Goal: Task Accomplishment & Management: Manage account settings

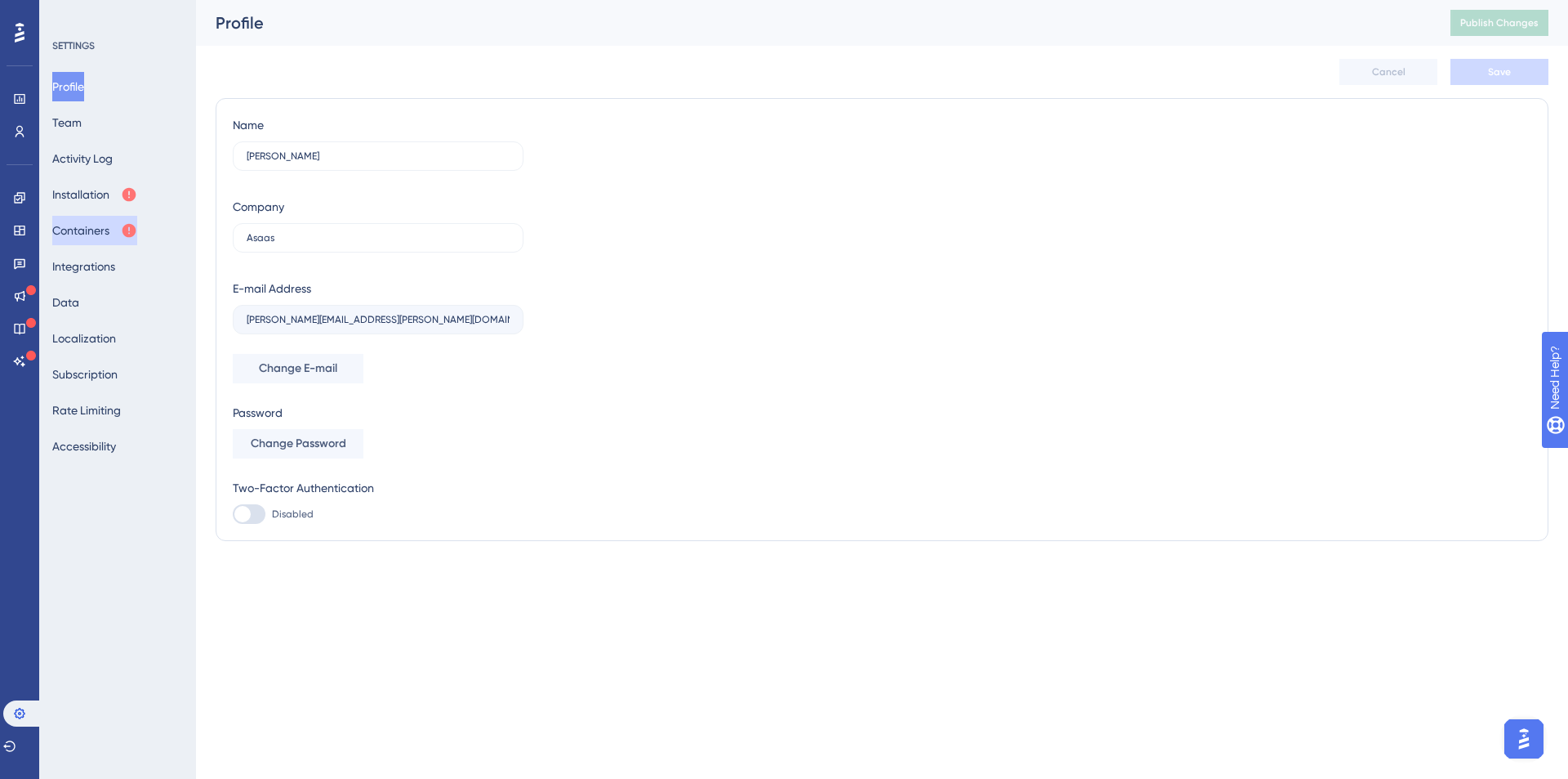
click at [123, 224] on button "Containers" at bounding box center [94, 230] width 85 height 29
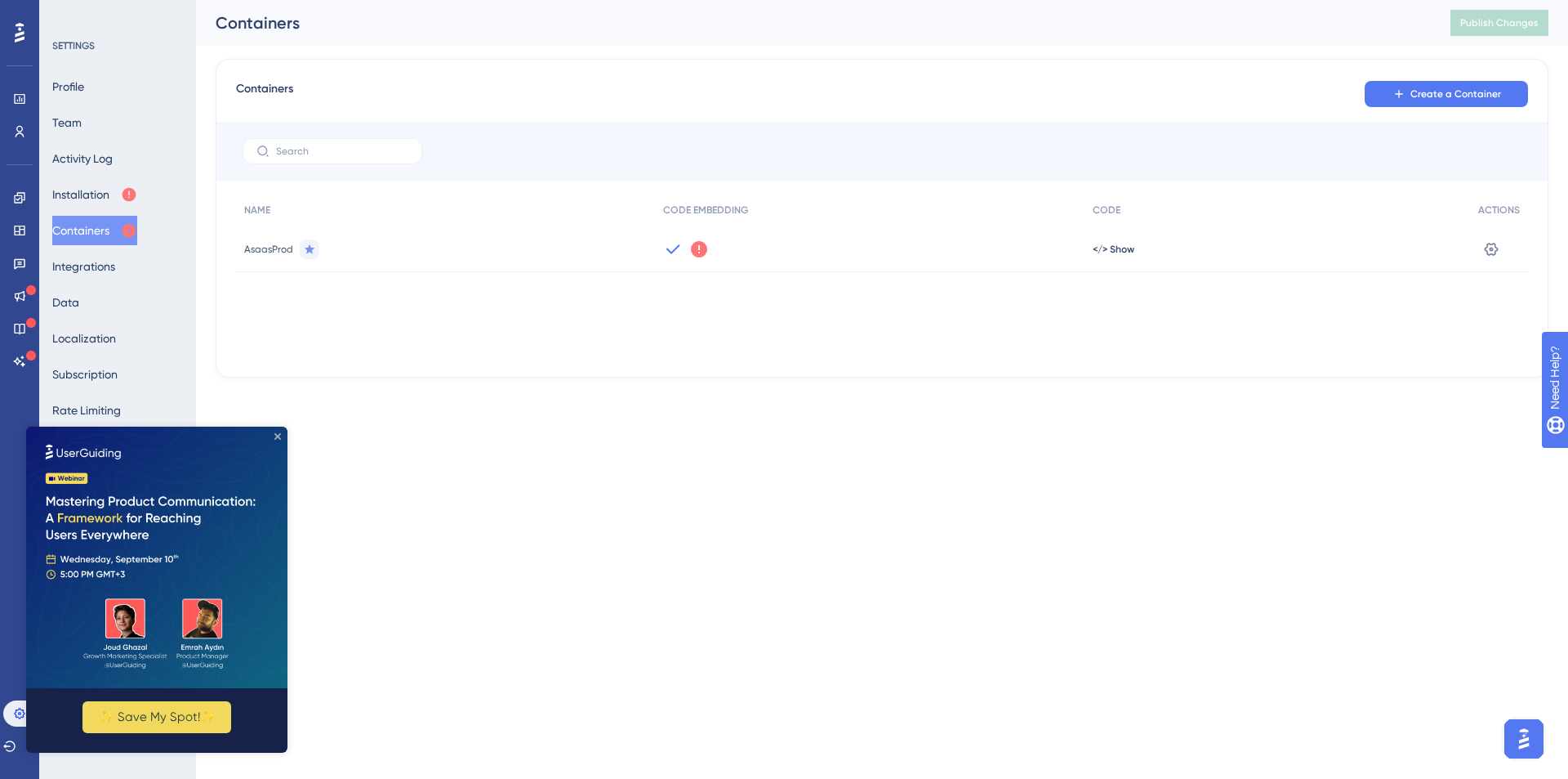
click at [276, 434] on icon "Close Preview" at bounding box center [278, 436] width 7 height 7
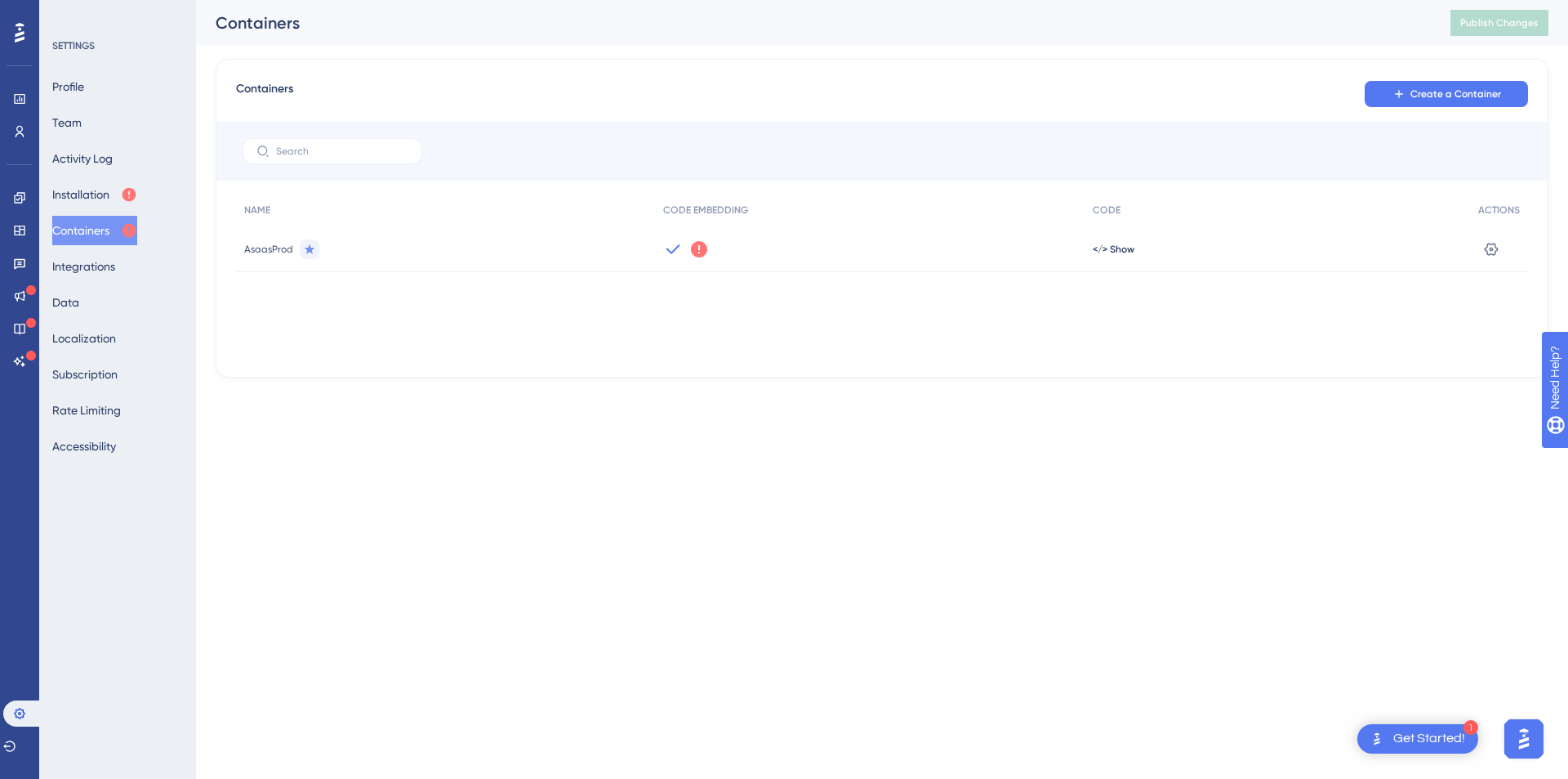
click at [308, 252] on icon at bounding box center [310, 250] width 13 height 13
click at [26, 134] on link at bounding box center [20, 131] width 13 height 26
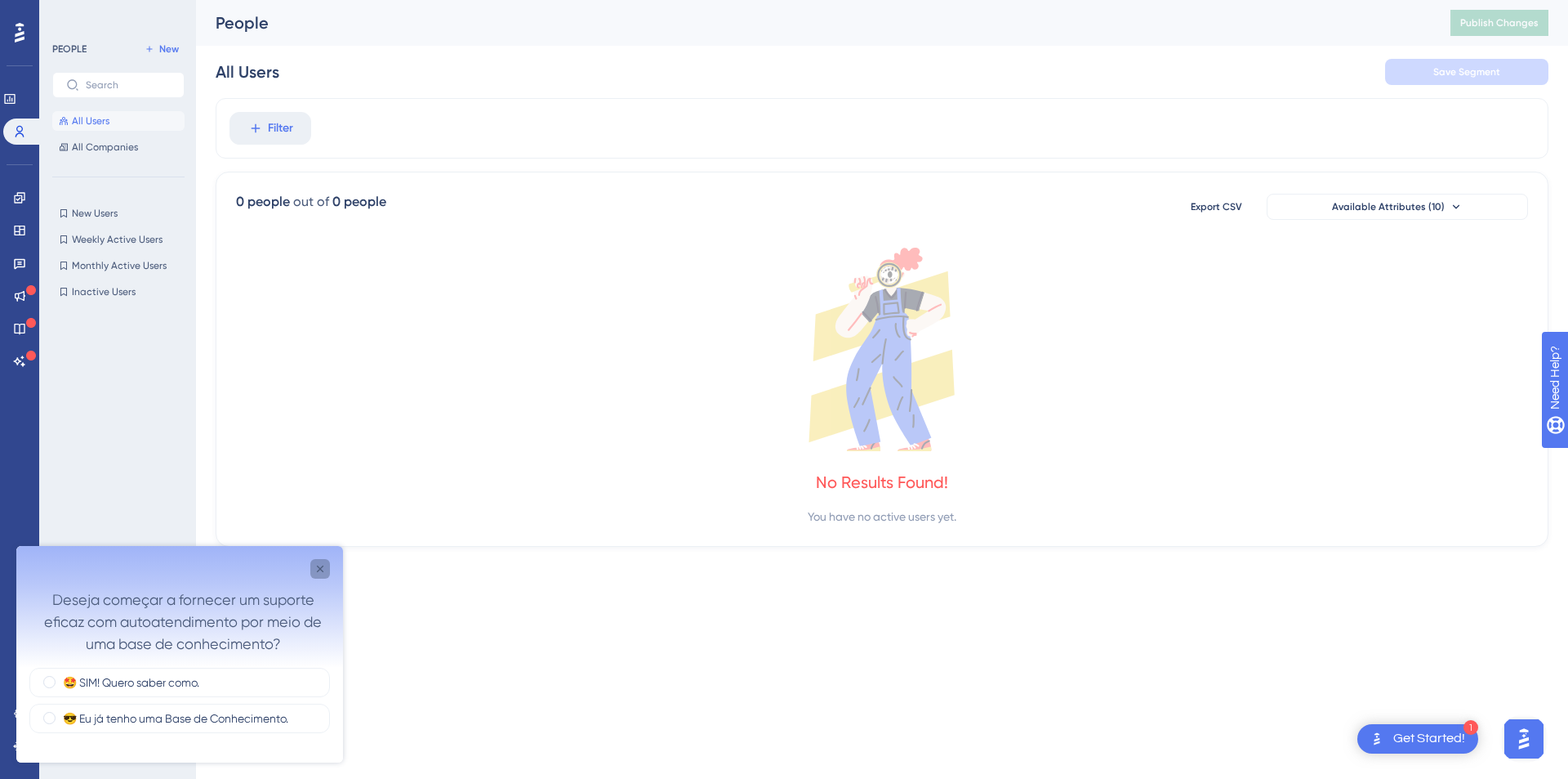
click at [320, 566] on icon "Close survey" at bounding box center [320, 569] width 13 height 13
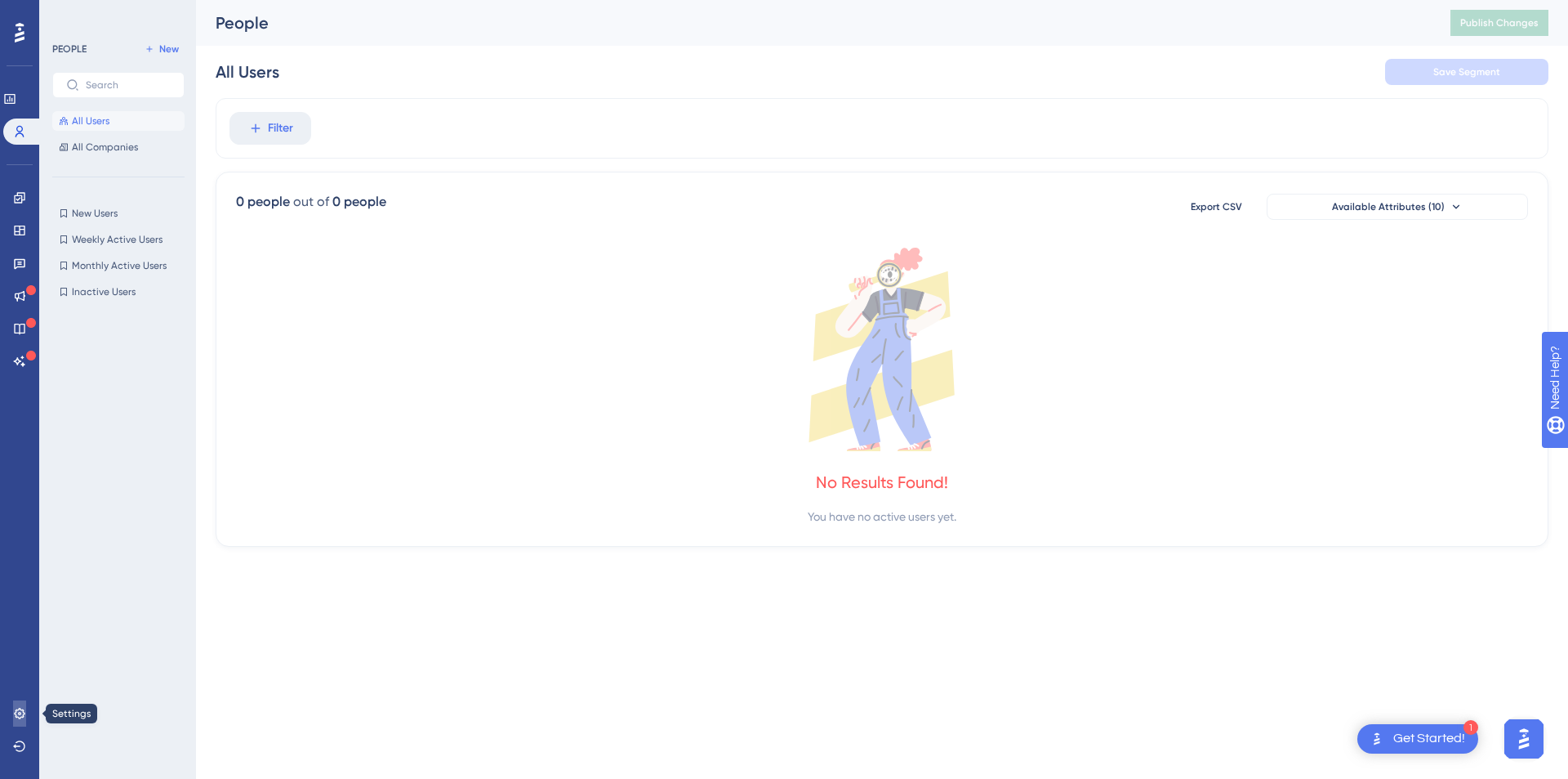
click at [13, 723] on link at bounding box center [20, 713] width 13 height 26
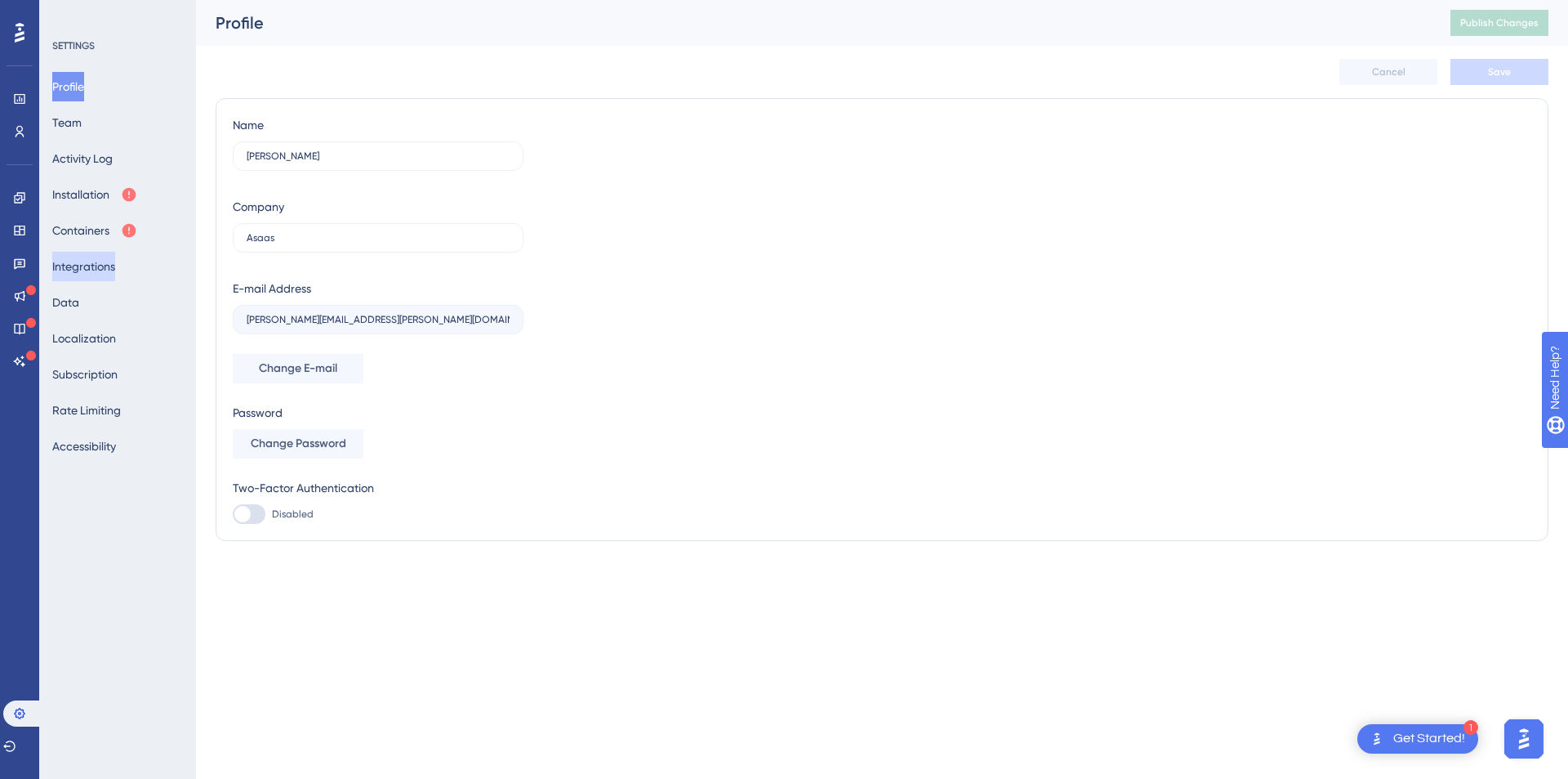
click at [102, 280] on button "Integrations" at bounding box center [83, 266] width 63 height 29
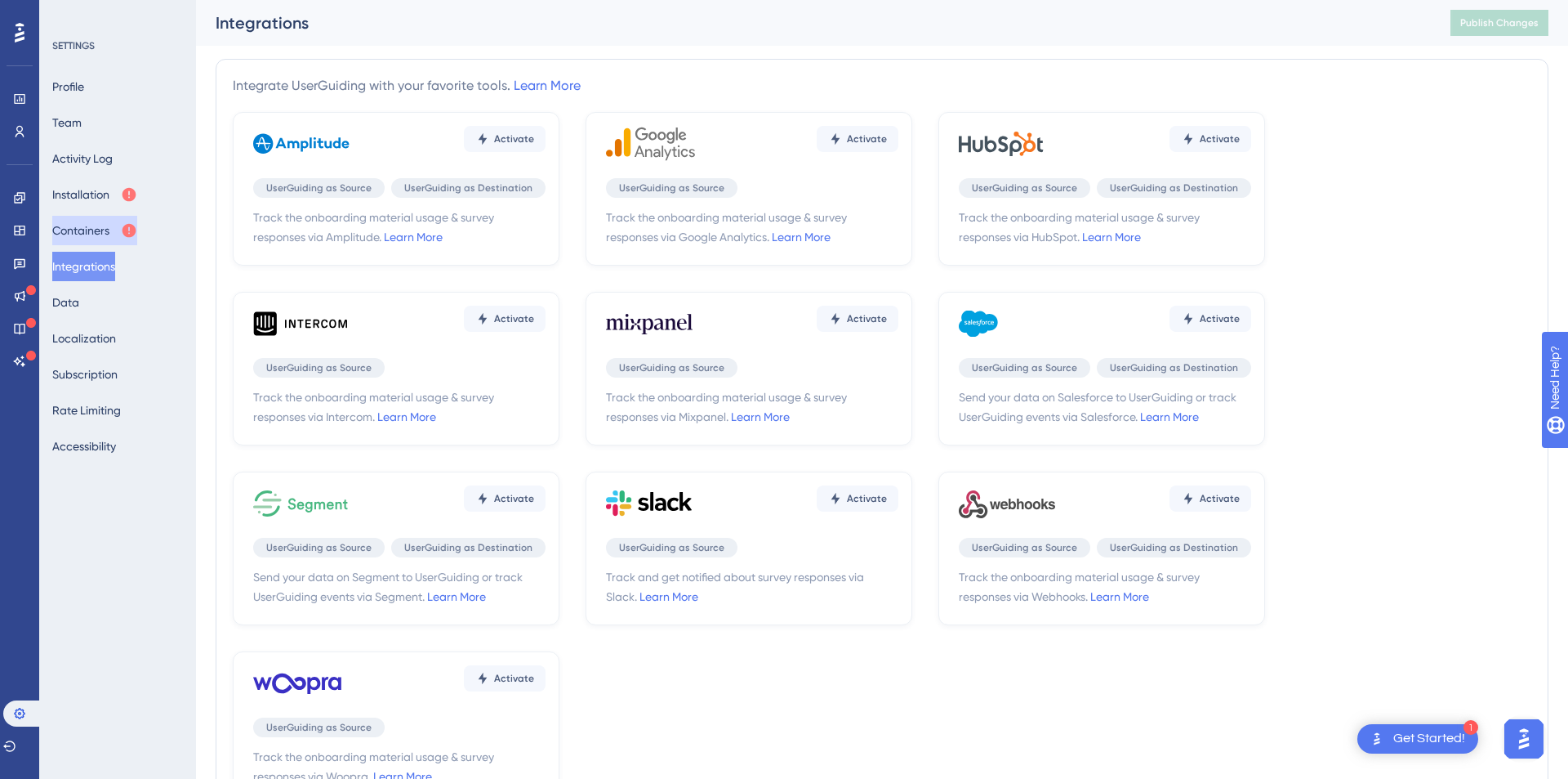
click at [104, 239] on button "Containers" at bounding box center [94, 230] width 85 height 29
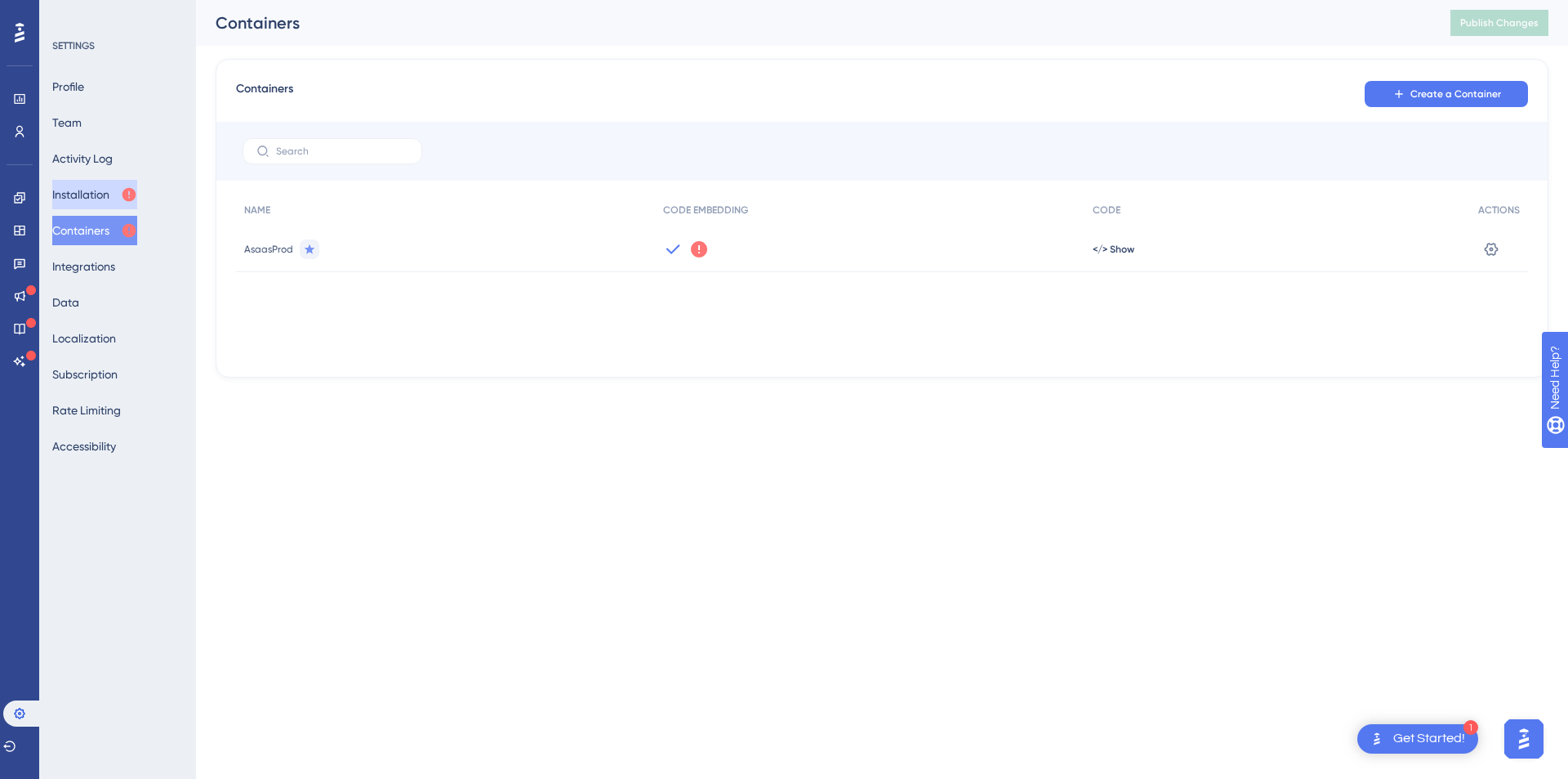
click at [137, 194] on button "Installation" at bounding box center [94, 194] width 85 height 29
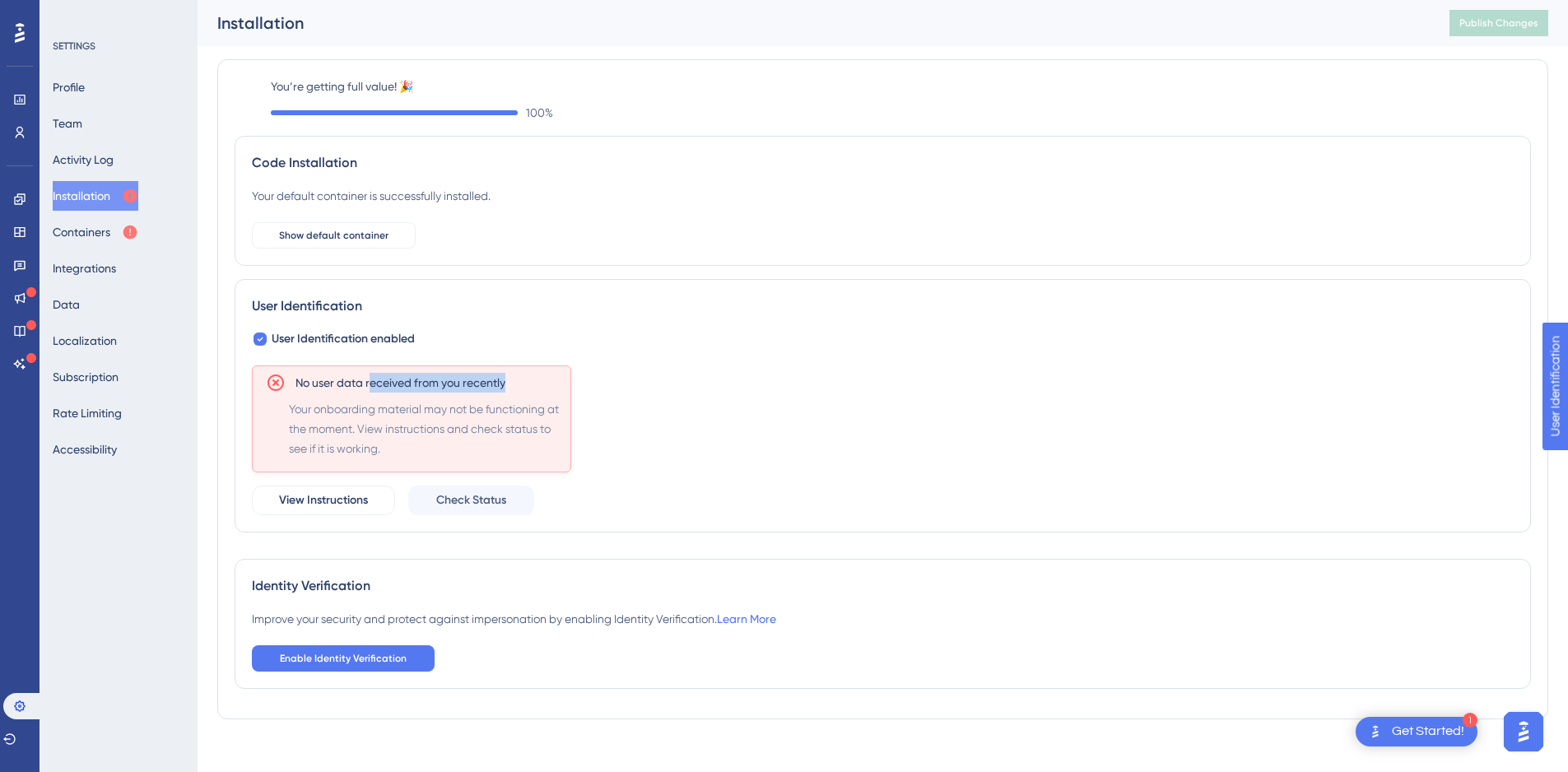
drag, startPoint x: 377, startPoint y: 383, endPoint x: 550, endPoint y: 386, distance: 173.0
click at [550, 386] on div "No user data received from you recently" at bounding box center [415, 383] width 298 height 19
click at [390, 659] on span "Enable Identity Verification" at bounding box center [344, 659] width 127 height 14
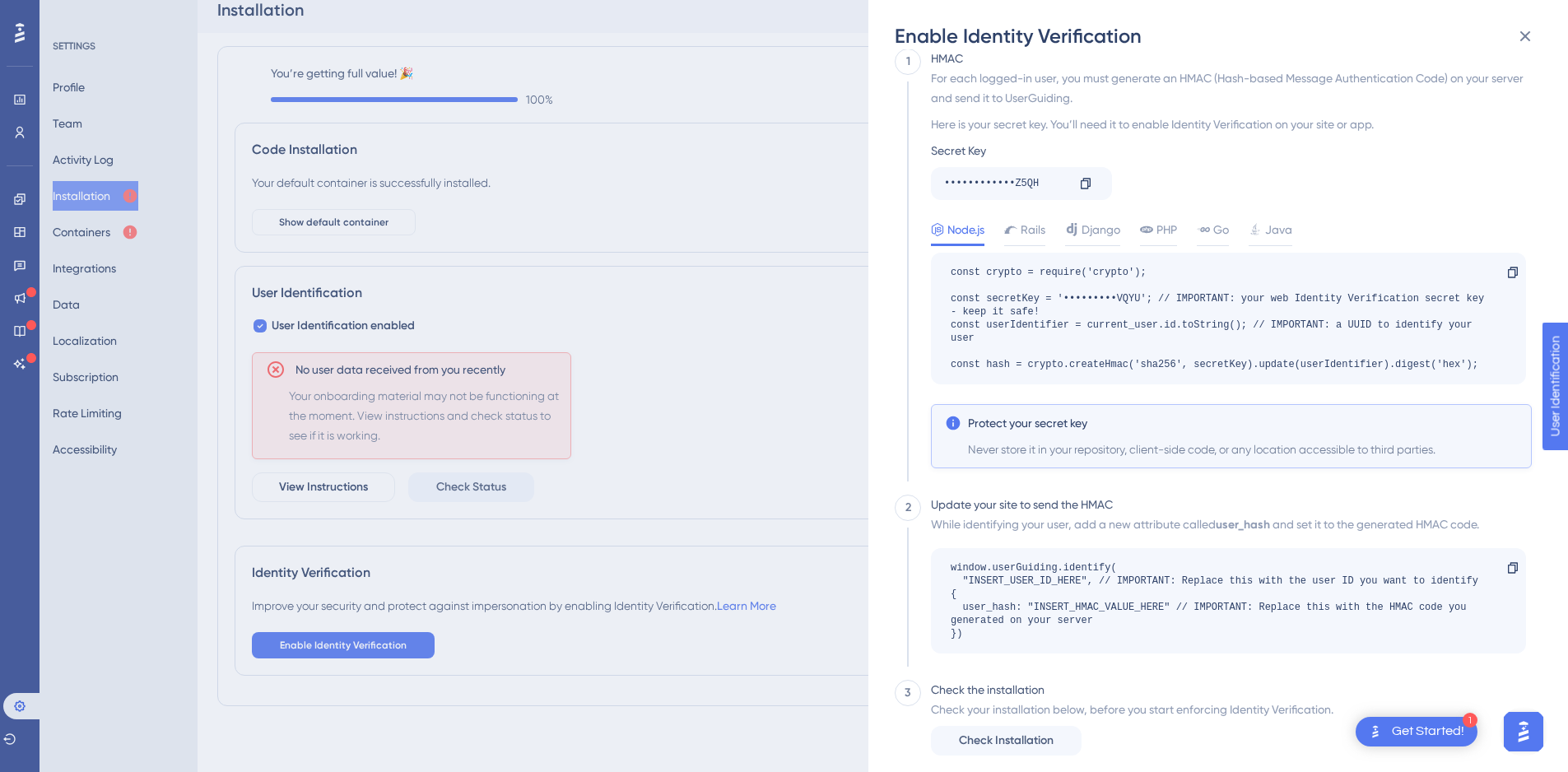
scroll to position [31, 0]
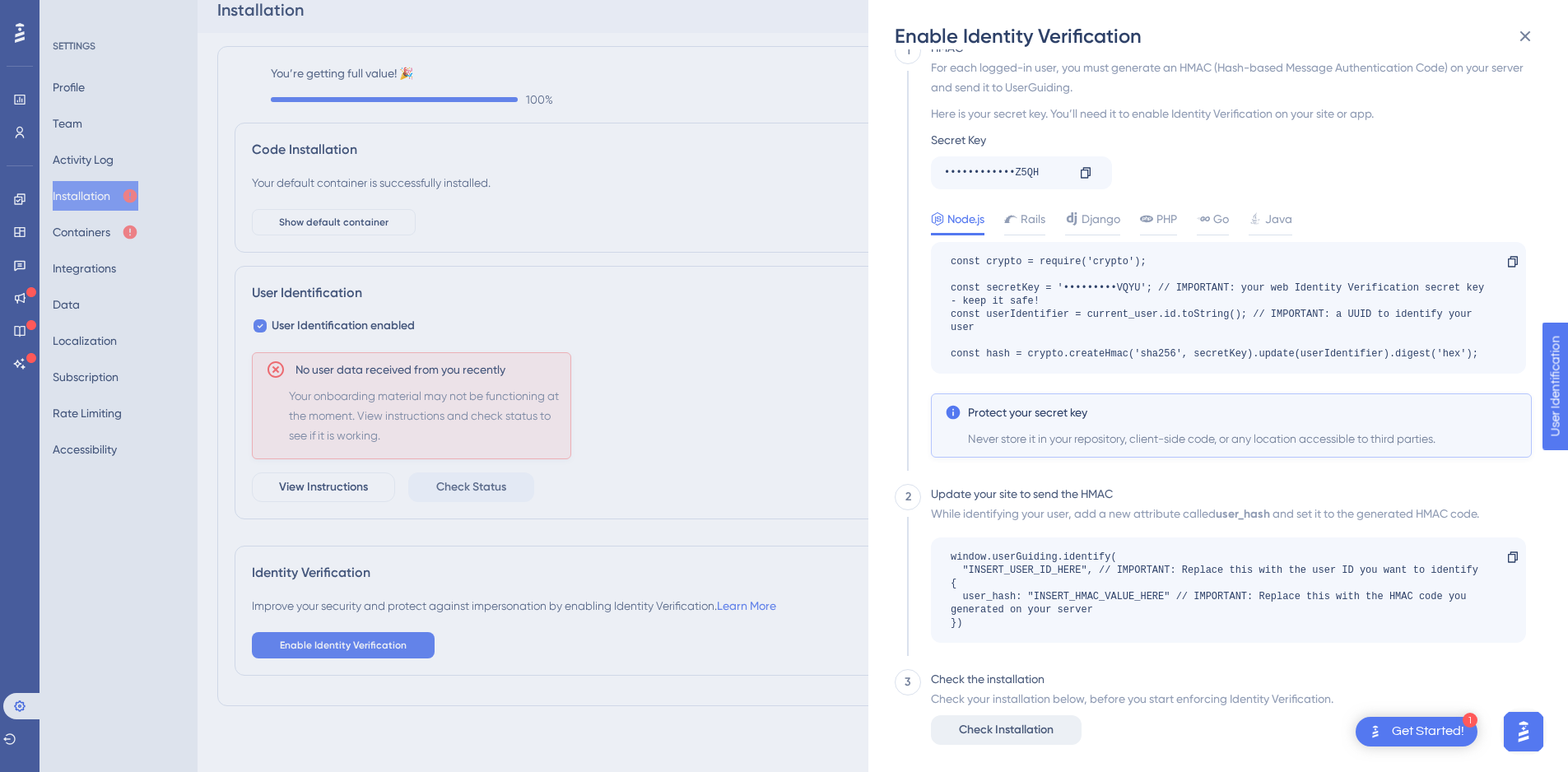
click at [1052, 727] on span "Check Installation" at bounding box center [1006, 730] width 95 height 19
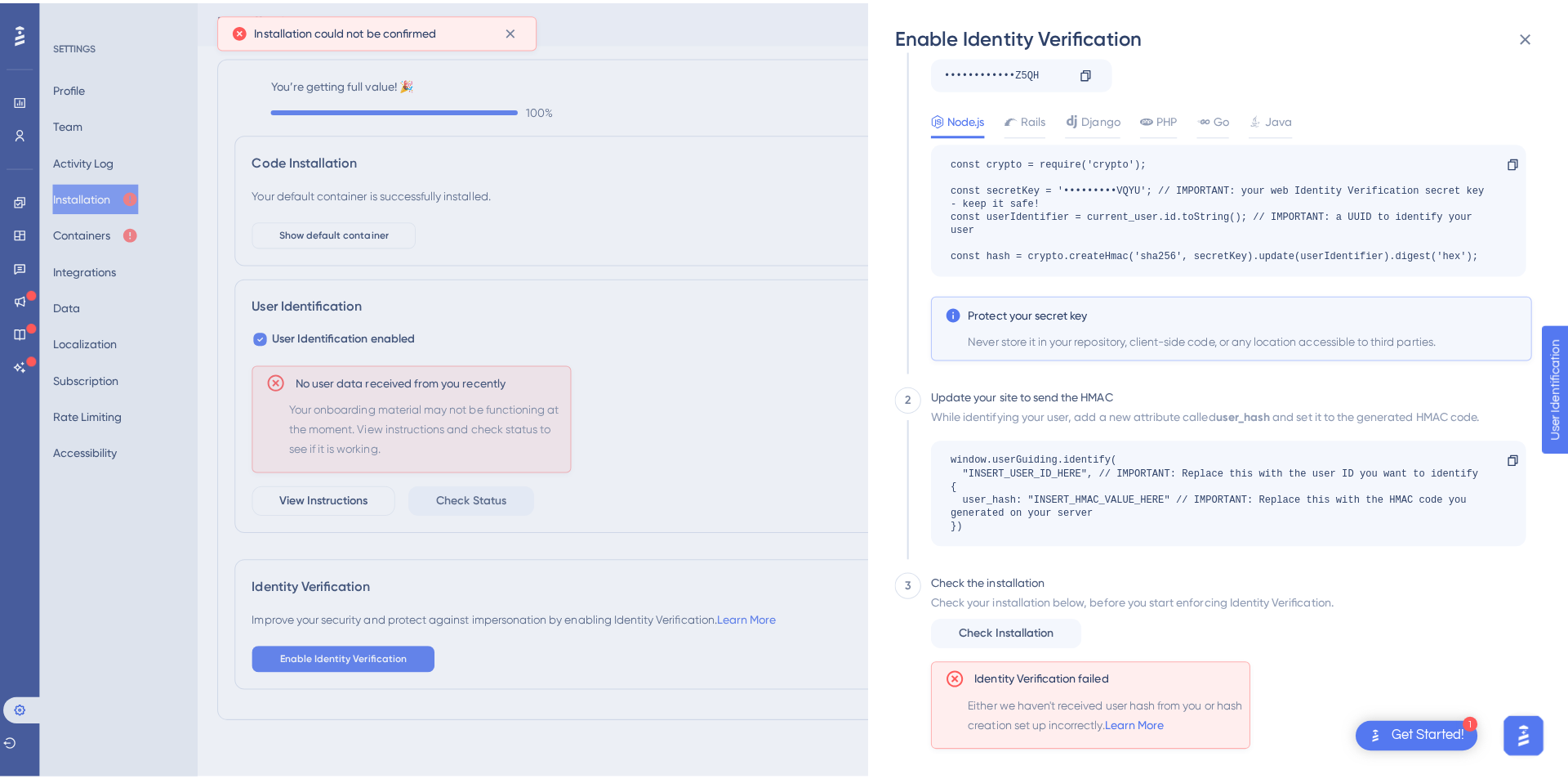
scroll to position [0, 0]
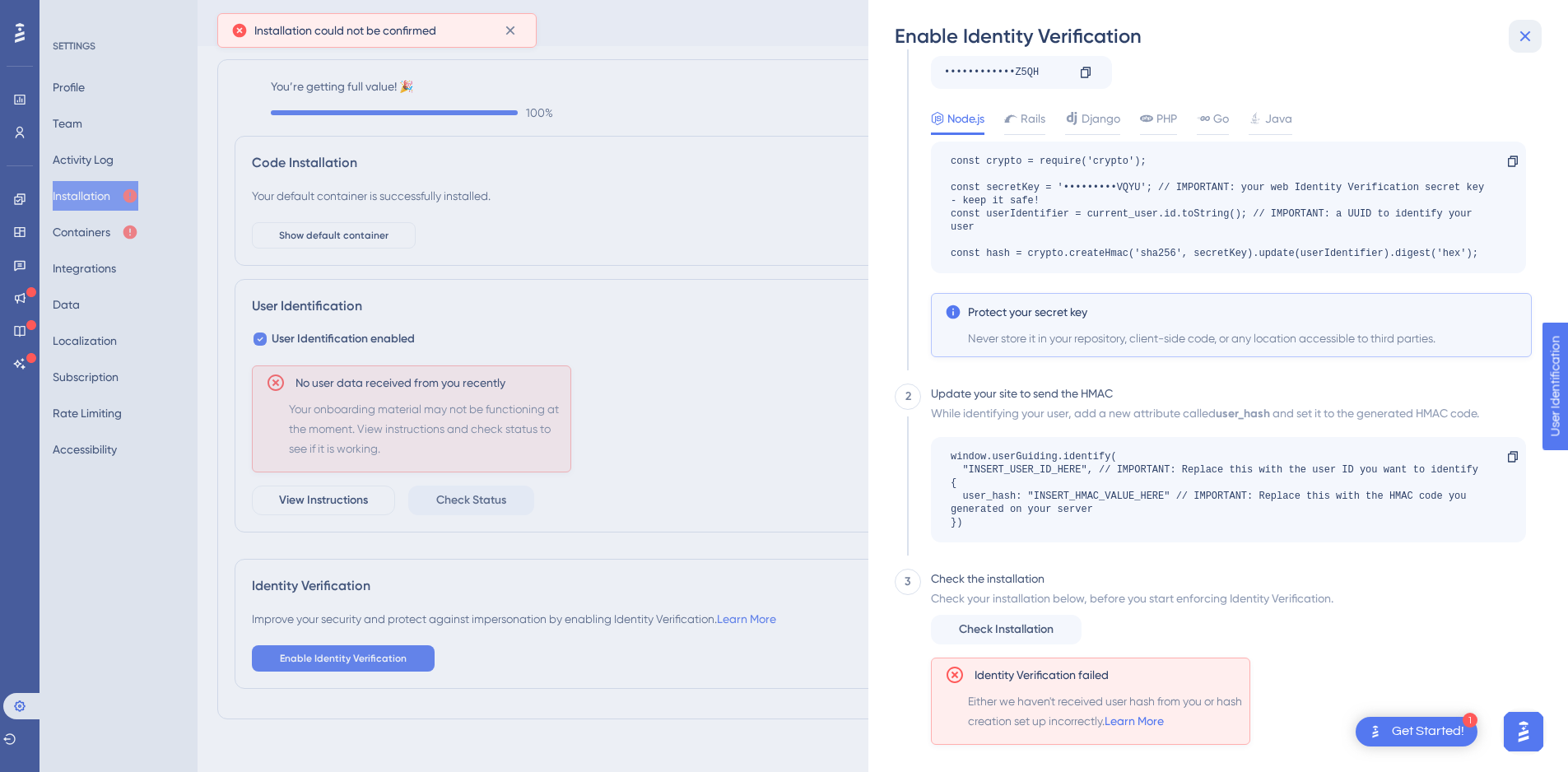
click at [1520, 39] on icon at bounding box center [1524, 36] width 19 height 19
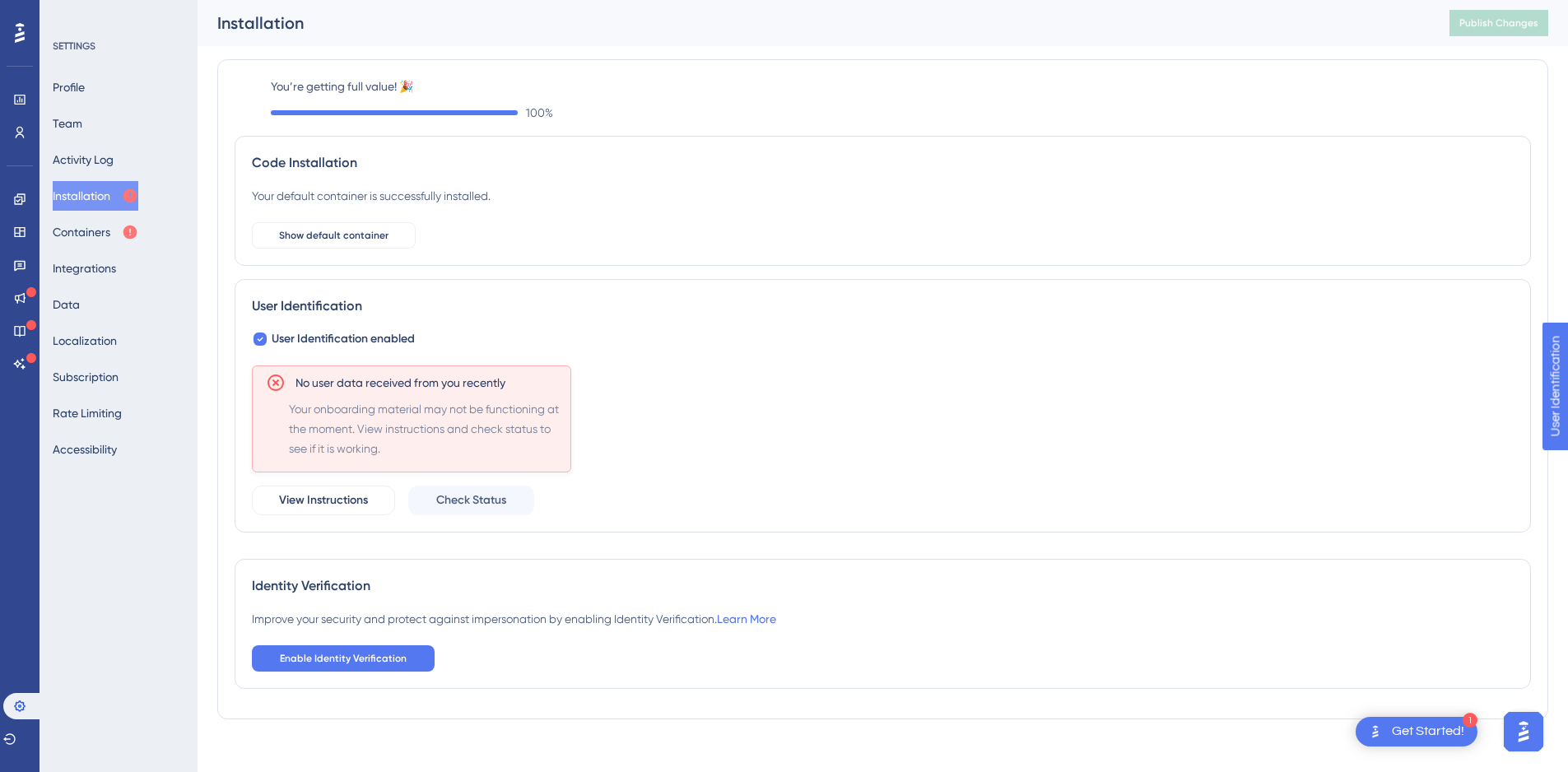
click at [67, 217] on div "Profile Team Activity Log Installation Containers Integrations Data Localizatio…" at bounding box center [119, 268] width 134 height 392
click at [68, 223] on button "Containers" at bounding box center [95, 232] width 85 height 30
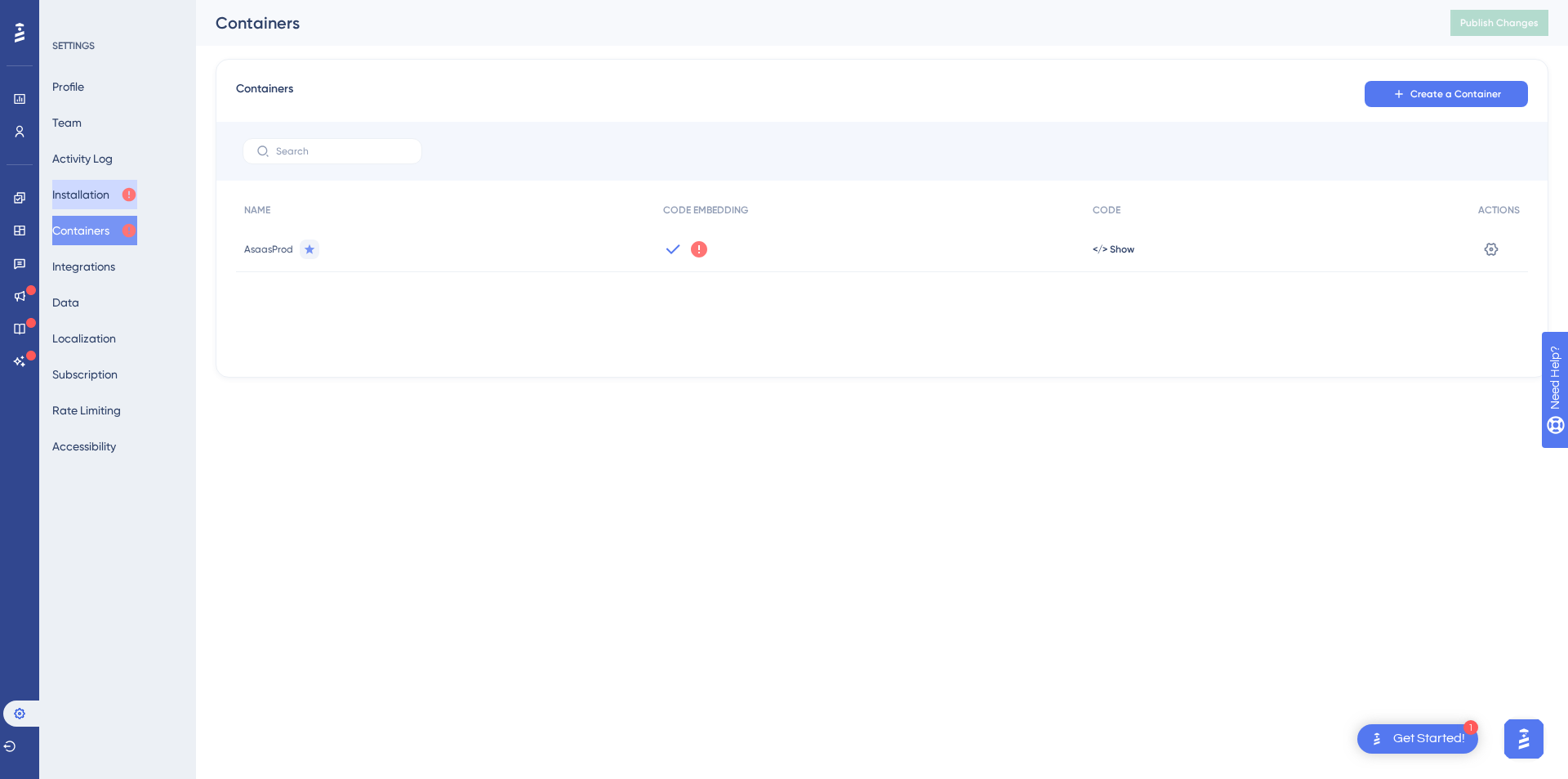
click at [88, 189] on button "Installation" at bounding box center [94, 194] width 85 height 29
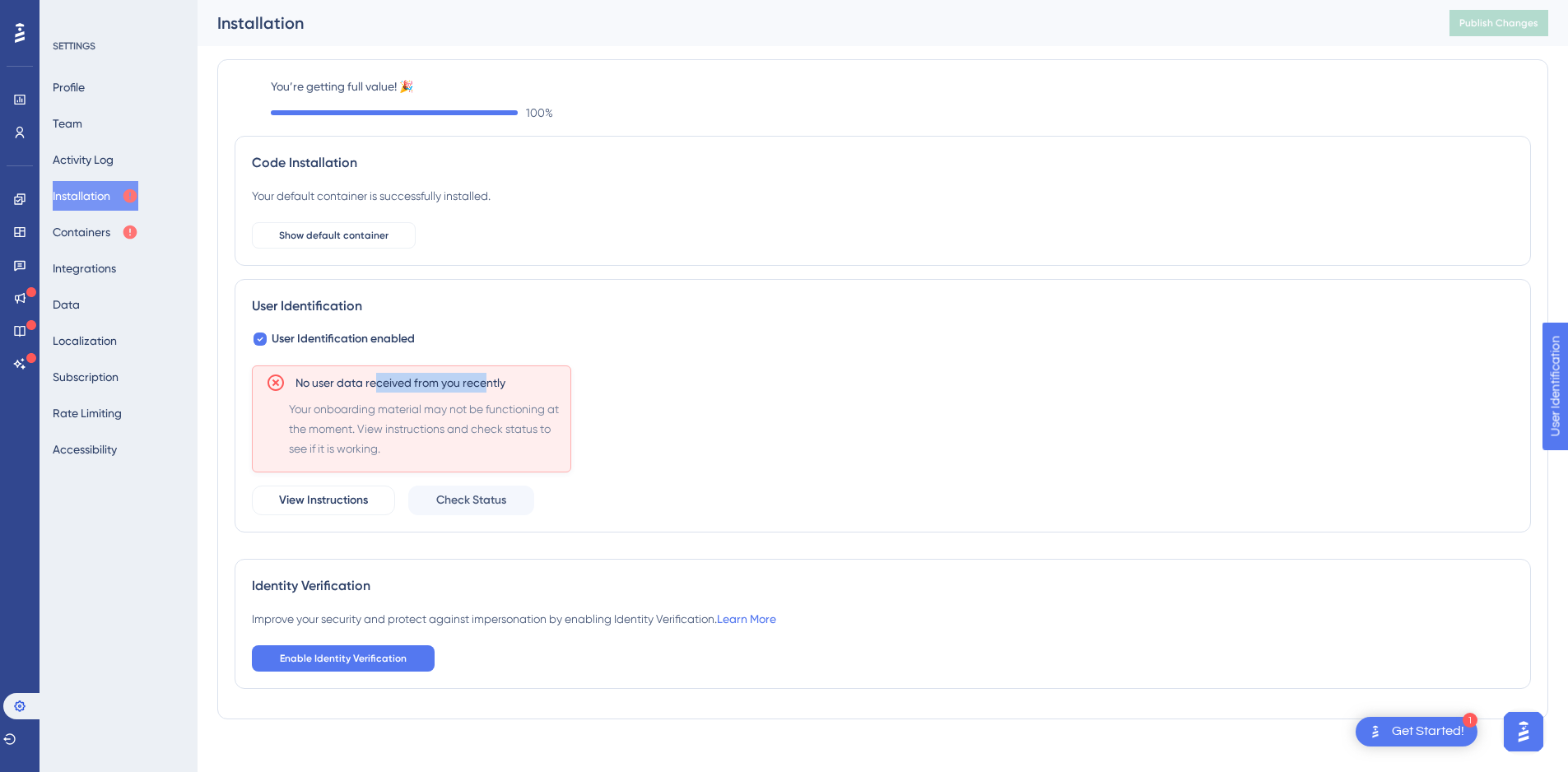
drag, startPoint x: 376, startPoint y: 386, endPoint x: 487, endPoint y: 380, distance: 111.2
click at [487, 380] on span "No user data received from you recently" at bounding box center [400, 383] width 210 height 19
click at [346, 664] on span "Enable Identity Verification" at bounding box center [344, 659] width 127 height 14
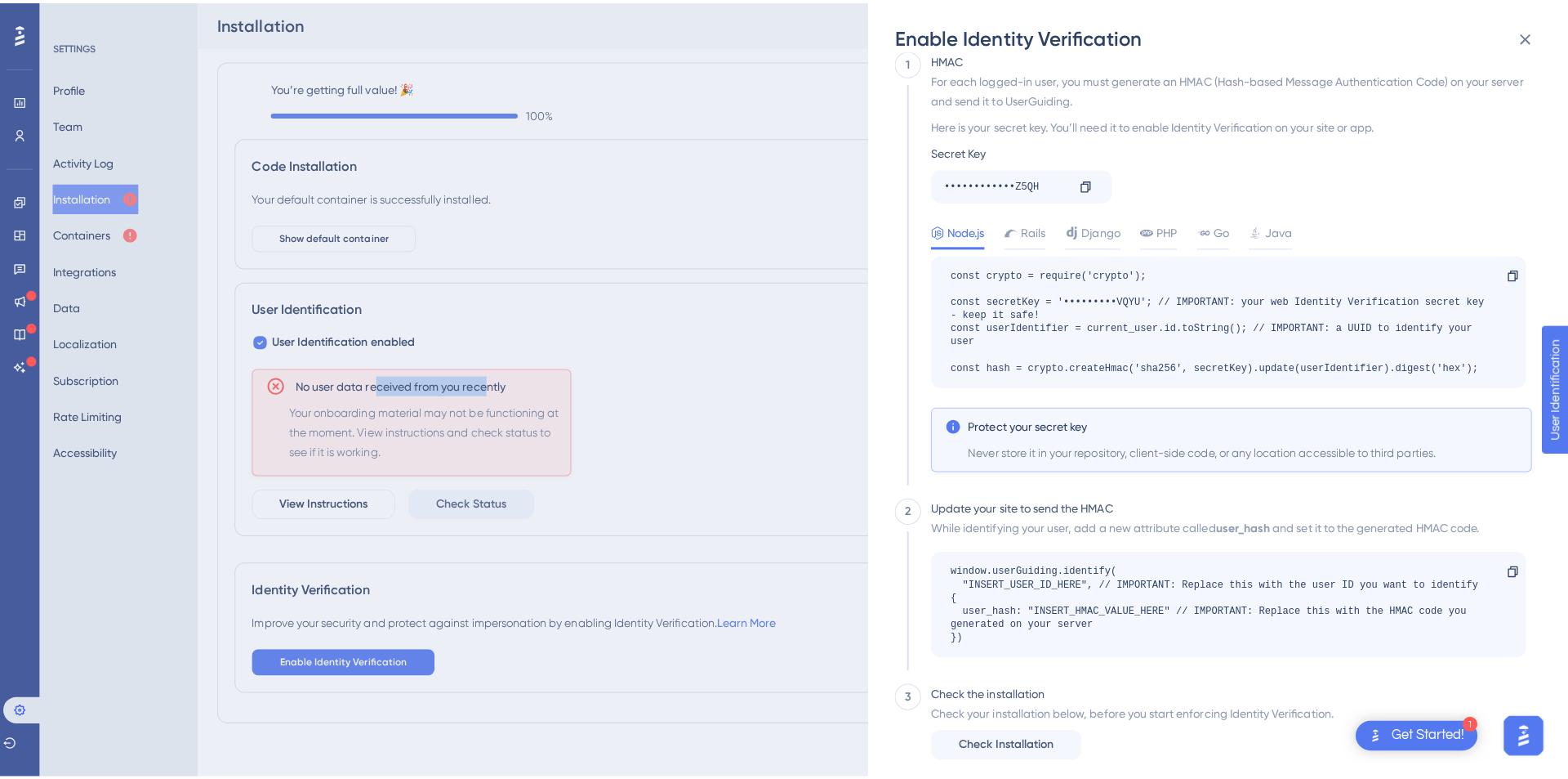
scroll to position [31, 0]
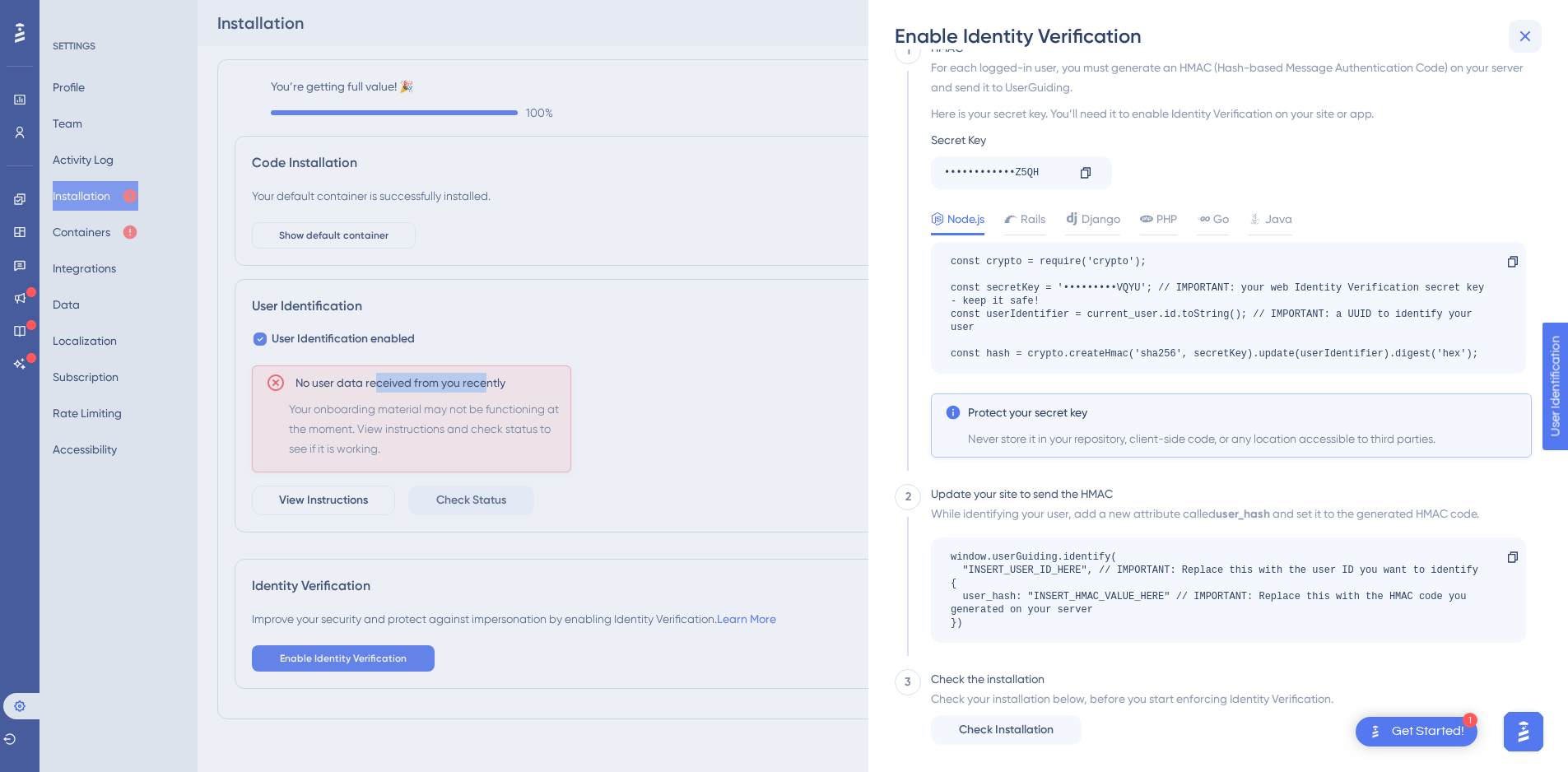
click at [1518, 47] on button at bounding box center [1525, 36] width 33 height 33
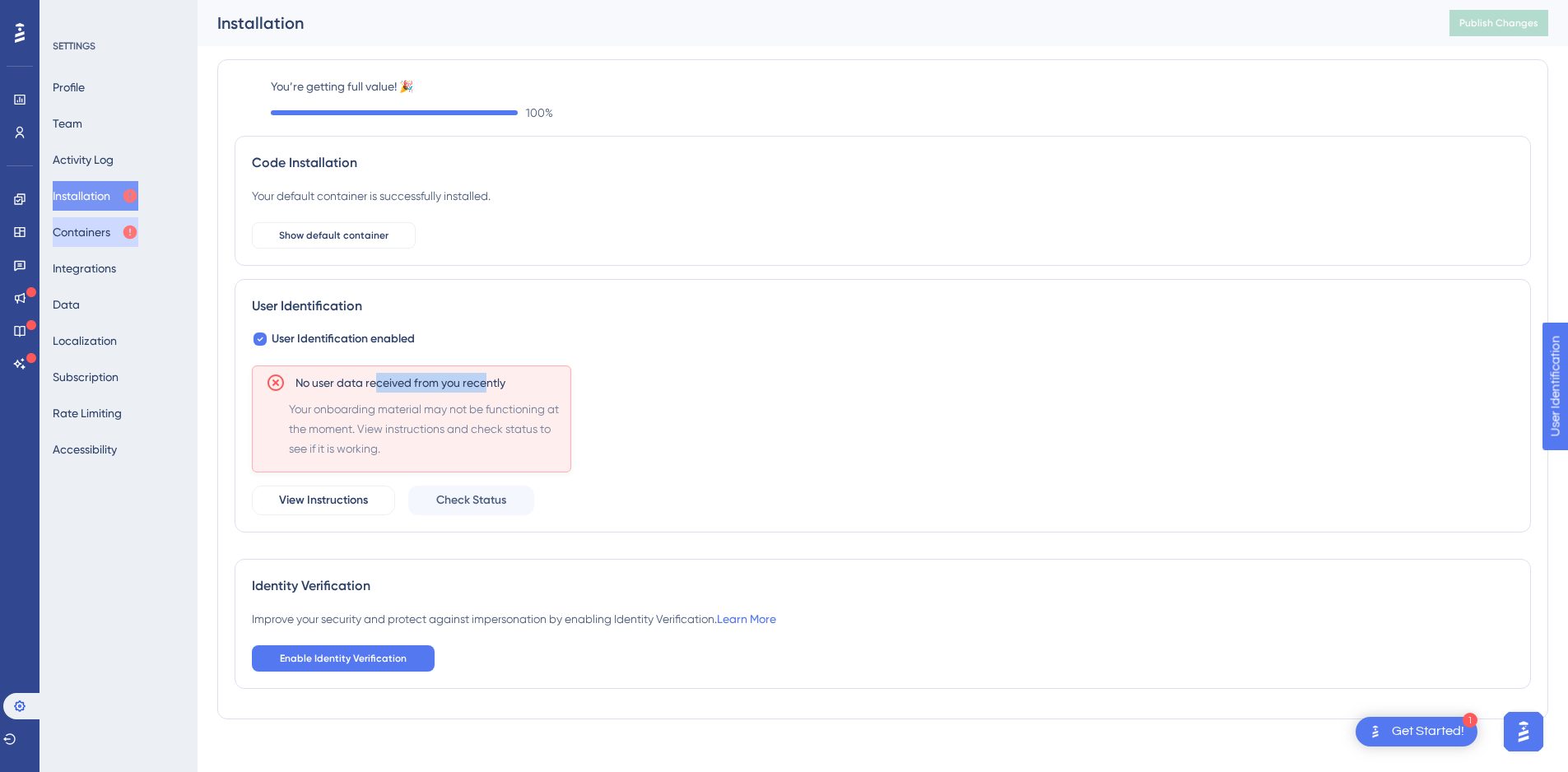
click at [103, 234] on button "Containers" at bounding box center [95, 232] width 85 height 30
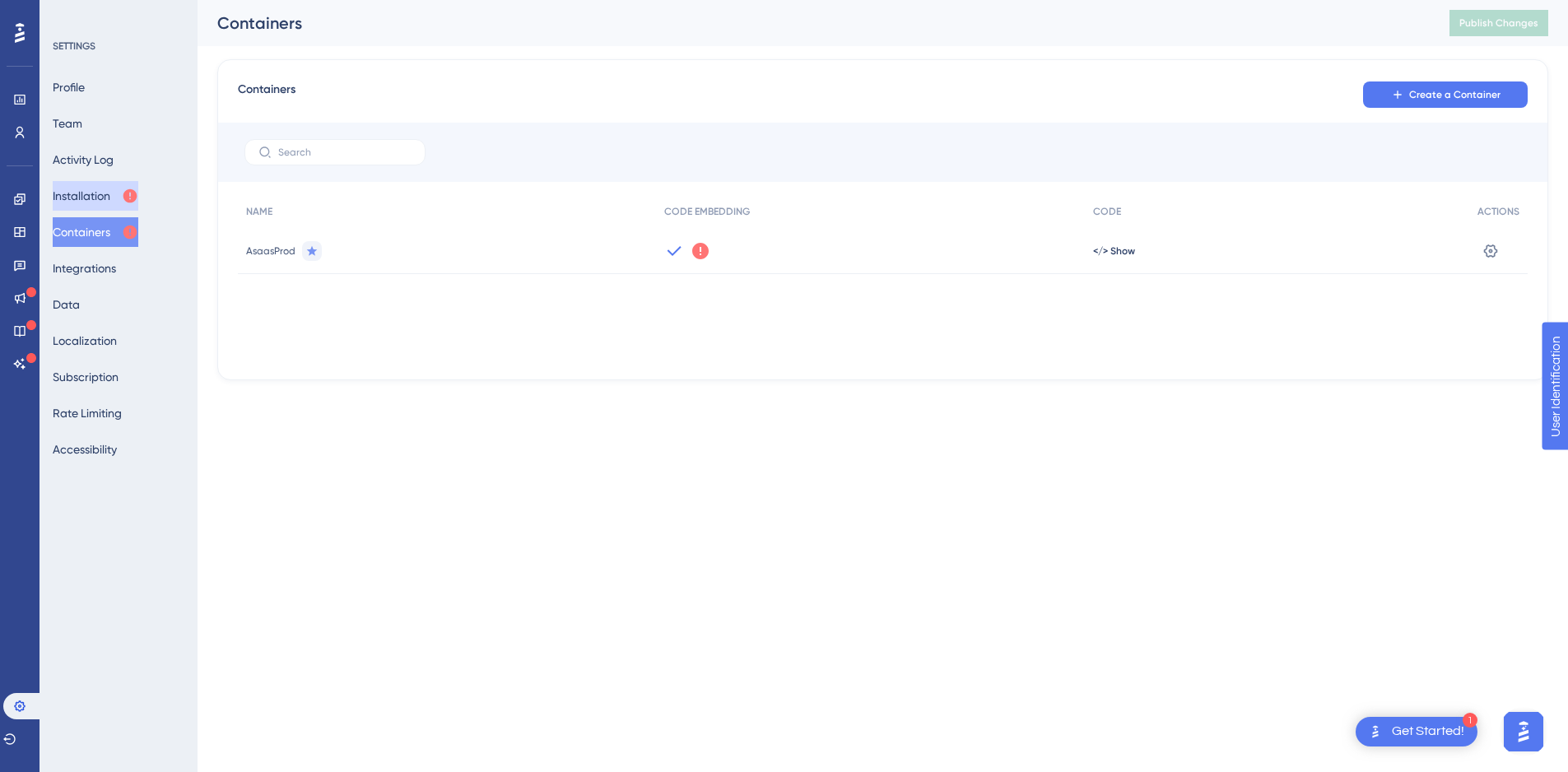
click at [98, 209] on button "Installation" at bounding box center [95, 196] width 85 height 30
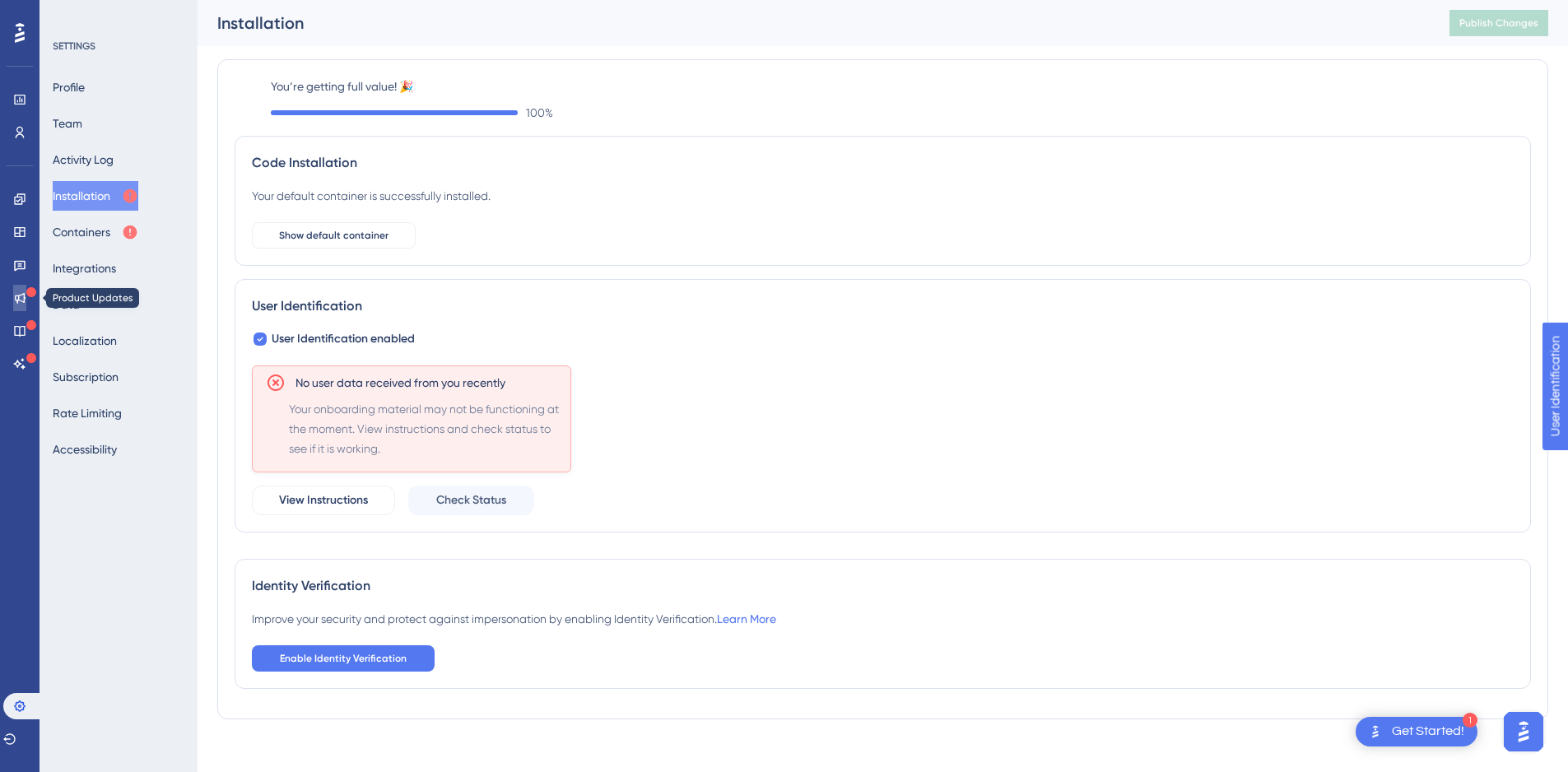
click at [25, 301] on icon at bounding box center [20, 298] width 11 height 11
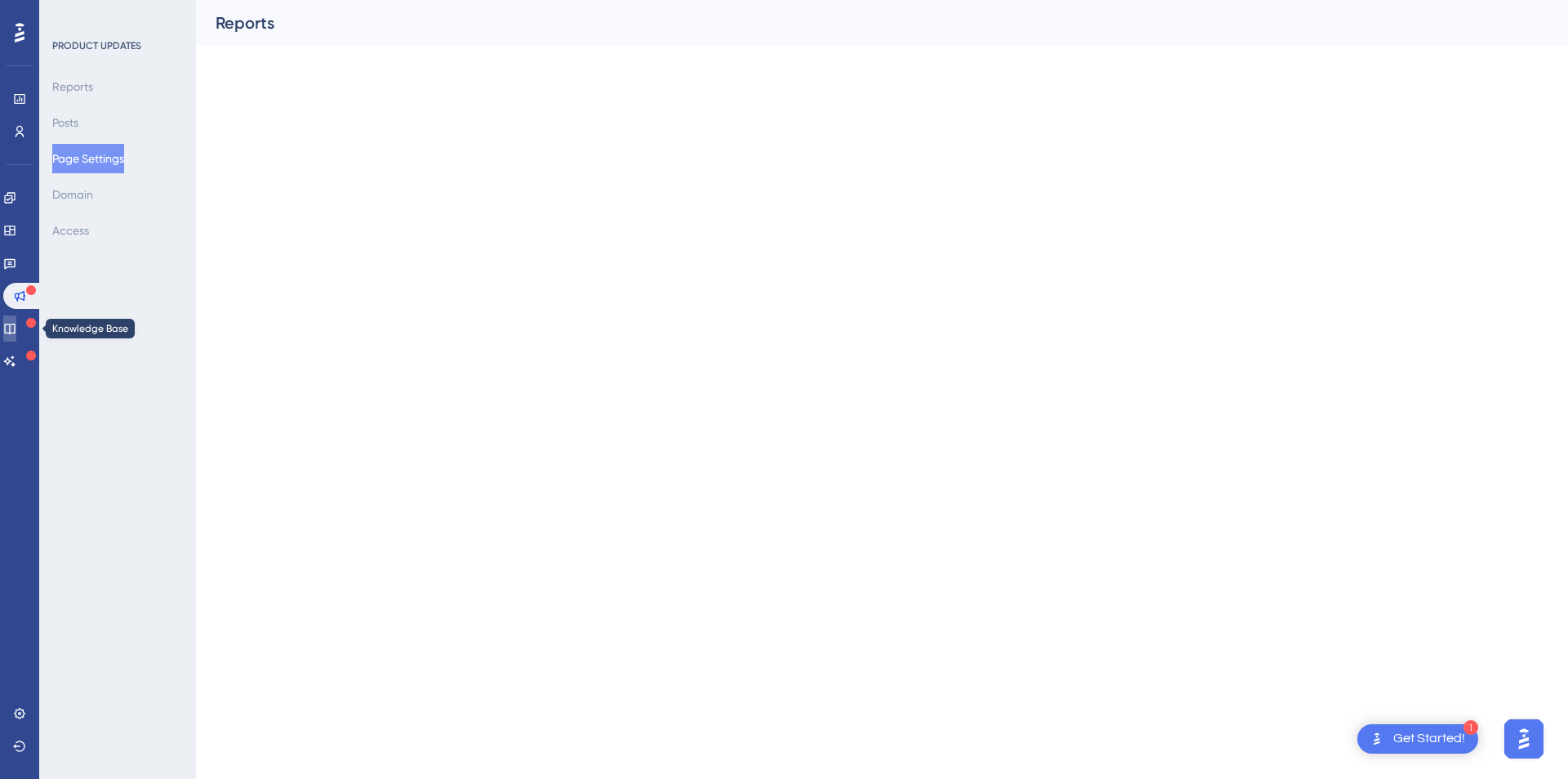
click at [16, 324] on icon at bounding box center [10, 329] width 13 height 13
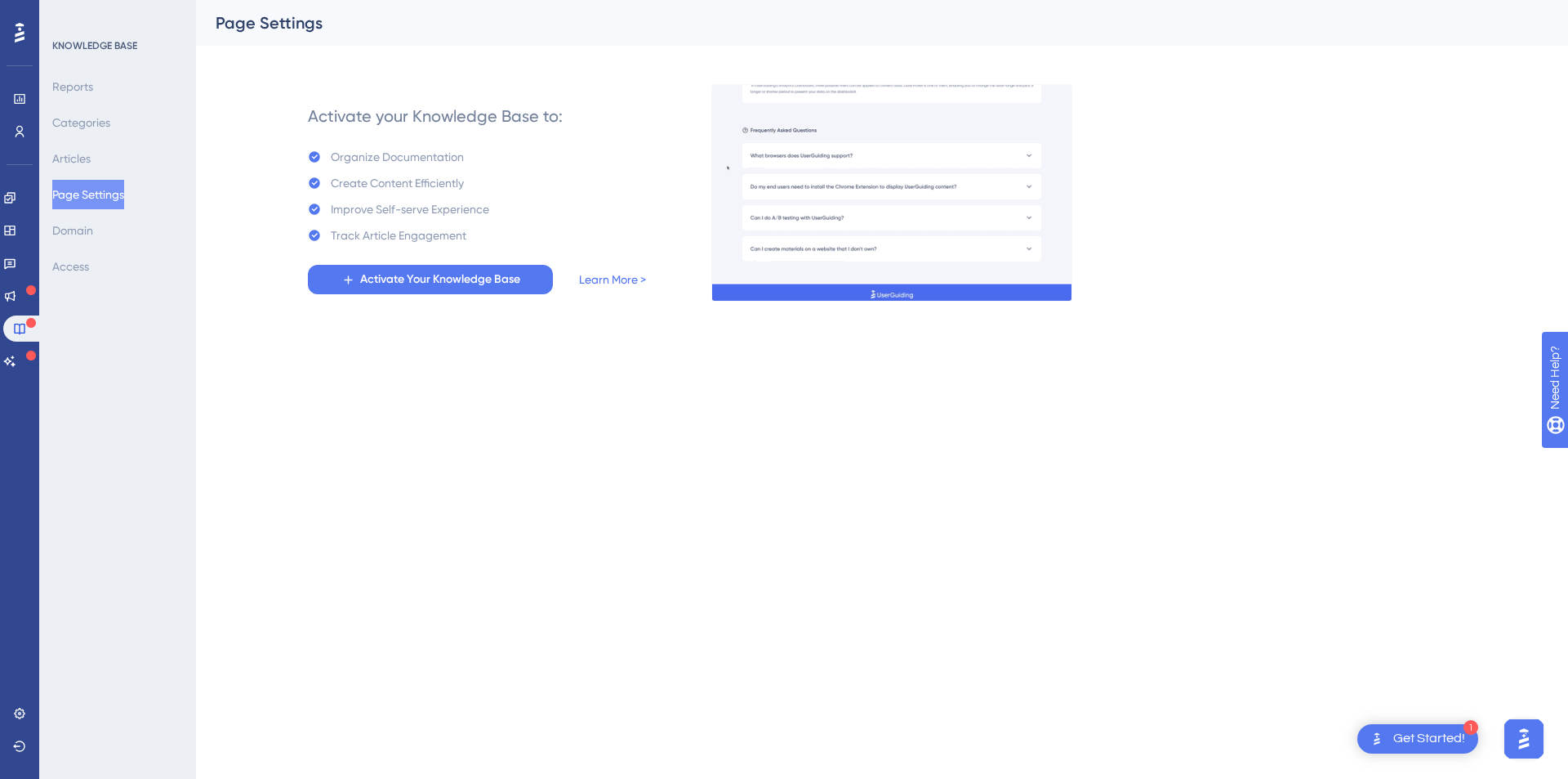
click at [109, 149] on div "Reports Categories Articles Page Settings Domain Access" at bounding box center [118, 176] width 133 height 209
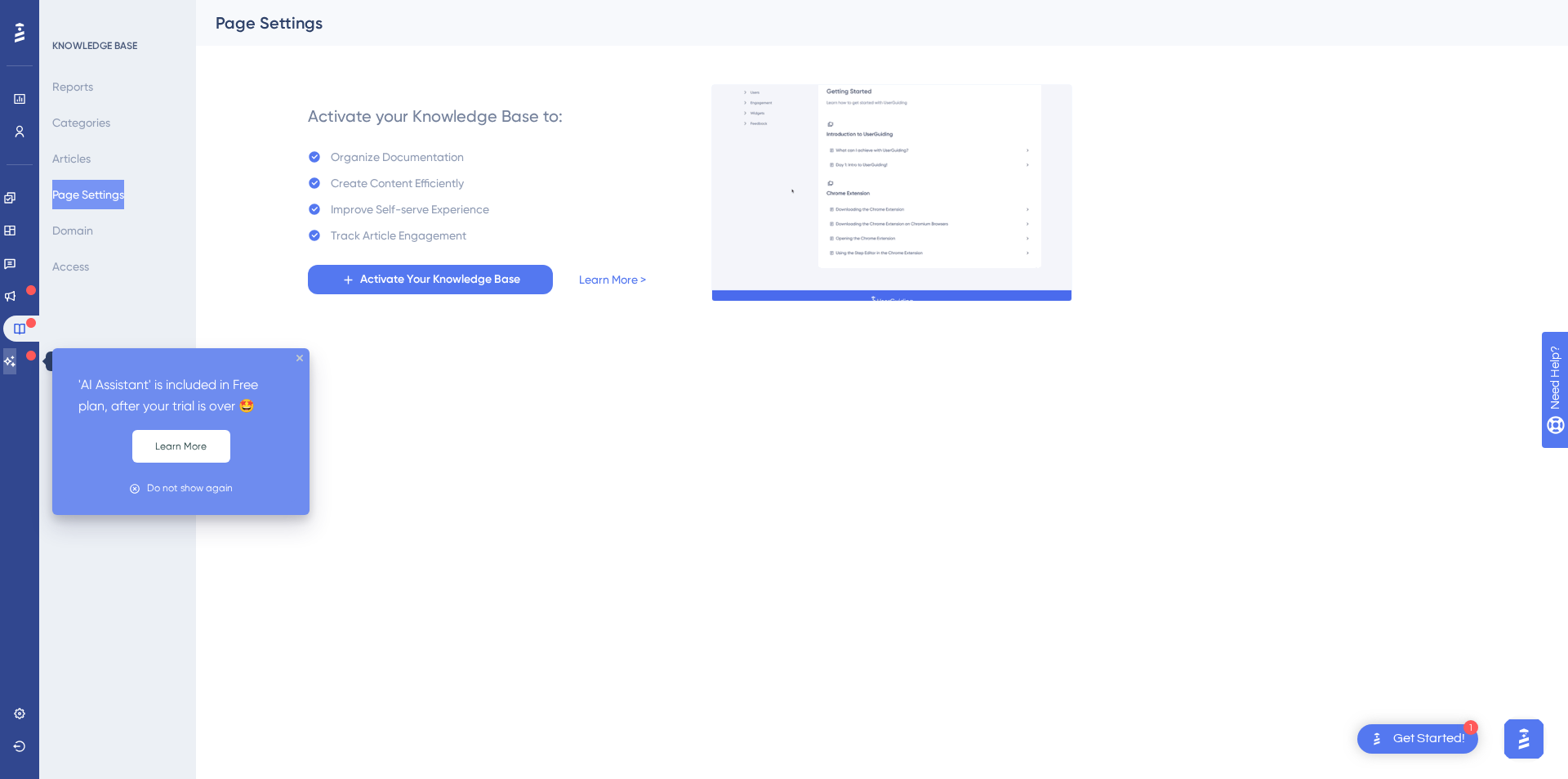
click at [16, 361] on icon at bounding box center [10, 361] width 13 height 13
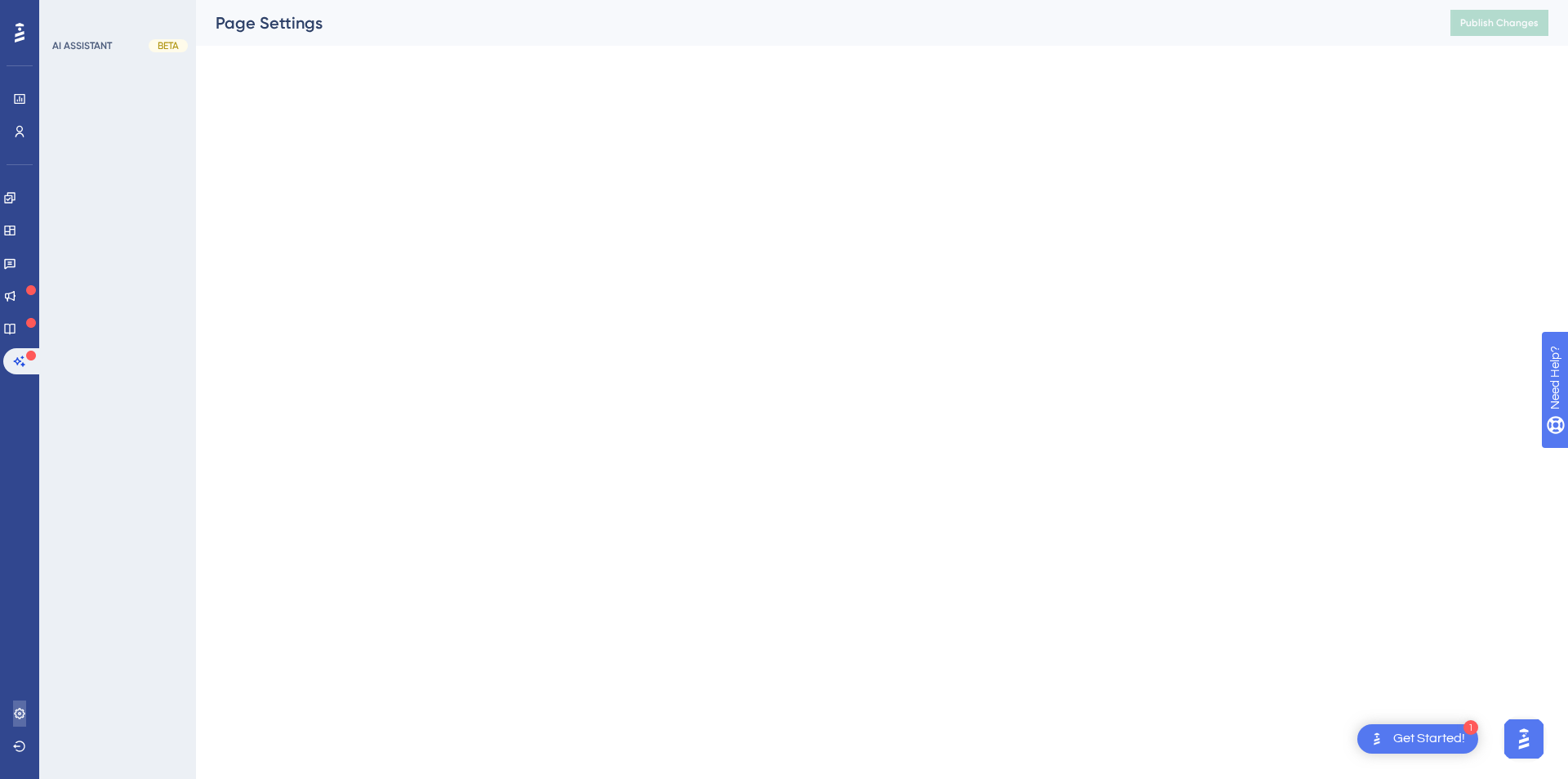
click at [13, 717] on link at bounding box center [20, 713] width 13 height 26
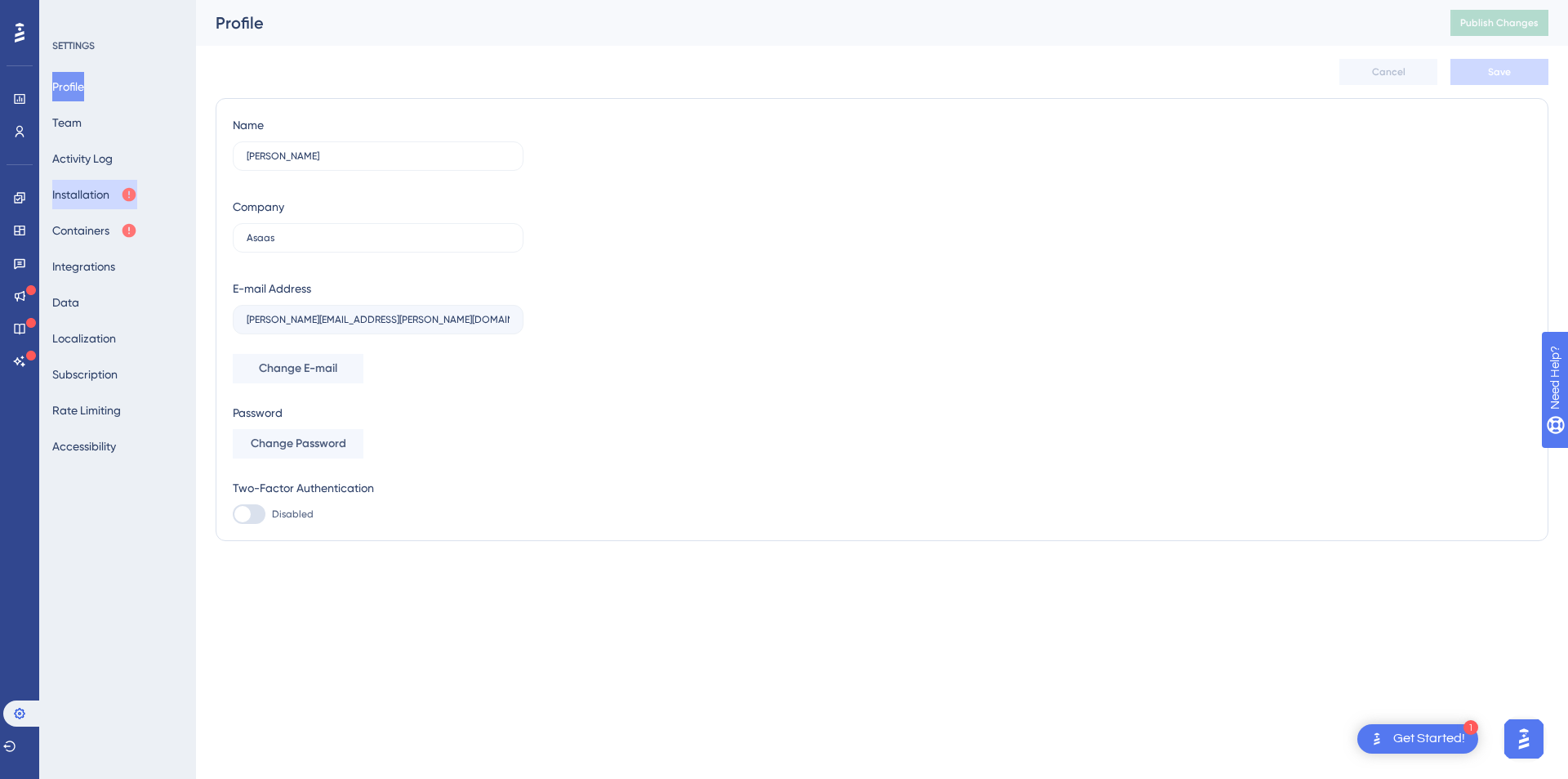
click at [111, 194] on button "Installation" at bounding box center [94, 194] width 85 height 29
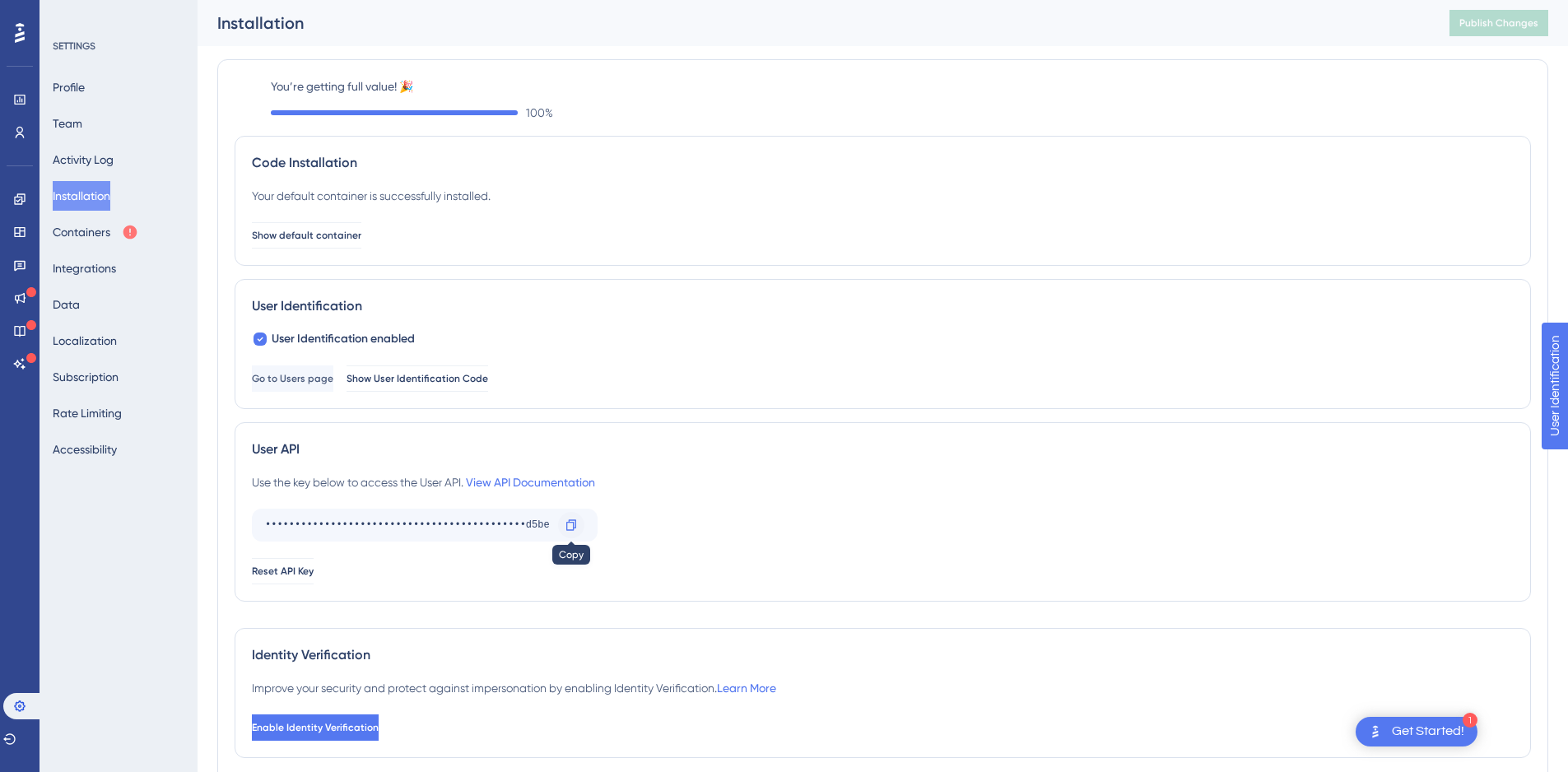
click at [570, 519] on icon at bounding box center [571, 526] width 14 height 14
click at [26, 109] on div "Performance" at bounding box center [20, 99] width 14 height 26
click at [21, 121] on link at bounding box center [20, 132] width 14 height 26
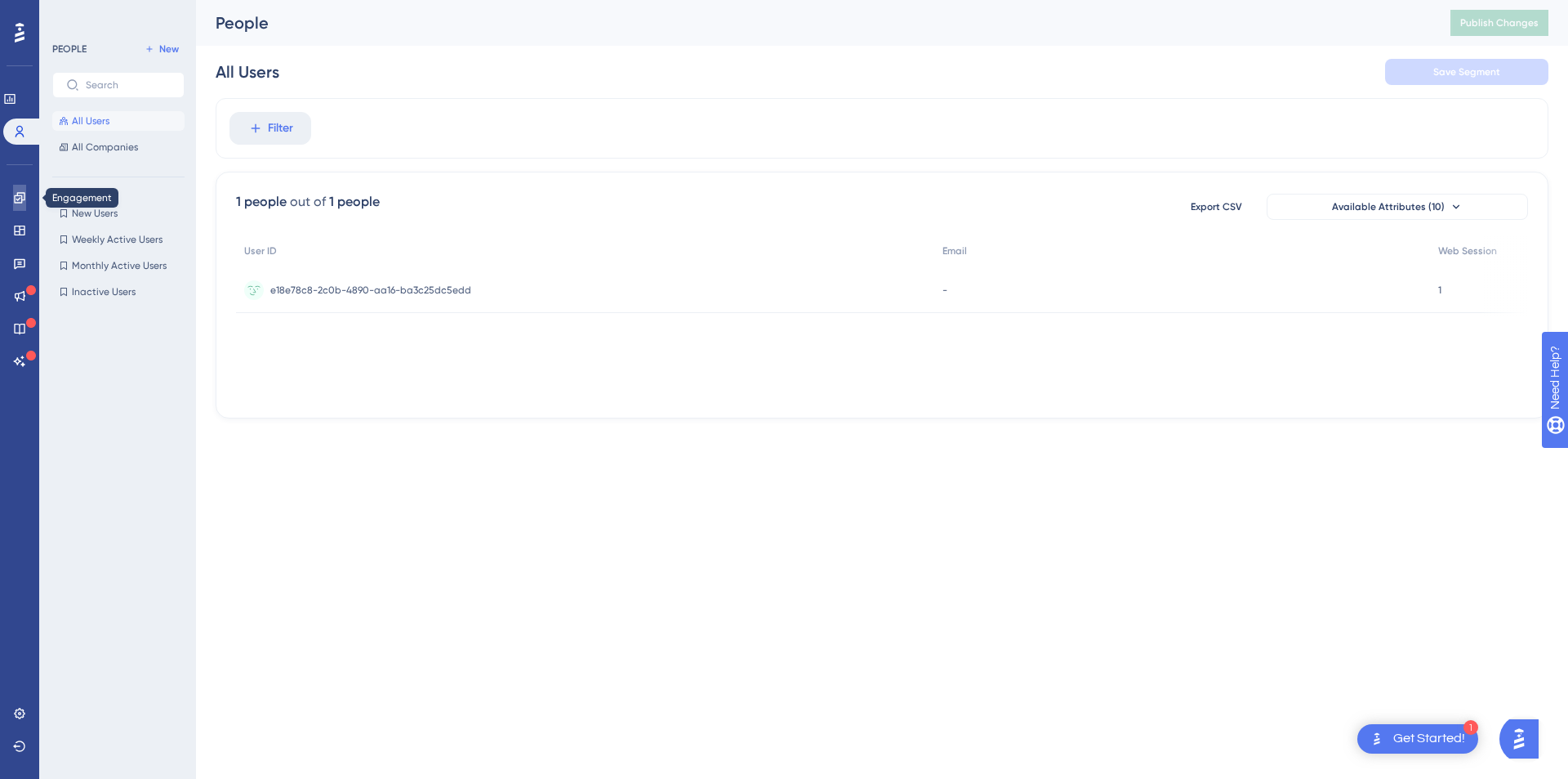
click at [13, 196] on link at bounding box center [20, 197] width 13 height 26
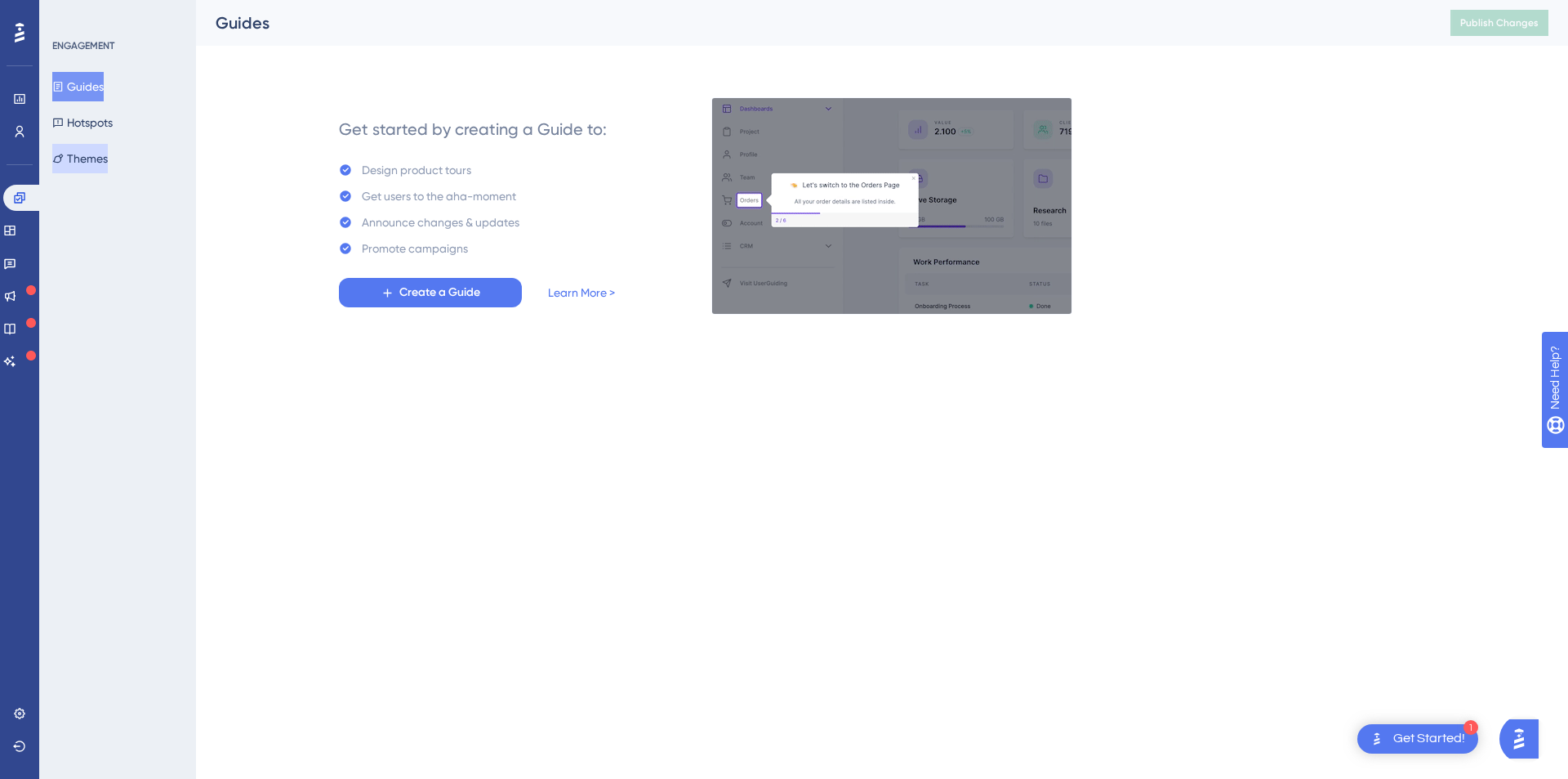
click at [102, 164] on button "Themes" at bounding box center [80, 158] width 55 height 29
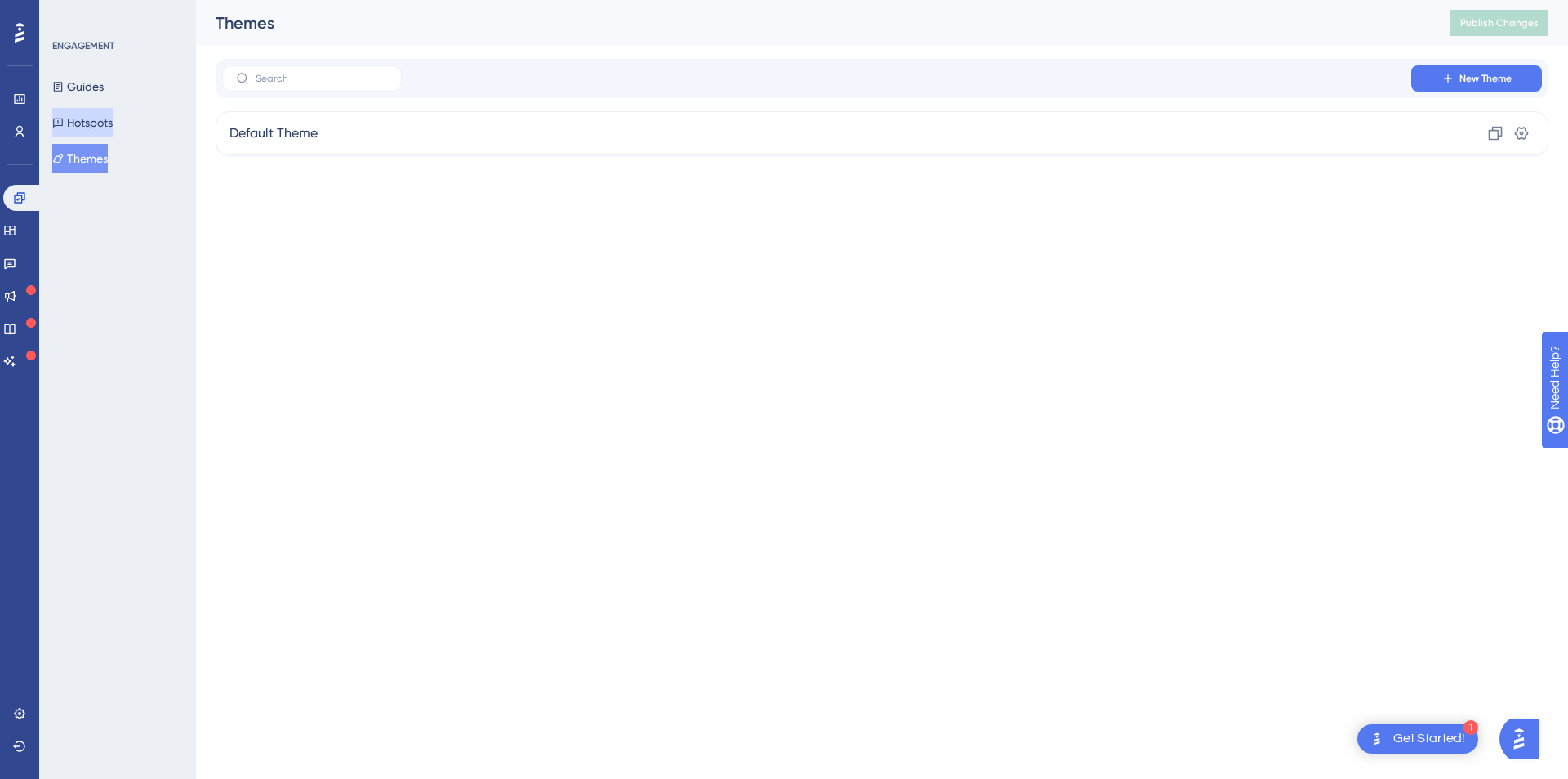
click at [107, 124] on button "Hotspots" at bounding box center [82, 122] width 60 height 29
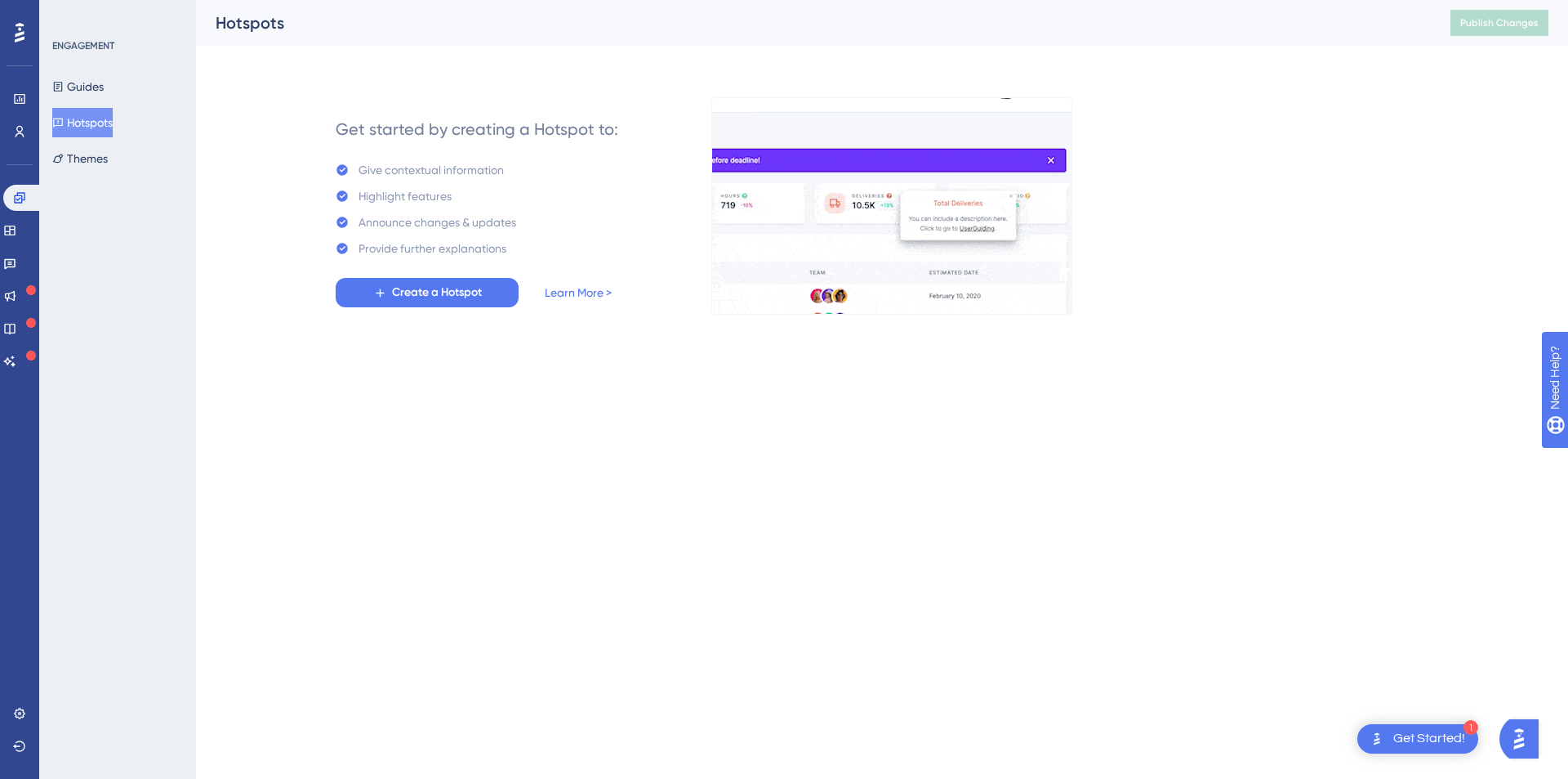
click at [152, 101] on div "Guides Hotspots Themes" at bounding box center [118, 123] width 133 height 102
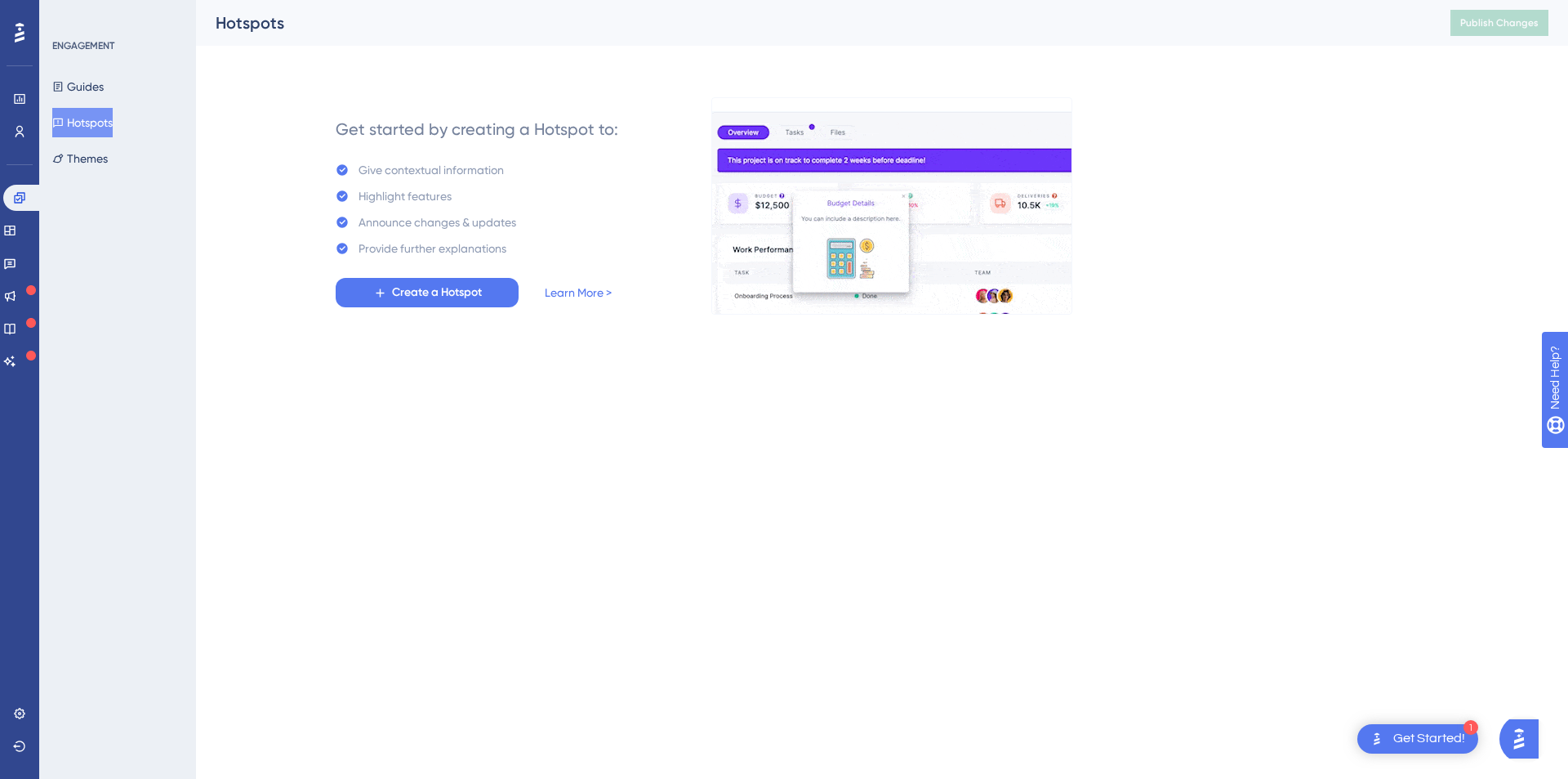
click at [134, 92] on div "Guides Hotspots Themes" at bounding box center [118, 123] width 133 height 102
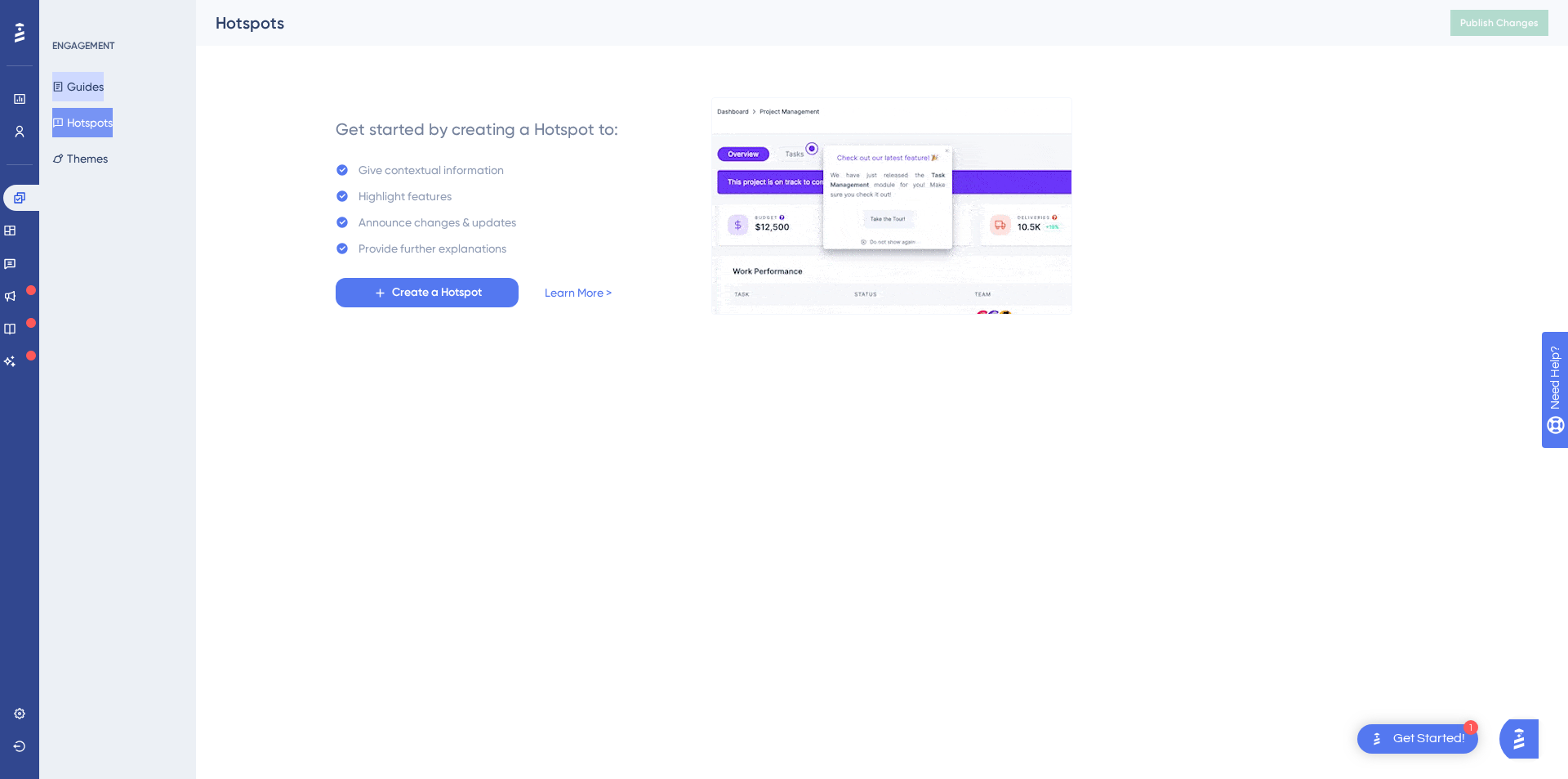
click at [104, 83] on button "Guides" at bounding box center [77, 87] width 51 height 29
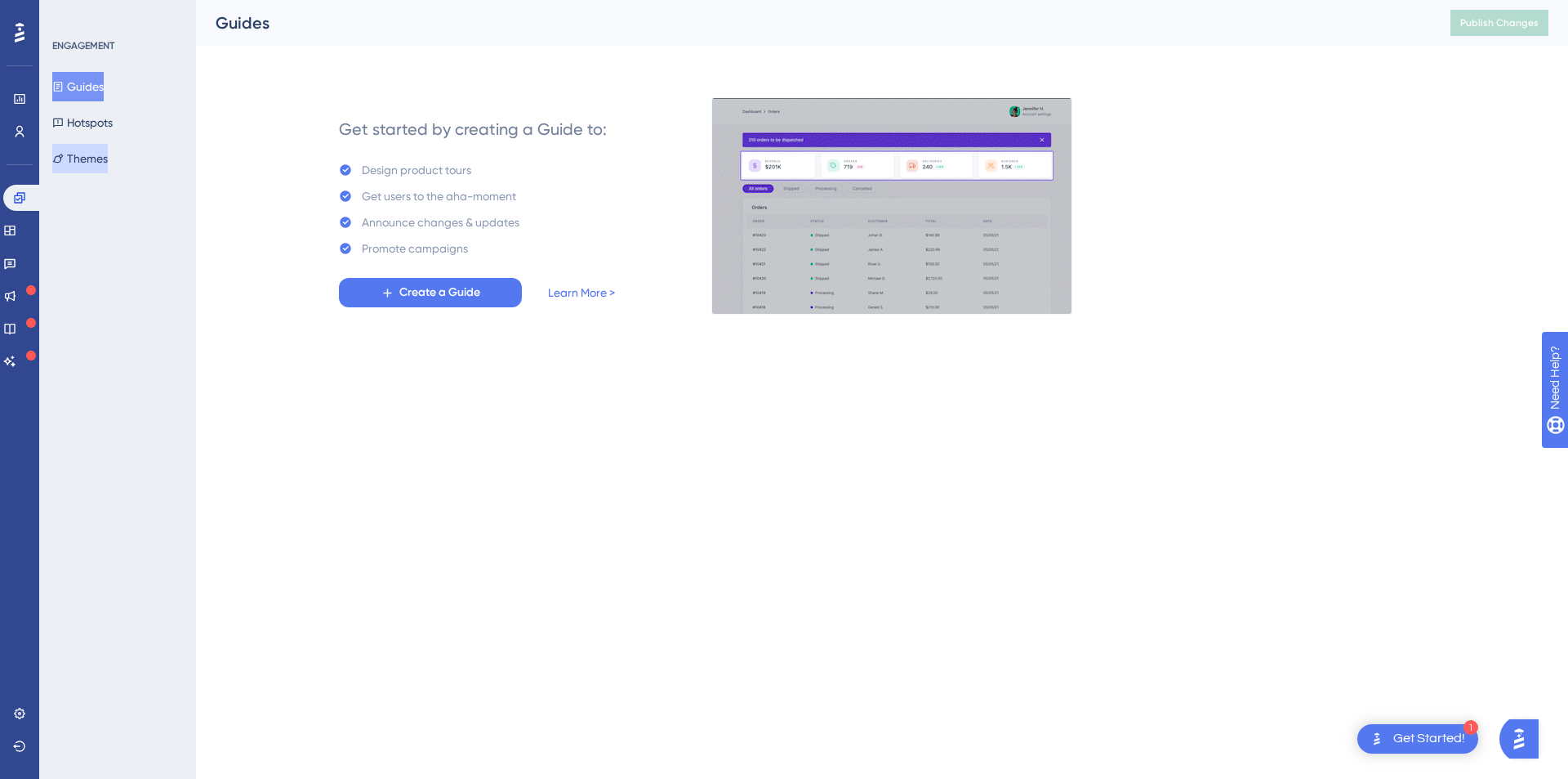
click at [108, 149] on button "Themes" at bounding box center [80, 158] width 55 height 29
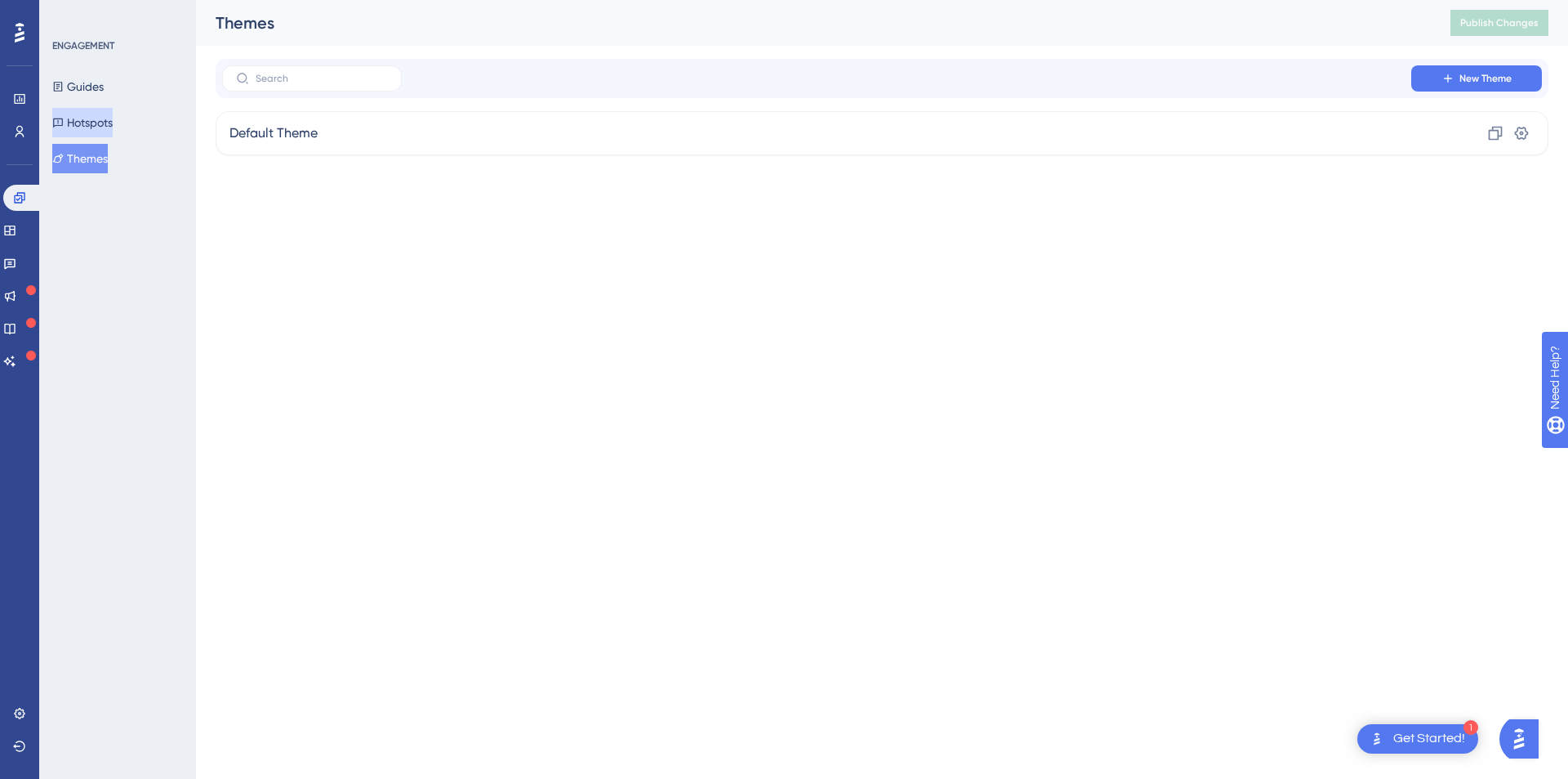
click at [113, 110] on button "Hotspots" at bounding box center [82, 122] width 60 height 29
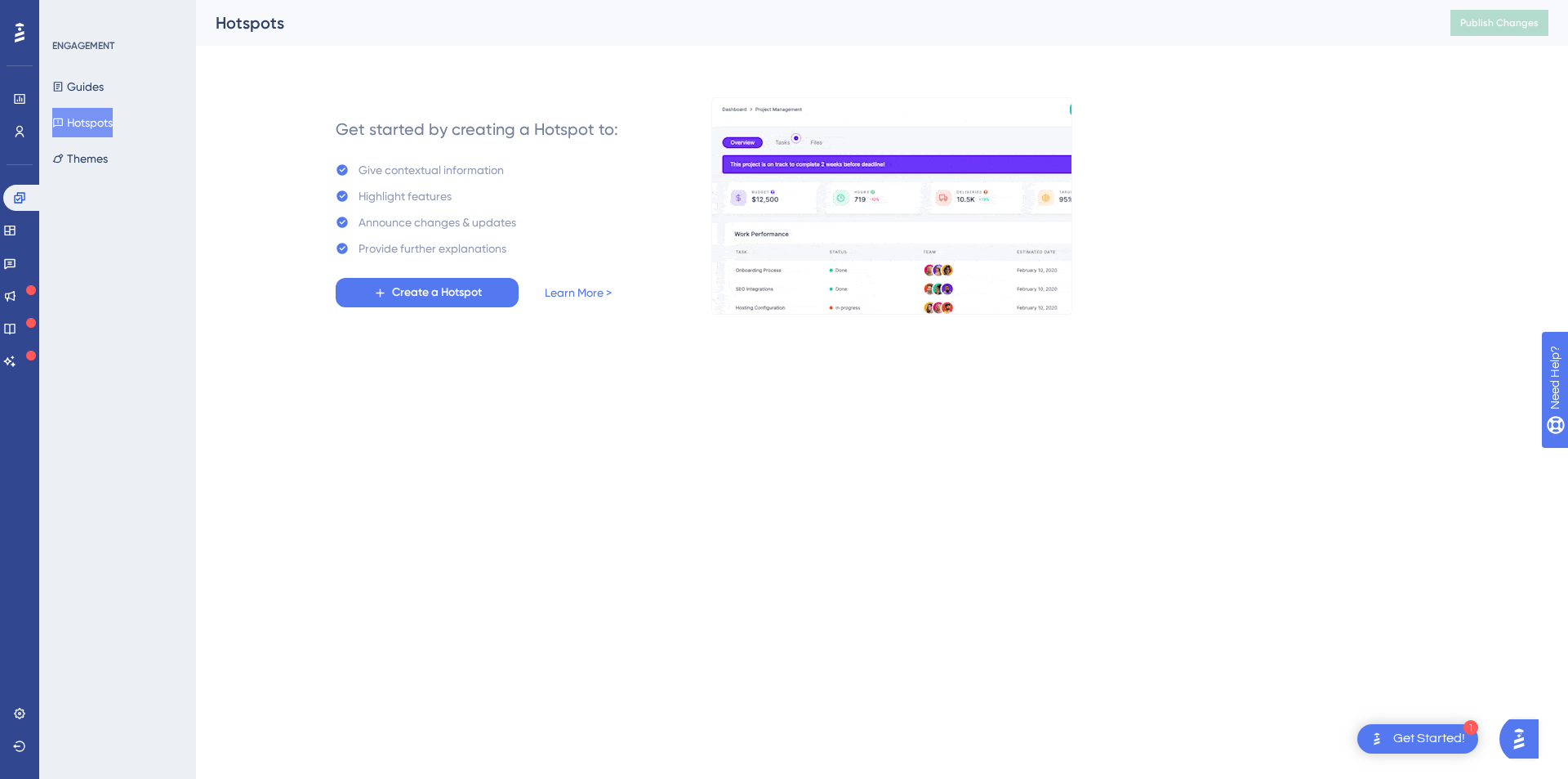
click at [18, 34] on icon at bounding box center [20, 32] width 10 height 19
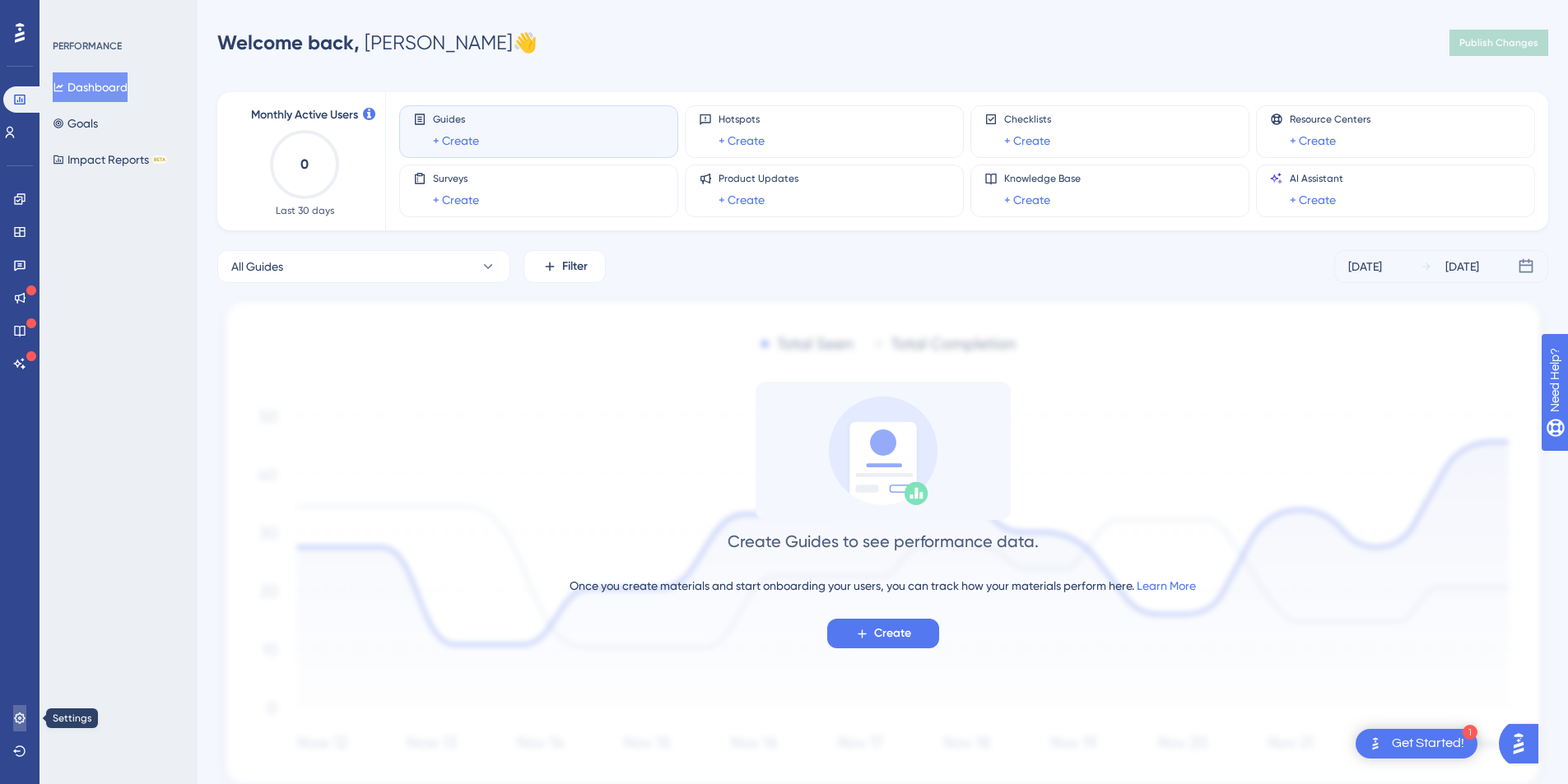
click at [19, 711] on icon at bounding box center [20, 718] width 14 height 14
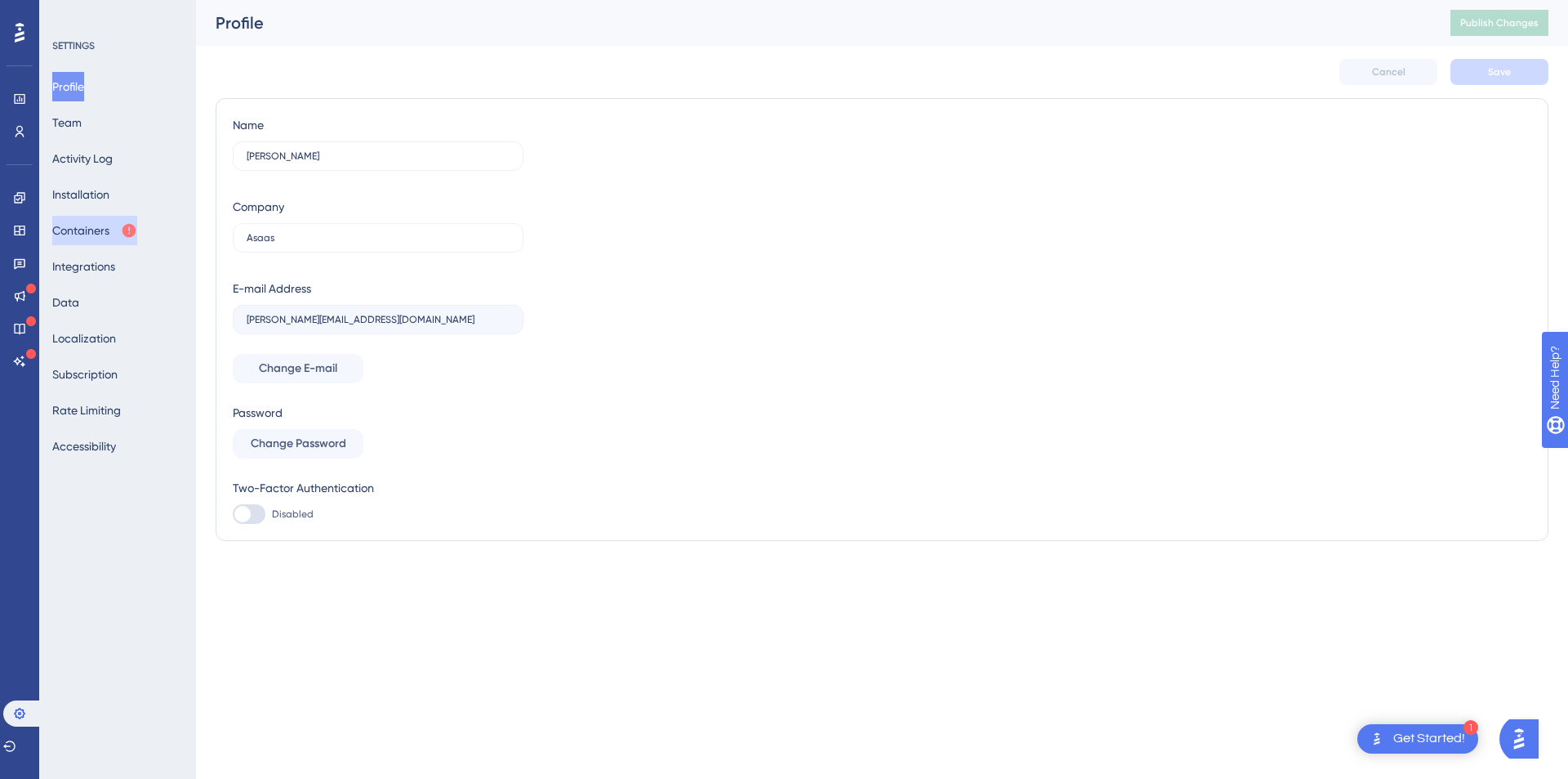
click at [100, 239] on button "Containers" at bounding box center [94, 230] width 85 height 29
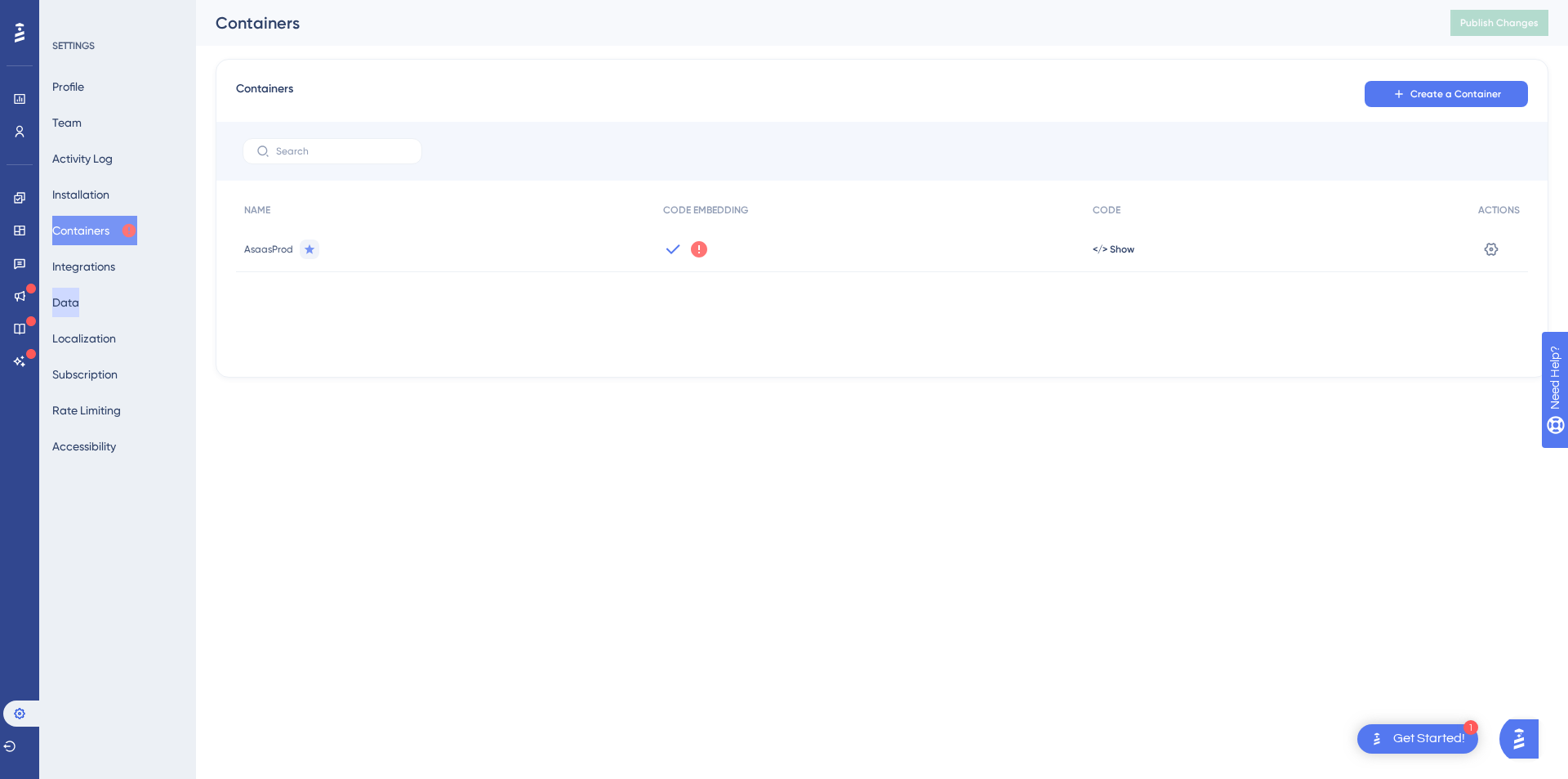
click at [79, 298] on button "Data" at bounding box center [66, 302] width 27 height 29
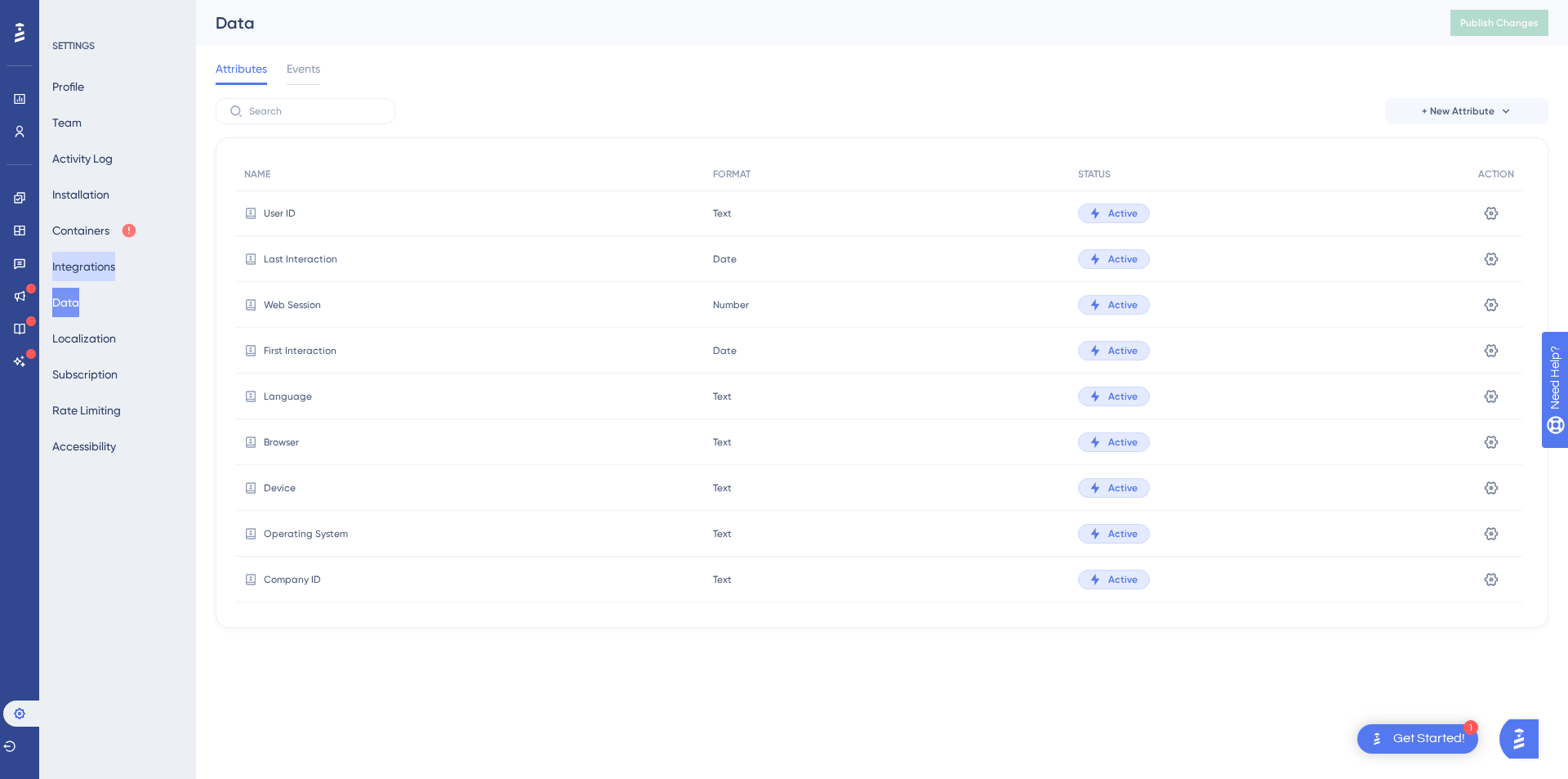
click at [108, 258] on button "Integrations" at bounding box center [83, 266] width 63 height 29
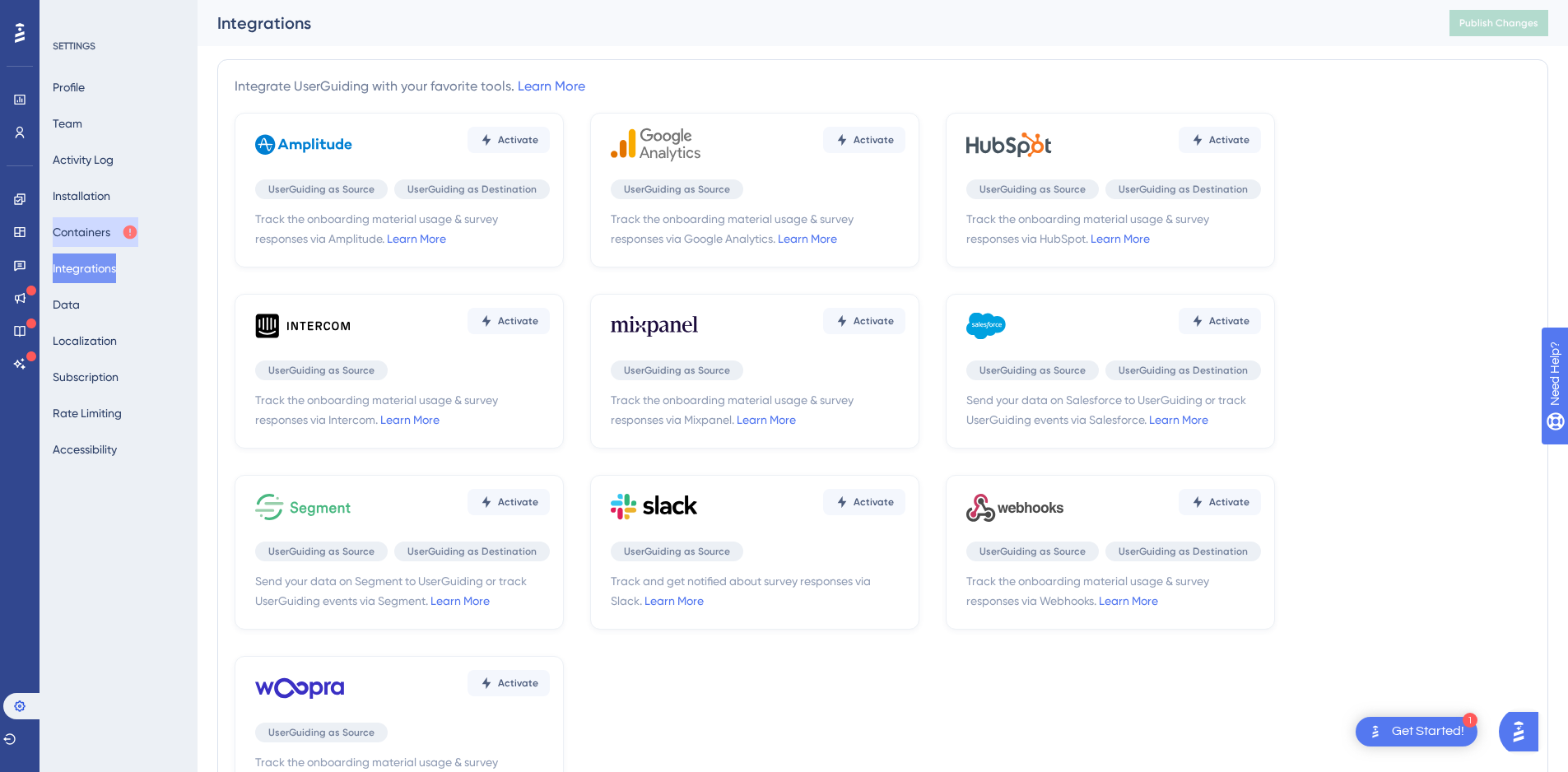
click at [112, 232] on button "Containers" at bounding box center [95, 232] width 85 height 30
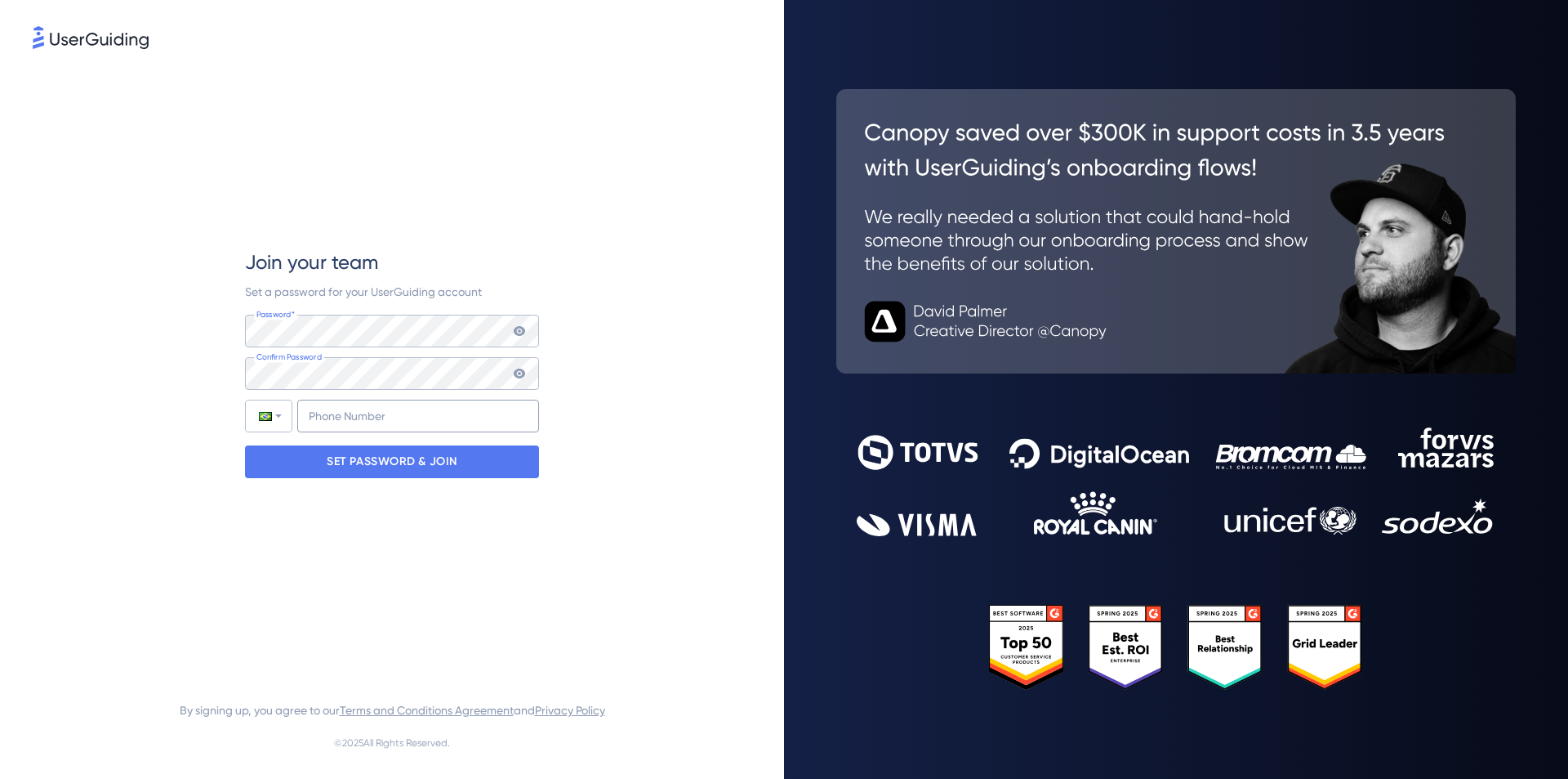
click at [343, 434] on div "Join your team Set a password for your UserGuiding account Password* Your passw…" at bounding box center [392, 364] width 294 height 229
click at [348, 419] on input "+55" at bounding box center [418, 416] width 242 height 33
type input "+55 (47) 999112973"
click at [438, 456] on p "SET PASSWORD & JOIN" at bounding box center [392, 461] width 131 height 26
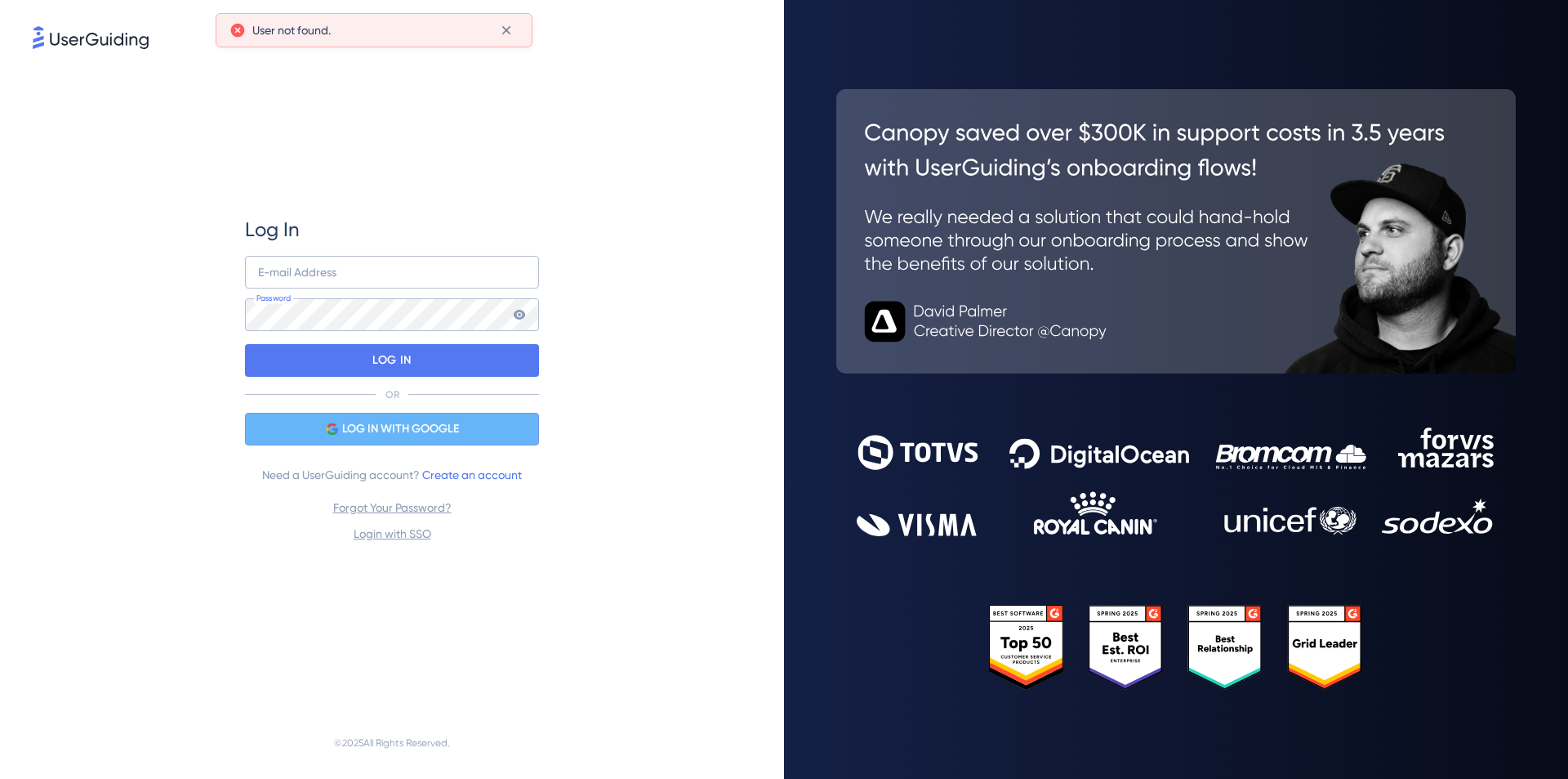
click at [388, 430] on span "LOG IN WITH GOOGLE" at bounding box center [401, 429] width 117 height 19
click at [405, 440] on div "LOG IN WITH GOOGLE" at bounding box center [392, 429] width 294 height 33
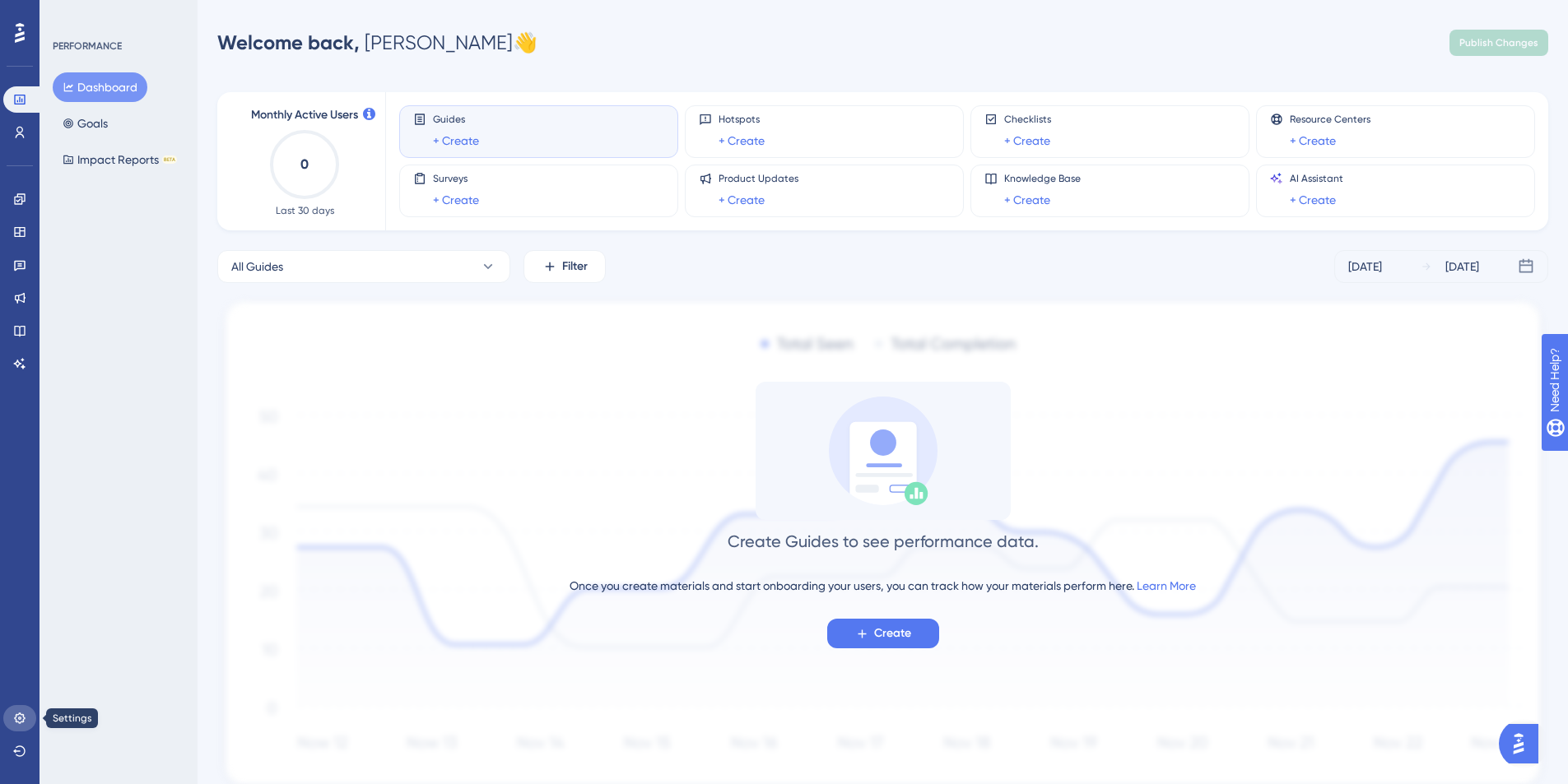
drag, startPoint x: 20, startPoint y: 721, endPoint x: 77, endPoint y: 514, distance: 214.7
click at [23, 721] on icon at bounding box center [20, 718] width 14 height 14
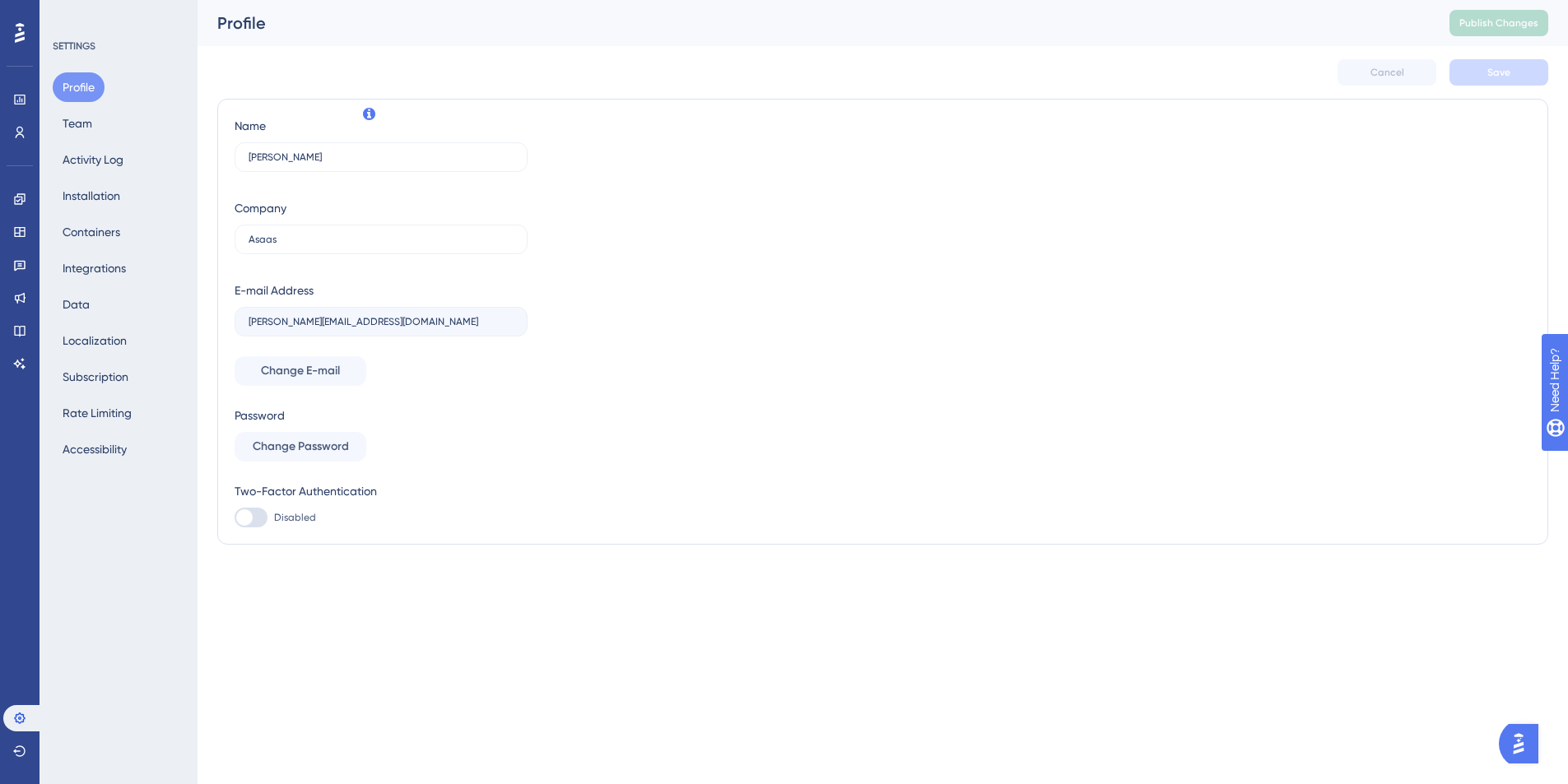
click at [130, 222] on div "Profile Team Activity Log Installation Containers Integrations Data Localizatio…" at bounding box center [119, 268] width 134 height 392
click at [116, 227] on div "LEAVE A REVIEW COPY SHARE LINK" at bounding box center [788, 418] width 1580 height 784
click at [116, 226] on div "LEAVE A REVIEW COPY SHARE LINK" at bounding box center [788, 418] width 1580 height 784
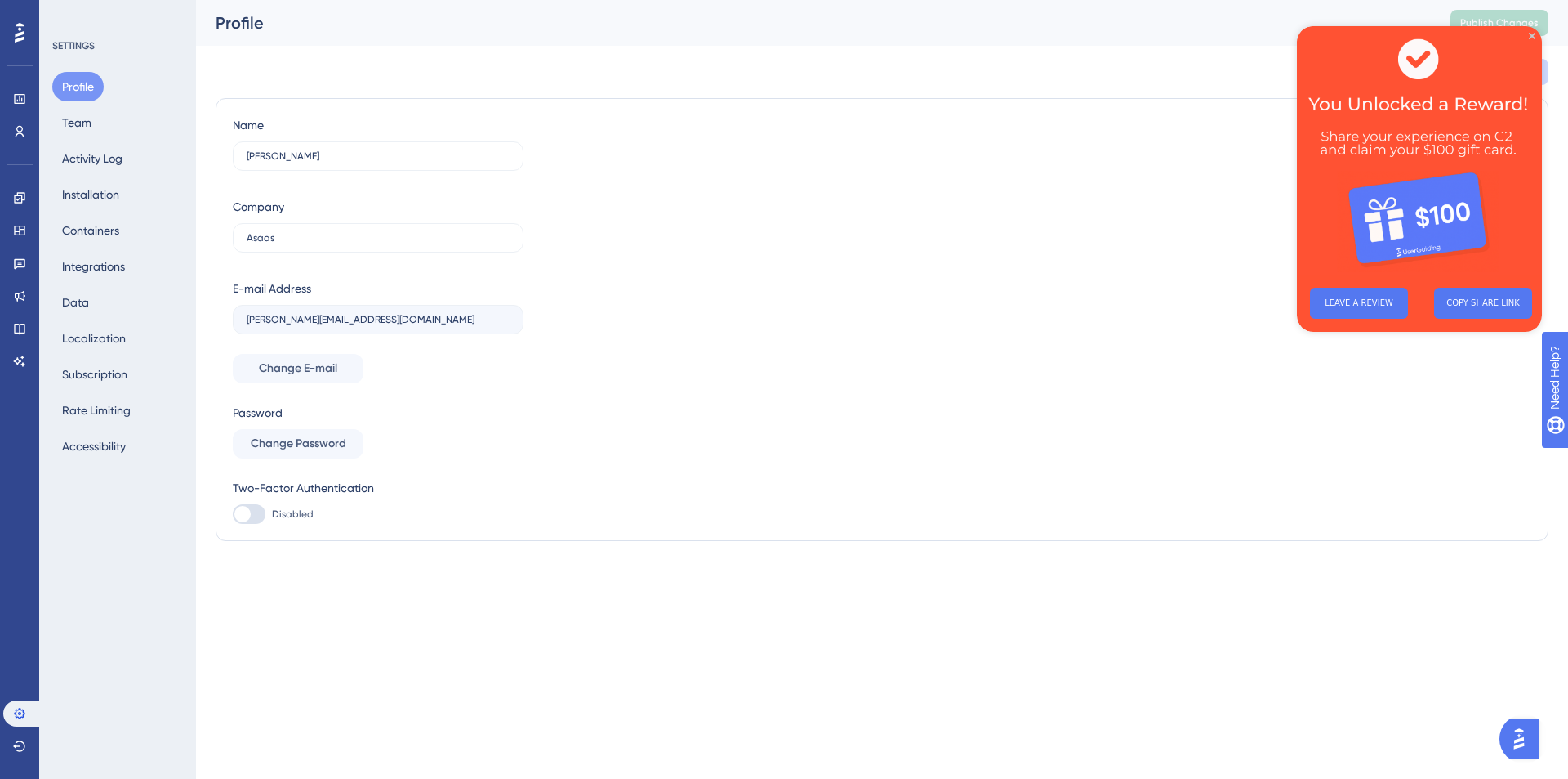
click at [133, 224] on div "Profile Team Activity Log Installation Containers Integrations Data Localizatio…" at bounding box center [118, 266] width 133 height 389
click at [118, 224] on button "Containers" at bounding box center [90, 230] width 76 height 29
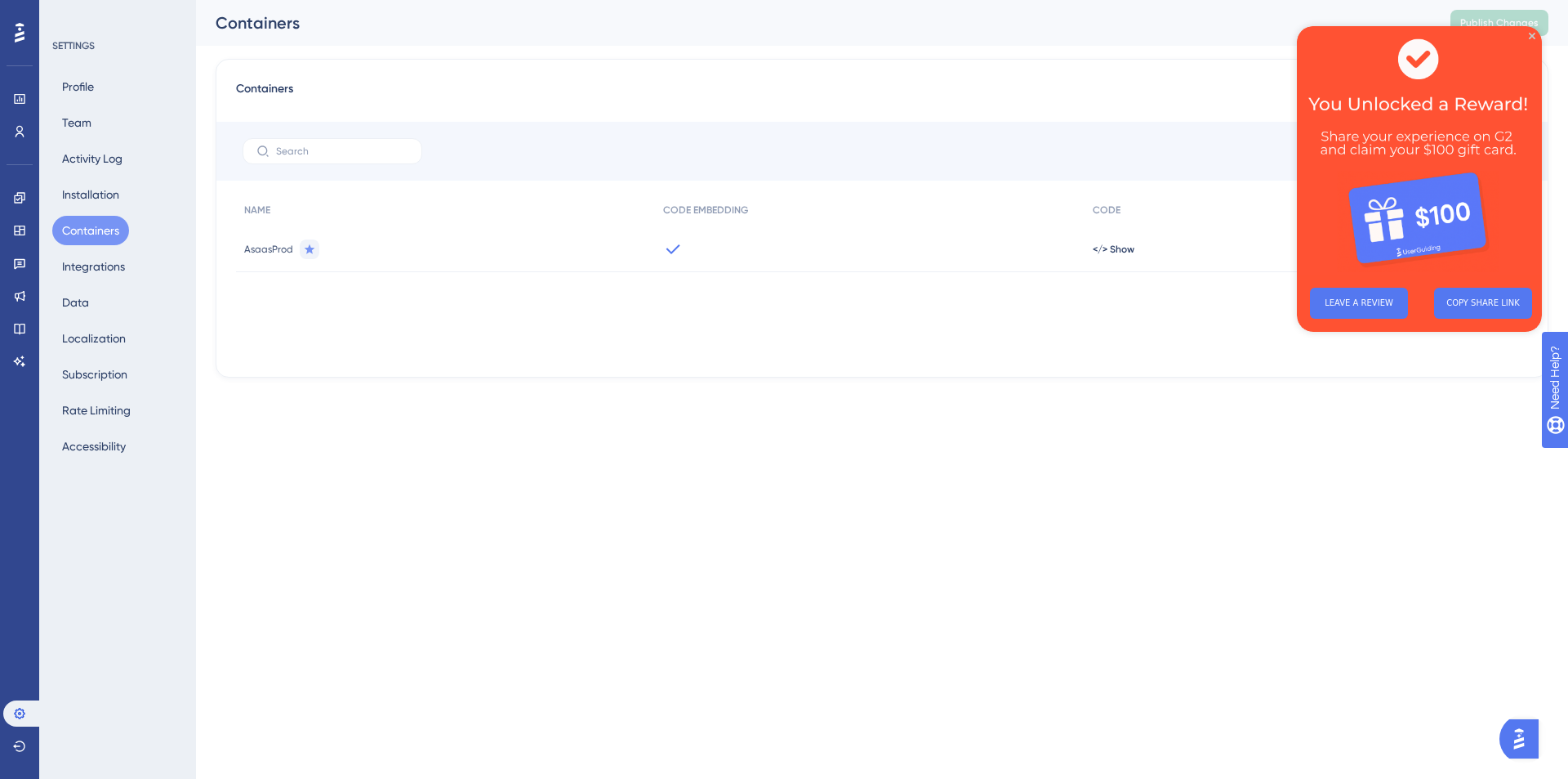
click at [1529, 39] on img at bounding box center [1419, 150] width 245 height 249
click at [1534, 37] on icon "Close Preview" at bounding box center [1533, 36] width 7 height 7
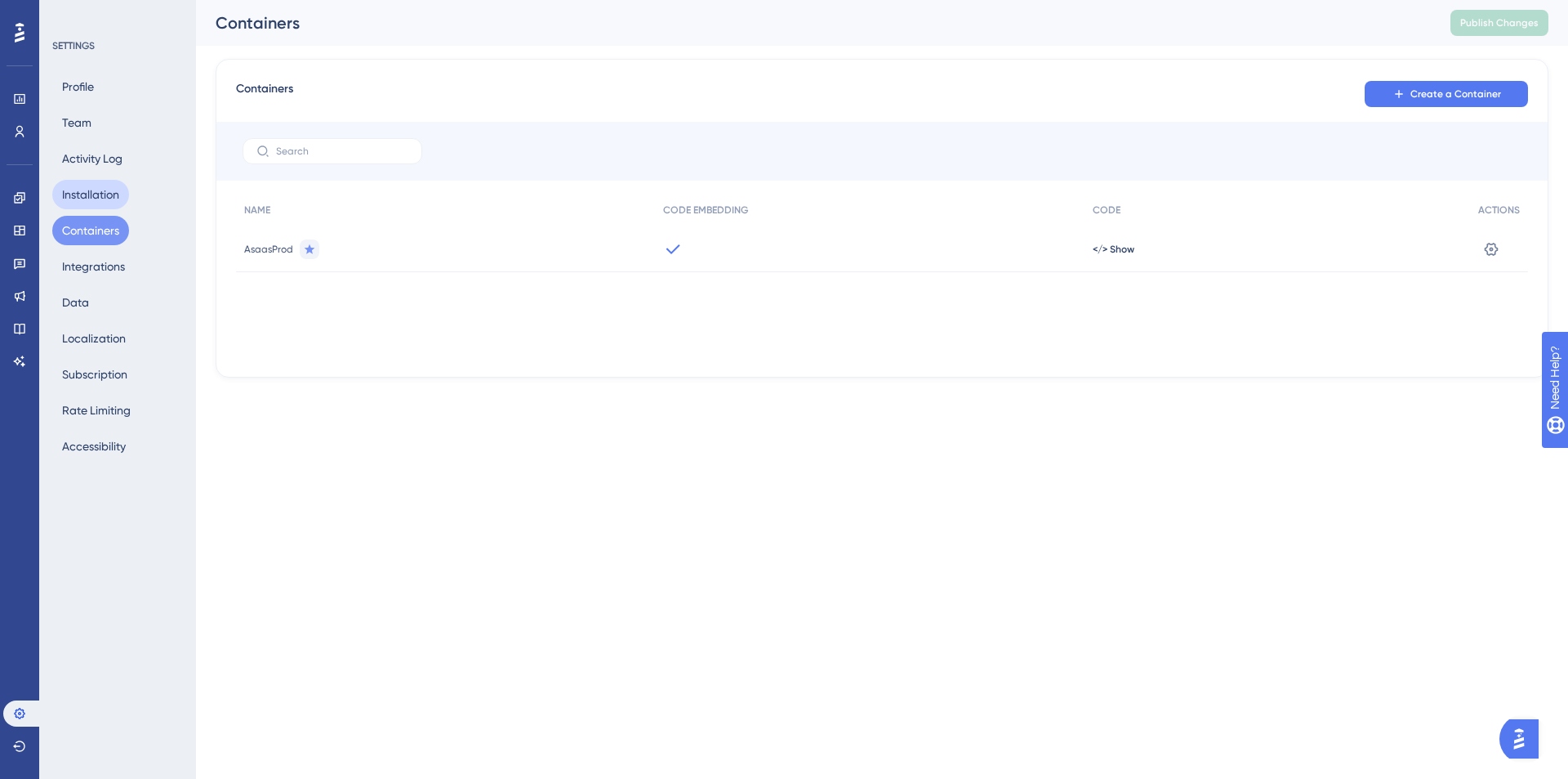
click at [118, 196] on button "Installation" at bounding box center [90, 194] width 76 height 29
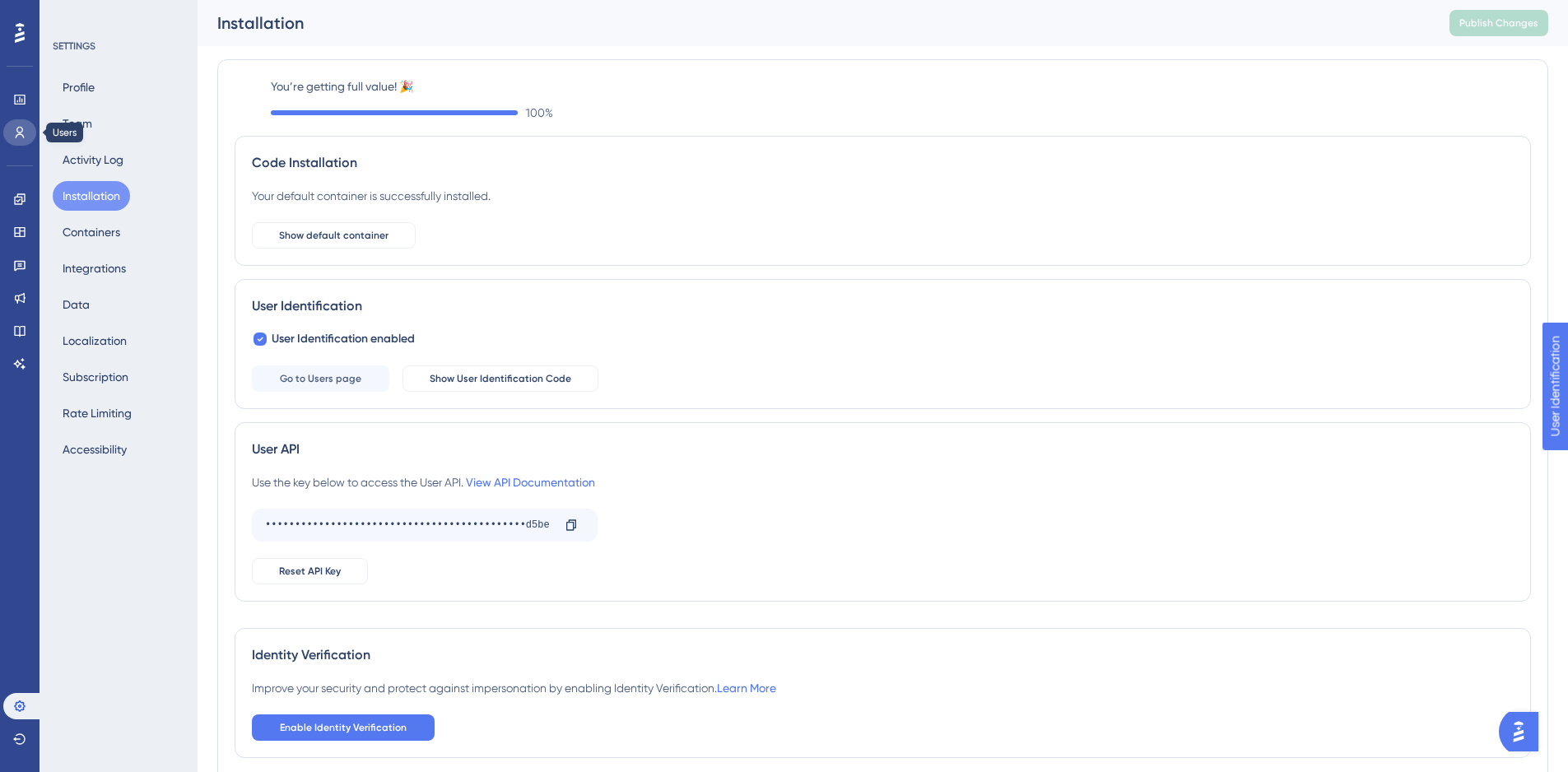
click at [14, 130] on icon at bounding box center [20, 133] width 14 height 14
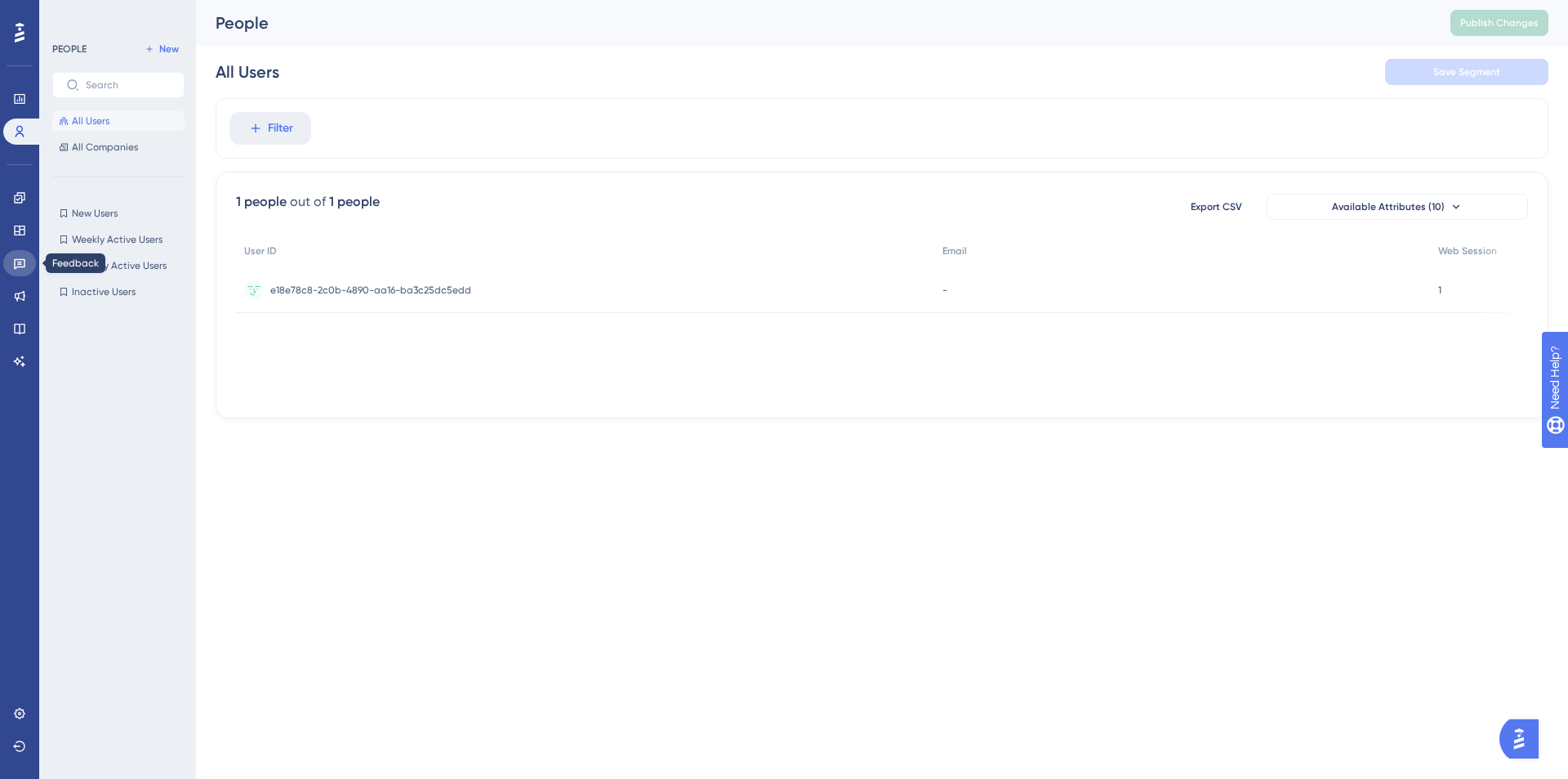
click at [14, 261] on icon at bounding box center [20, 263] width 13 height 13
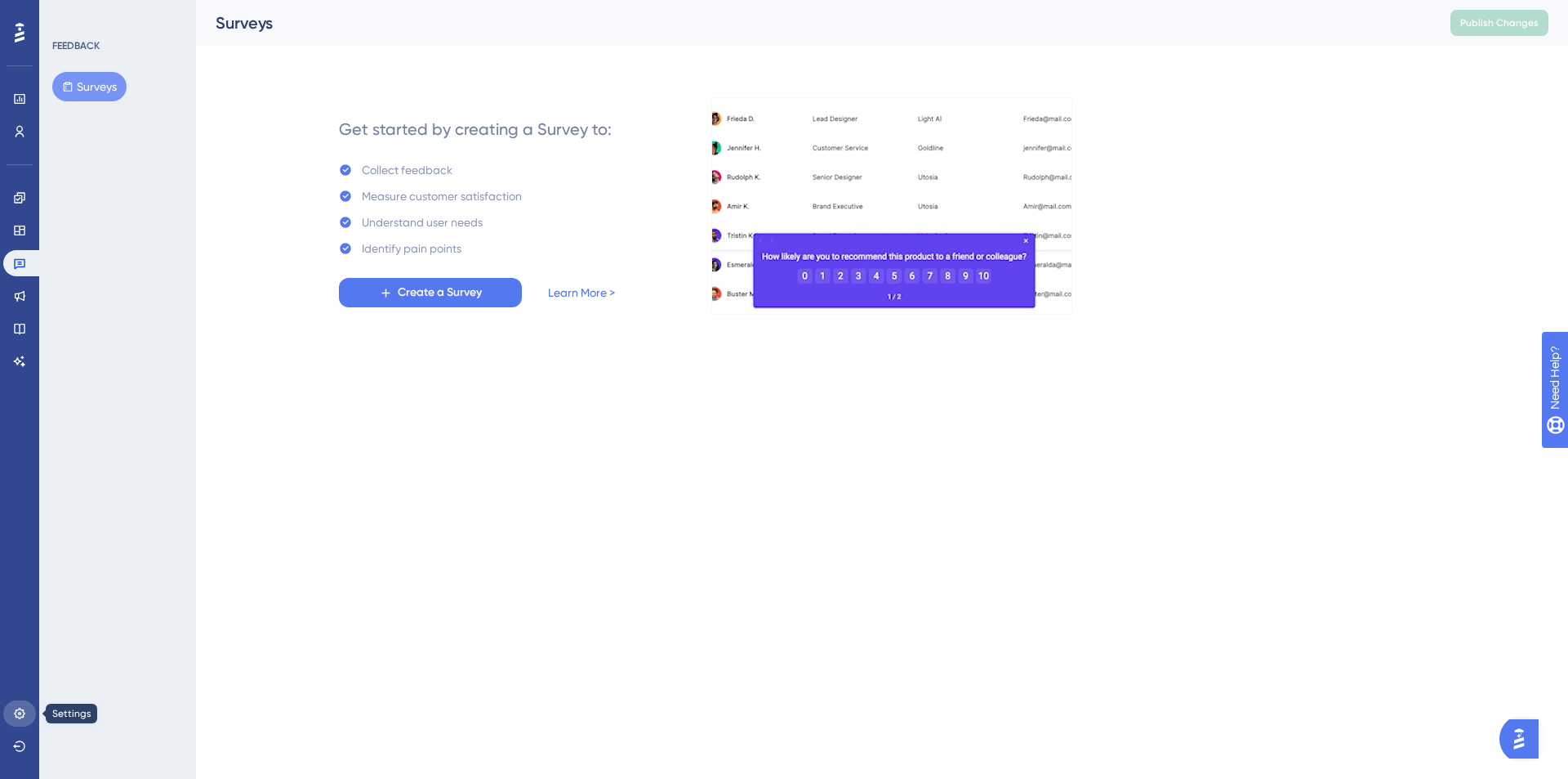
click at [22, 715] on icon at bounding box center [20, 713] width 13 height 13
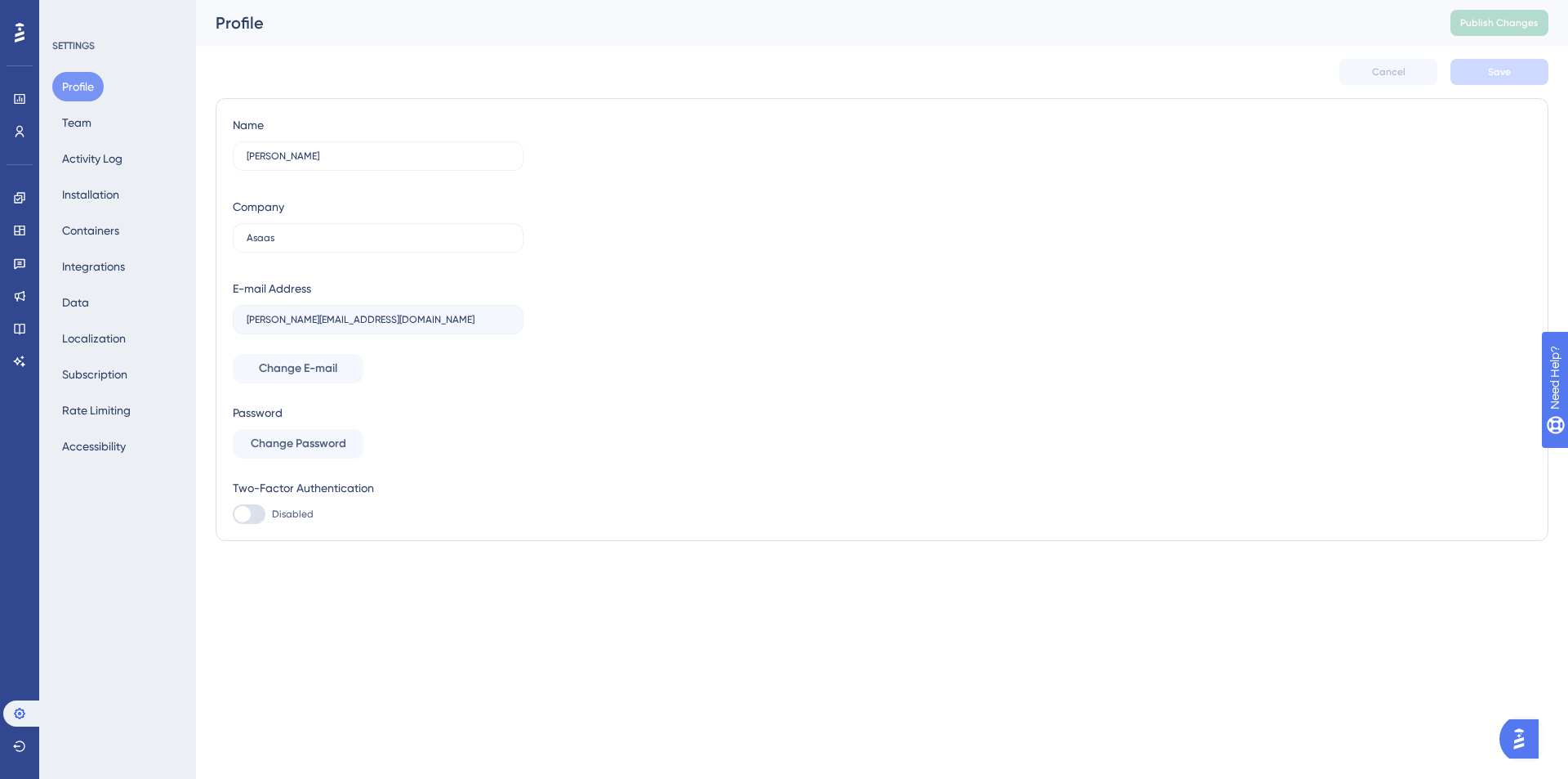
click at [141, 232] on div "Profile Team Activity Log Installation Containers Integrations Data Localizatio…" at bounding box center [118, 266] width 133 height 389
click at [134, 231] on div "Profile Team Activity Log Installation Containers Integrations Data Localizatio…" at bounding box center [118, 266] width 133 height 389
click at [117, 229] on button "Containers" at bounding box center [90, 230] width 76 height 29
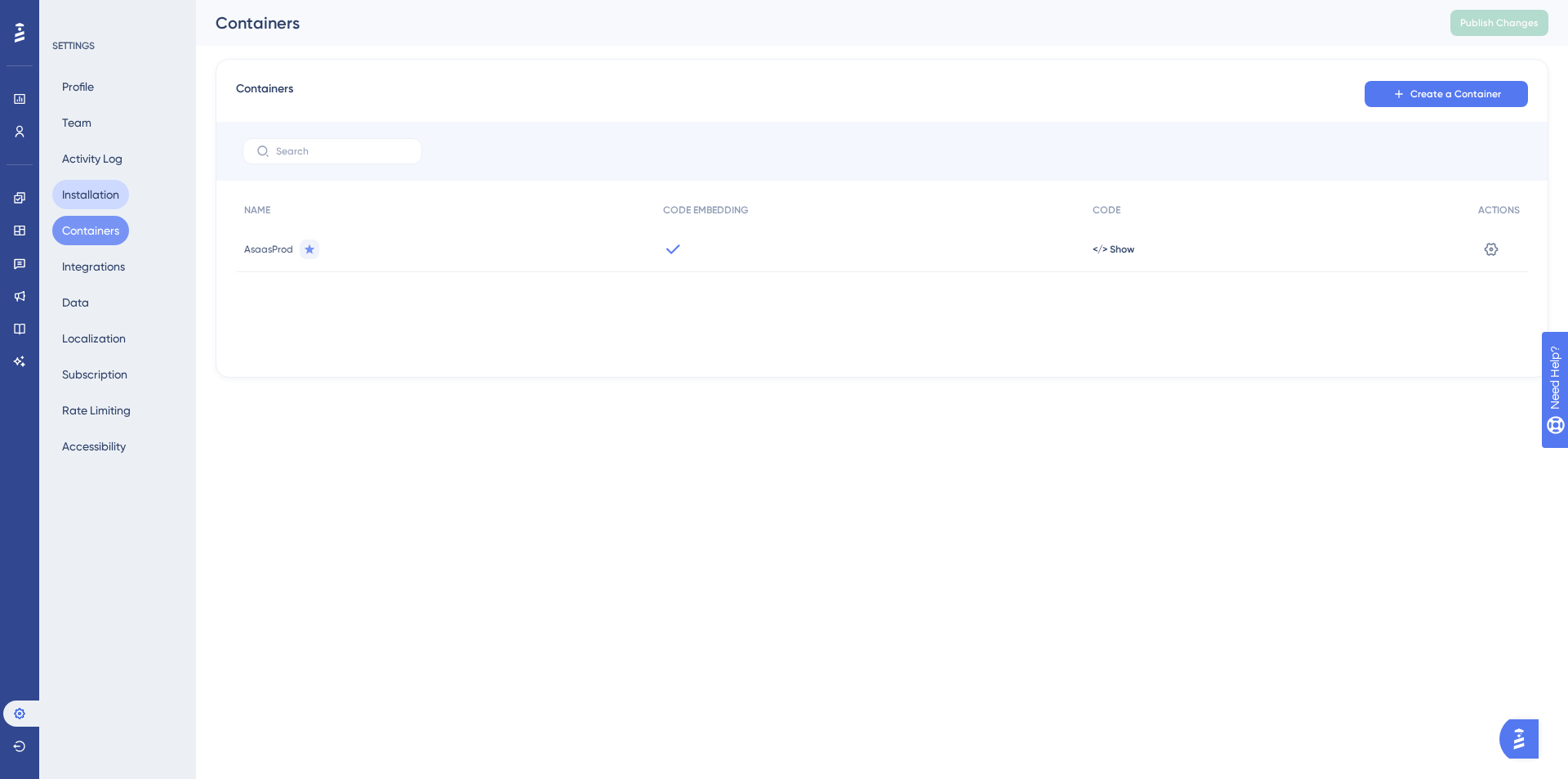
click at [89, 183] on button "Installation" at bounding box center [90, 194] width 76 height 29
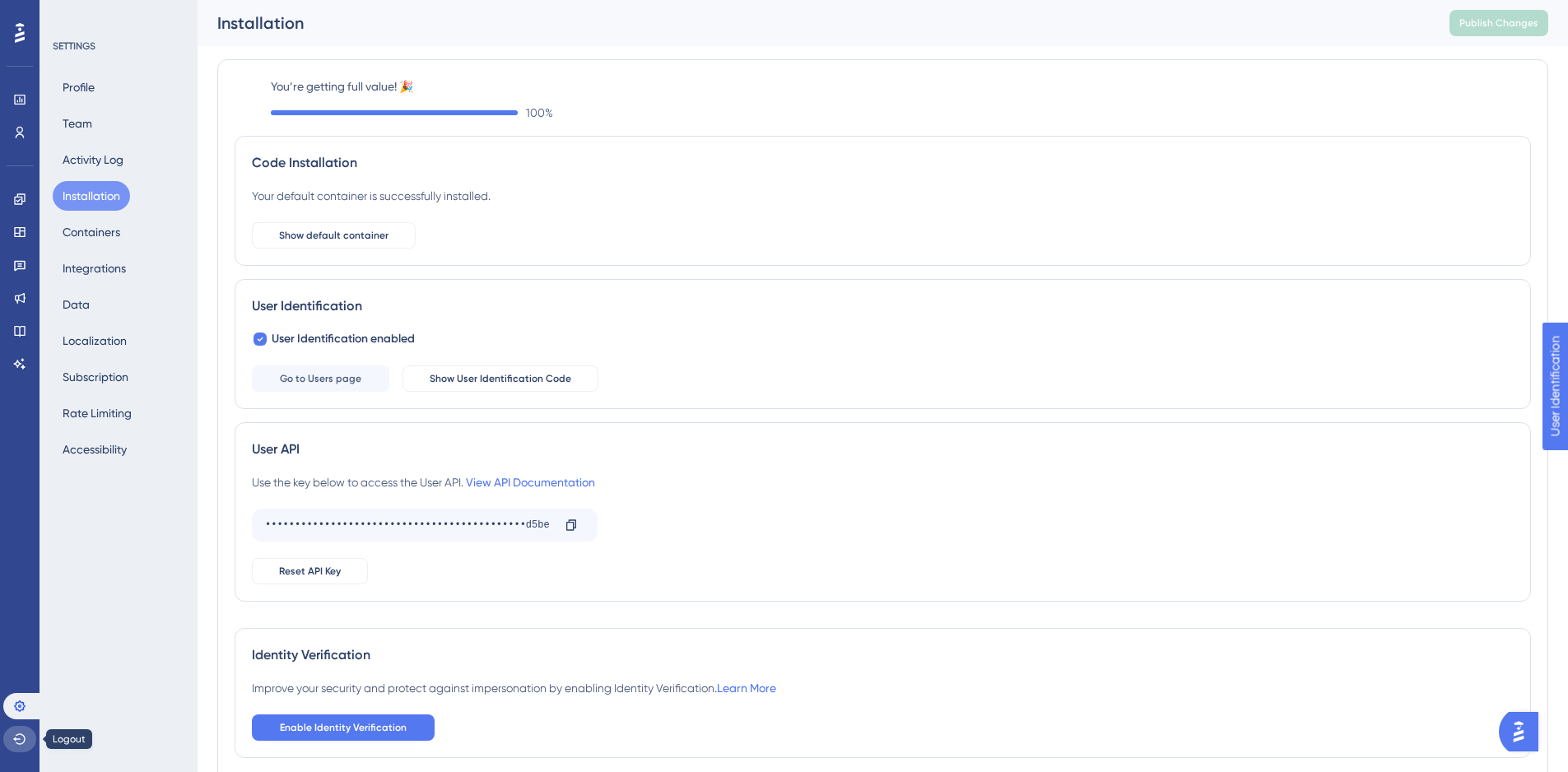
click at [15, 742] on icon at bounding box center [20, 740] width 14 height 14
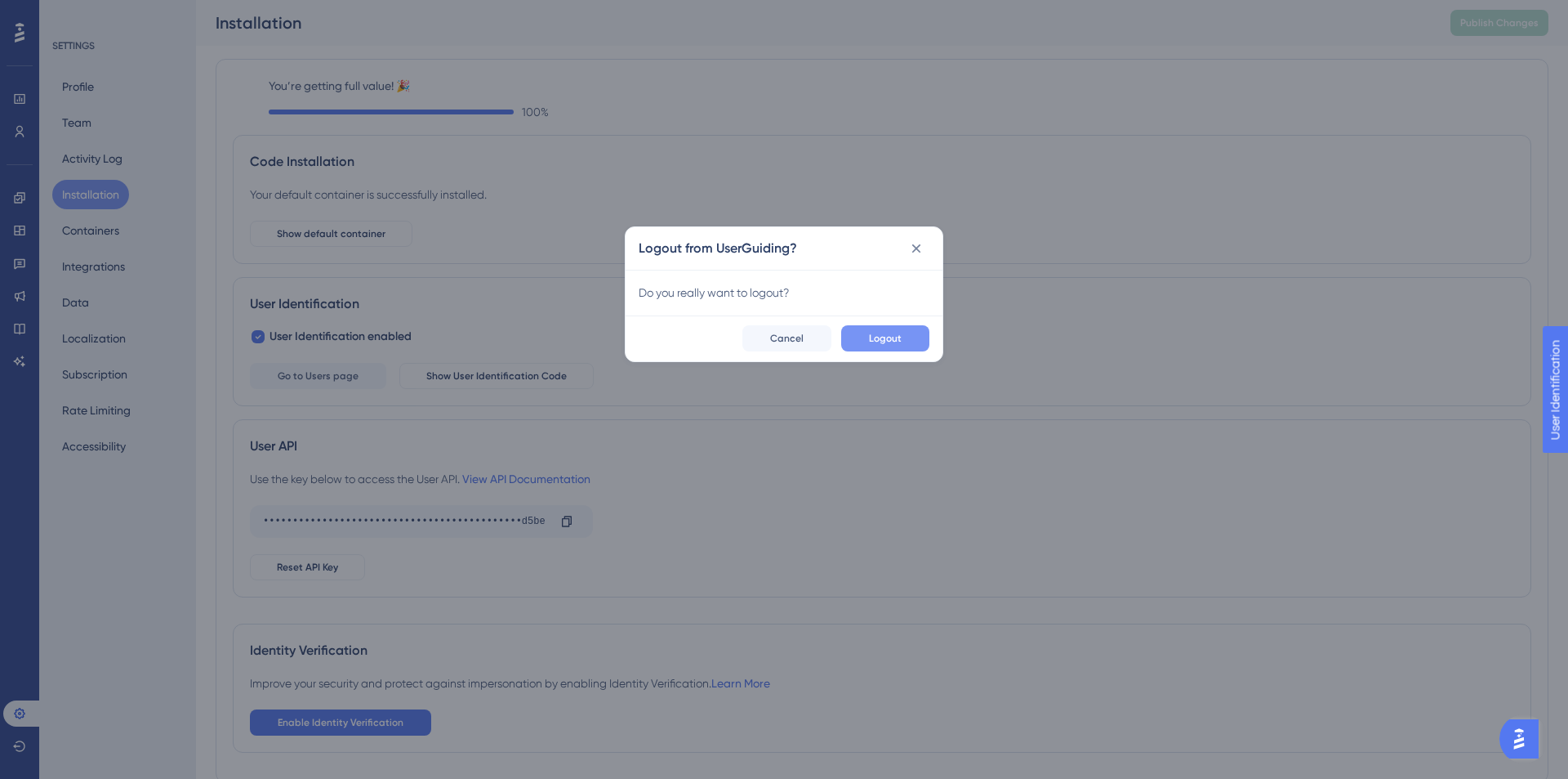
click at [893, 329] on button "Logout" at bounding box center [885, 338] width 88 height 26
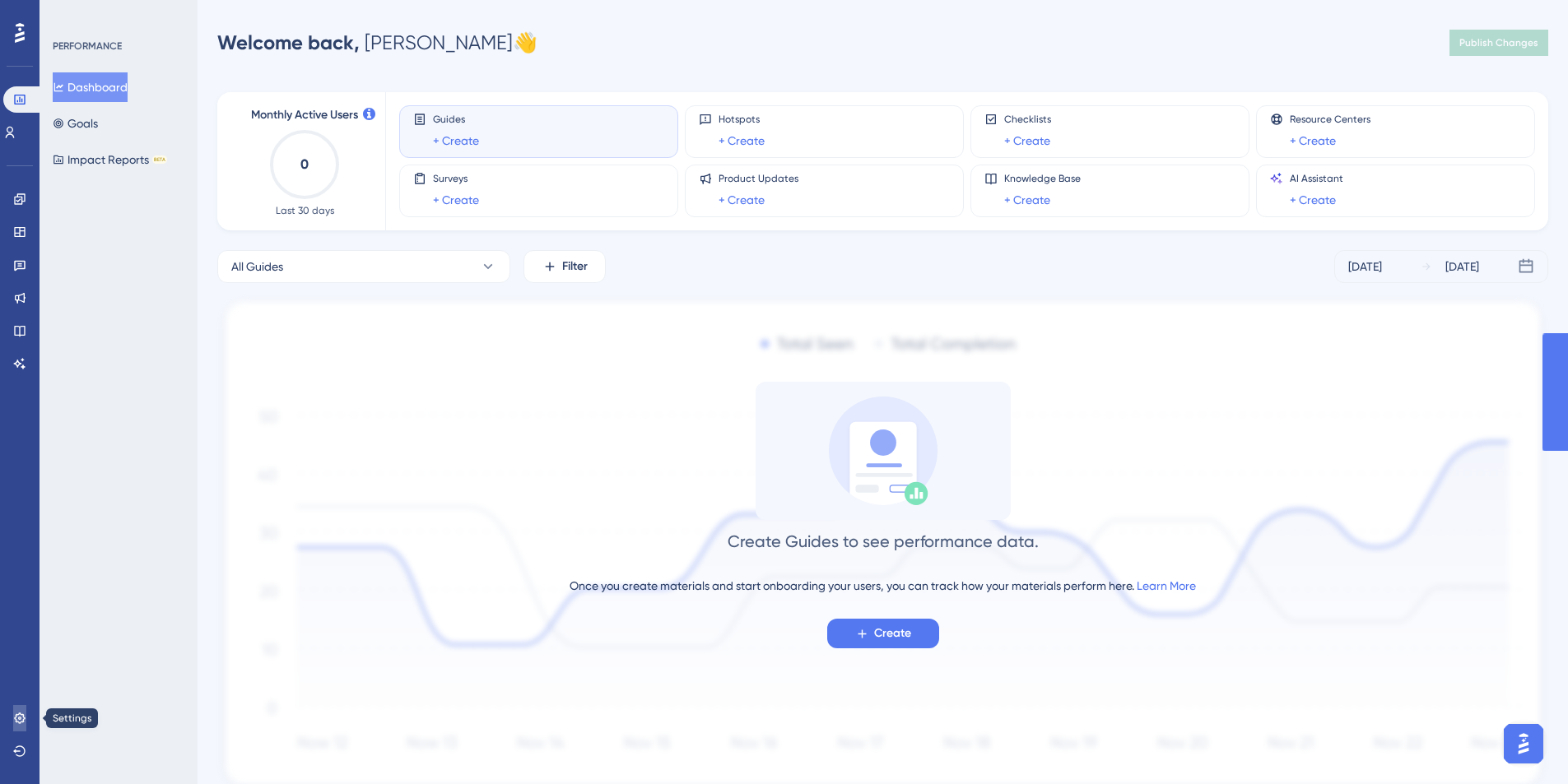
click at [24, 721] on icon at bounding box center [19, 717] width 11 height 11
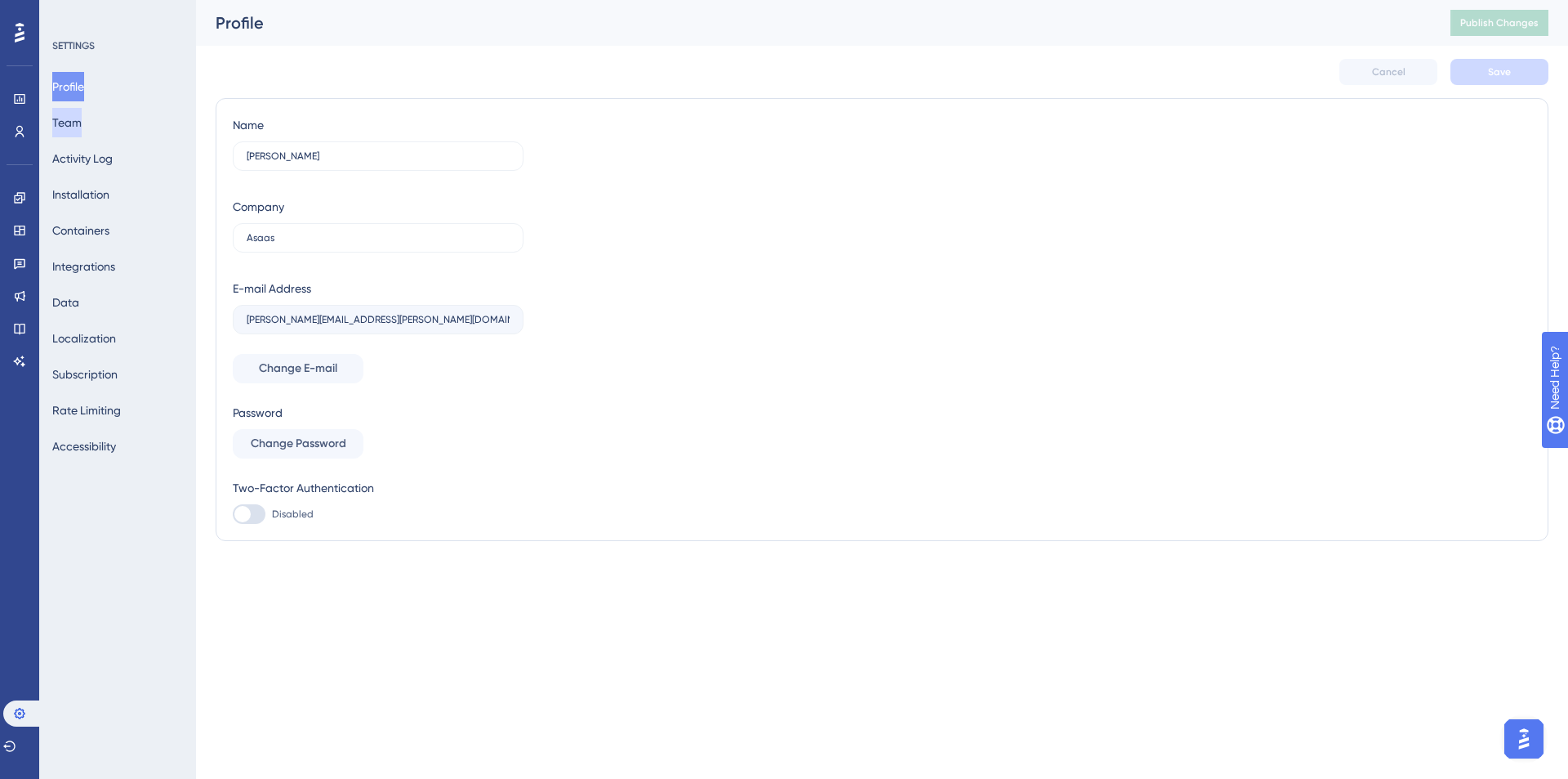
click at [81, 118] on button "Team" at bounding box center [66, 122] width 29 height 29
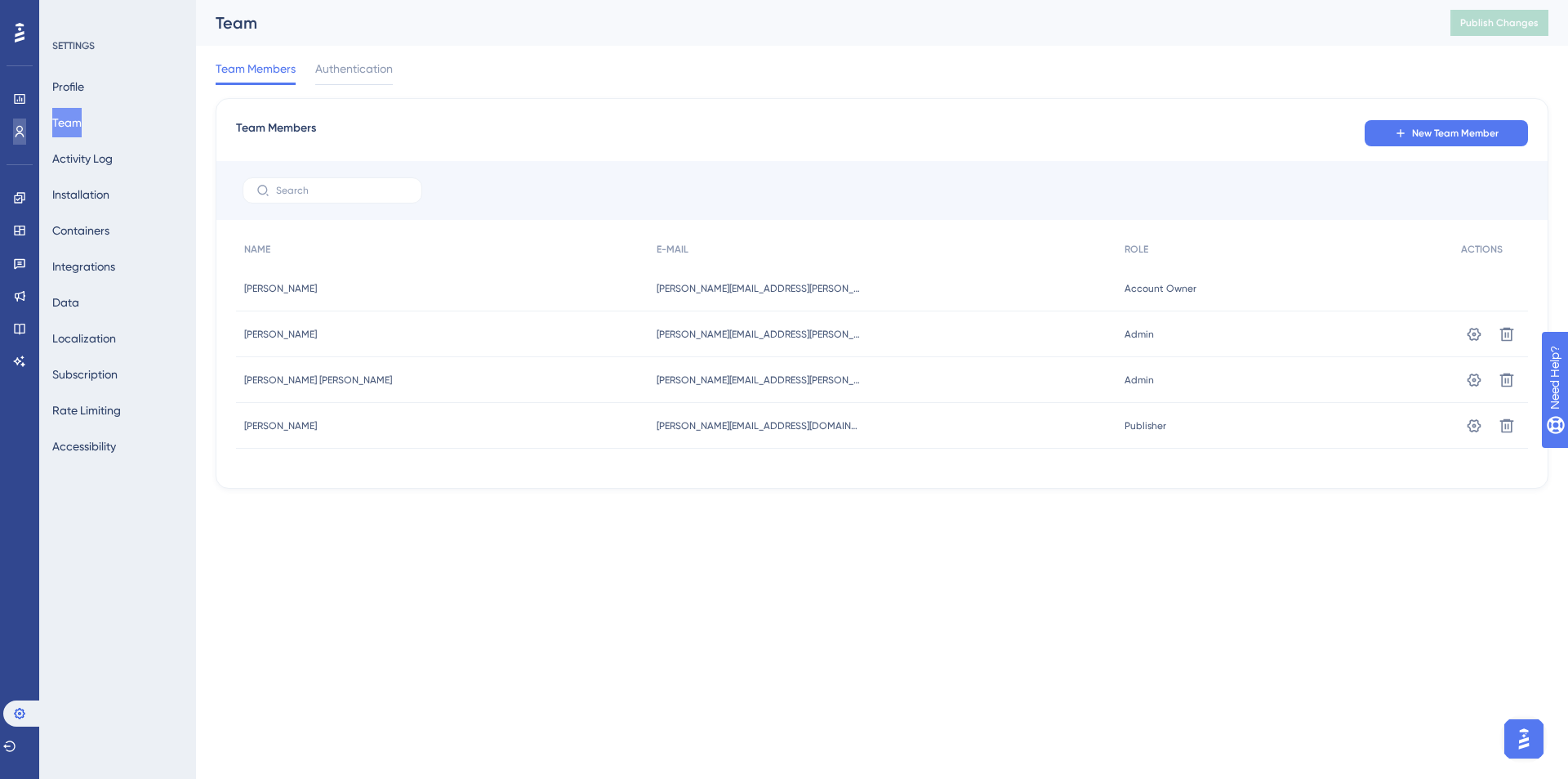
click at [14, 120] on link at bounding box center [20, 131] width 13 height 26
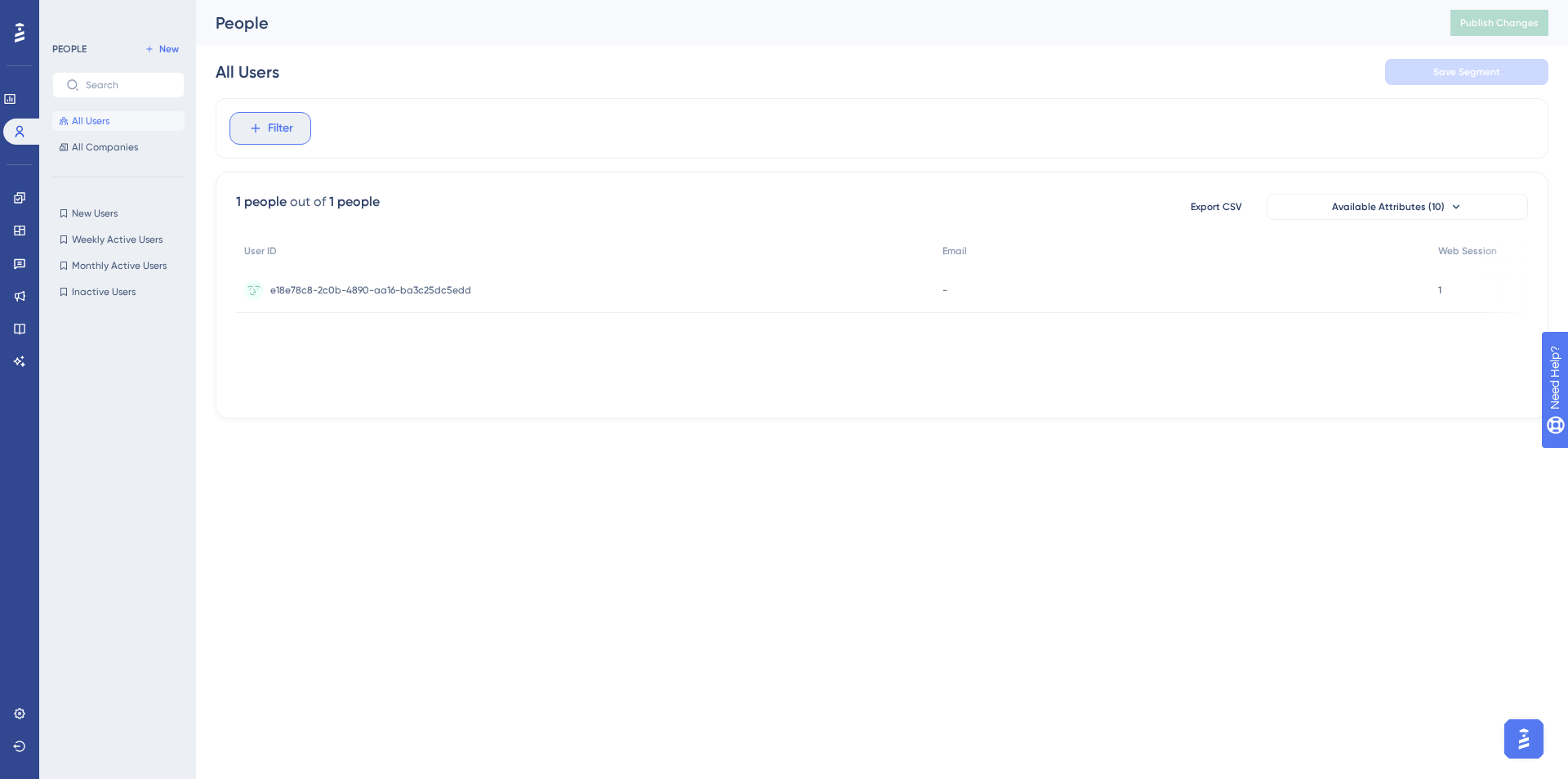
click at [255, 130] on icon at bounding box center [256, 129] width 15 height 15
type input "c"
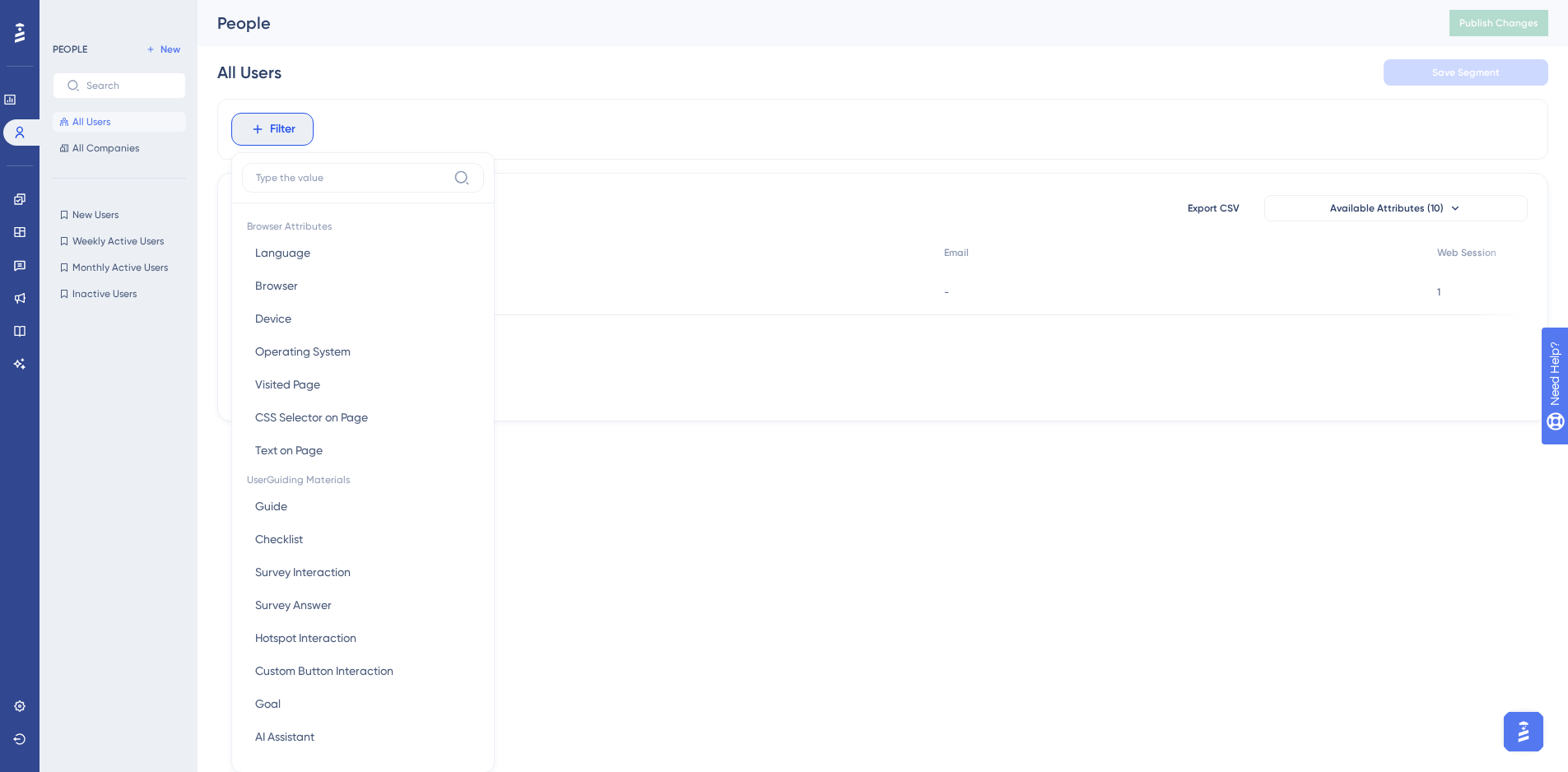
click at [665, 149] on div "Filter Browser Attributes Language Language Browser Browser Device Device Opera…" at bounding box center [883, 130] width 1331 height 61
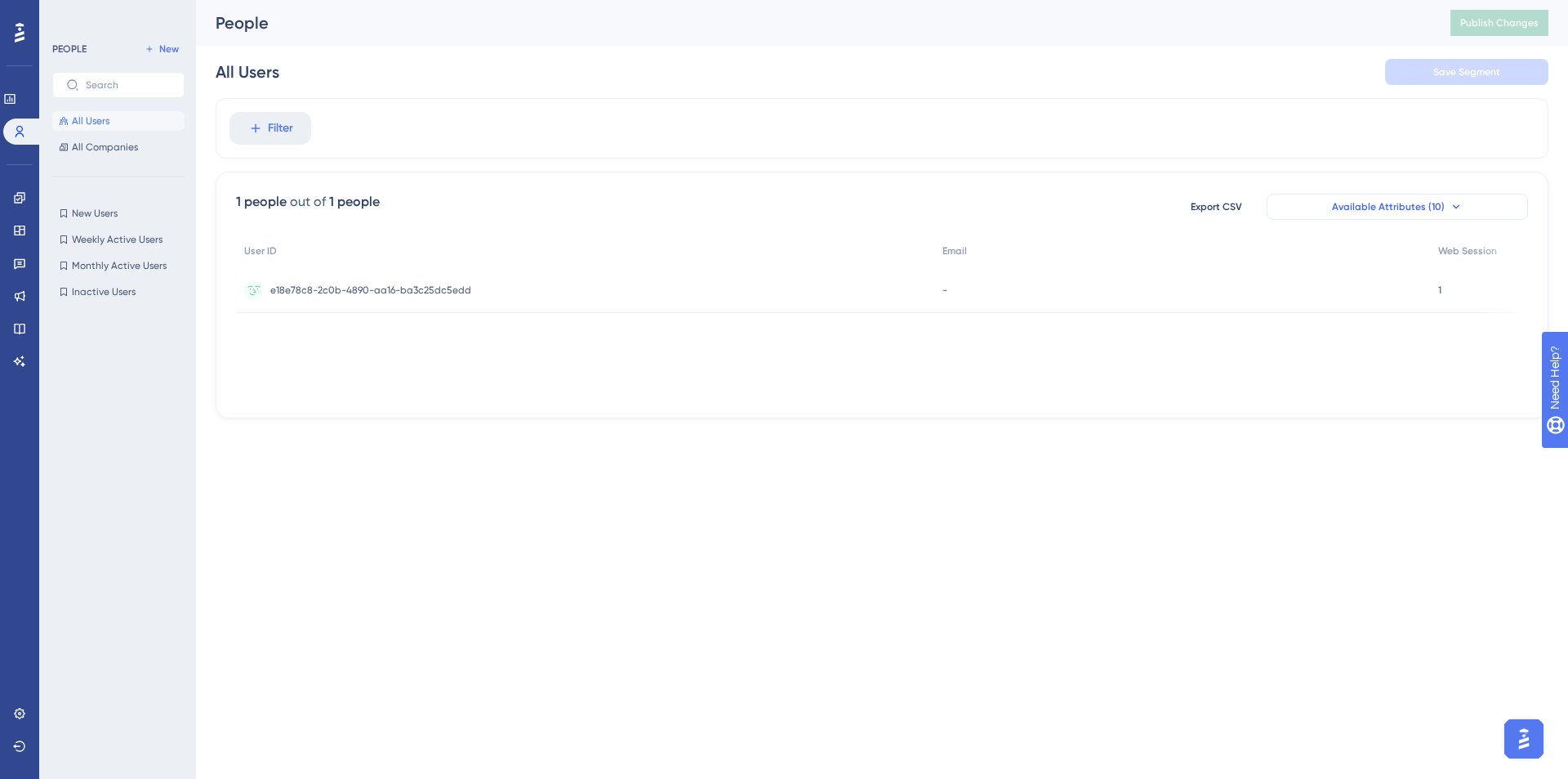
click at [1385, 215] on button "Available Attributes (10)" at bounding box center [1397, 206] width 261 height 26
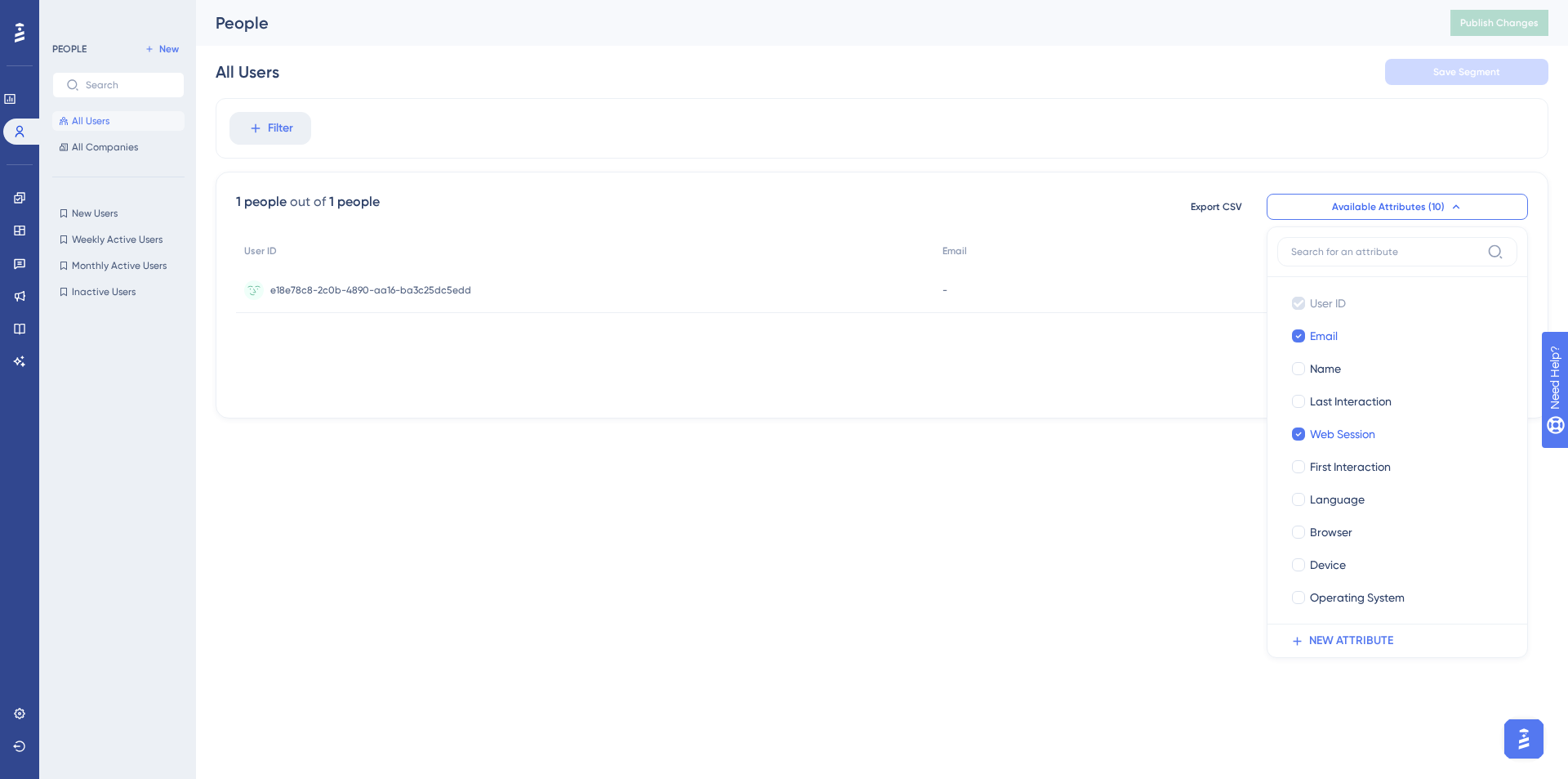
click at [970, 0] on html "Performance Users Engagement Widgets Feedback Product Updates Knowledge Base AI…" at bounding box center [784, 0] width 1568 height 0
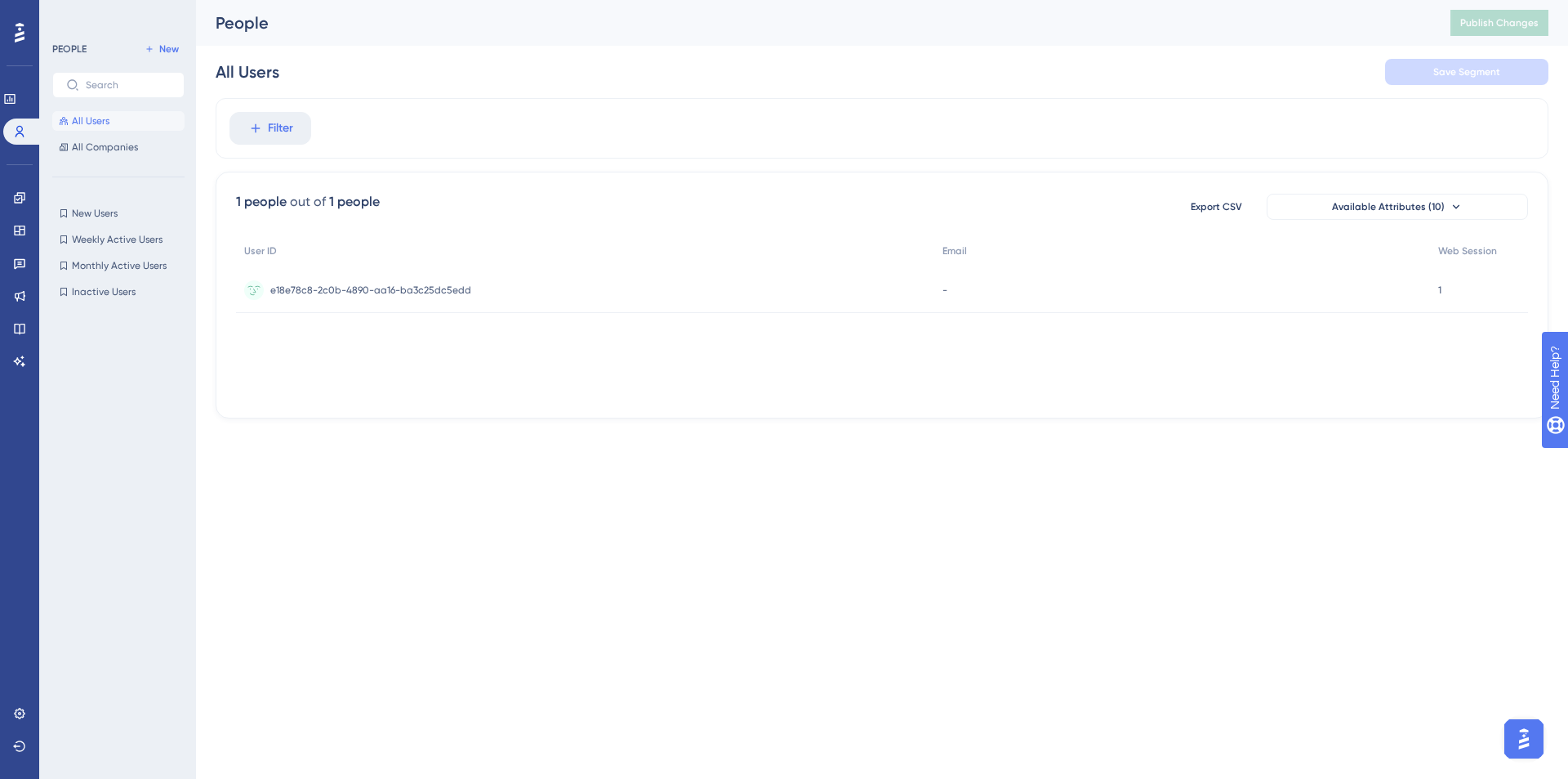
drag, startPoint x: 808, startPoint y: 393, endPoint x: 1198, endPoint y: 372, distance: 390.6
click at [1198, 372] on div "User ID Email Web Session e18e78c8-2c0b-4890-aa16-ba3c25dc5edd e18e78c8-2c0b-48…" at bounding box center [882, 316] width 1293 height 164
click at [300, 116] on button "Filter" at bounding box center [270, 128] width 81 height 33
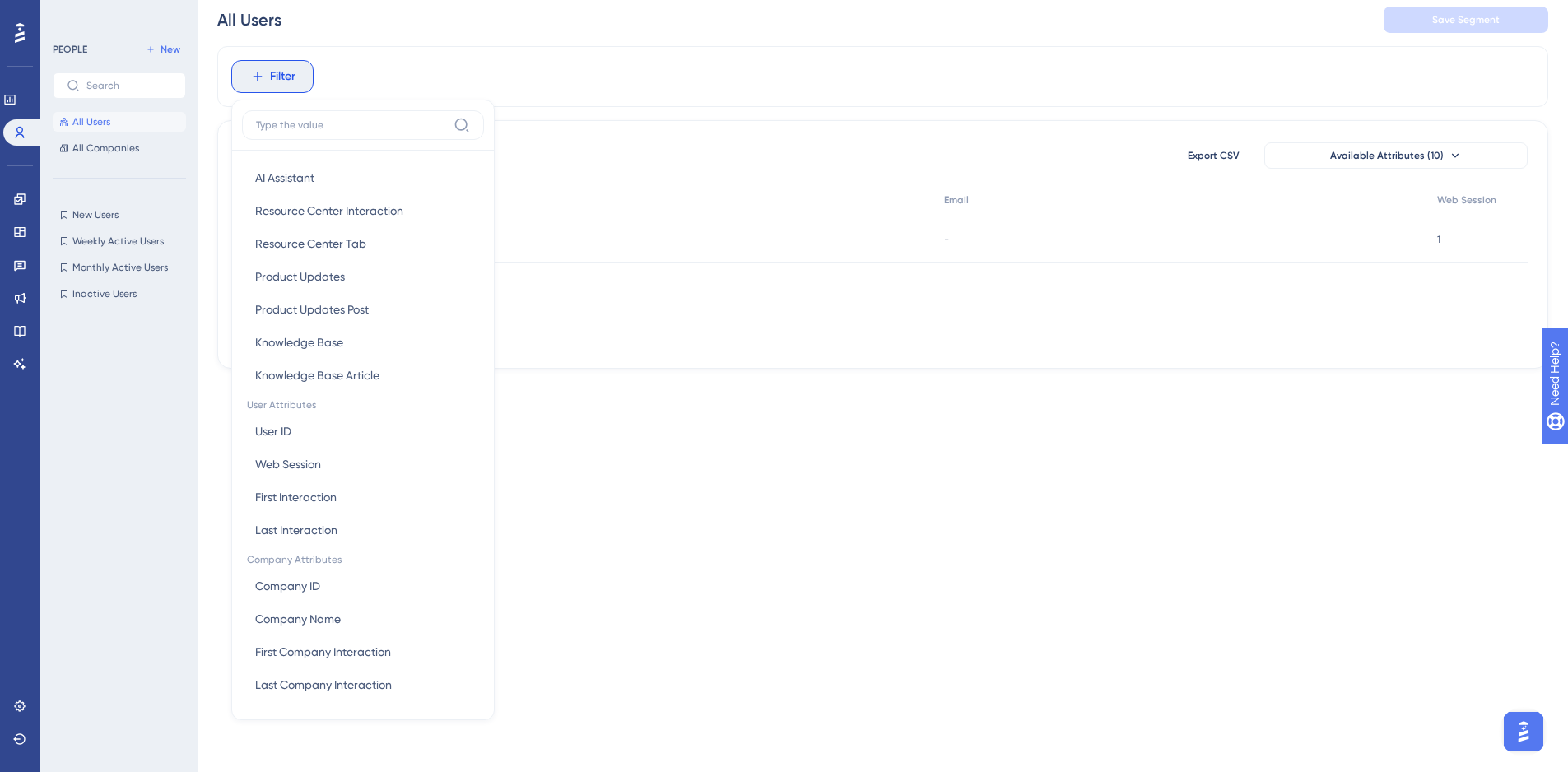
scroll to position [508, 0]
click at [14, 704] on link at bounding box center [20, 706] width 14 height 26
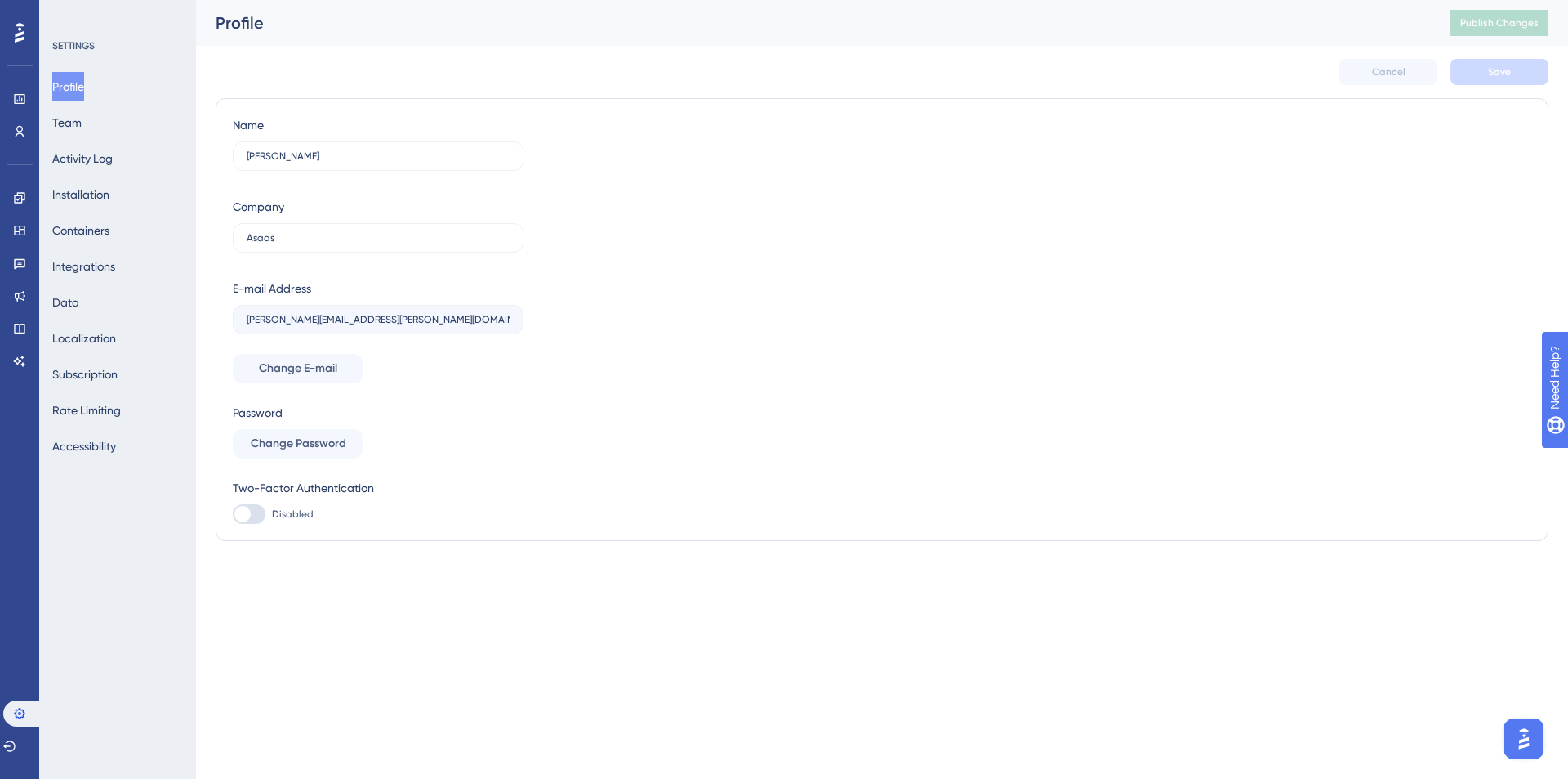
click at [104, 229] on button "Containers" at bounding box center [81, 230] width 57 height 29
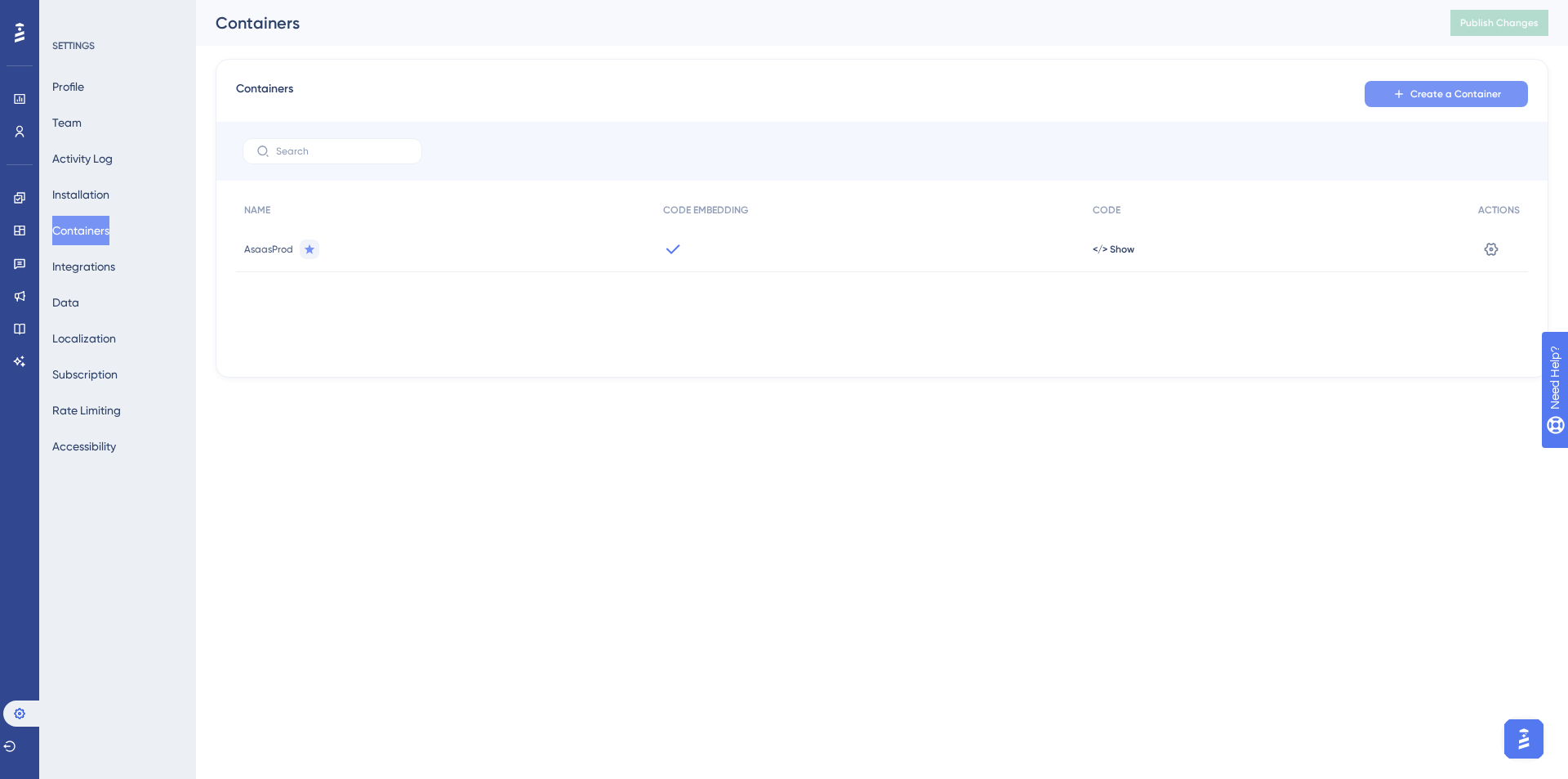
click at [1466, 99] on span "Create a Container" at bounding box center [1456, 94] width 91 height 13
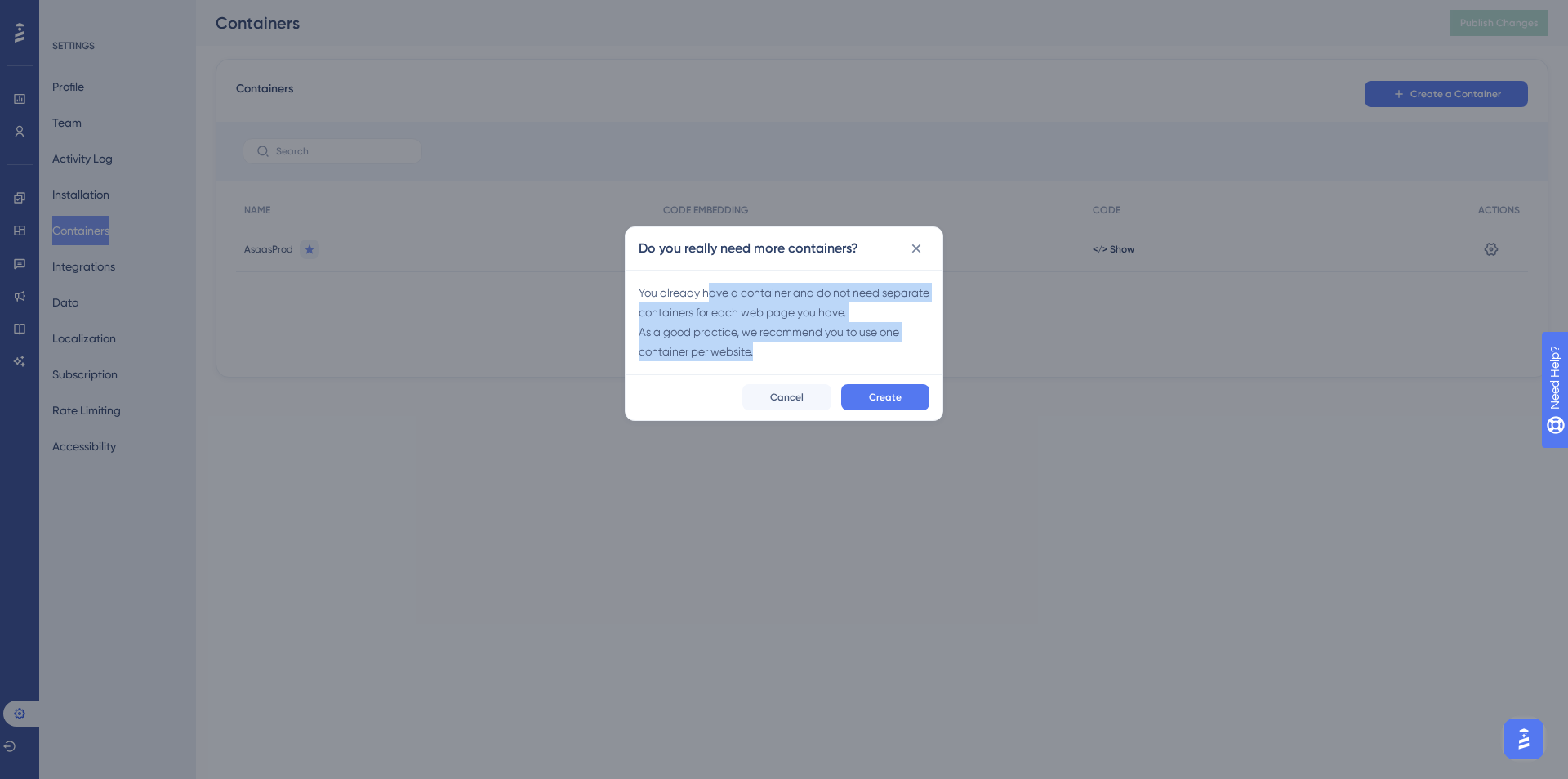
drag, startPoint x: 721, startPoint y: 296, endPoint x: 842, endPoint y: 348, distance: 131.7
click at [842, 348] on div "You already have a container and do not need separate containers for each web p…" at bounding box center [784, 322] width 291 height 78
drag, startPoint x: 839, startPoint y: 337, endPoint x: 770, endPoint y: 363, distance: 73.7
click at [770, 363] on div "You already have a container and do not need separate containers for each web p…" at bounding box center [784, 322] width 317 height 104
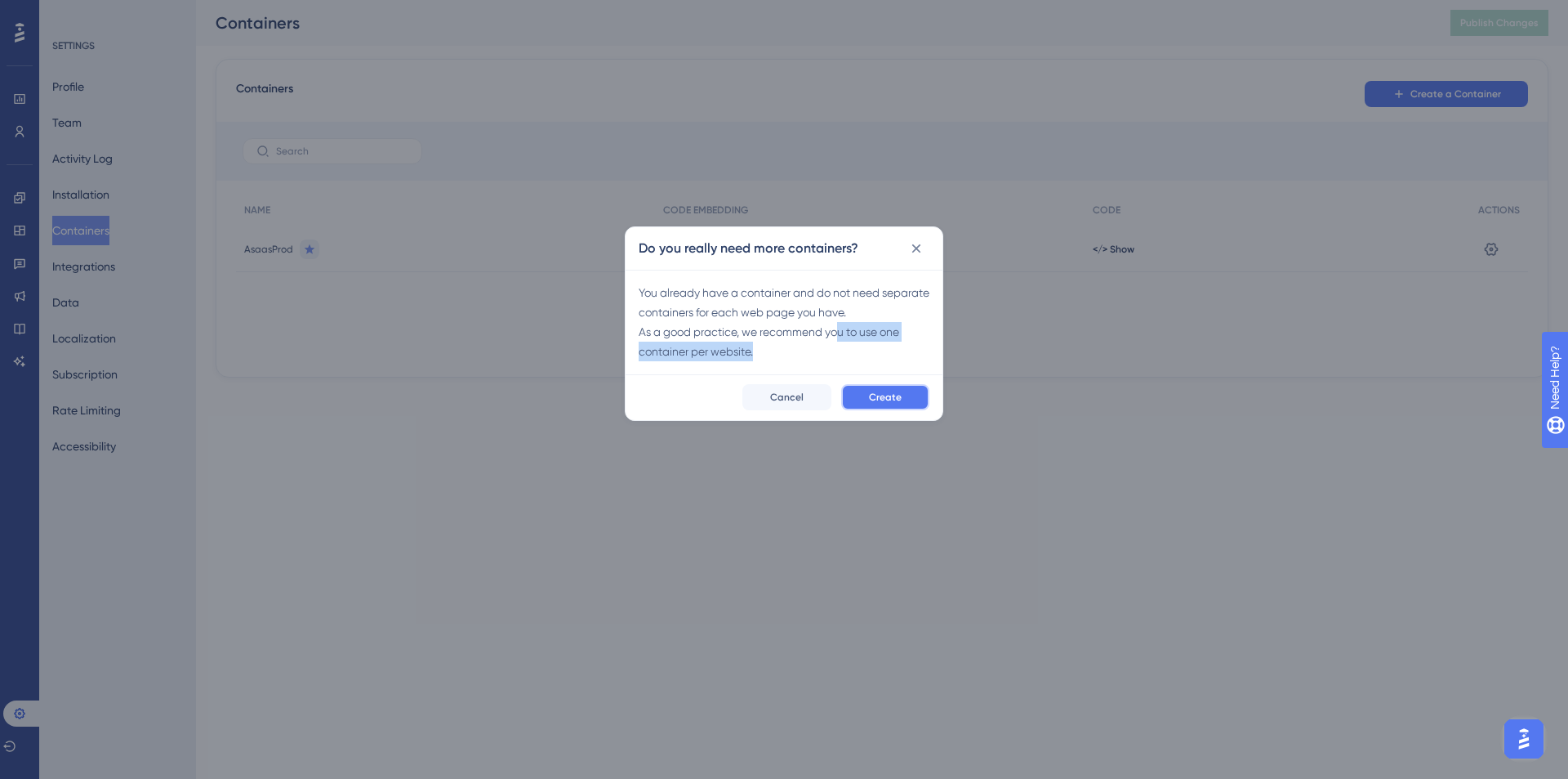
click at [870, 397] on span "Create" at bounding box center [885, 397] width 33 height 13
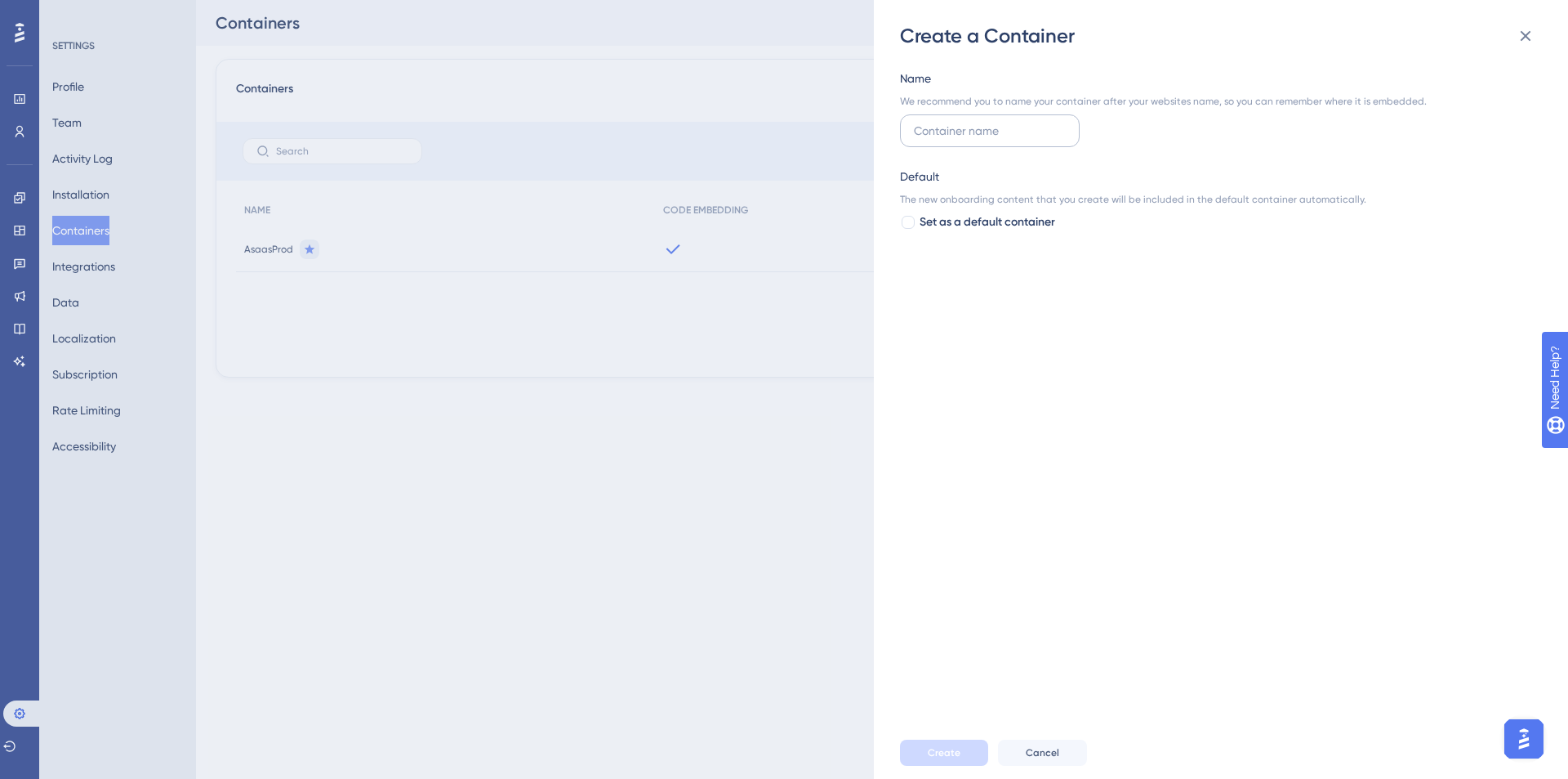
click at [980, 135] on input "text" at bounding box center [989, 130] width 152 height 18
type input "AsaasHomolog"
drag, startPoint x: 1019, startPoint y: 202, endPoint x: 1361, endPoint y: 203, distance: 342.0
click at [1361, 203] on div "The new onboarding content that you create will be included in the default cont…" at bounding box center [1216, 200] width 632 height 13
click at [1361, 203] on div "The new onboarding content that you create will be included in the default cont…" at bounding box center [1216, 200] width 632 height 13
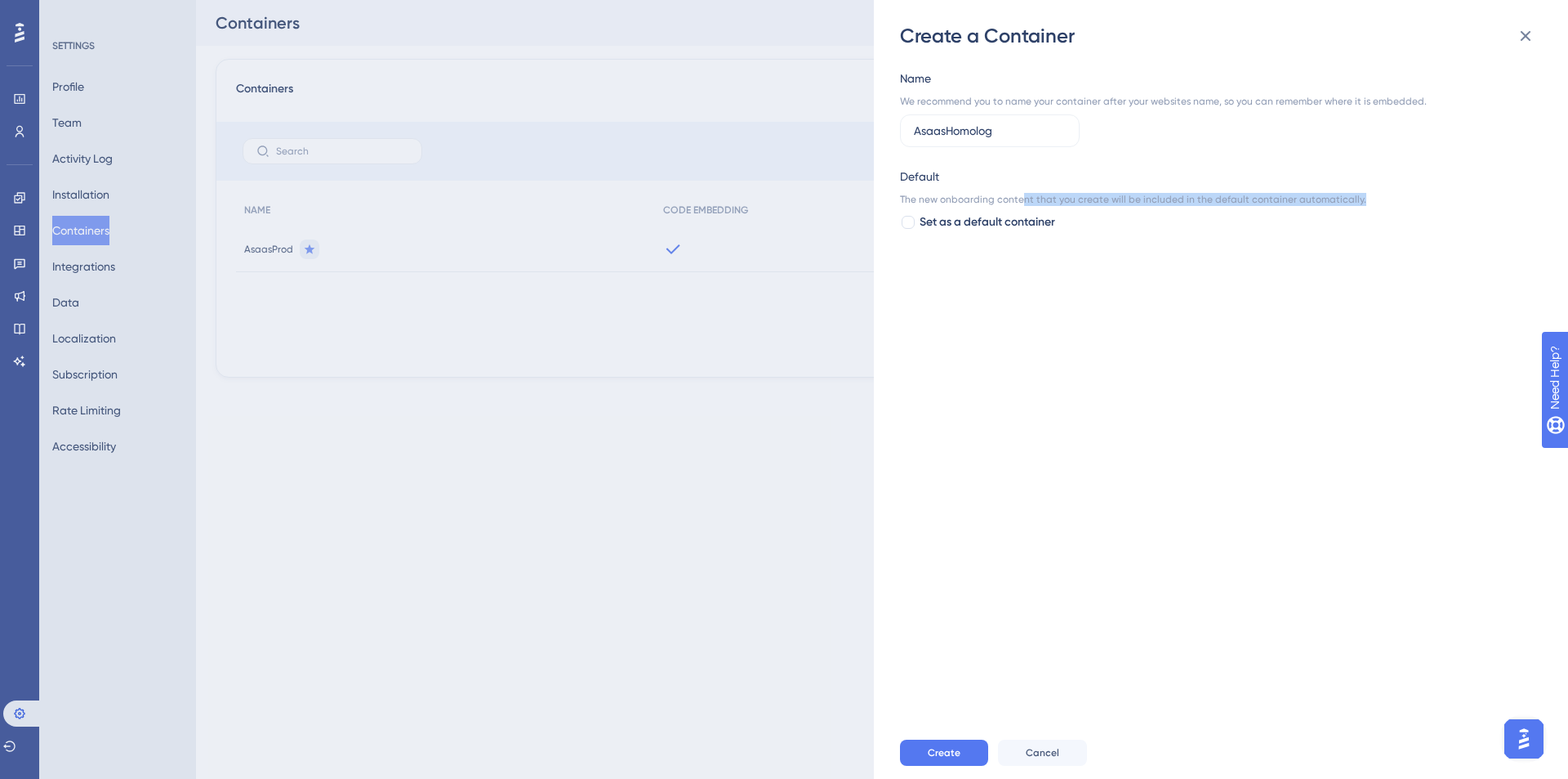
click at [1361, 203] on div "The new onboarding content that you create will be included in the default cont…" at bounding box center [1216, 200] width 632 height 13
click at [940, 748] on span "Create" at bounding box center [944, 753] width 33 height 13
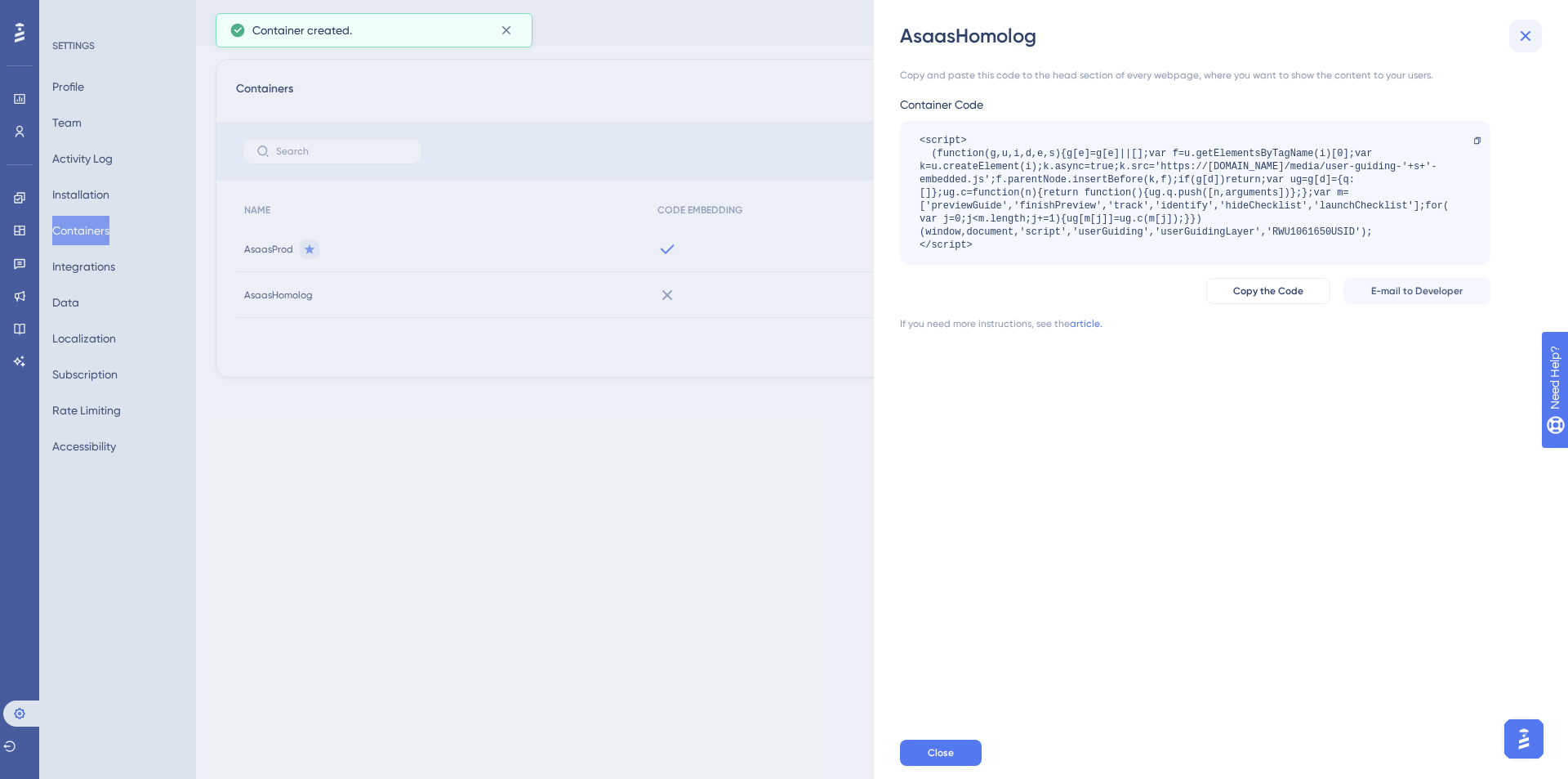
click at [1532, 38] on icon at bounding box center [1525, 35] width 19 height 19
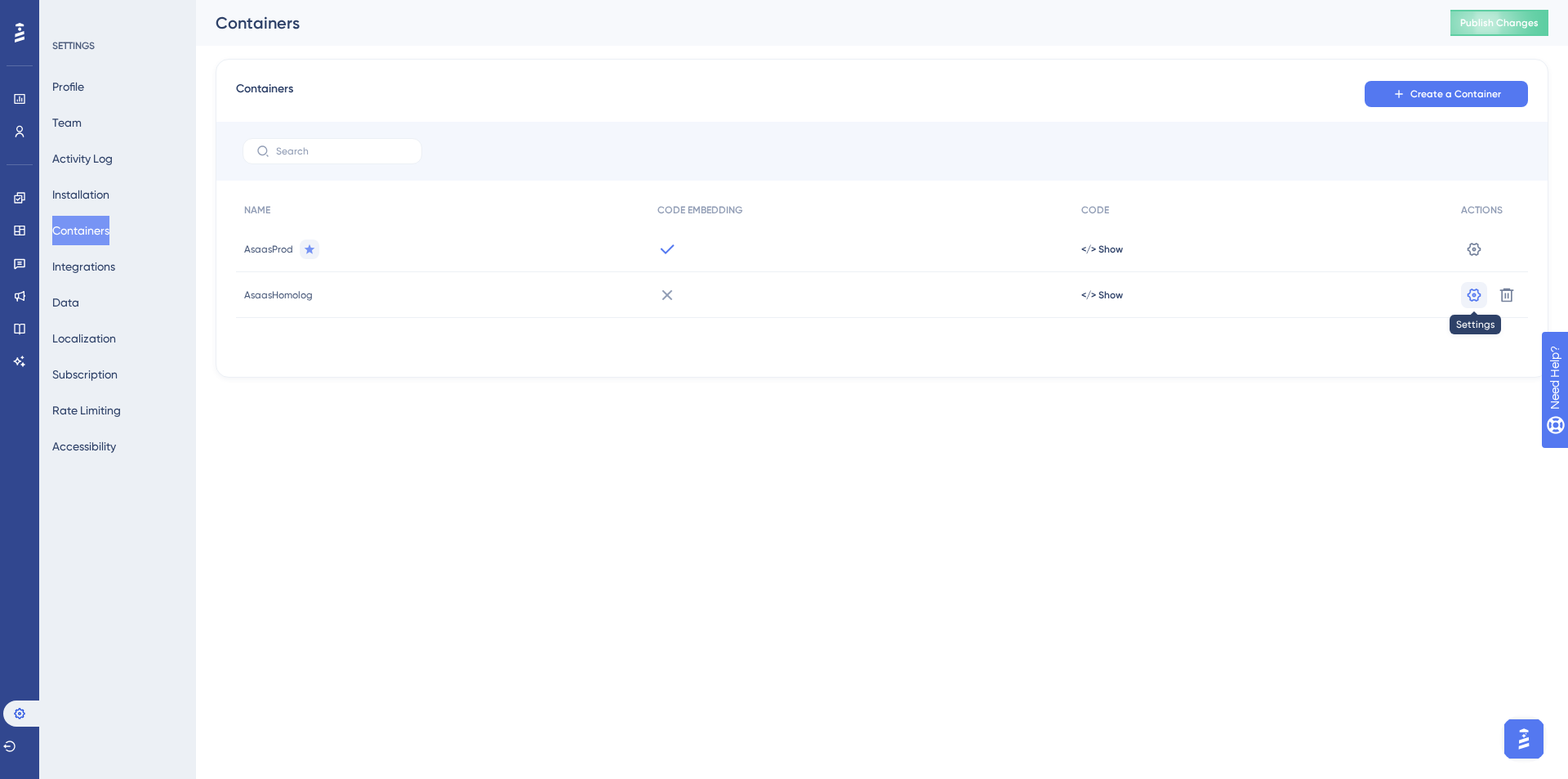
click at [1471, 295] on icon at bounding box center [1474, 294] width 16 height 16
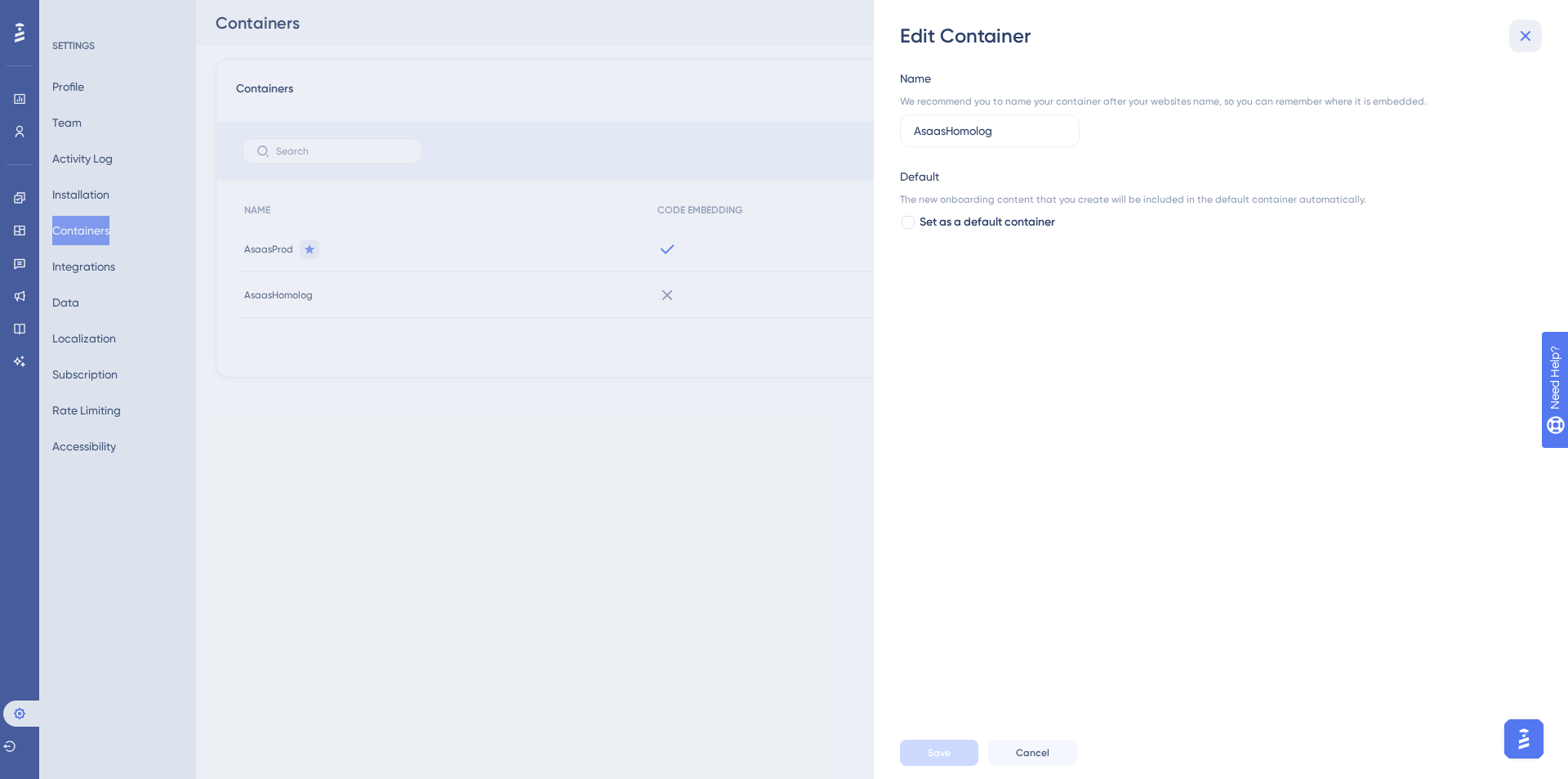
click at [1528, 42] on icon at bounding box center [1525, 35] width 19 height 19
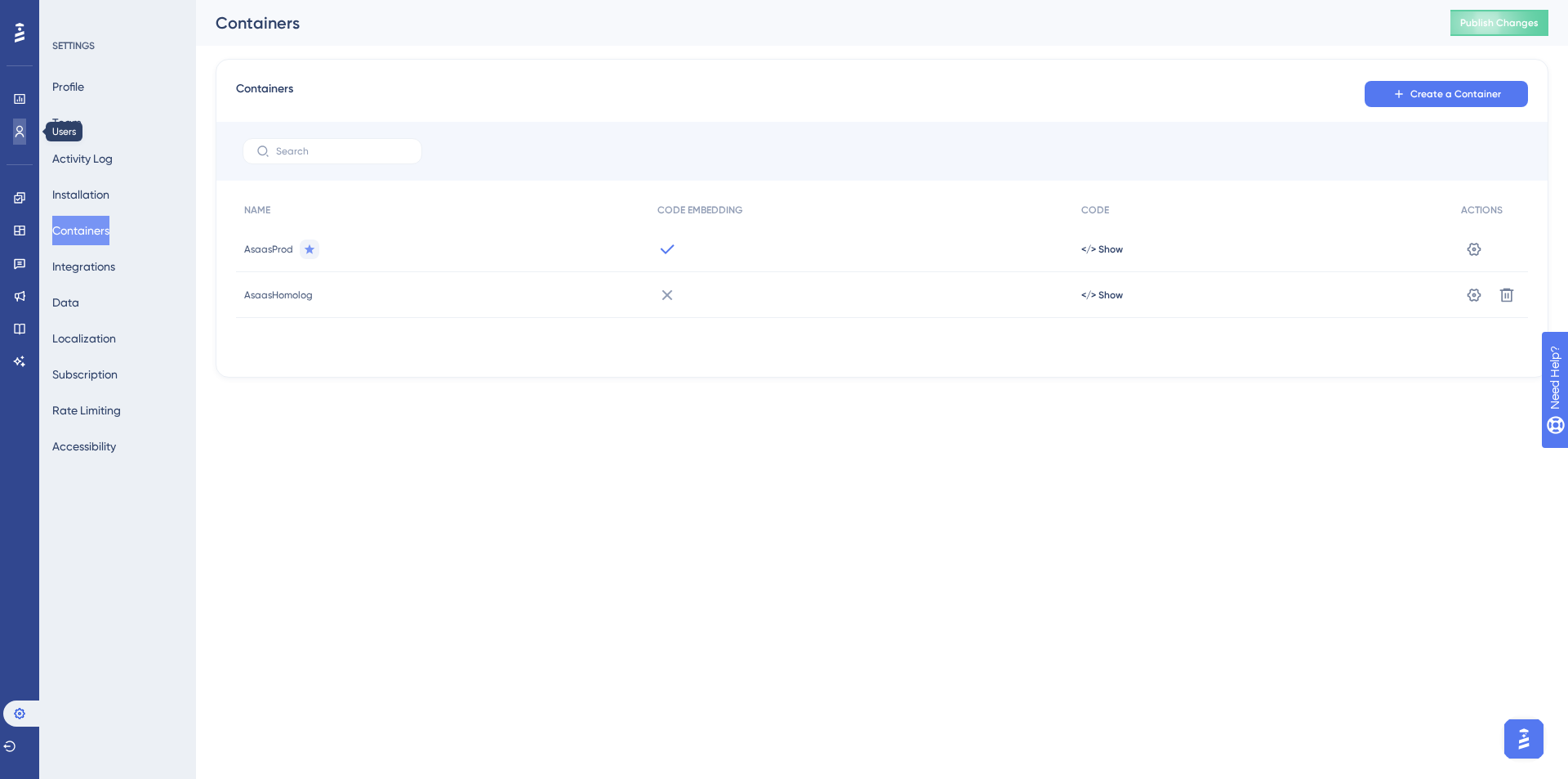
click at [18, 138] on link at bounding box center [20, 131] width 13 height 26
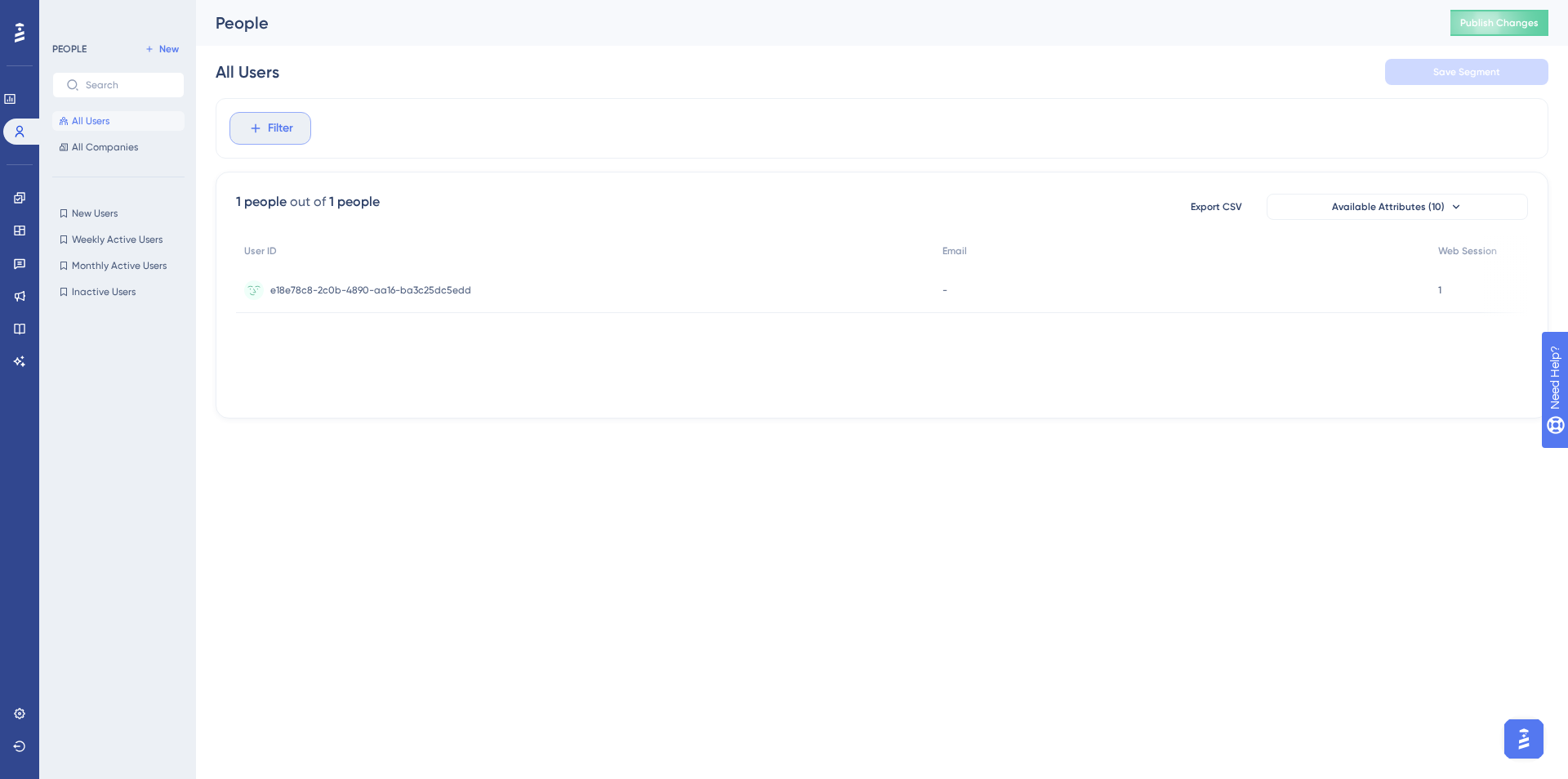
click at [285, 124] on span "Filter" at bounding box center [281, 128] width 25 height 19
type input "con"
click at [392, 0] on html "Performance Users Engagement Widgets Feedback Product Updates Knowledge Base AI…" at bounding box center [784, 0] width 1568 height 0
click at [93, 146] on span "All Companies" at bounding box center [105, 147] width 66 height 13
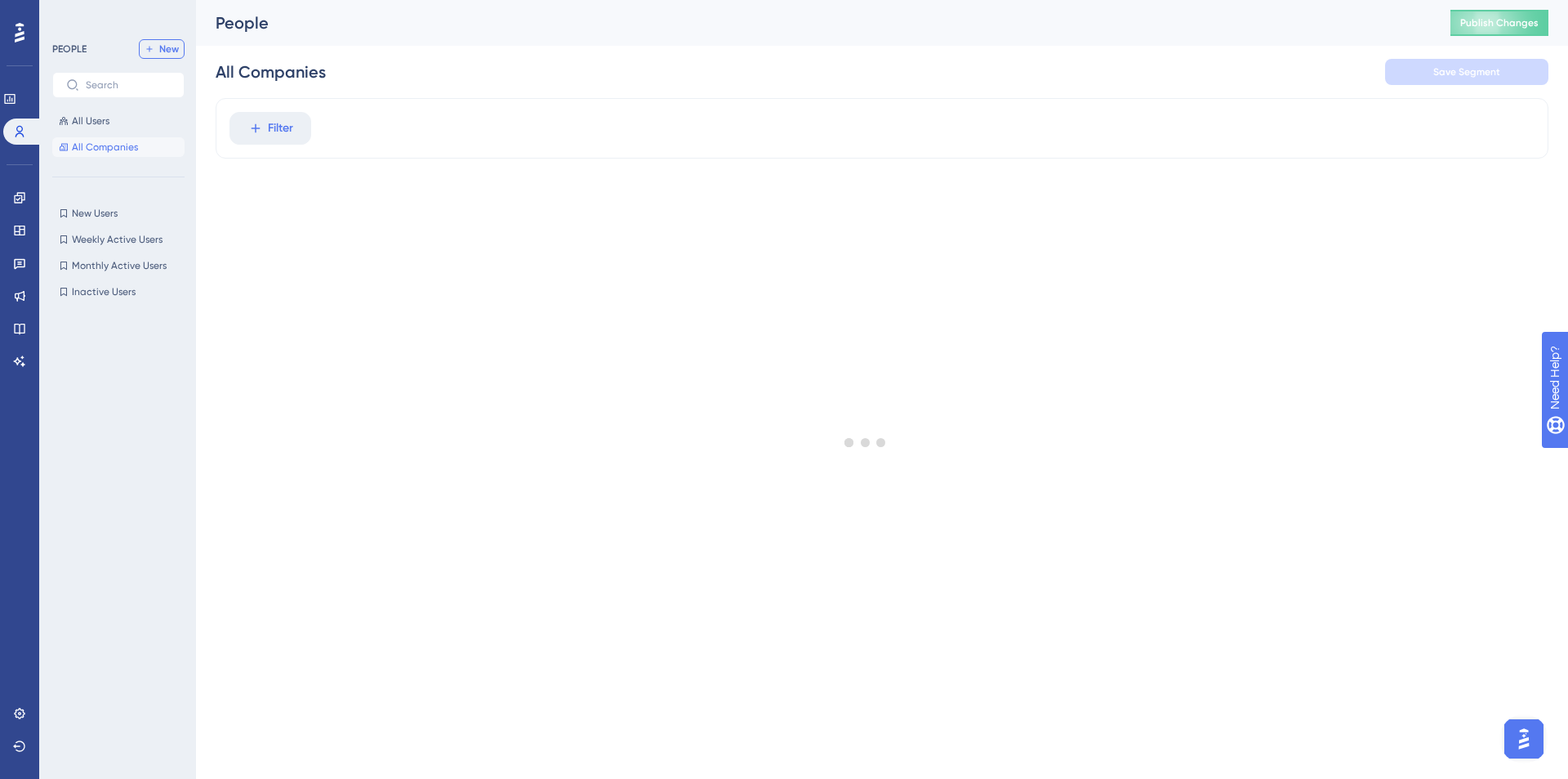
click at [180, 57] on button "New" at bounding box center [161, 49] width 45 height 19
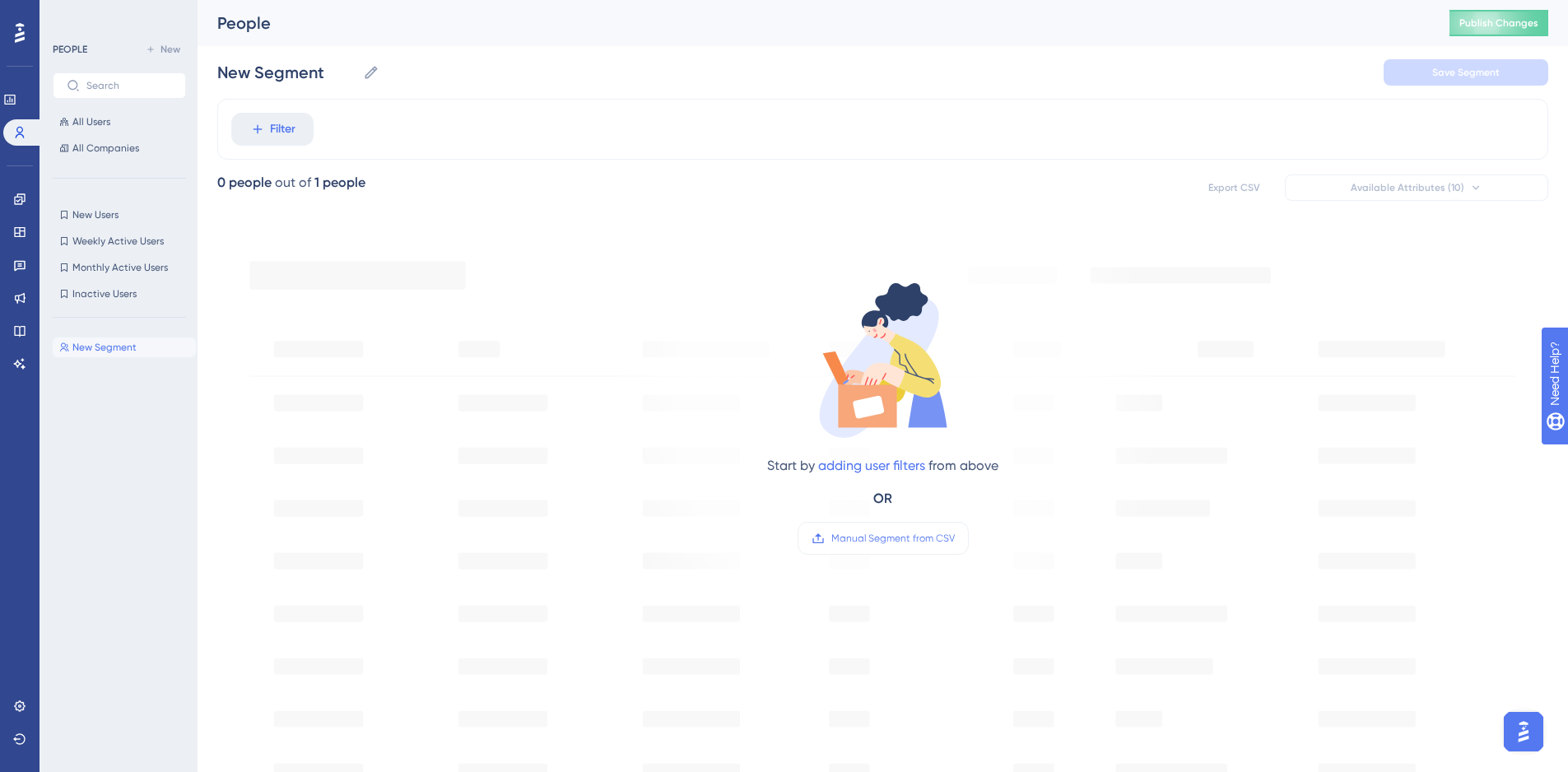
click at [173, 344] on button "New Segment New Segment" at bounding box center [124, 347] width 143 height 19
drag, startPoint x: 147, startPoint y: 349, endPoint x: 62, endPoint y: 353, distance: 85.1
click at [62, 353] on button "New Segment New Segment" at bounding box center [124, 347] width 143 height 19
click at [73, 345] on button "New Segment New Segment" at bounding box center [124, 347] width 143 height 19
click at [73, 345] on span "New Segment" at bounding box center [105, 348] width 64 height 14
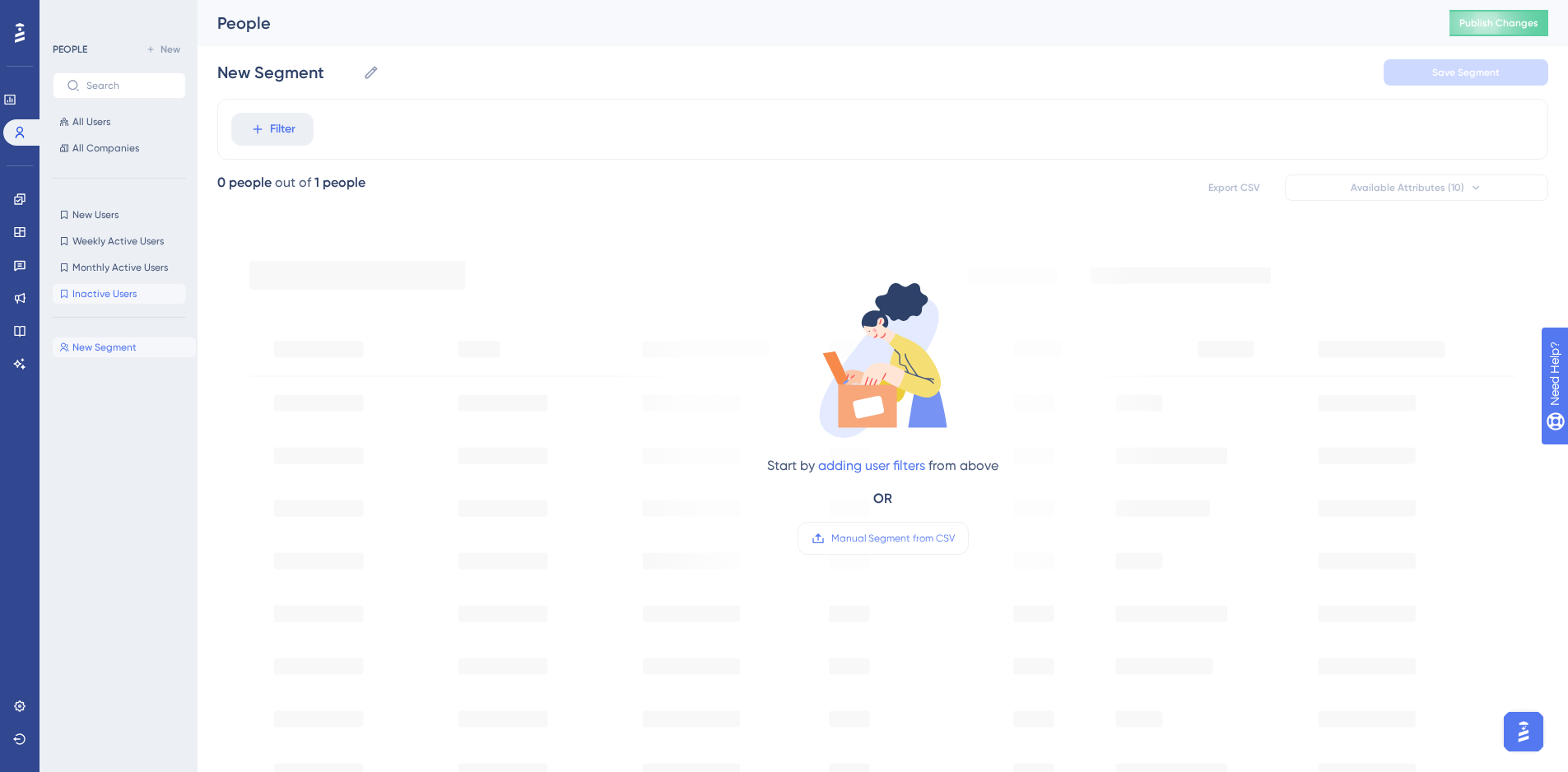
click at [111, 297] on span "Inactive Users" at bounding box center [105, 294] width 64 height 14
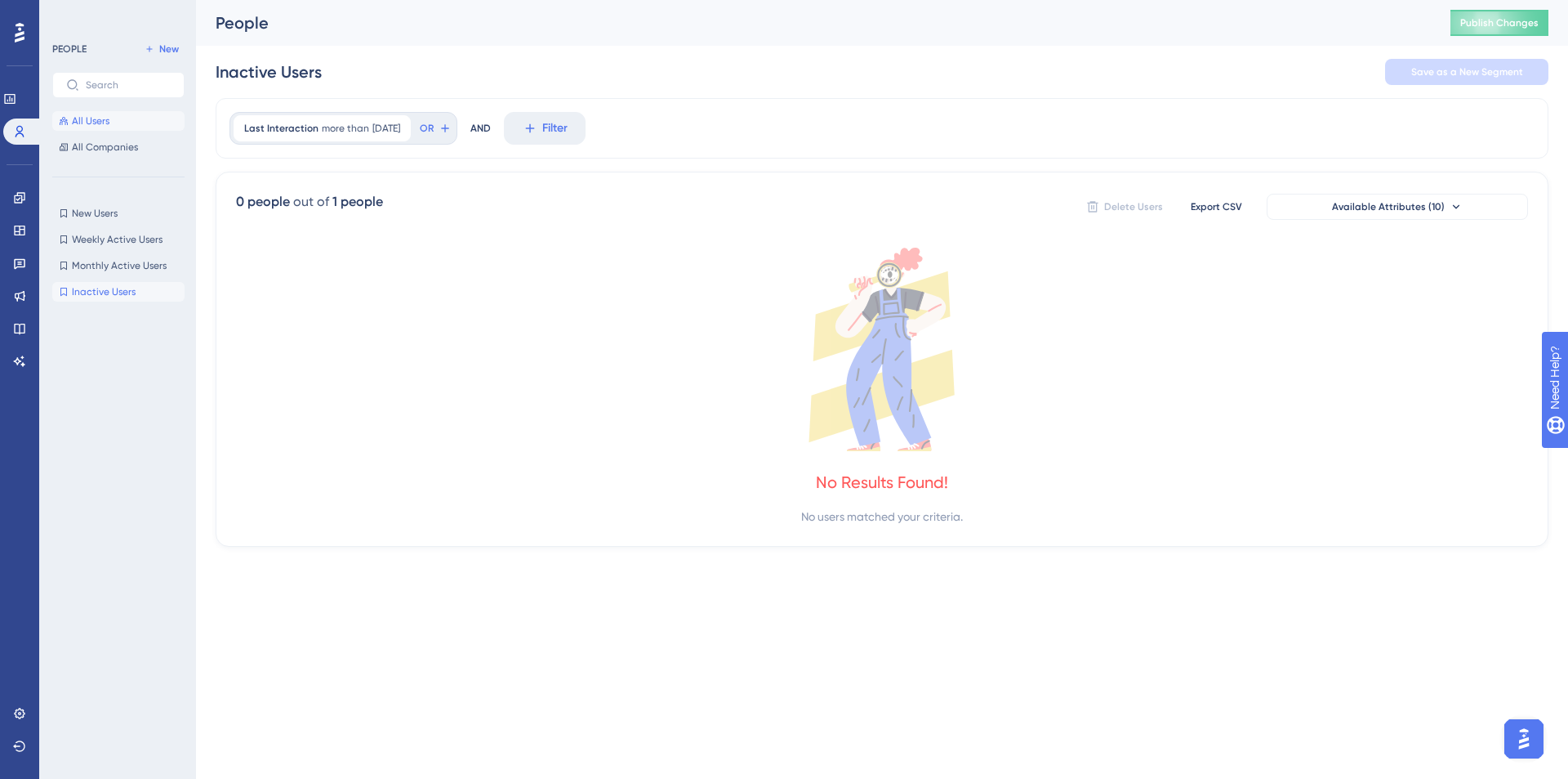
click at [130, 129] on button "All Users" at bounding box center [118, 120] width 133 height 19
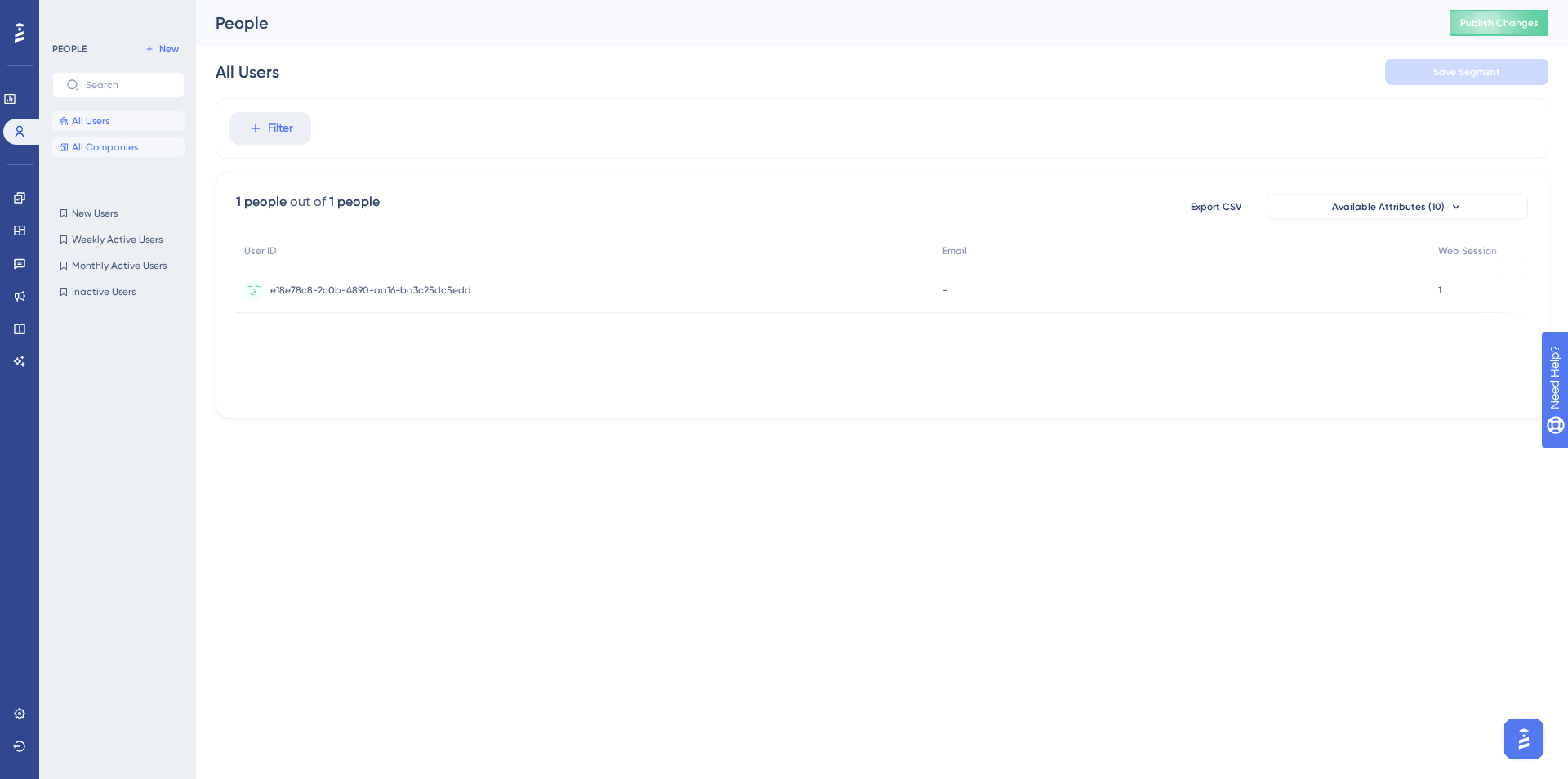
click at [137, 145] on button "All Companies" at bounding box center [118, 146] width 133 height 19
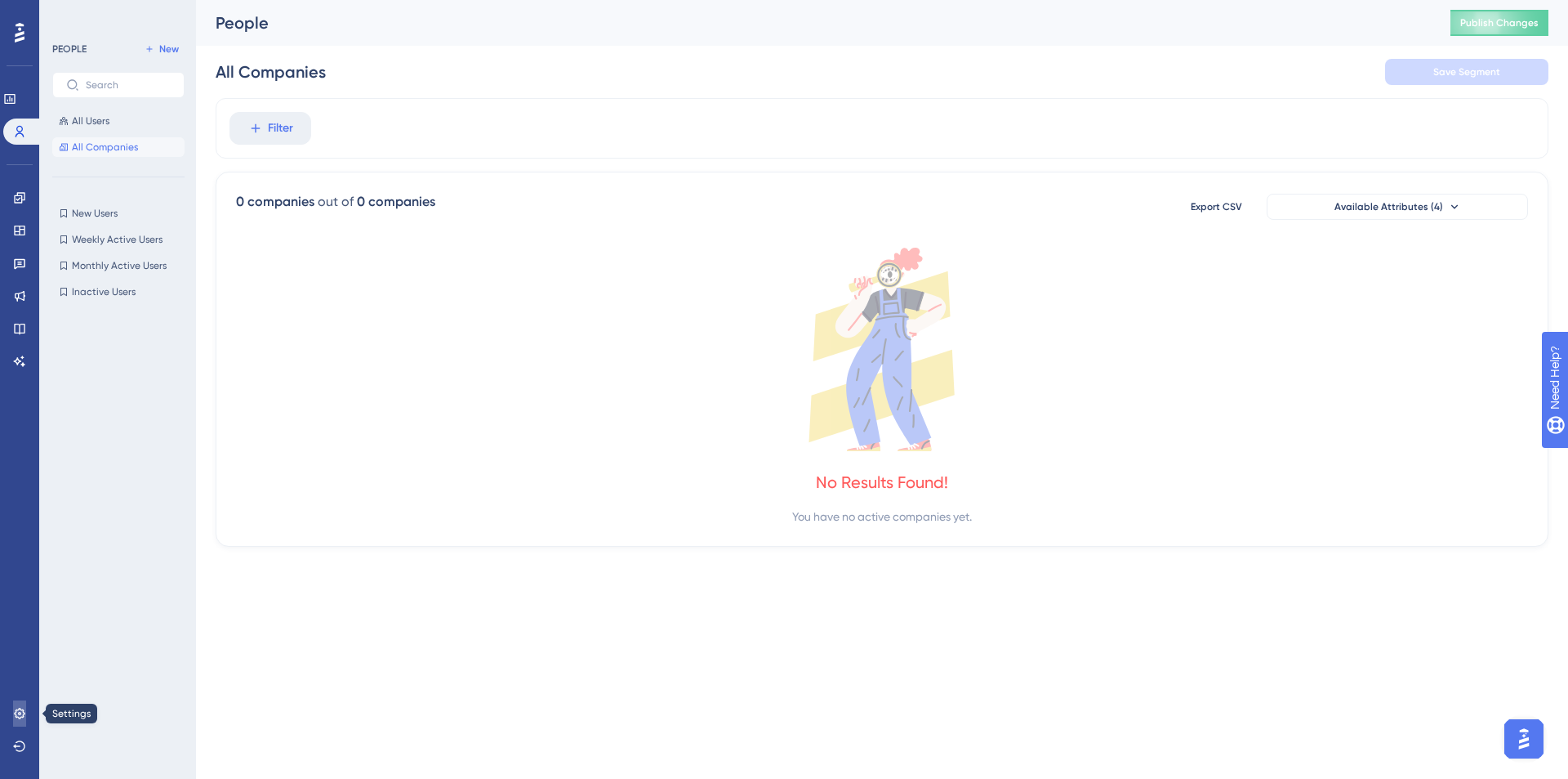
click at [26, 708] on link at bounding box center [20, 713] width 13 height 26
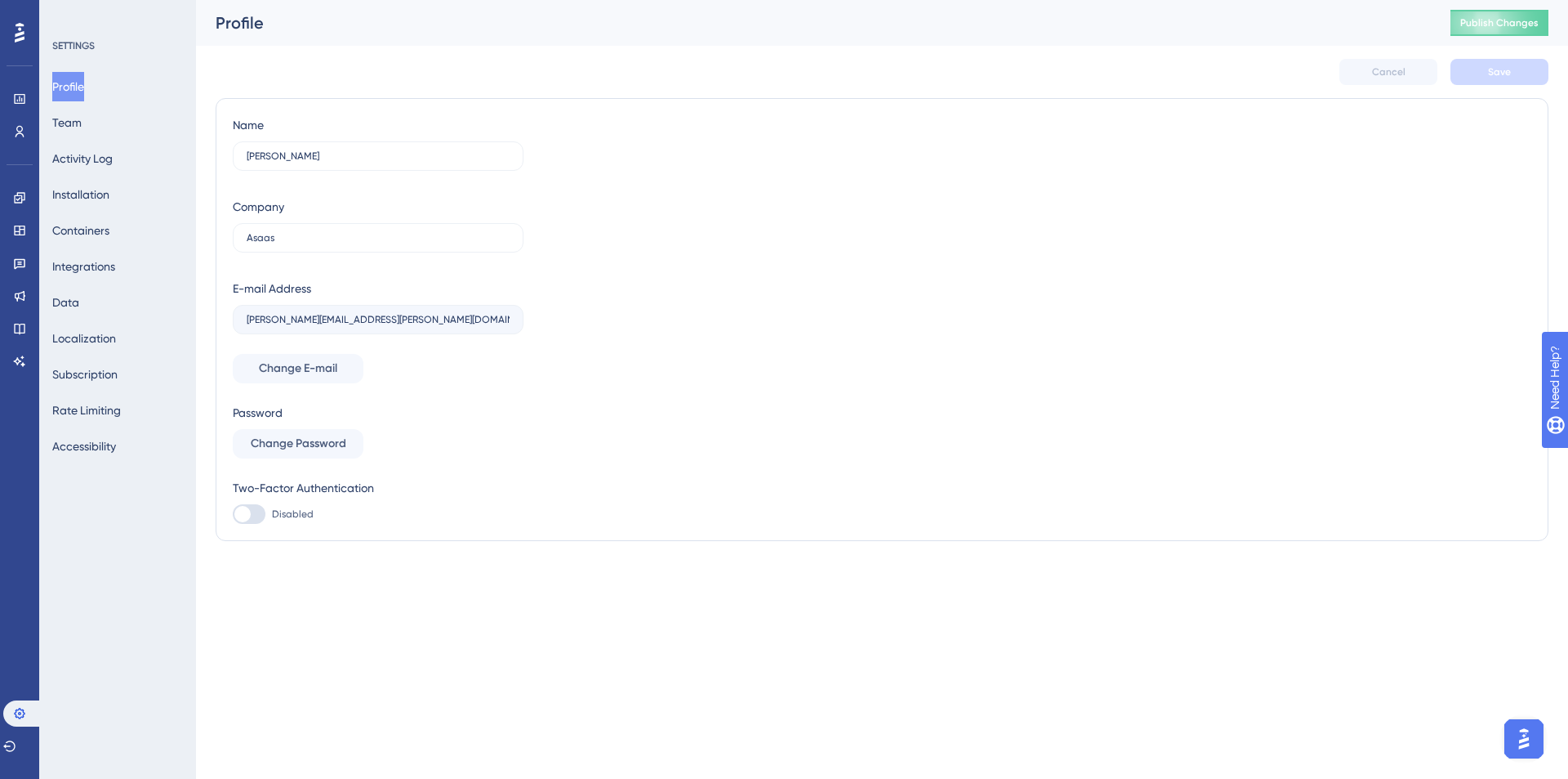
click at [148, 229] on div "Profile Team Activity Log Installation Containers Integrations Data Localizatio…" at bounding box center [118, 266] width 133 height 389
click at [130, 229] on div "Profile Team Activity Log Installation Containers Integrations Data Localizatio…" at bounding box center [118, 266] width 133 height 389
click at [109, 229] on button "Containers" at bounding box center [81, 230] width 57 height 29
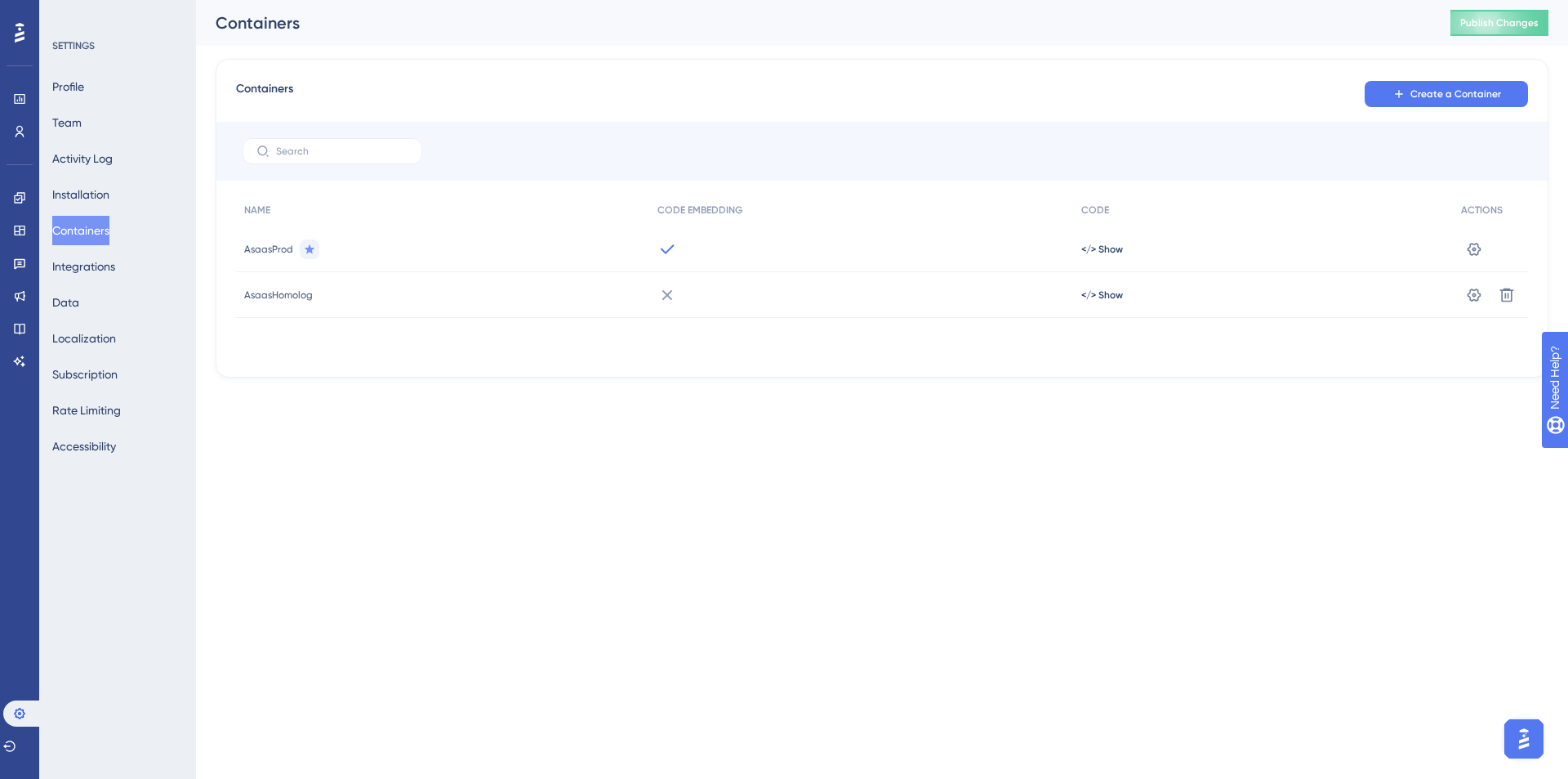
click at [108, 303] on div "Profile Team Activity Log Installation Containers Integrations Data Localizatio…" at bounding box center [118, 266] width 133 height 389
click at [79, 303] on button "Data" at bounding box center [66, 302] width 27 height 29
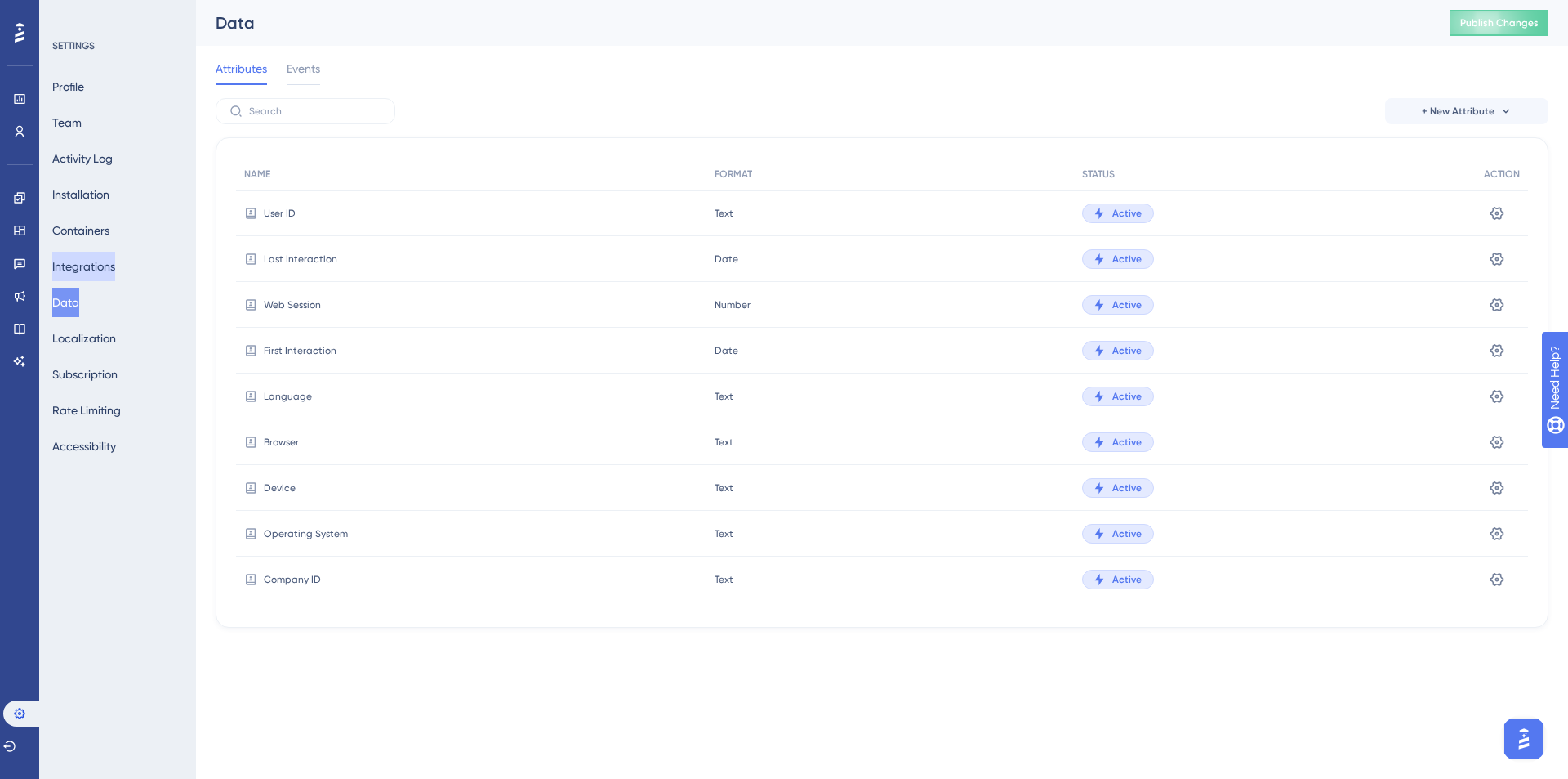
click at [71, 269] on button "Integrations" at bounding box center [83, 266] width 63 height 29
click at [76, 237] on button "Containers" at bounding box center [81, 230] width 57 height 29
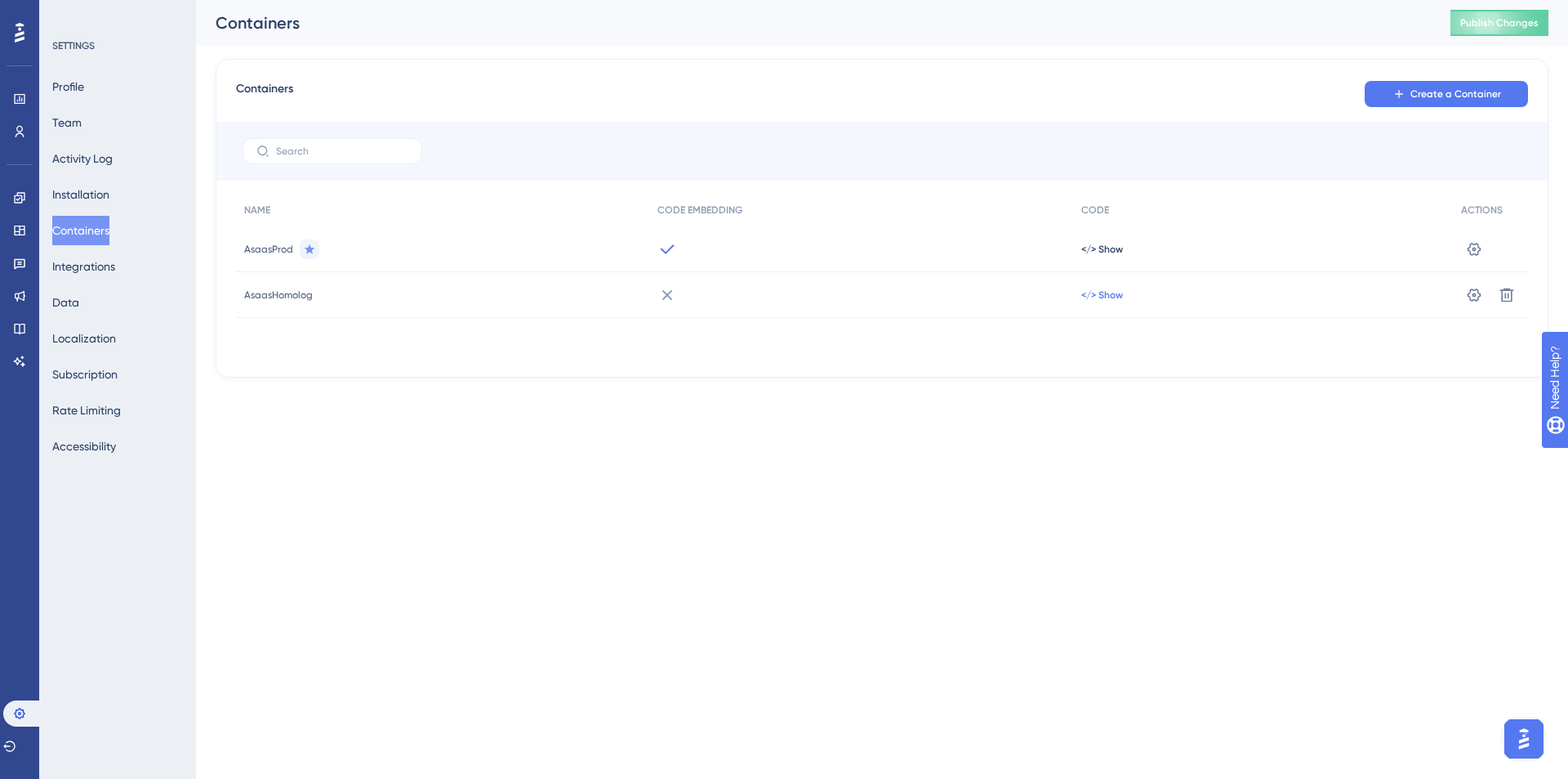
click at [1105, 297] on span "</> Show" at bounding box center [1103, 295] width 42 height 13
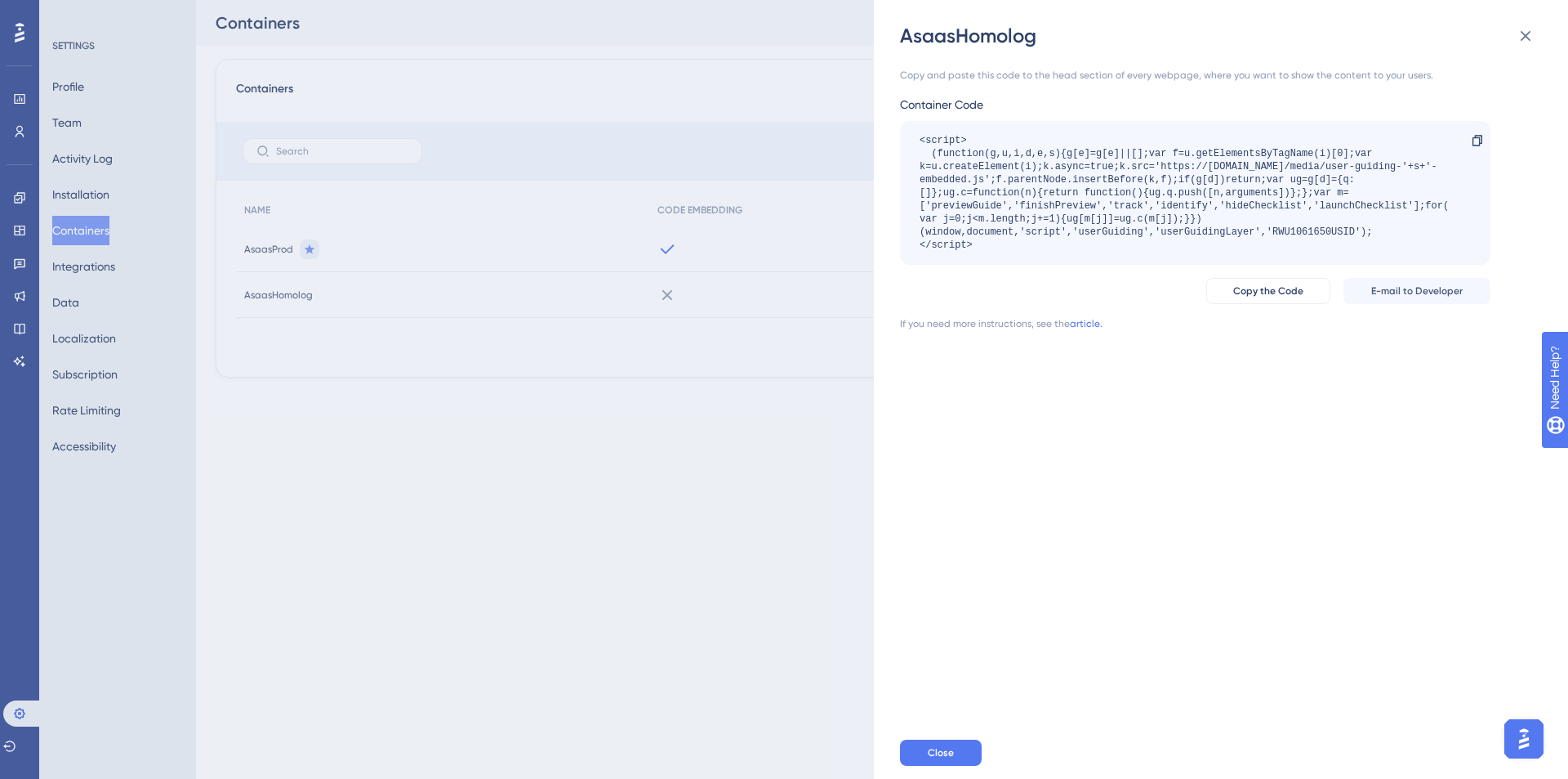
click at [1312, 232] on div "<script> (function(g,u,i,d,e,s){g[e]=g[e]||[];var f=u.getElementsByTagName(i)[0…" at bounding box center [1187, 193] width 535 height 118
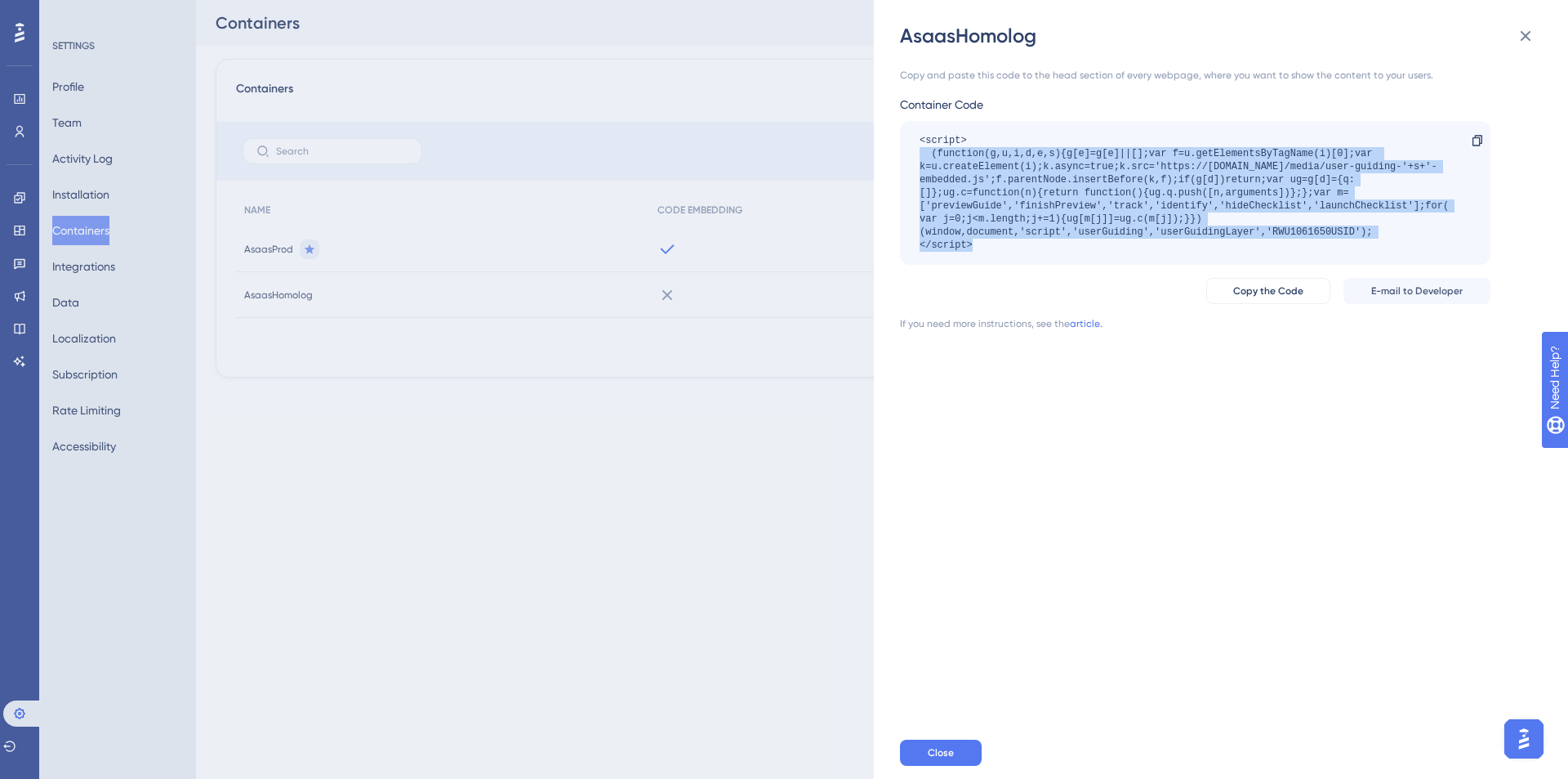
click at [1312, 232] on div "<script> (function(g,u,i,d,e,s){g[e]=g[e]||[];var f=u.getElementsByTagName(i)[0…" at bounding box center [1187, 193] width 535 height 118
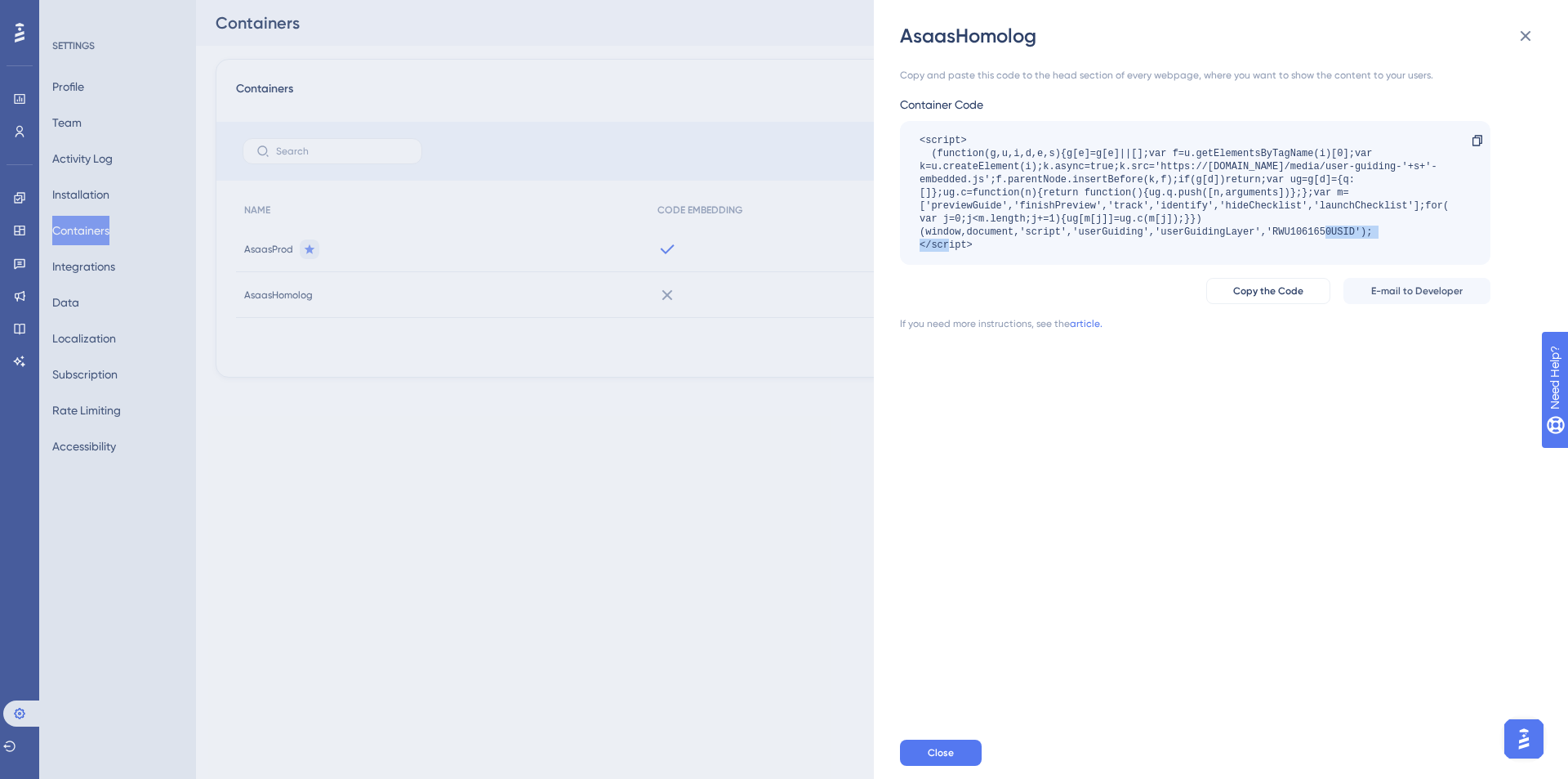
click at [1312, 232] on div "<script> (function(g,u,i,d,e,s){g[e]=g[e]||[];var f=u.getElementsByTagName(i)[0…" at bounding box center [1187, 193] width 535 height 118
click at [976, 749] on button "Close" at bounding box center [941, 752] width 81 height 26
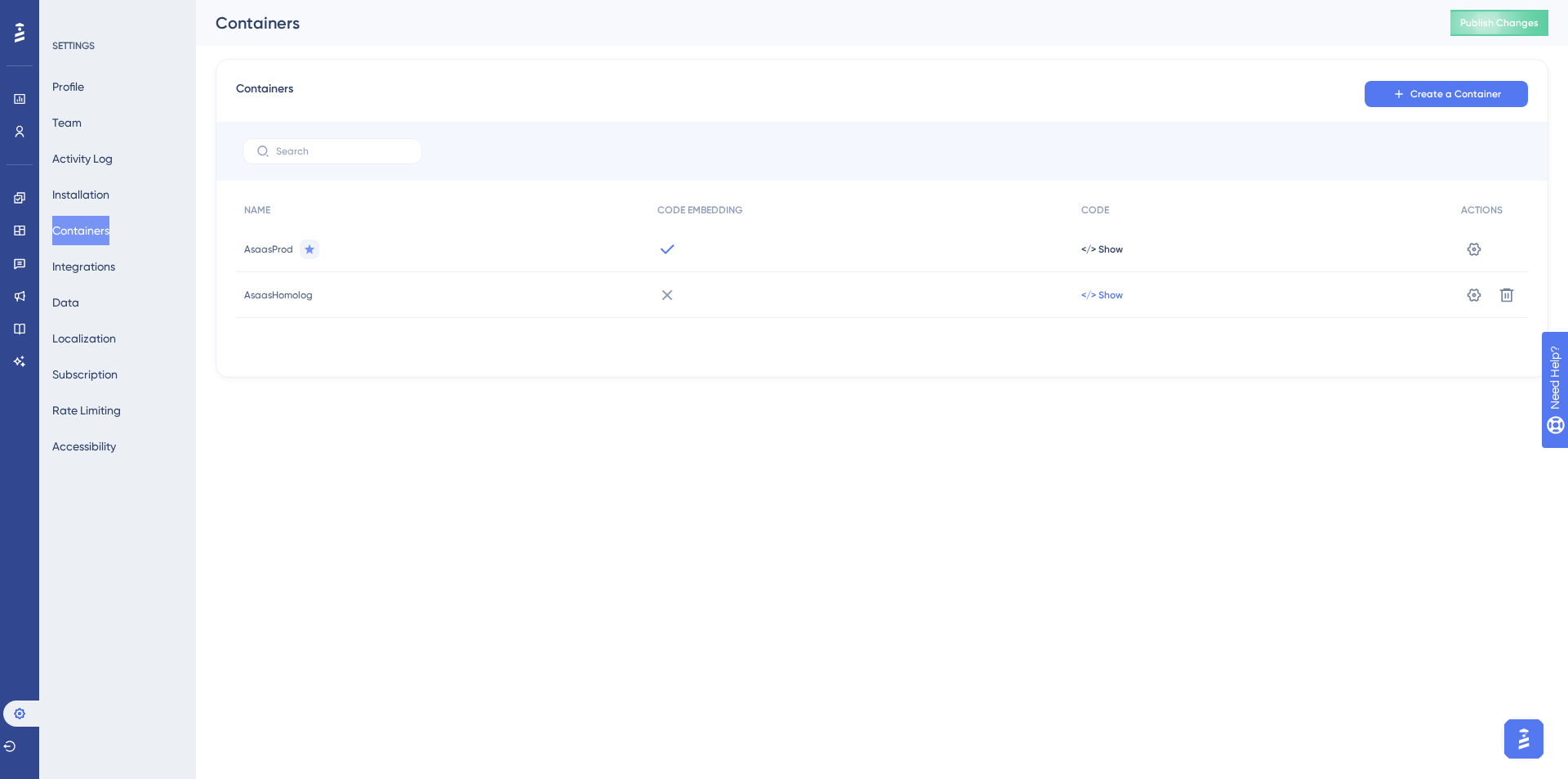
click at [1122, 294] on span "</> Show" at bounding box center [1103, 295] width 42 height 13
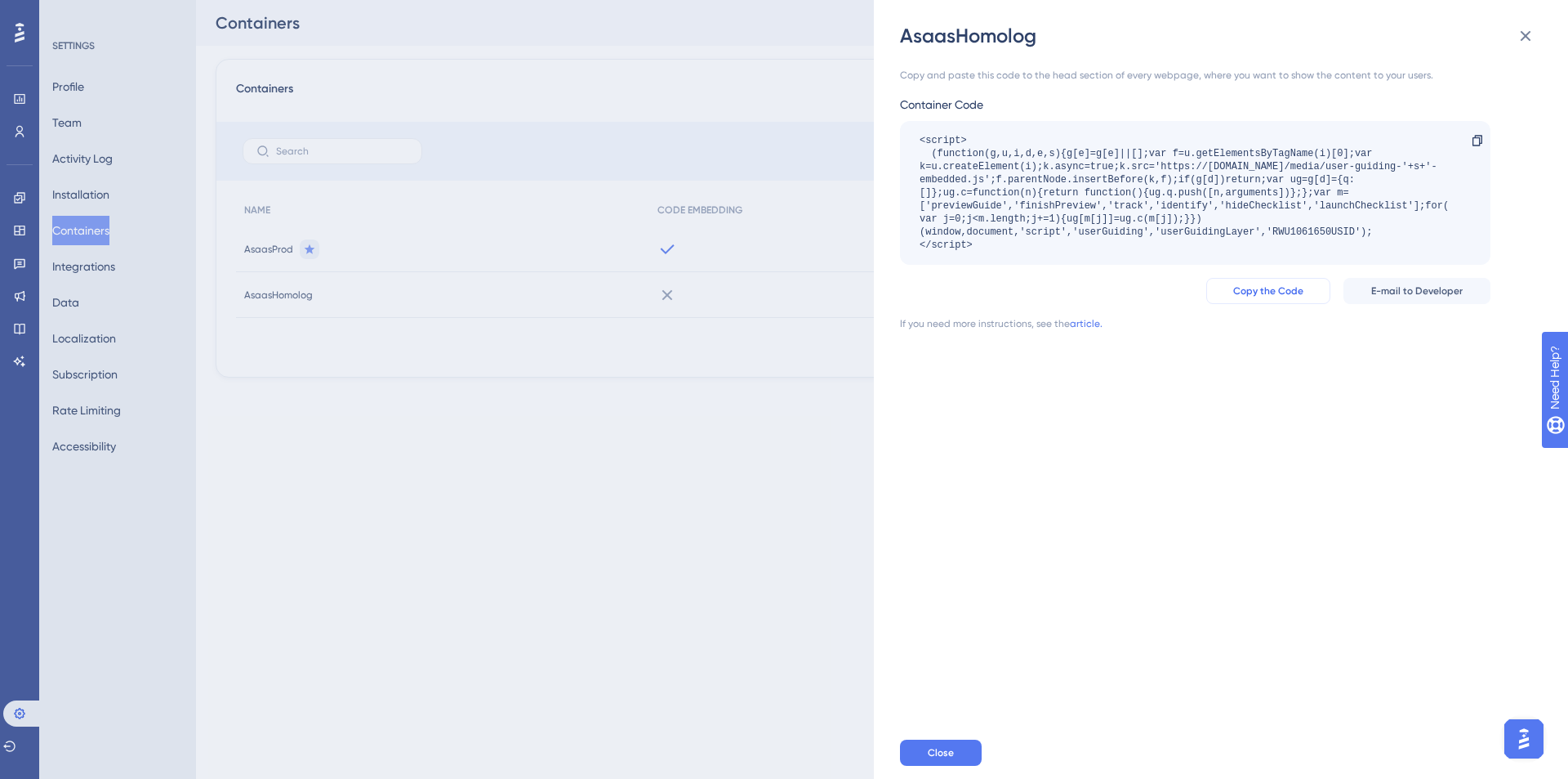
click at [1311, 292] on button "Copy the Code" at bounding box center [1268, 291] width 124 height 26
drag, startPoint x: 943, startPoint y: 748, endPoint x: 873, endPoint y: 505, distance: 252.9
click at [944, 748] on span "Close" at bounding box center [941, 753] width 26 height 13
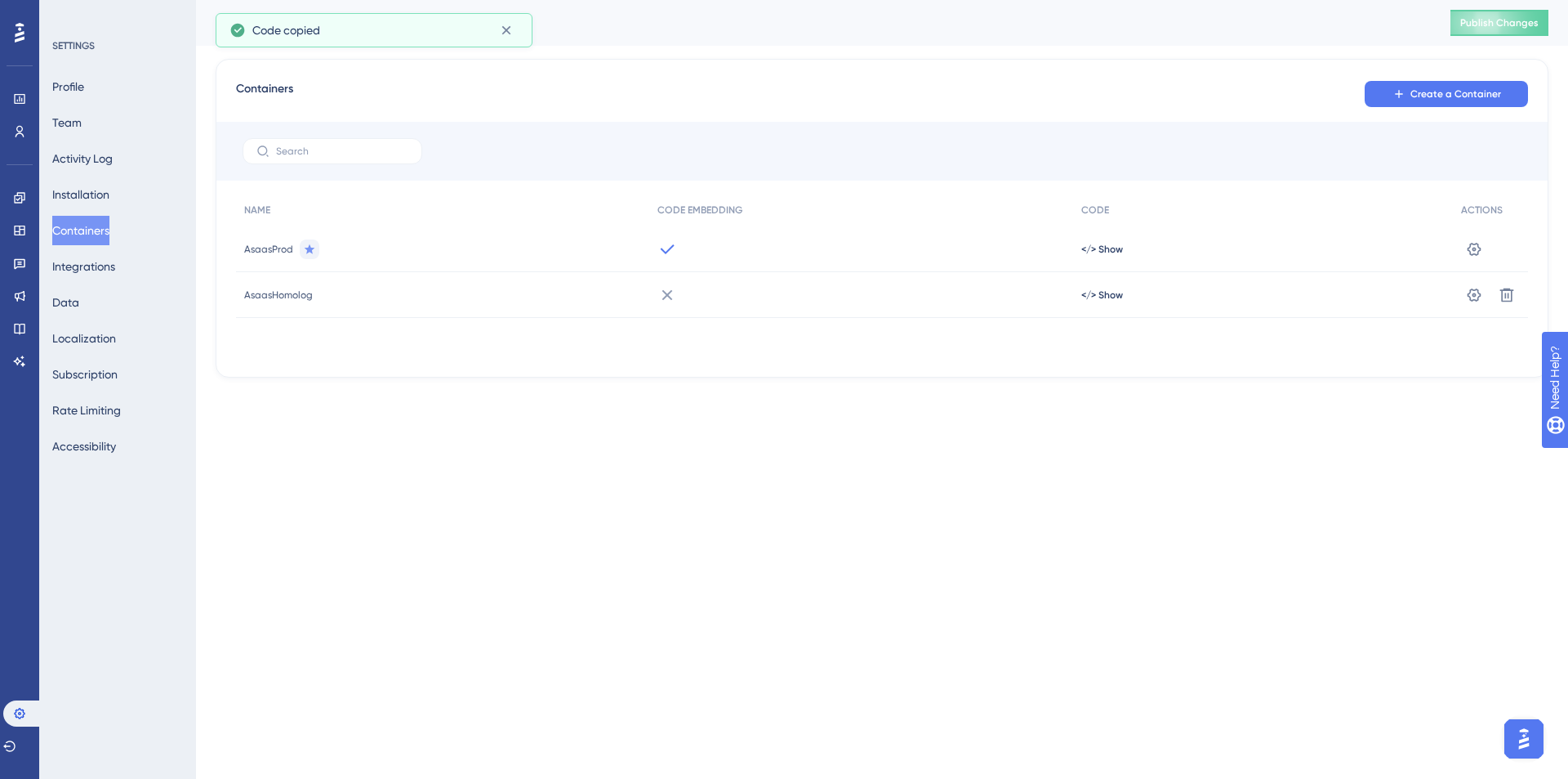
click at [663, 292] on icon at bounding box center [667, 294] width 19 height 19
click at [276, 293] on span "AsaasHomolog" at bounding box center [279, 295] width 69 height 13
click at [1135, 284] on div "</> Show" at bounding box center [1263, 295] width 380 height 45
click at [1476, 297] on icon at bounding box center [1474, 294] width 16 height 16
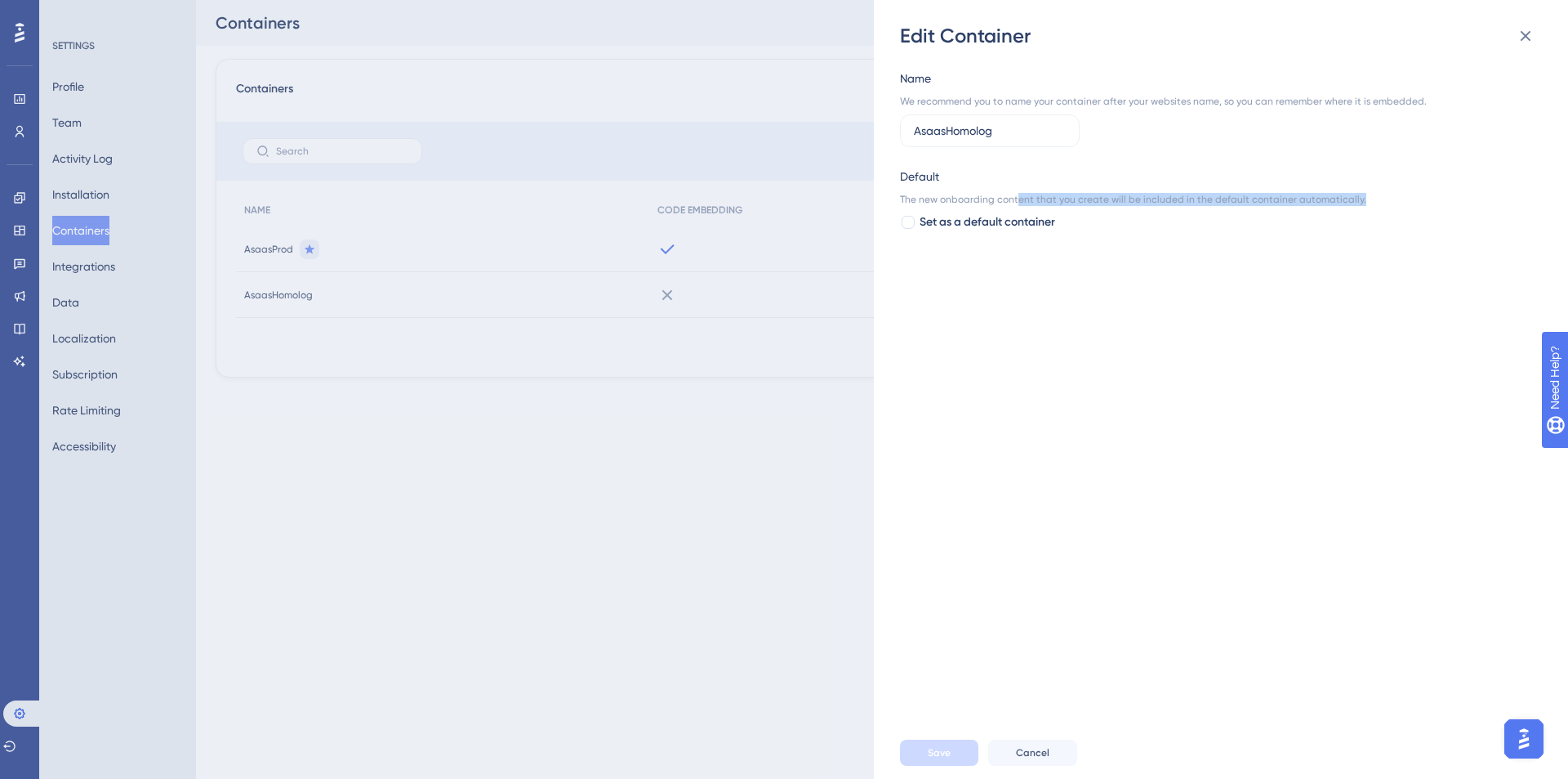
drag, startPoint x: 1015, startPoint y: 197, endPoint x: 1359, endPoint y: 204, distance: 344.1
click at [1359, 204] on div "The new onboarding content that you create will be included in the default cont…" at bounding box center [1216, 200] width 632 height 13
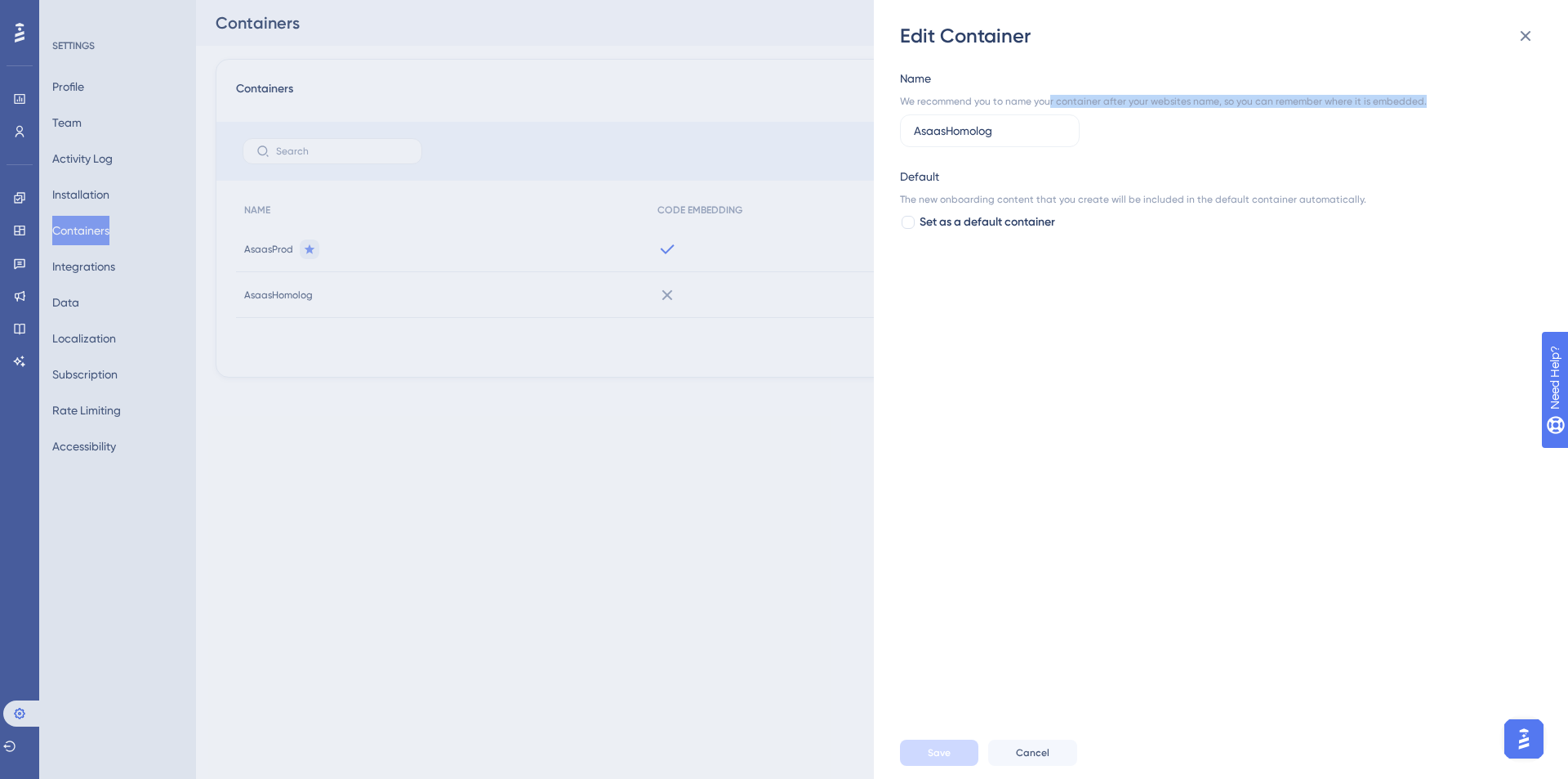
drag, startPoint x: 1048, startPoint y: 99, endPoint x: 1440, endPoint y: 103, distance: 392.0
click at [1440, 103] on div "Name We recommend you to name your container after your websites name, so you c…" at bounding box center [1216, 150] width 632 height 164
click at [1299, 331] on div "Name We recommend you to name your container after your websites name, so you c…" at bounding box center [1230, 387] width 658 height 677
click at [1039, 755] on span "Cancel" at bounding box center [1033, 753] width 34 height 13
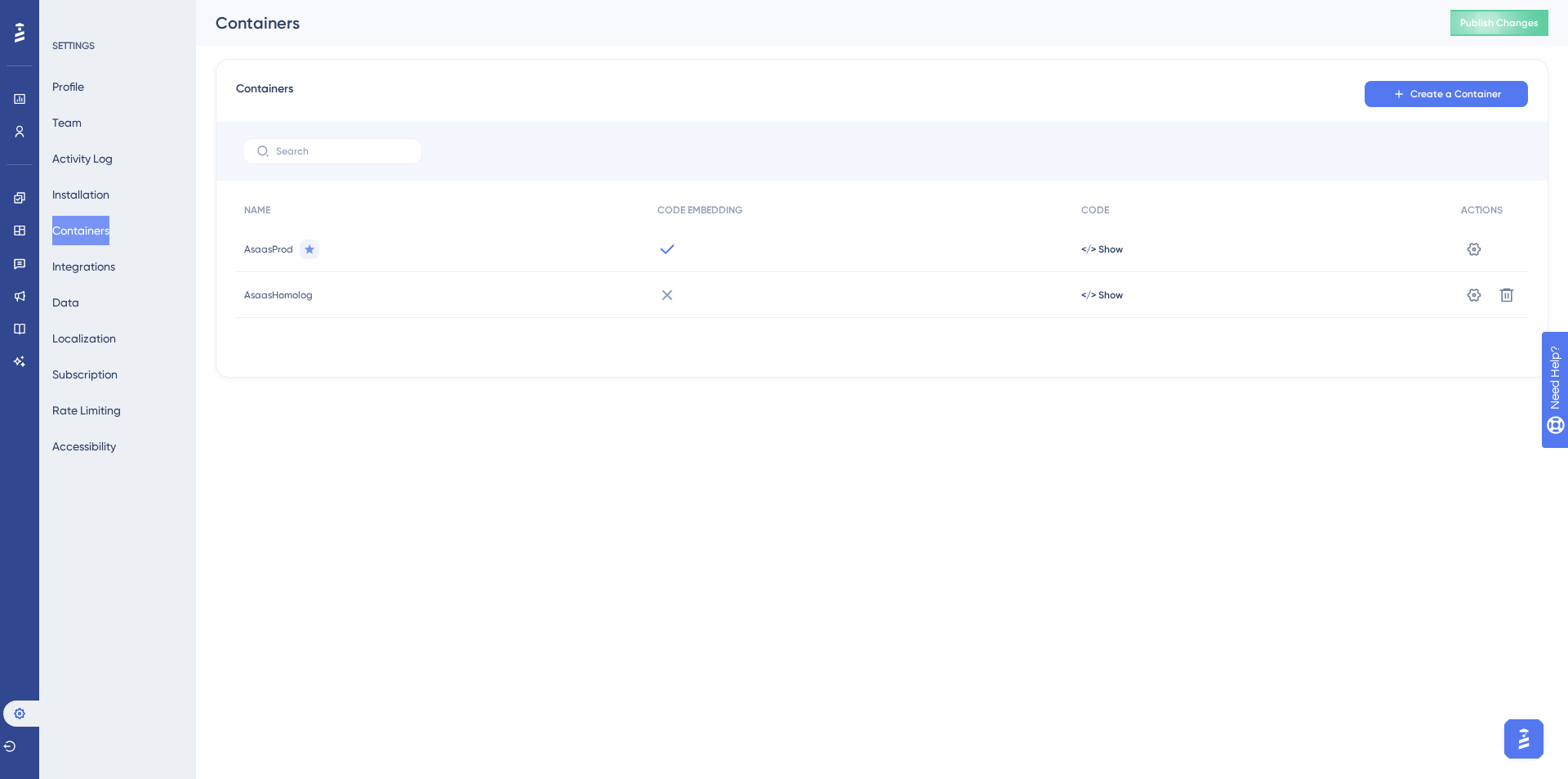
click at [571, 0] on html "Performance Users Engagement Widgets Feedback Product Updates Knowledge Base AI…" at bounding box center [784, 0] width 1568 height 0
click at [328, 294] on div "AsaasHomolog" at bounding box center [443, 295] width 413 height 45
click at [69, 185] on button "Installation" at bounding box center [81, 194] width 57 height 29
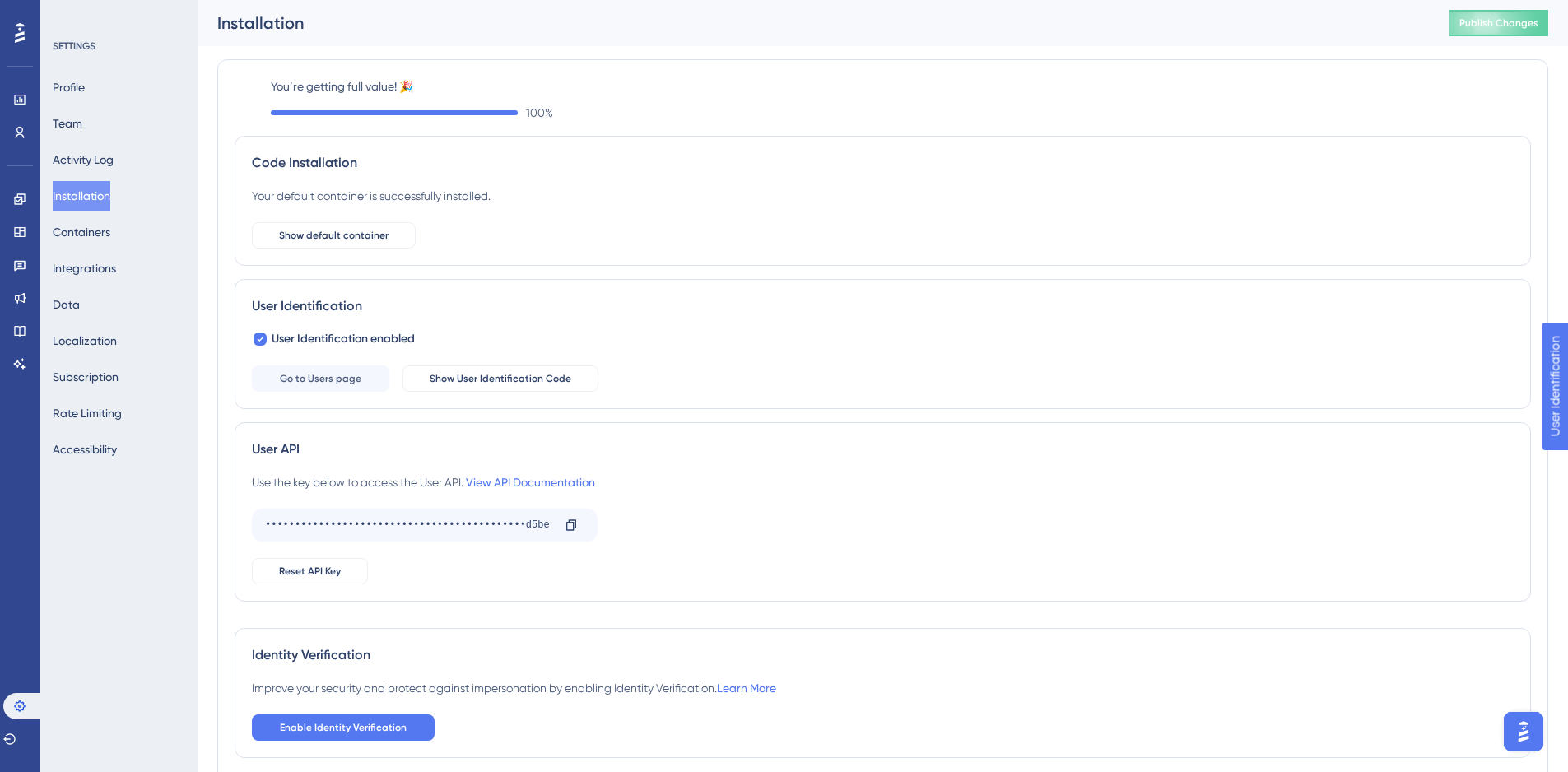
click at [135, 230] on div "Profile Team Activity Log Installation Containers Integrations Data Localizatio…" at bounding box center [119, 268] width 134 height 392
click at [92, 229] on button "Containers" at bounding box center [81, 232] width 58 height 30
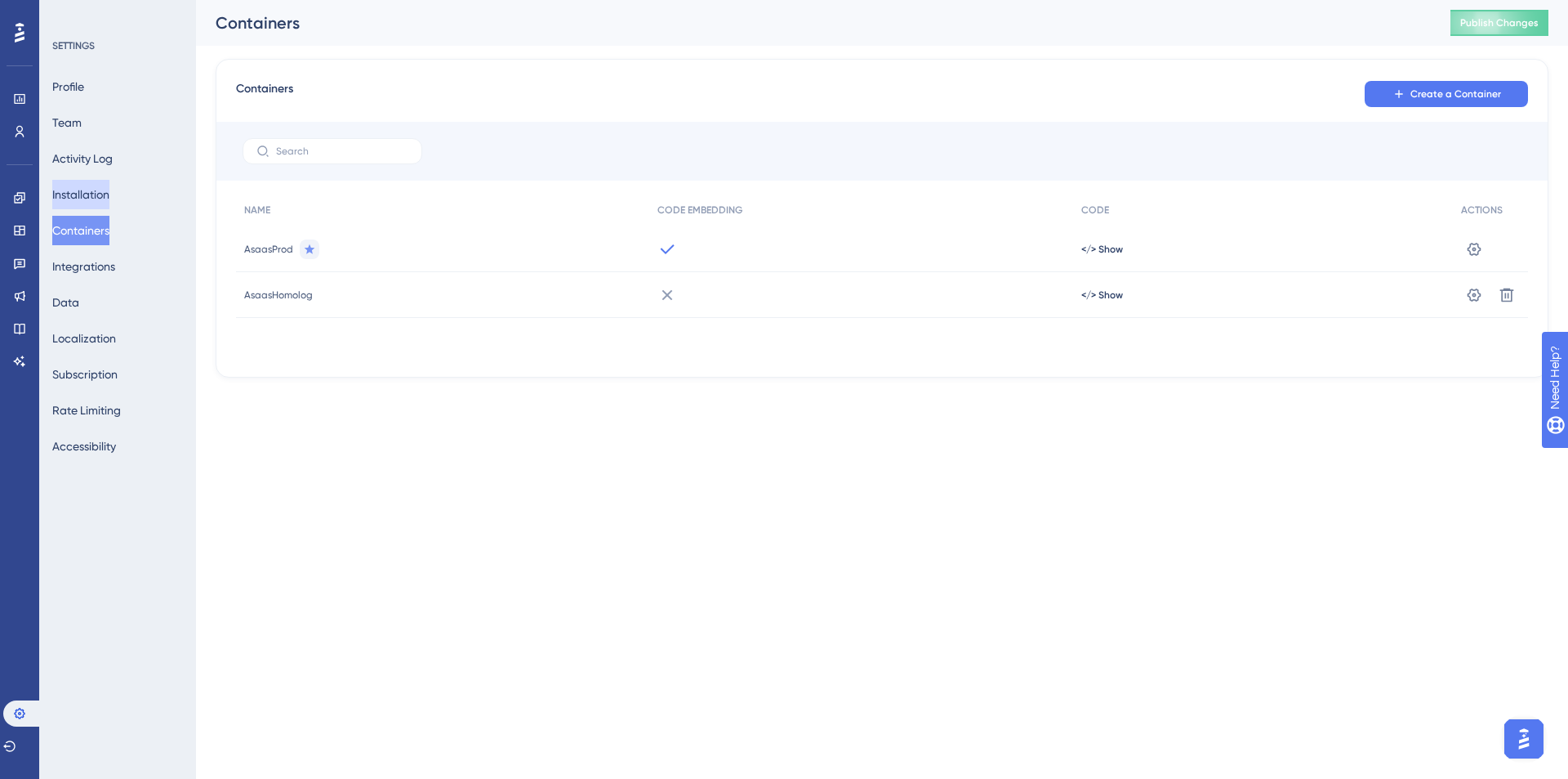
click at [97, 197] on button "Installation" at bounding box center [81, 194] width 57 height 29
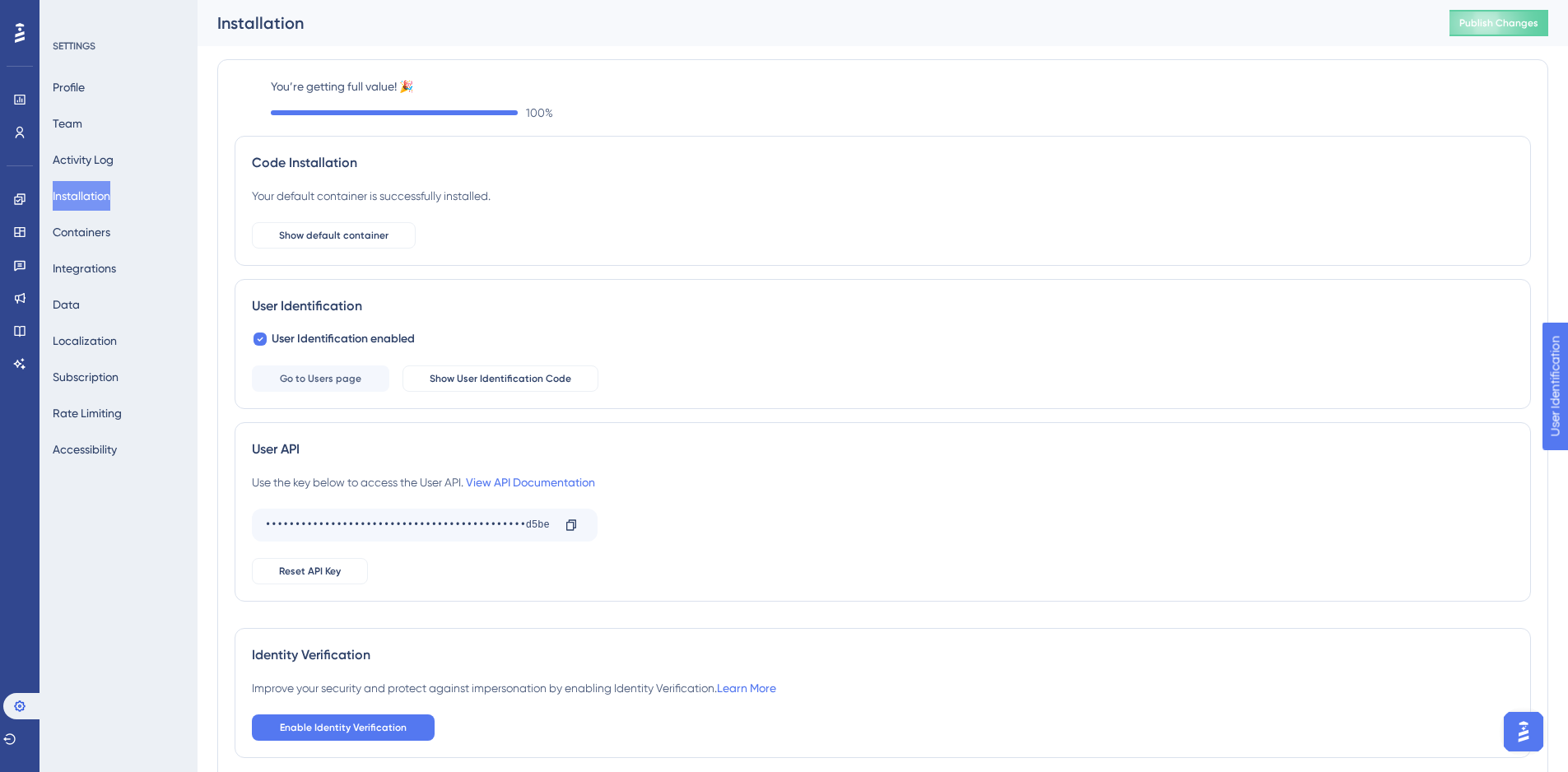
click at [104, 216] on div "Profile Team Activity Log Installation Containers Integrations Data Localizatio…" at bounding box center [119, 268] width 134 height 392
click at [107, 238] on button "Containers" at bounding box center [81, 232] width 58 height 30
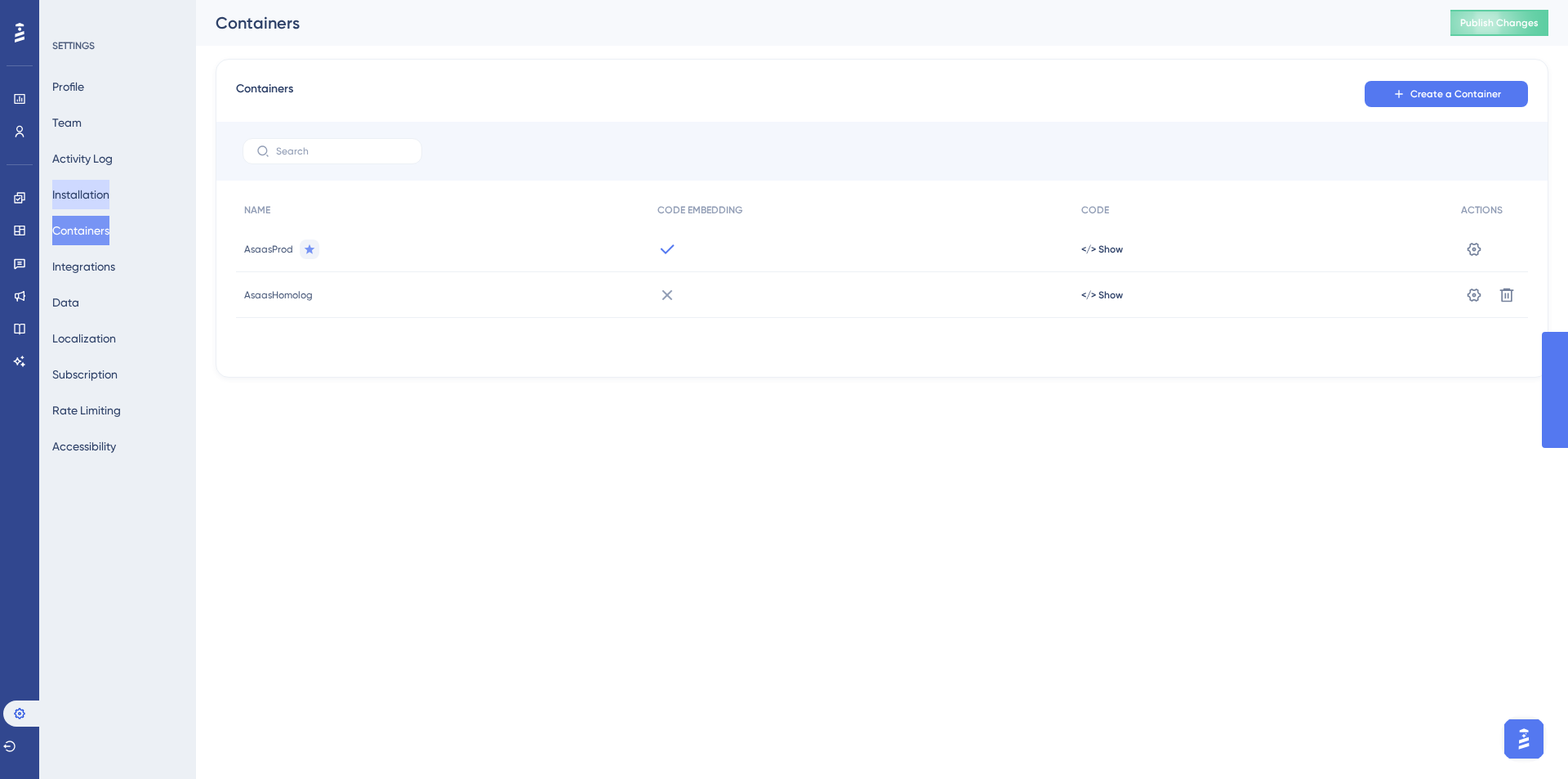
click at [109, 197] on button "Installation" at bounding box center [81, 194] width 57 height 29
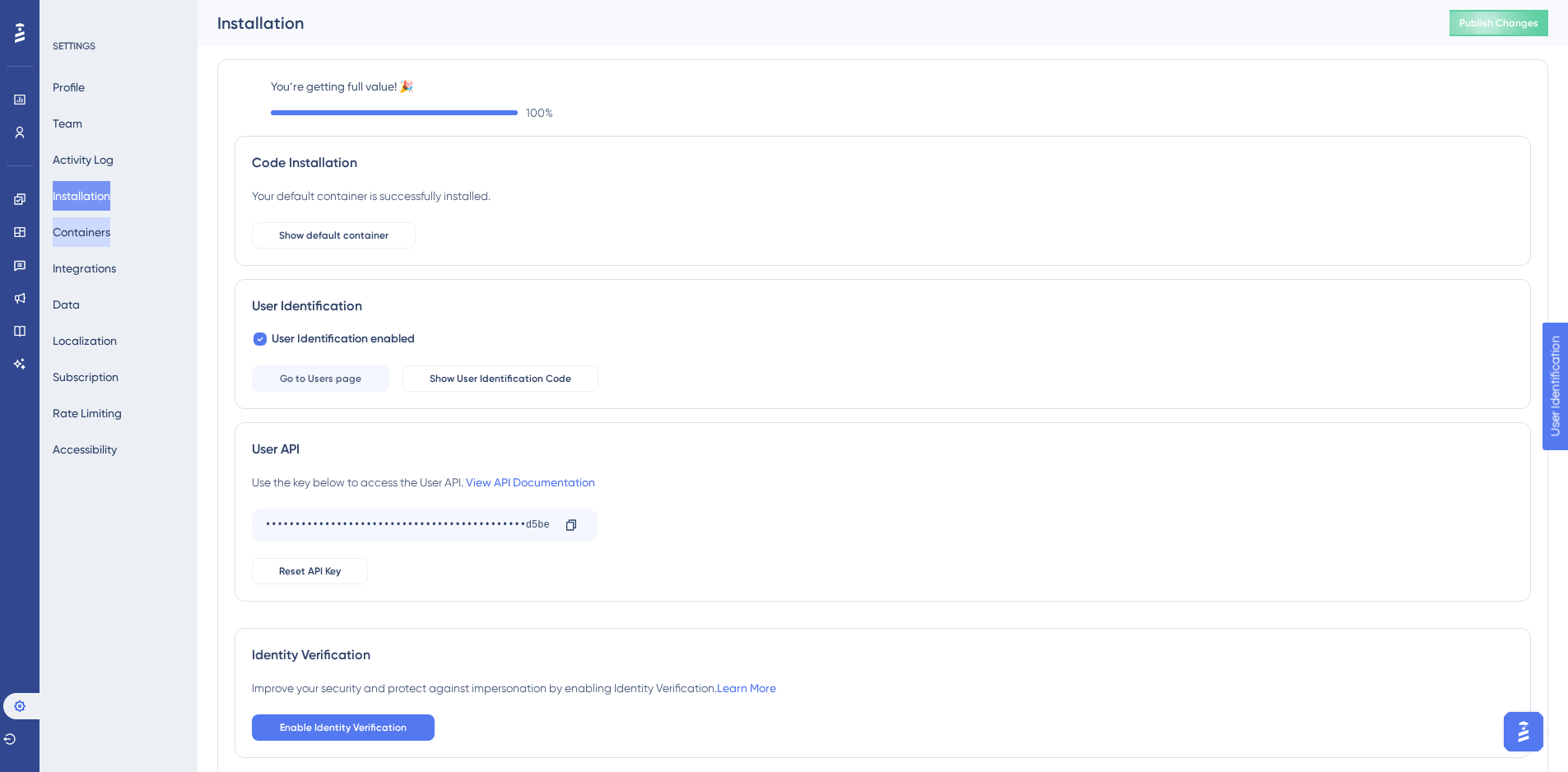
click at [108, 241] on button "Containers" at bounding box center [81, 232] width 58 height 30
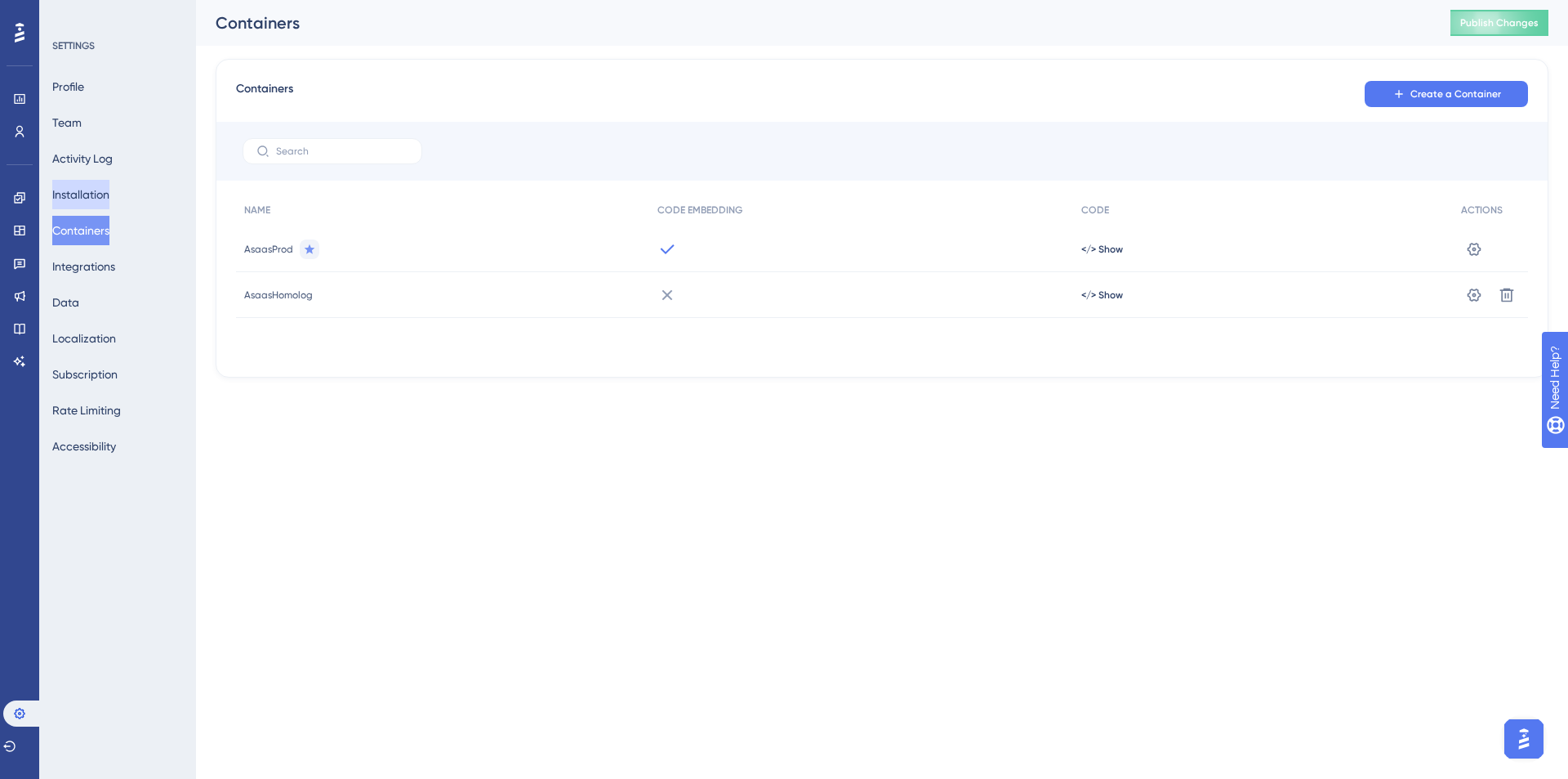
click at [105, 207] on button "Installation" at bounding box center [81, 194] width 57 height 29
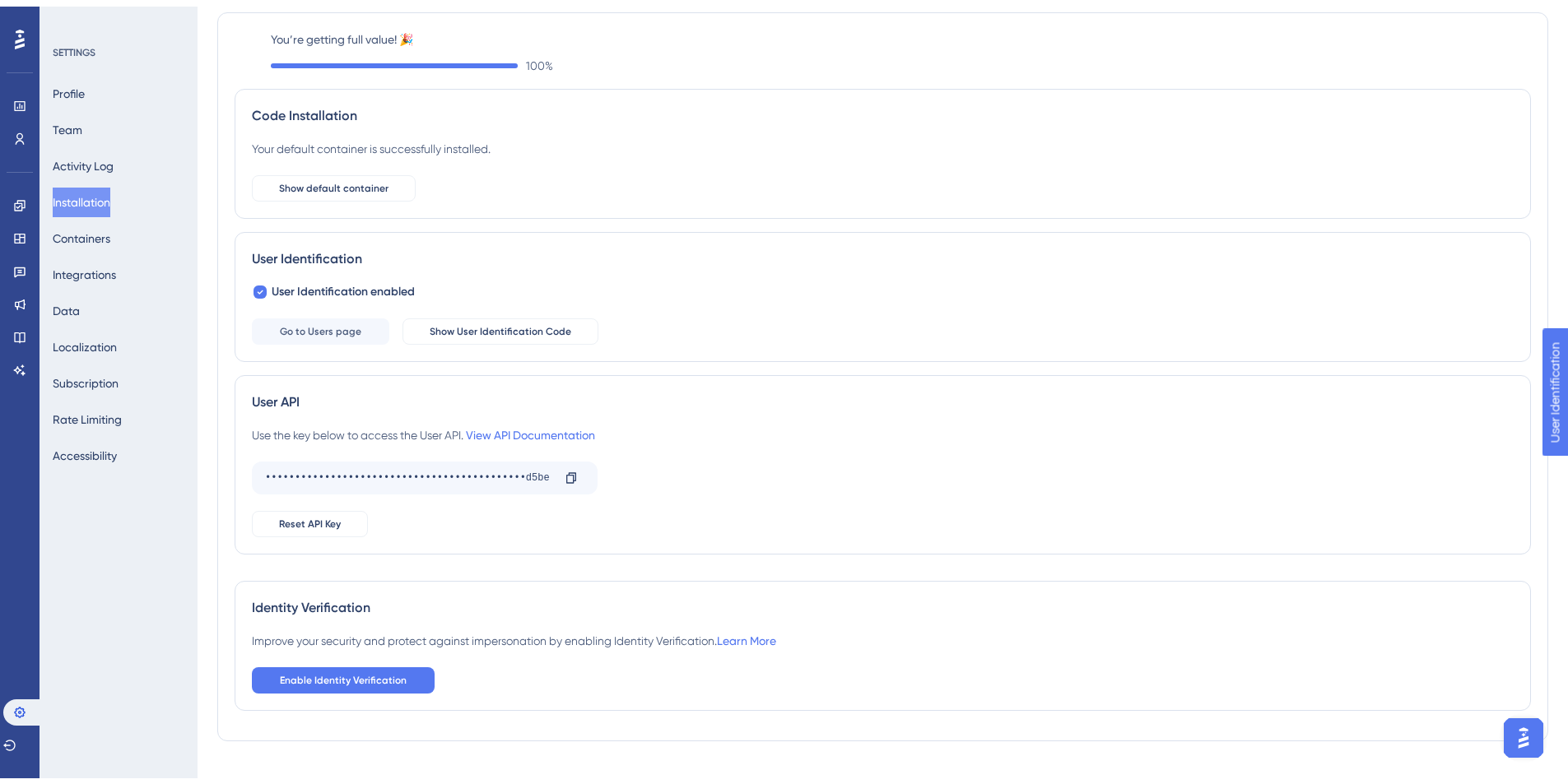
scroll to position [82, 0]
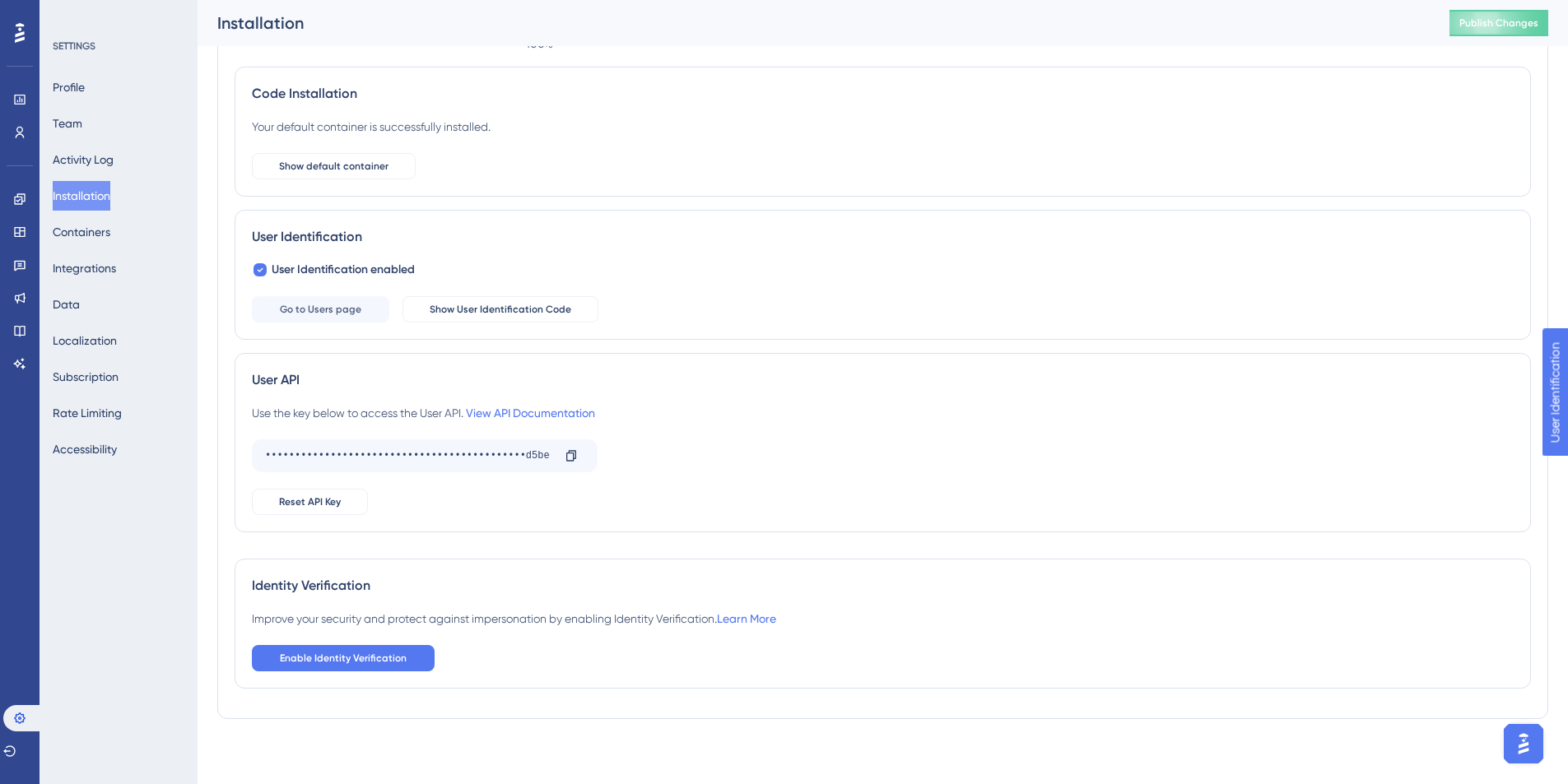
click at [143, 228] on div "Profile Team Activity Log Installation Containers Integrations Data Localizatio…" at bounding box center [119, 268] width 134 height 392
click at [110, 235] on button "Containers" at bounding box center [81, 232] width 58 height 30
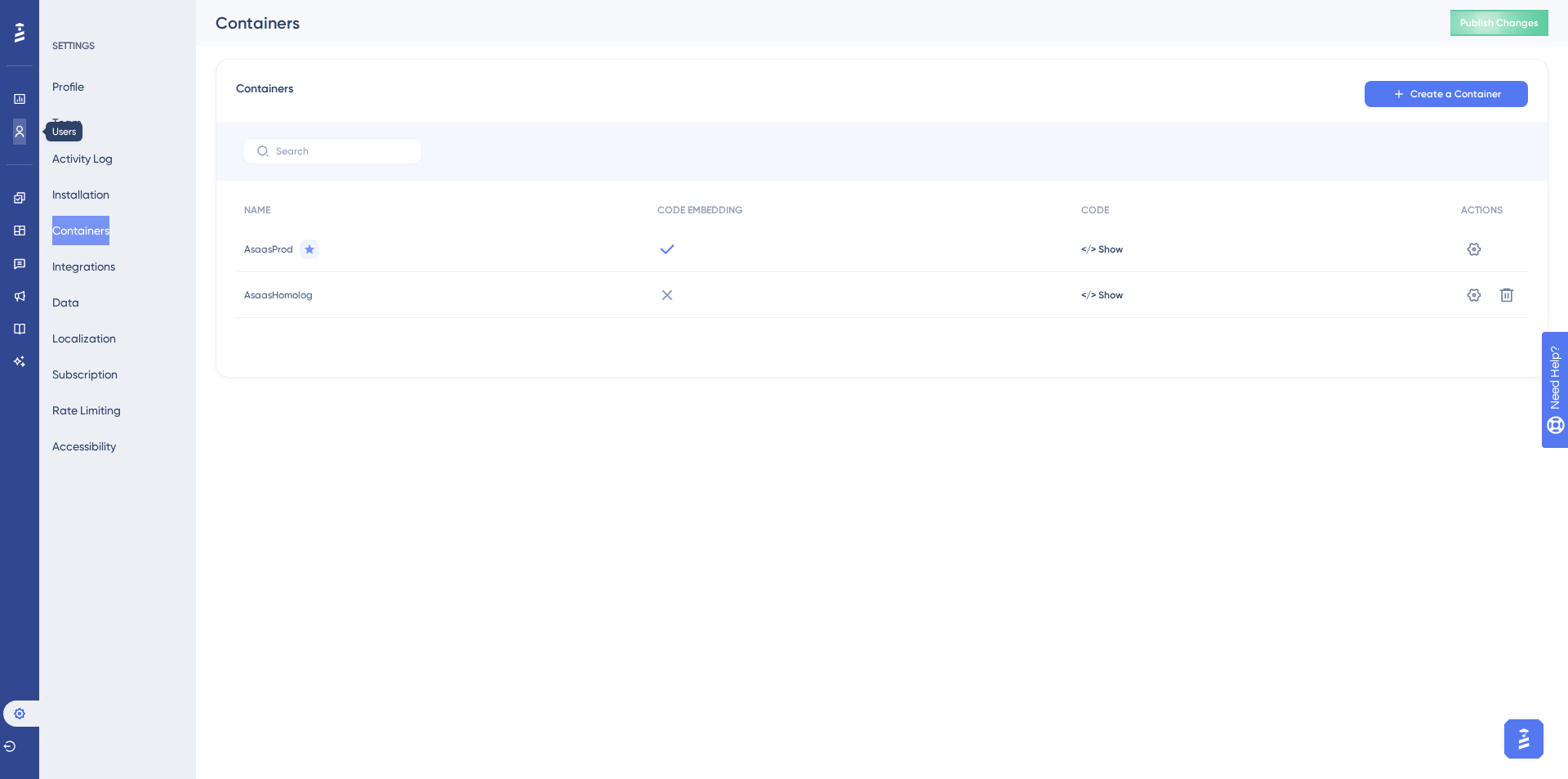
click at [24, 137] on link at bounding box center [20, 131] width 13 height 26
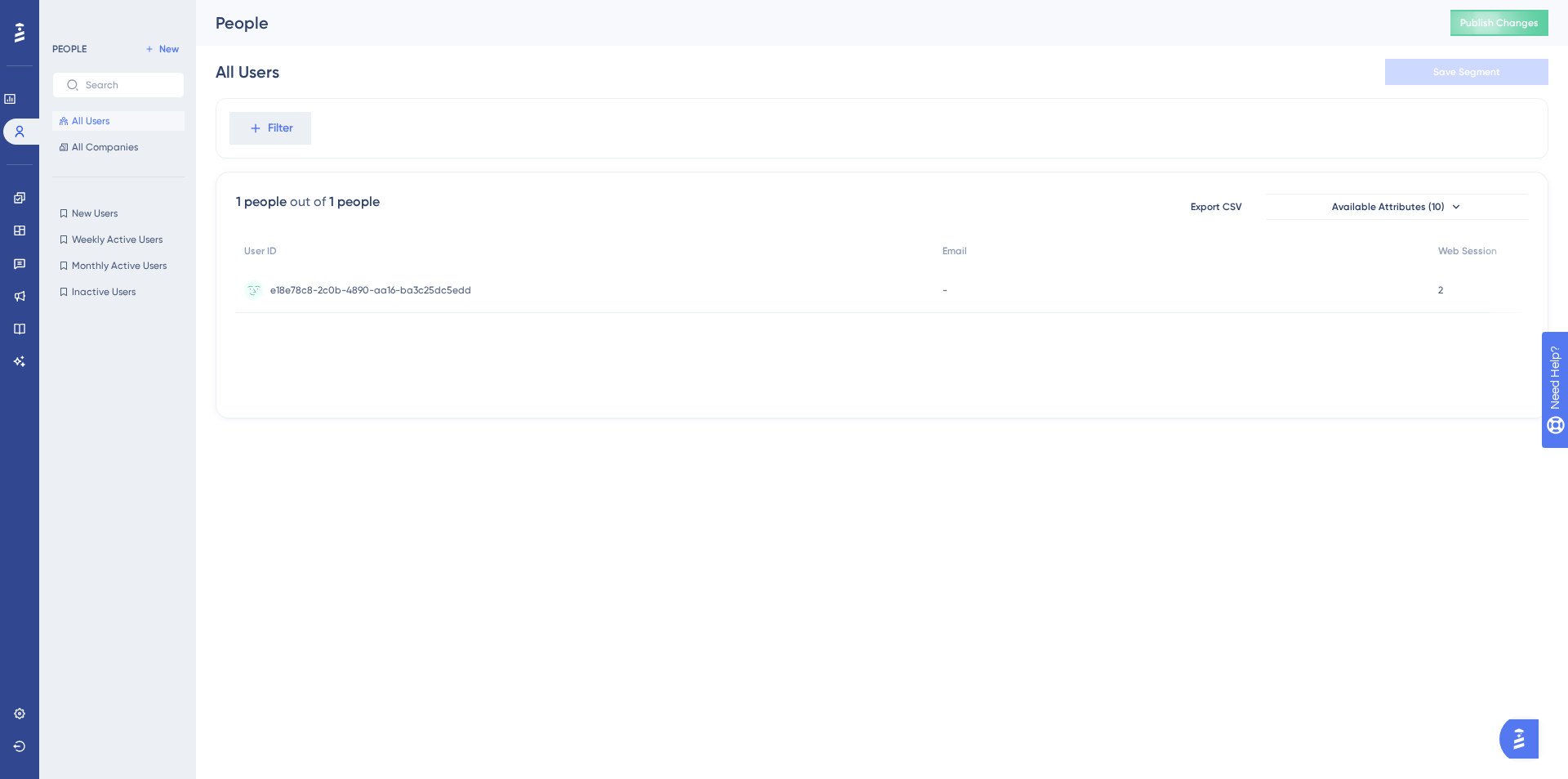
drag, startPoint x: 476, startPoint y: 392, endPoint x: 704, endPoint y: 395, distance: 228.0
click at [704, 395] on div "User ID Email Web Session e18e78c8-2c0b-4890-aa16-ba3c25dc5edd e18e78c8-2c0b-48…" at bounding box center [882, 316] width 1293 height 164
click at [94, 204] on button "New Users New Users" at bounding box center [118, 213] width 133 height 19
click at [89, 151] on span "All Companies" at bounding box center [105, 147] width 66 height 13
click at [94, 124] on span "All Users" at bounding box center [91, 121] width 38 height 13
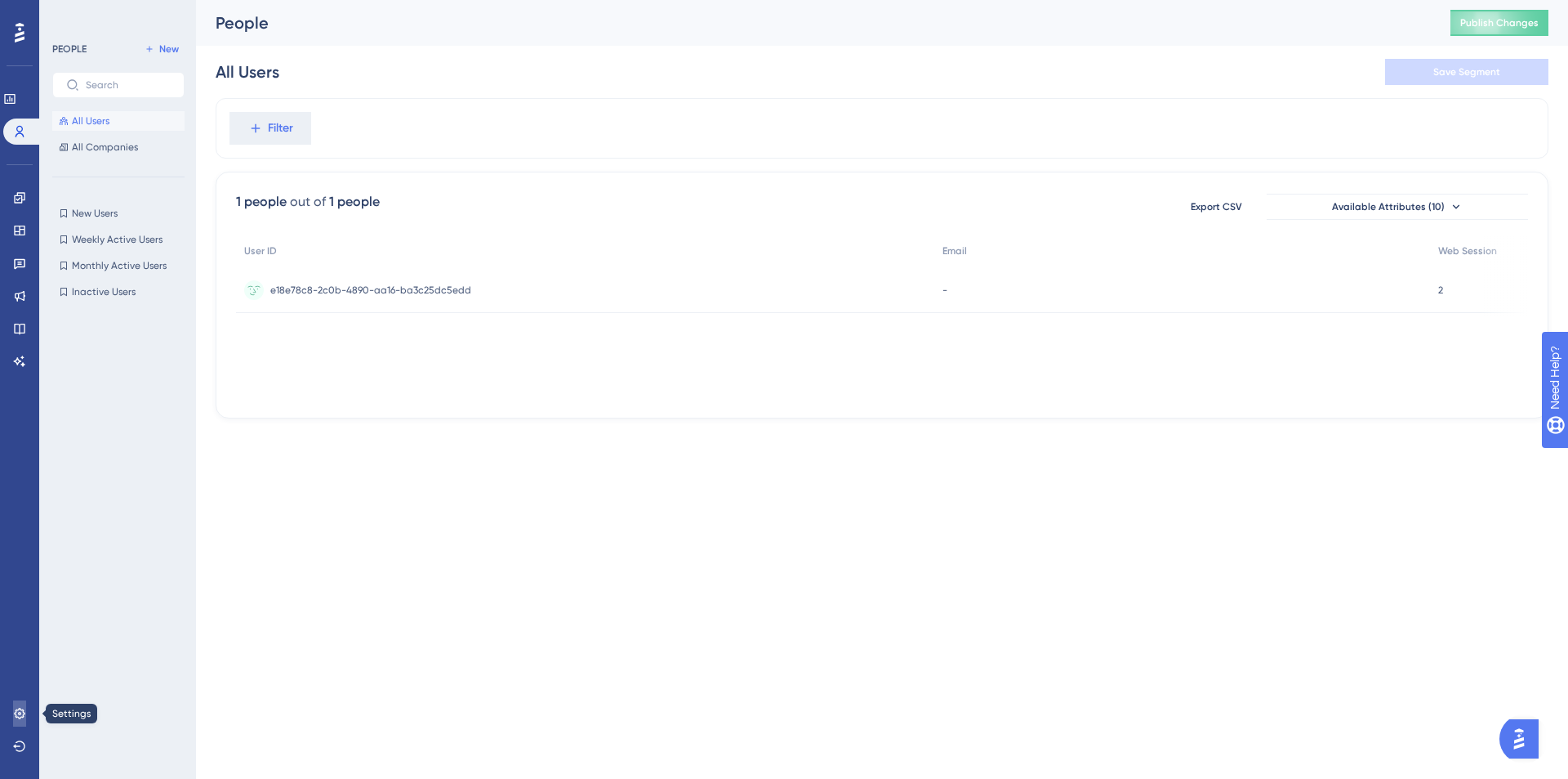
click at [26, 708] on link at bounding box center [20, 713] width 13 height 26
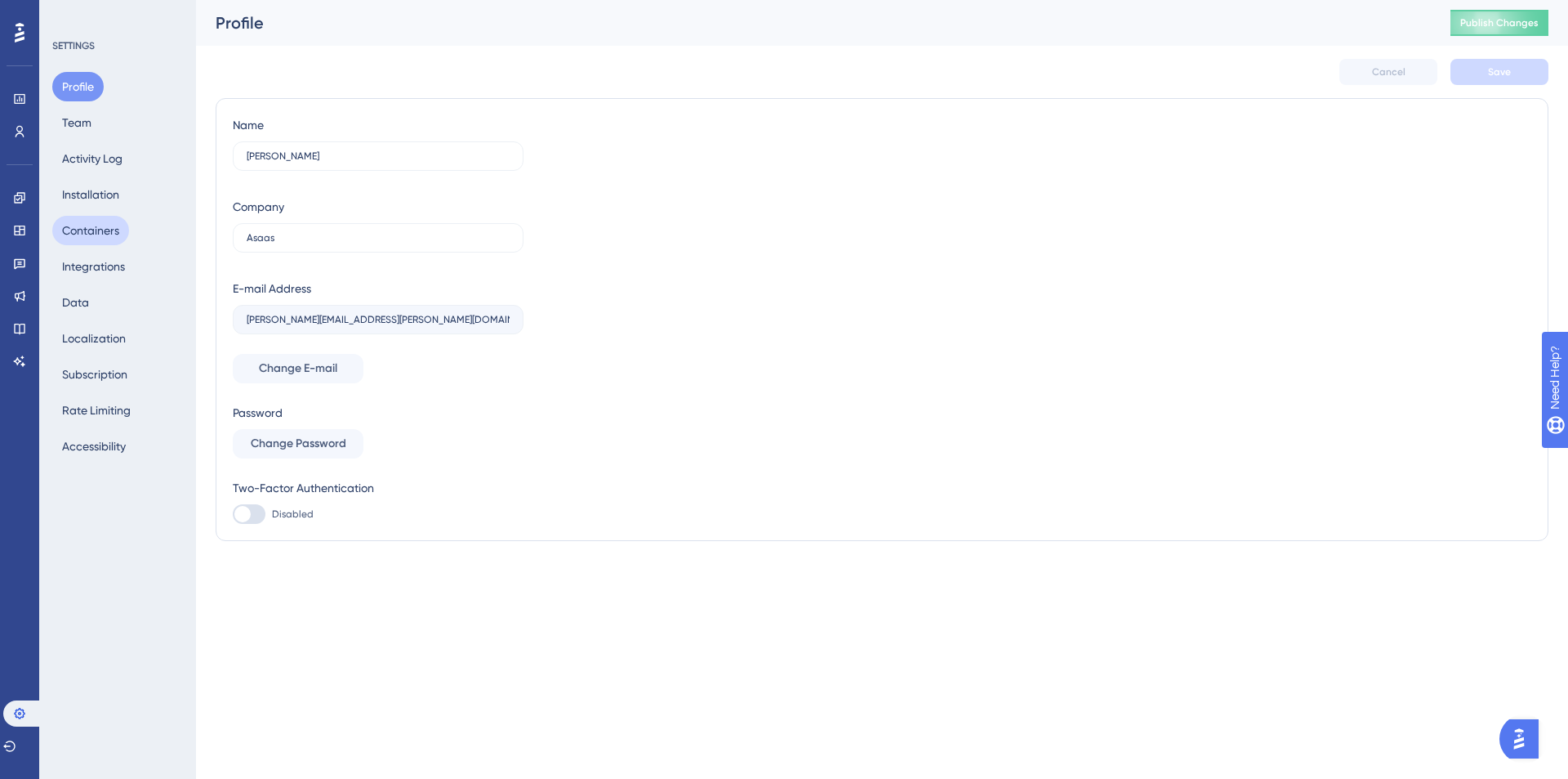
click at [114, 235] on button "Containers" at bounding box center [90, 230] width 76 height 29
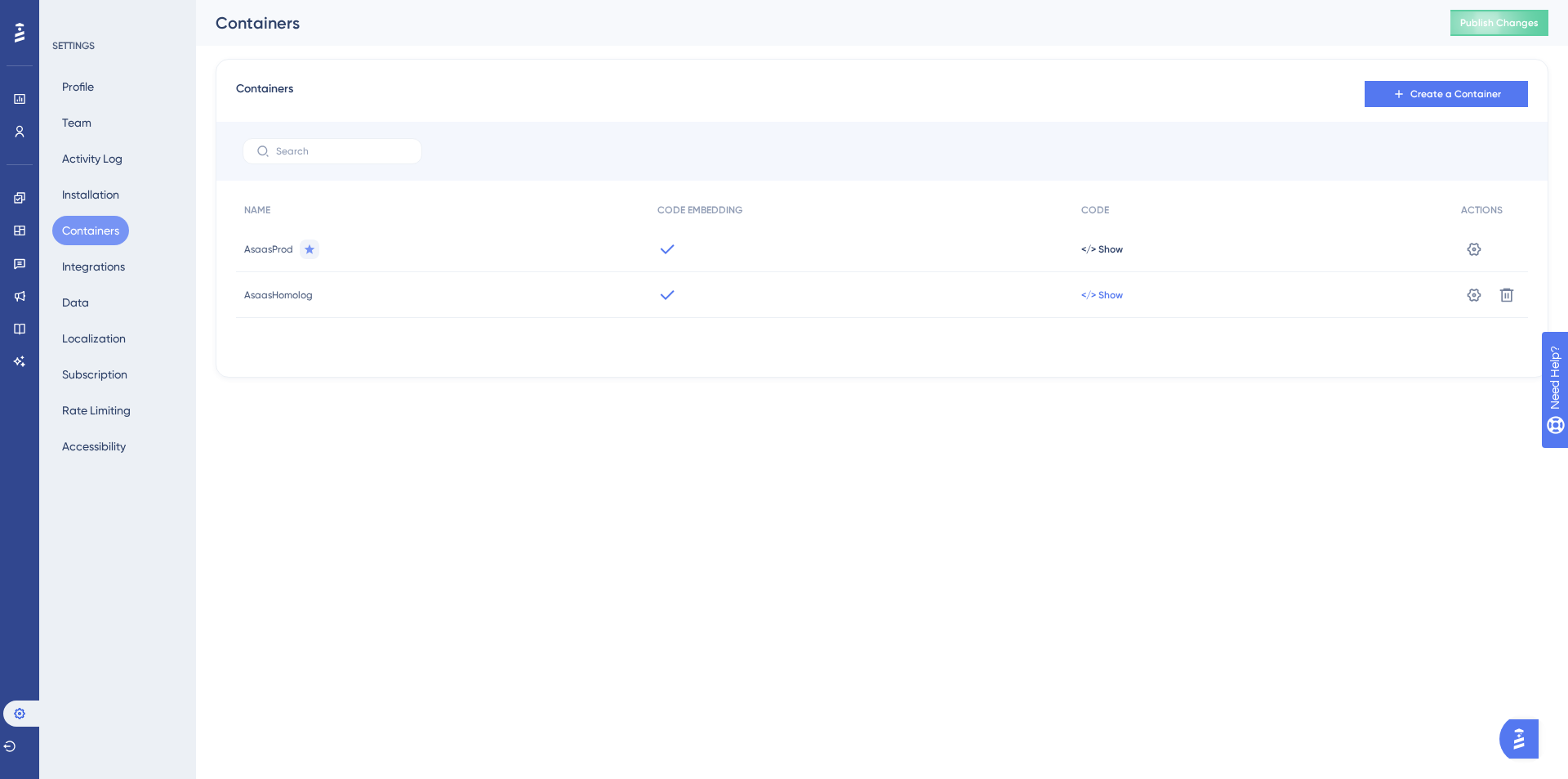
drag, startPoint x: 1087, startPoint y: 297, endPoint x: 1096, endPoint y: 298, distance: 9.1
click at [1095, 298] on span "</> Show" at bounding box center [1103, 295] width 42 height 13
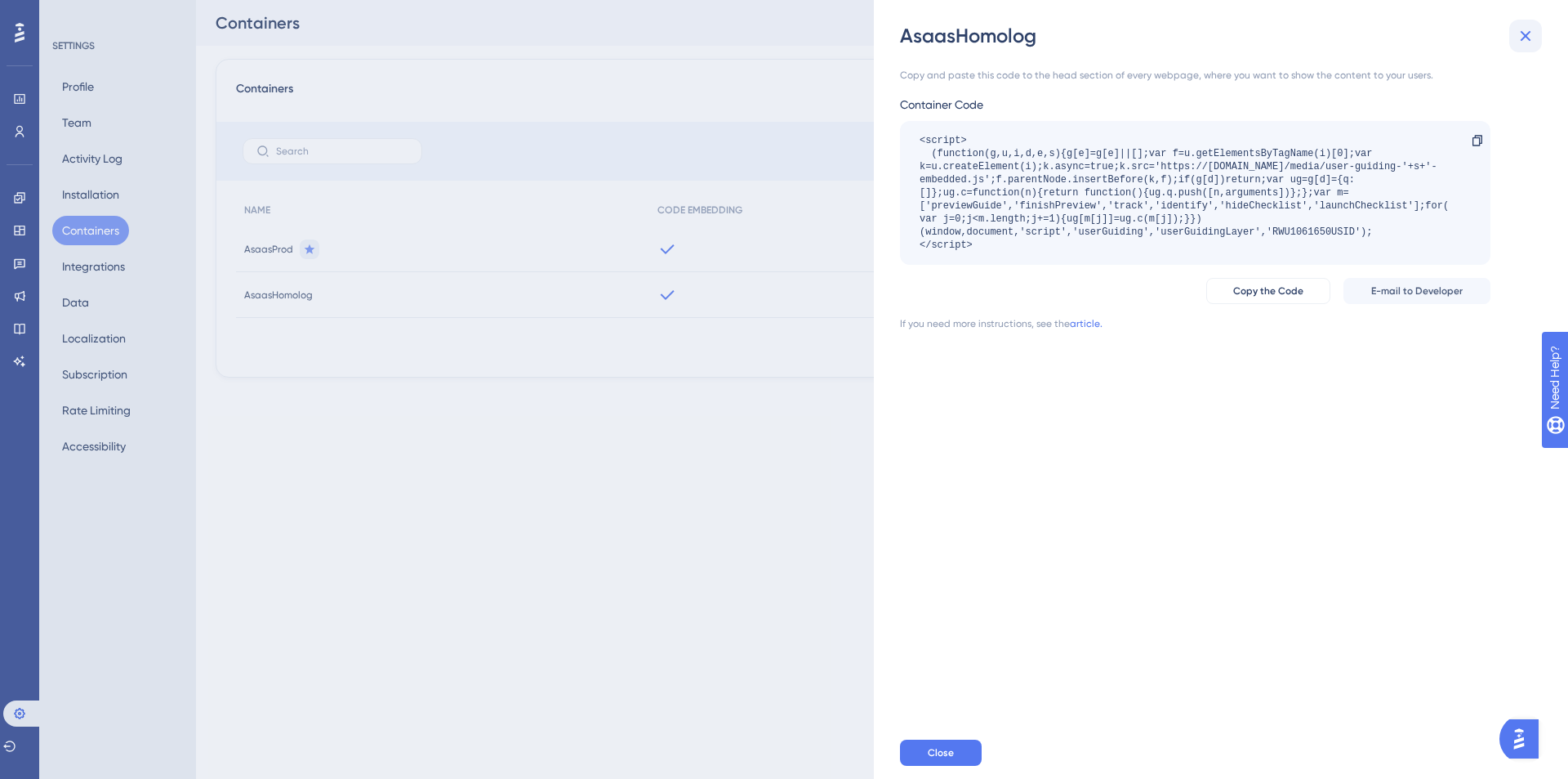
click at [1513, 40] on button at bounding box center [1525, 35] width 33 height 33
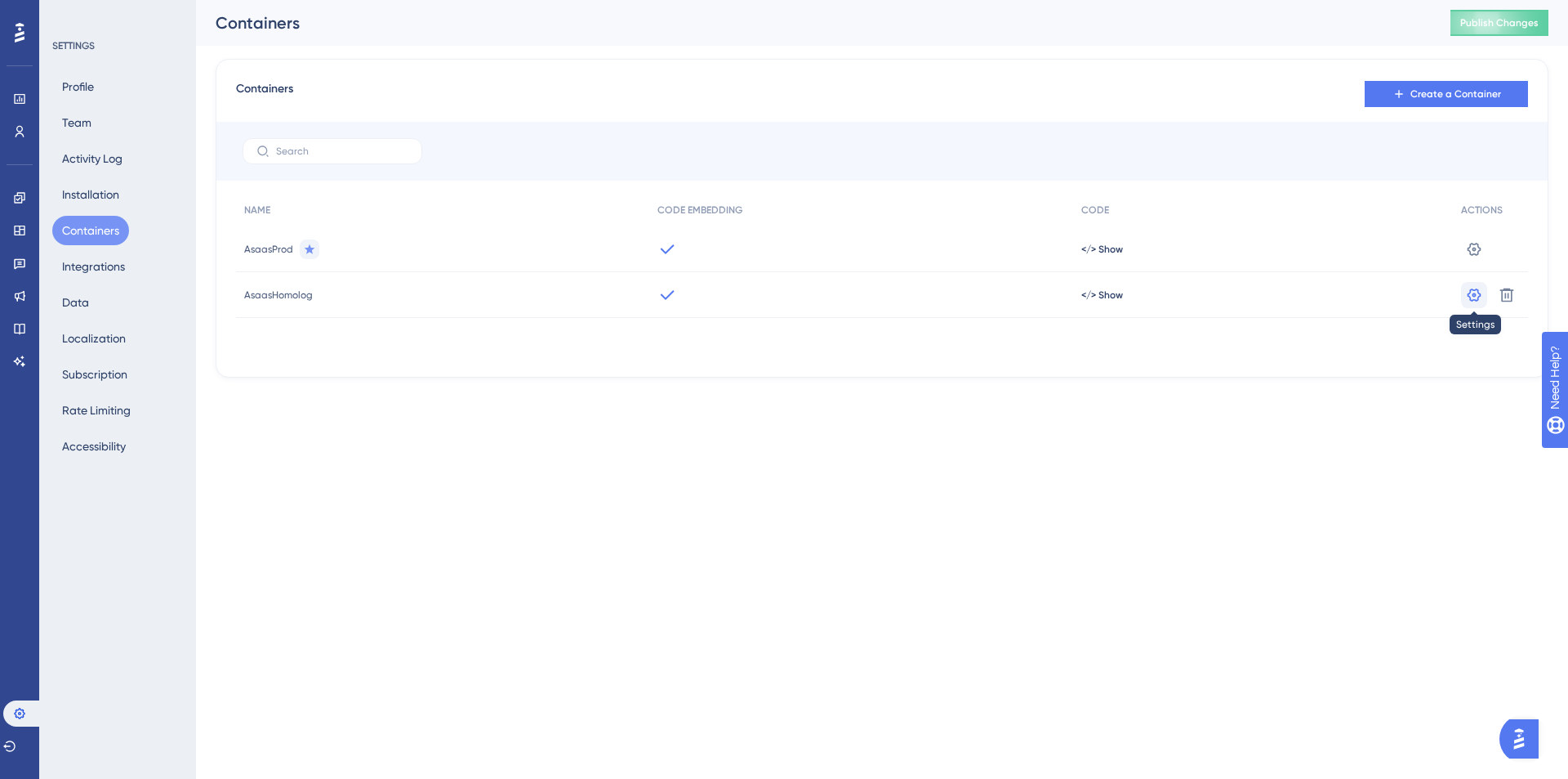
click at [1474, 297] on icon at bounding box center [1474, 294] width 16 height 16
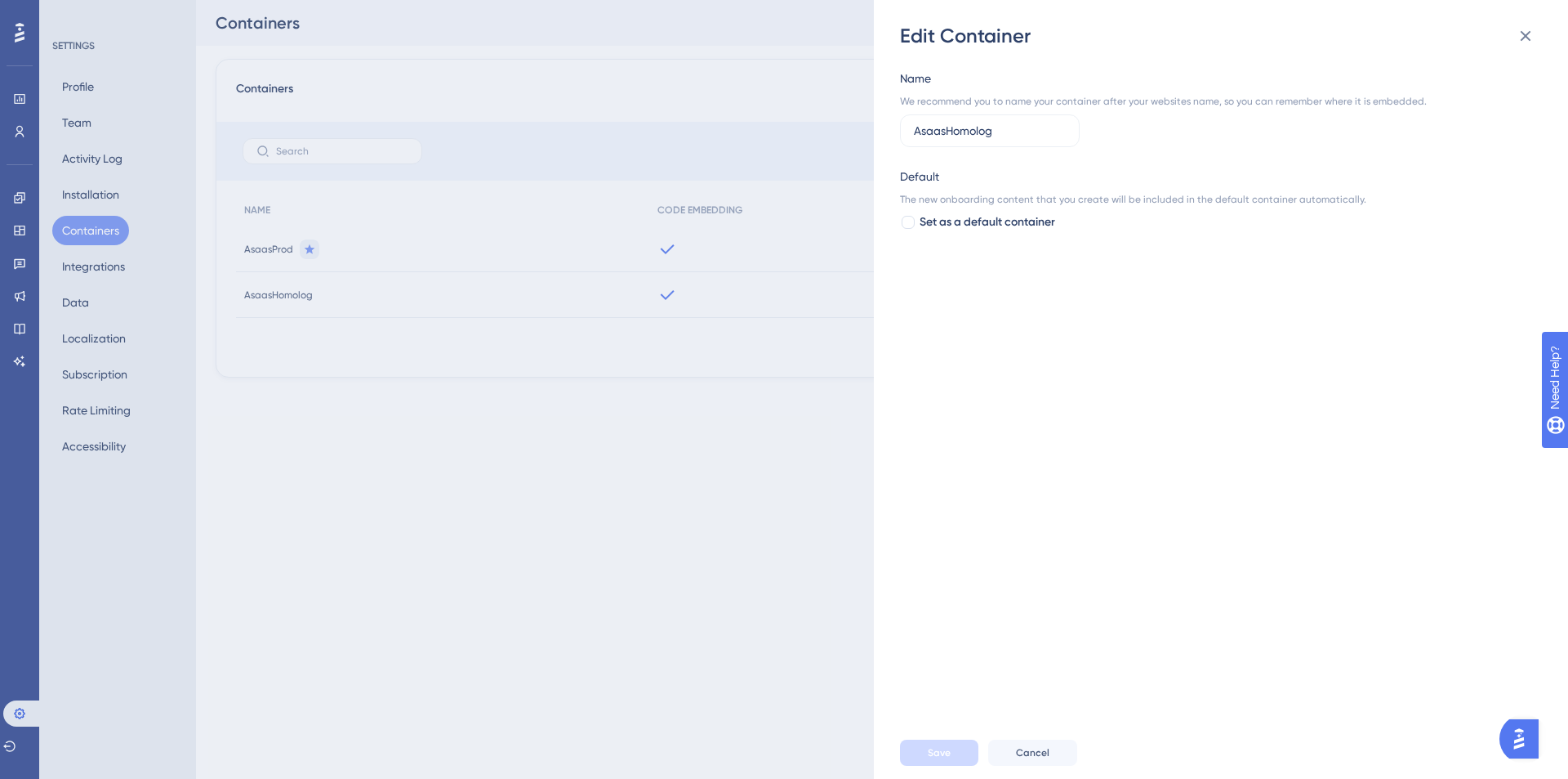
click at [684, 470] on div "Edit Container Name We recommend you to name your container after your websites…" at bounding box center [784, 389] width 1568 height 779
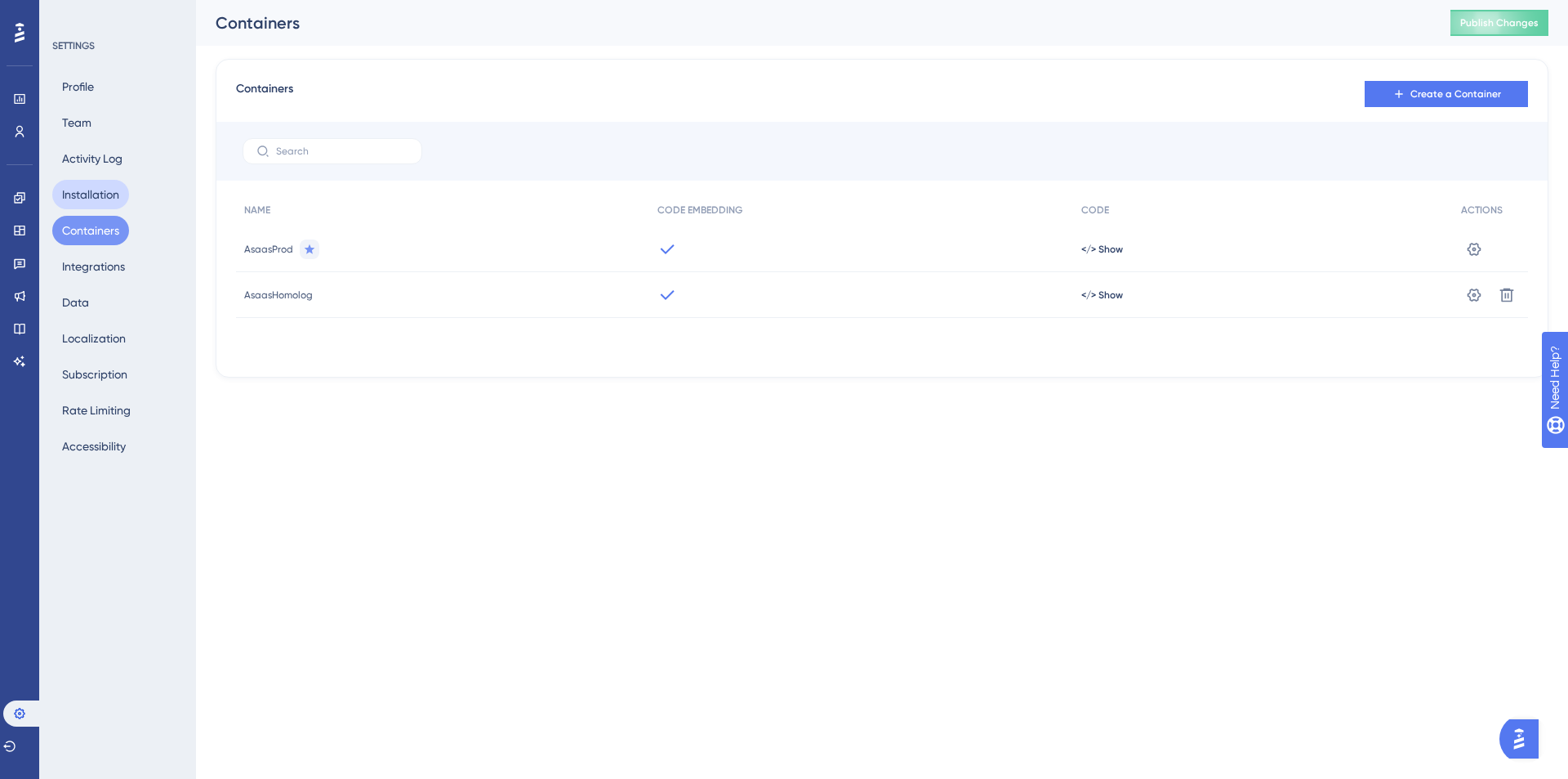
click at [128, 193] on button "Installation" at bounding box center [90, 194] width 76 height 29
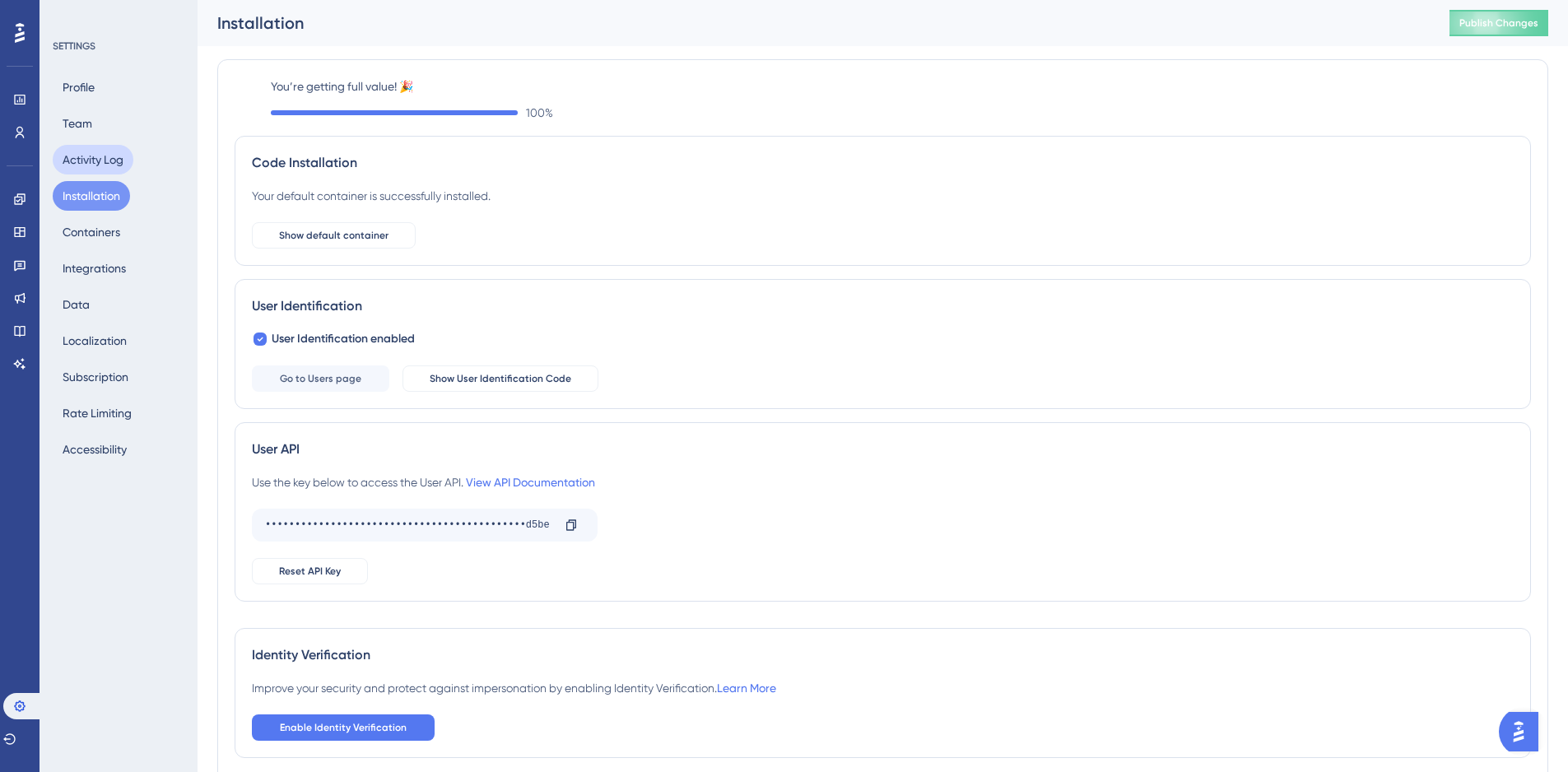
click at [99, 158] on button "Activity Log" at bounding box center [92, 159] width 80 height 30
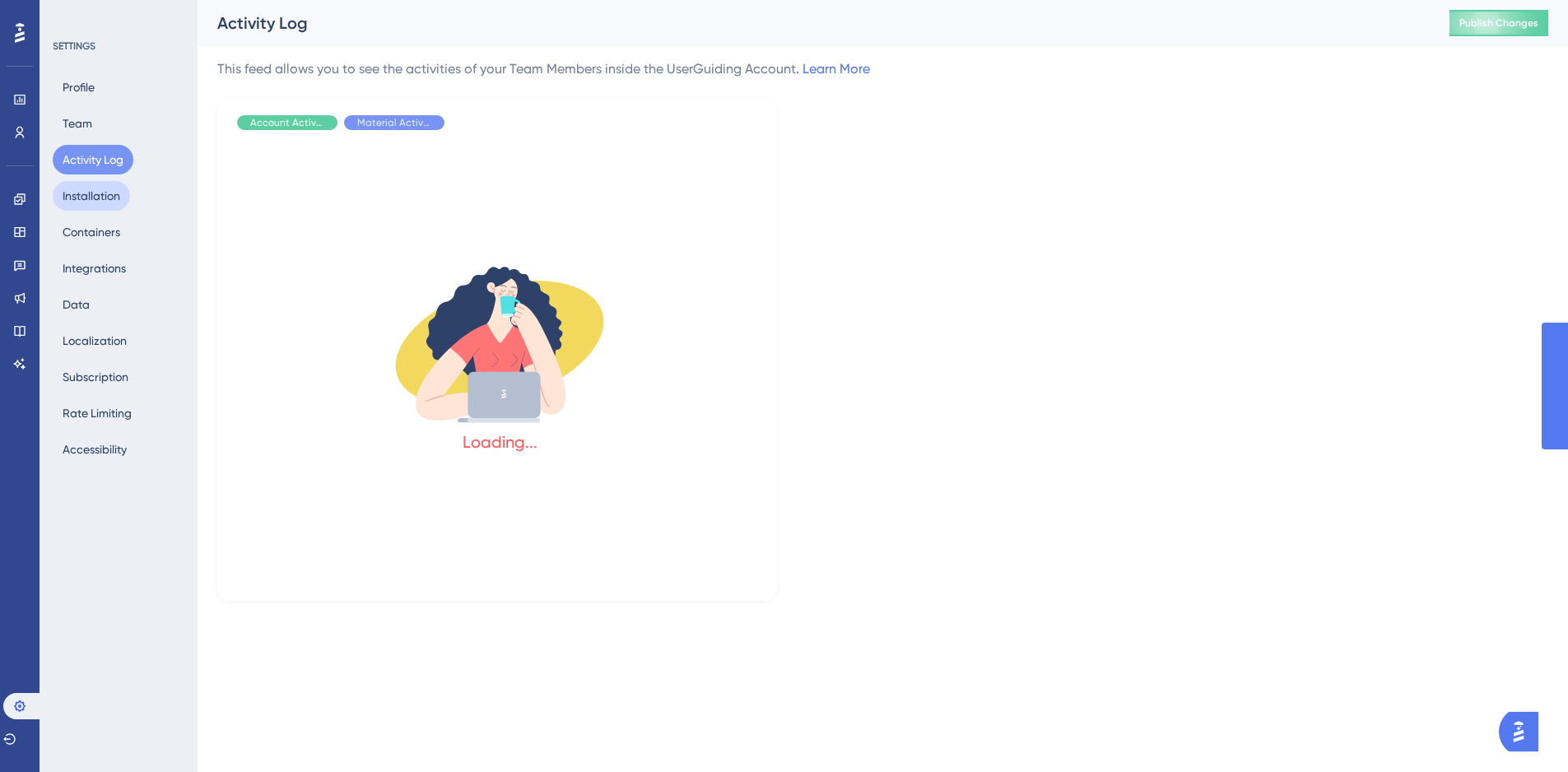
click at [105, 182] on button "Installation" at bounding box center [91, 196] width 77 height 30
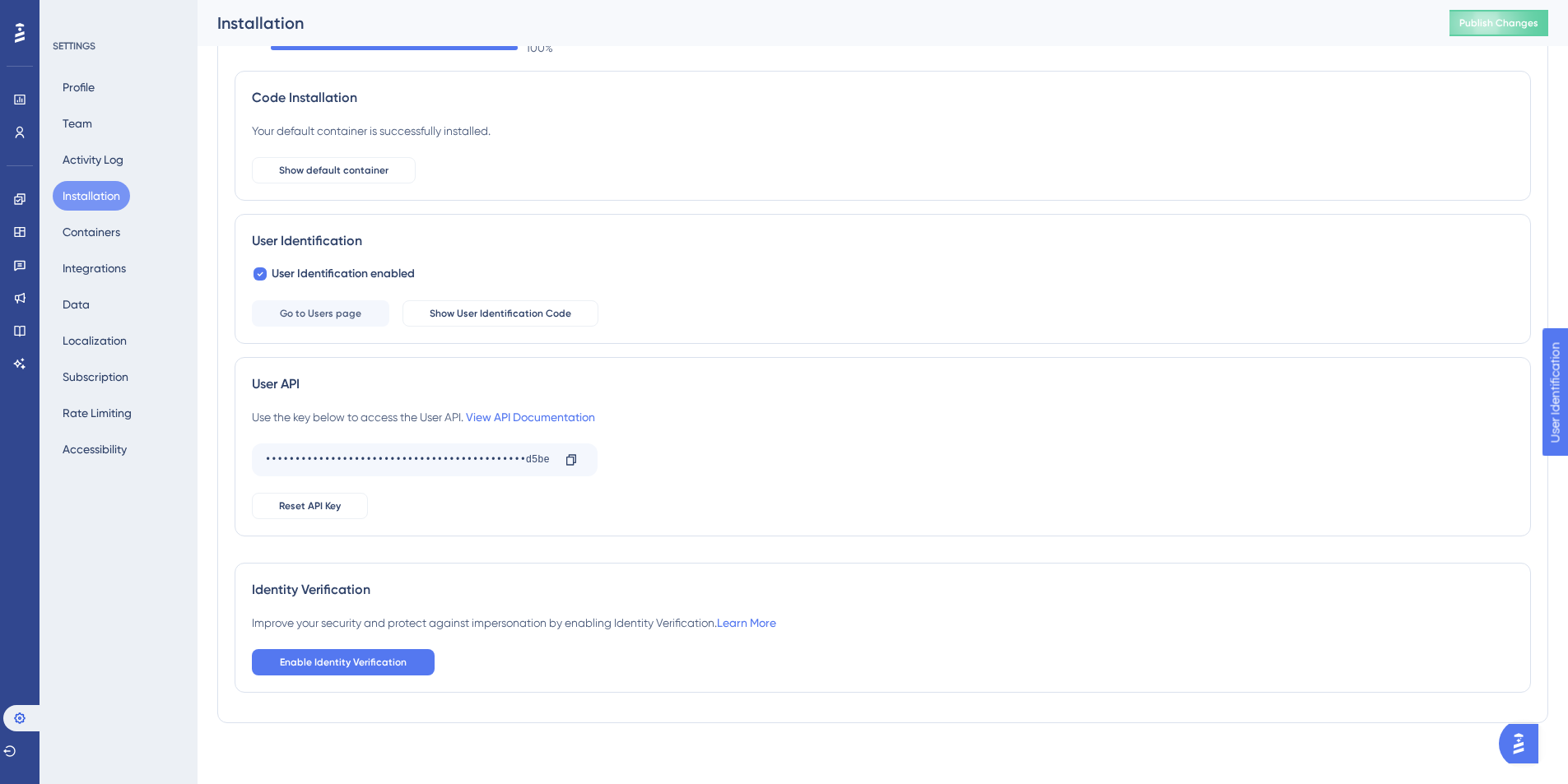
scroll to position [82, 0]
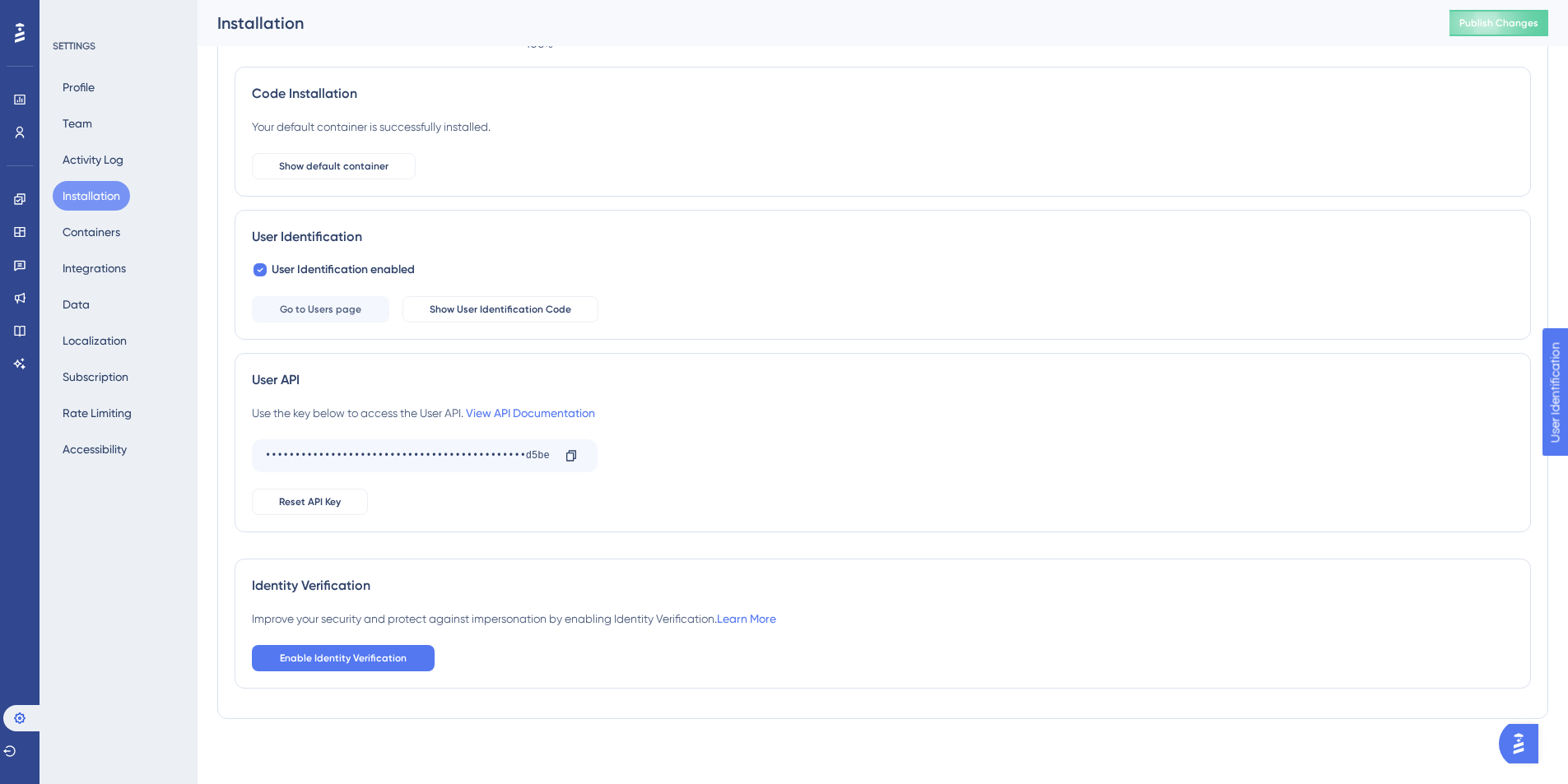
click at [129, 220] on div "Profile Team Activity Log Installation Containers Integrations Data Localizatio…" at bounding box center [119, 268] width 134 height 392
click at [102, 262] on button "Integrations" at bounding box center [94, 268] width 83 height 30
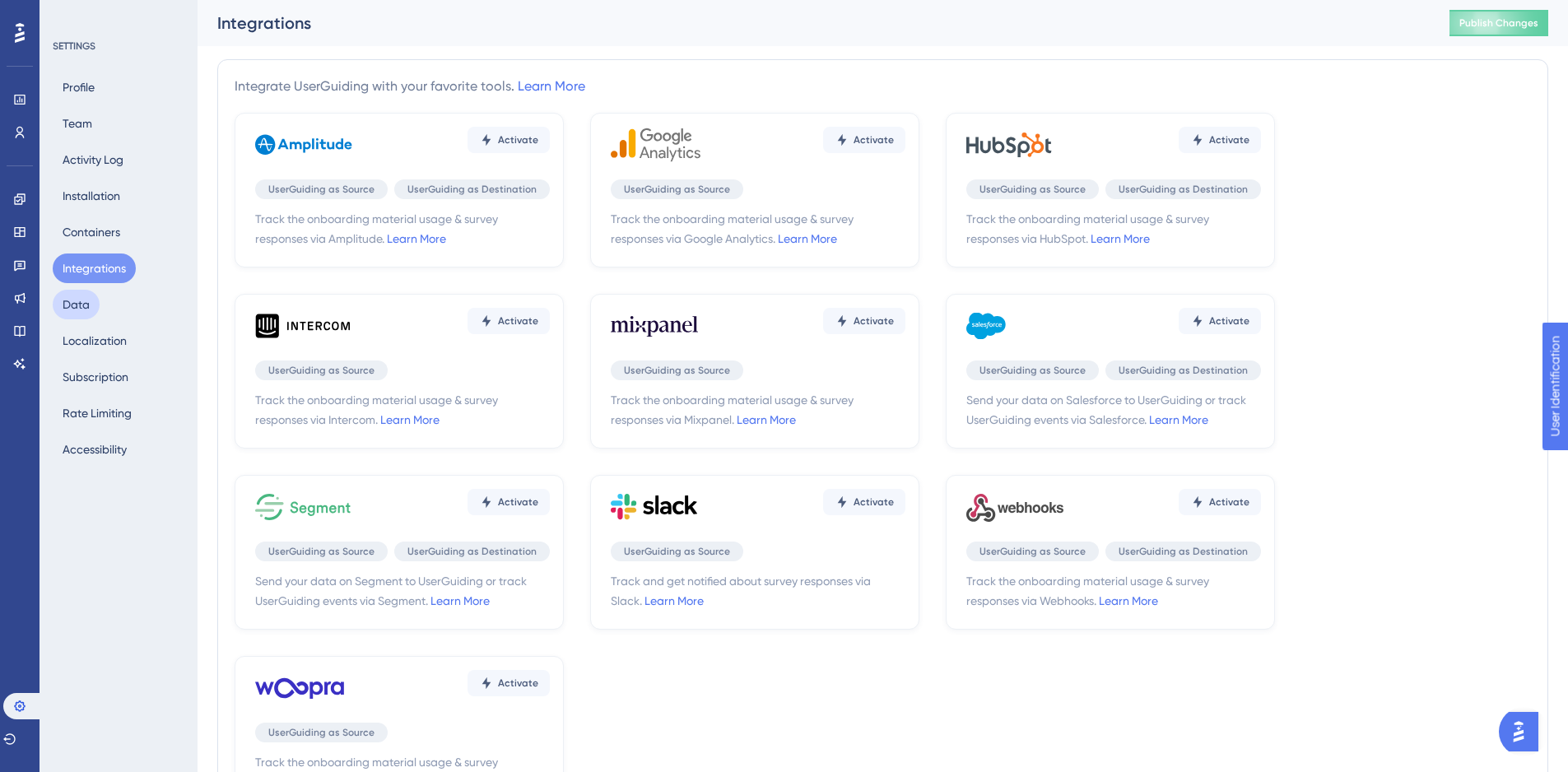
click at [95, 306] on button "Data" at bounding box center [75, 304] width 47 height 30
click at [96, 335] on button "Localization" at bounding box center [94, 340] width 84 height 30
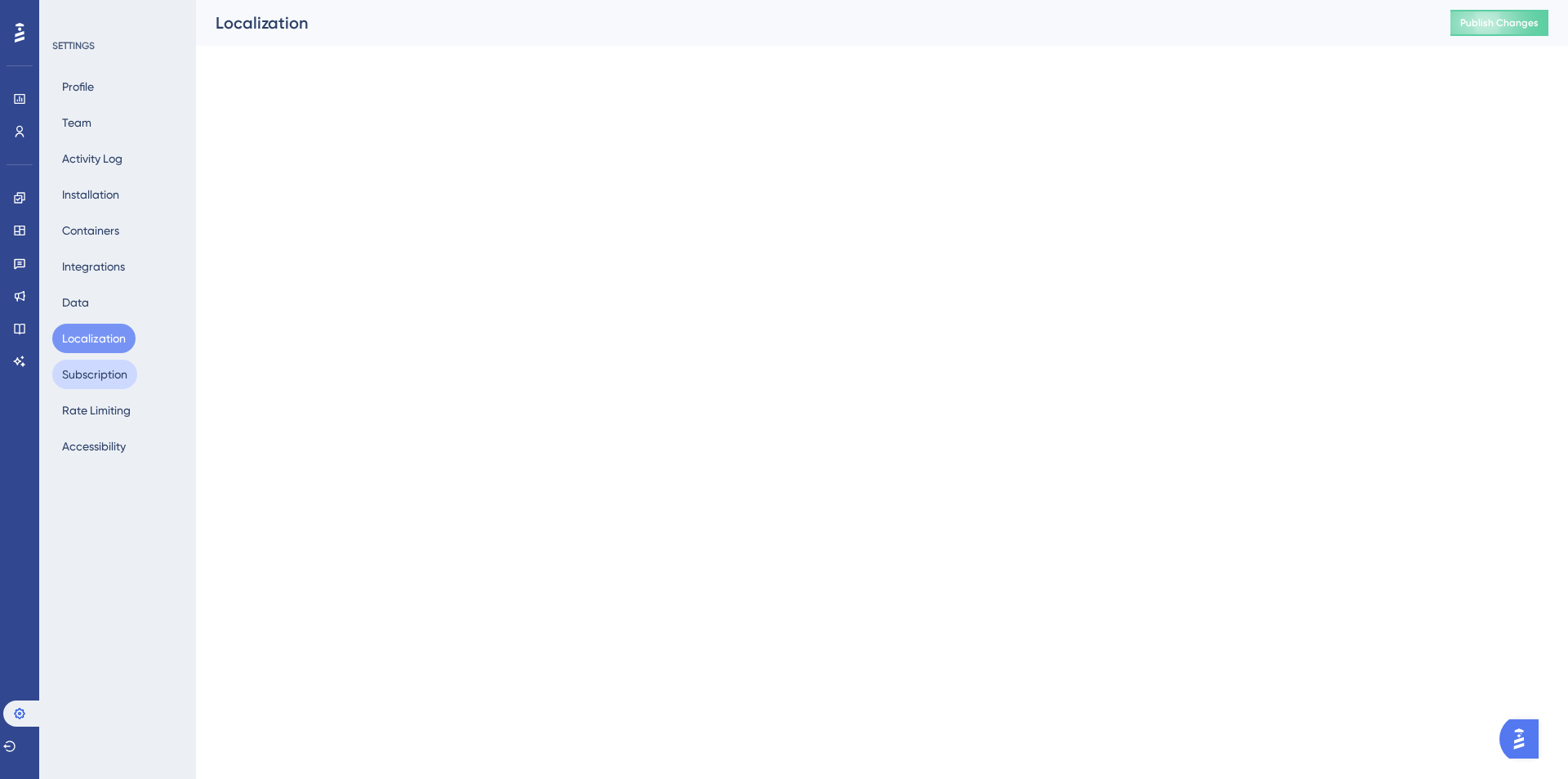
click at [104, 372] on button "Subscription" at bounding box center [94, 374] width 85 height 29
click at [106, 418] on button "Rate Limiting" at bounding box center [96, 410] width 88 height 29
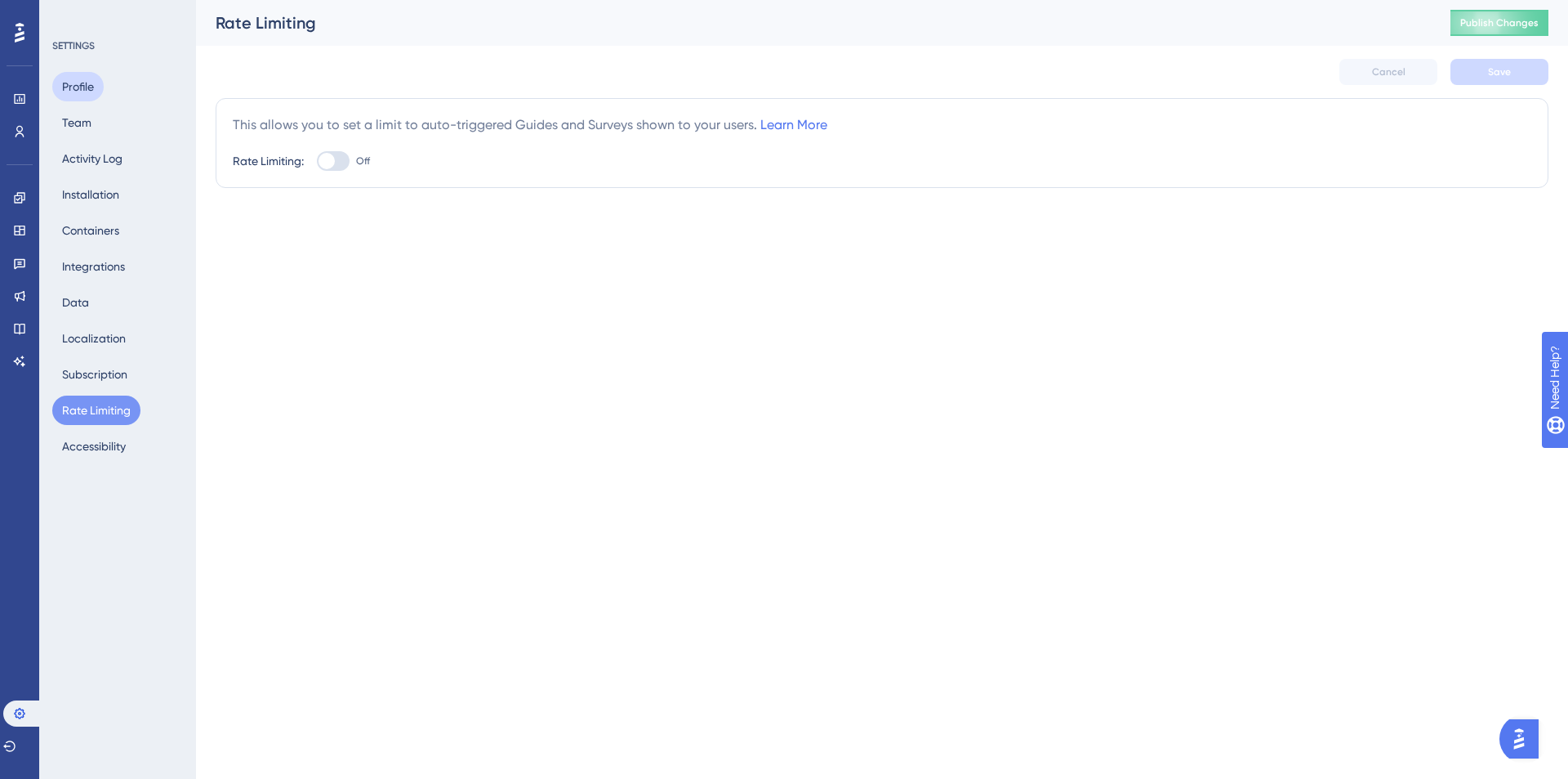
click at [95, 92] on button "Profile" at bounding box center [77, 87] width 51 height 29
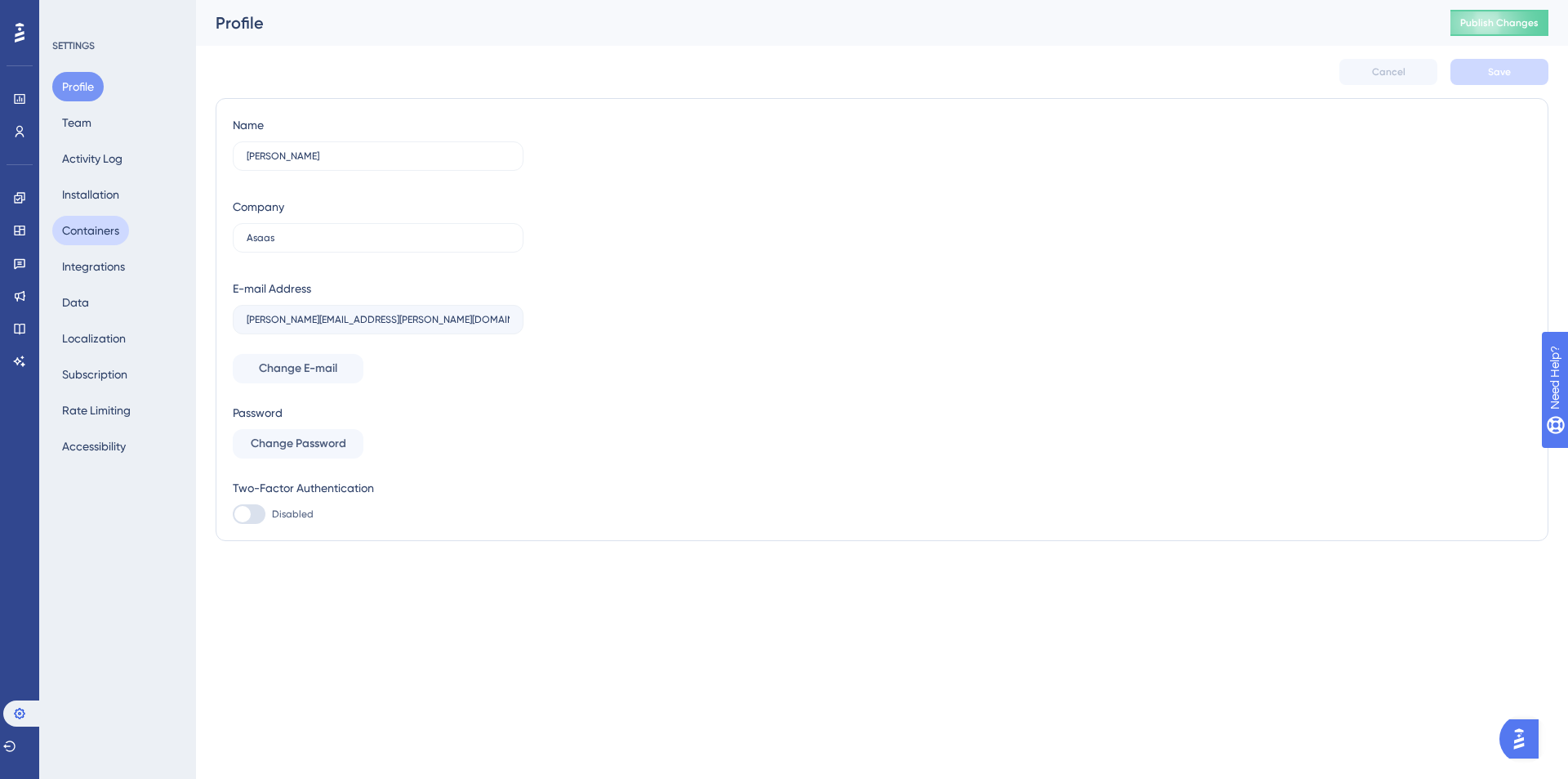
click at [91, 222] on button "Containers" at bounding box center [90, 230] width 76 height 29
